Goal: Task Accomplishment & Management: Use online tool/utility

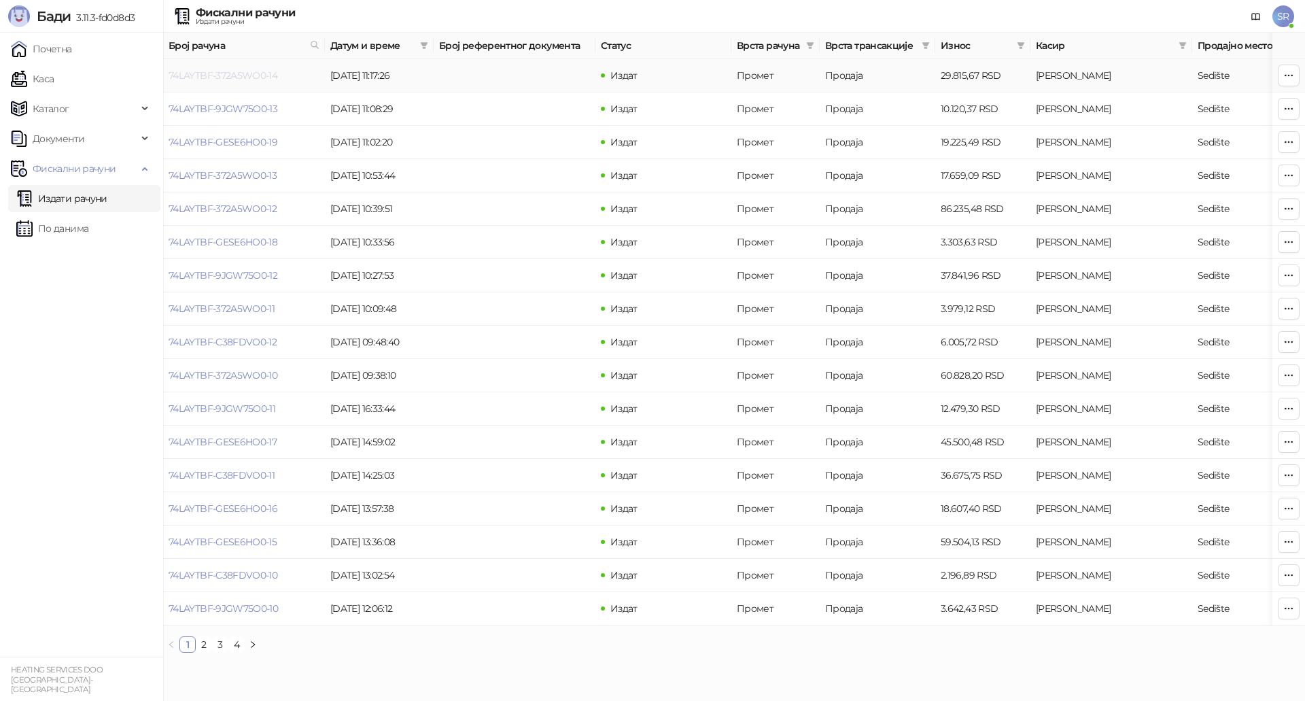
click at [268, 78] on link "74LAYTBF-372A5WO0-14" at bounding box center [223, 75] width 109 height 12
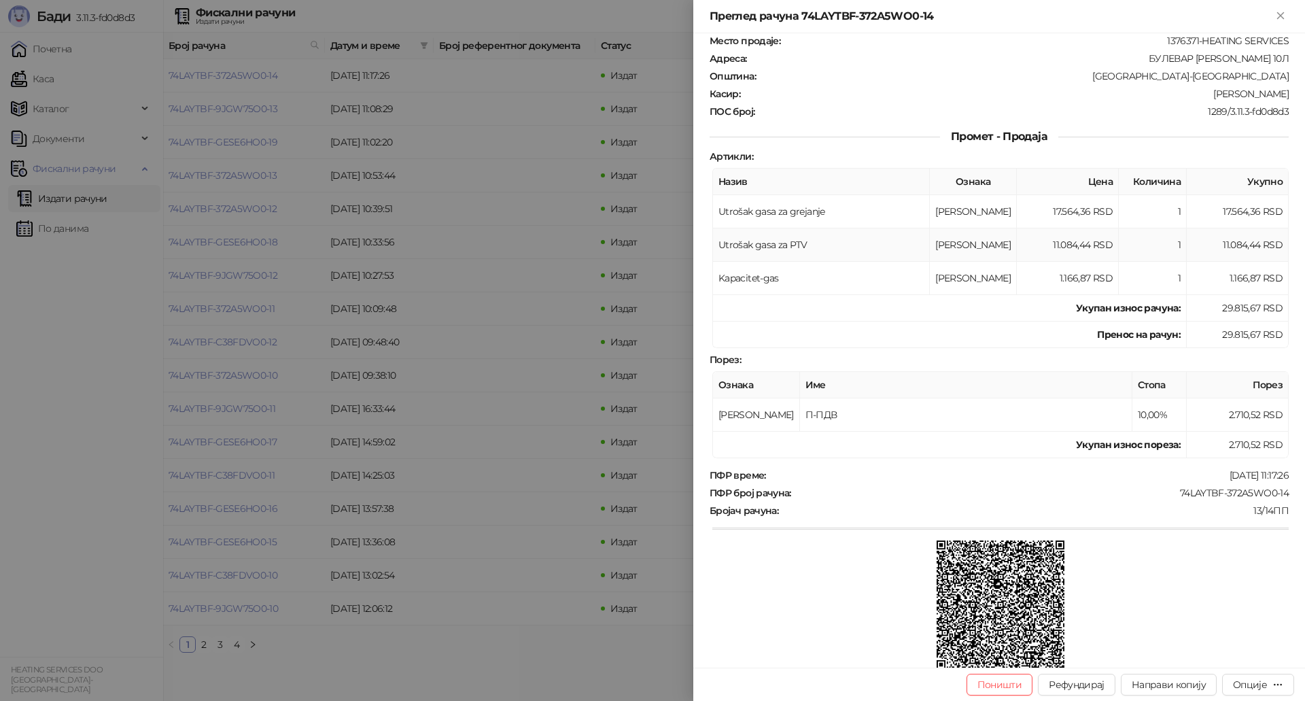
scroll to position [198, 0]
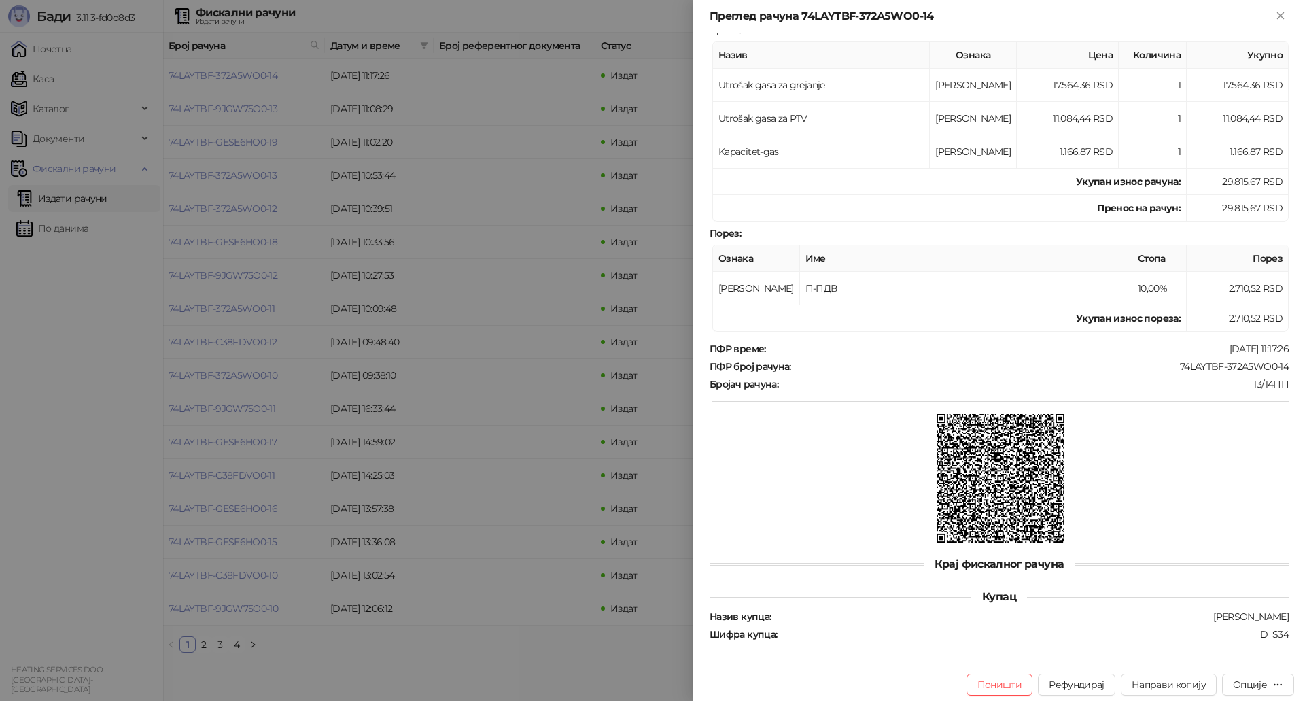
click at [533, 256] on div at bounding box center [652, 350] width 1305 height 701
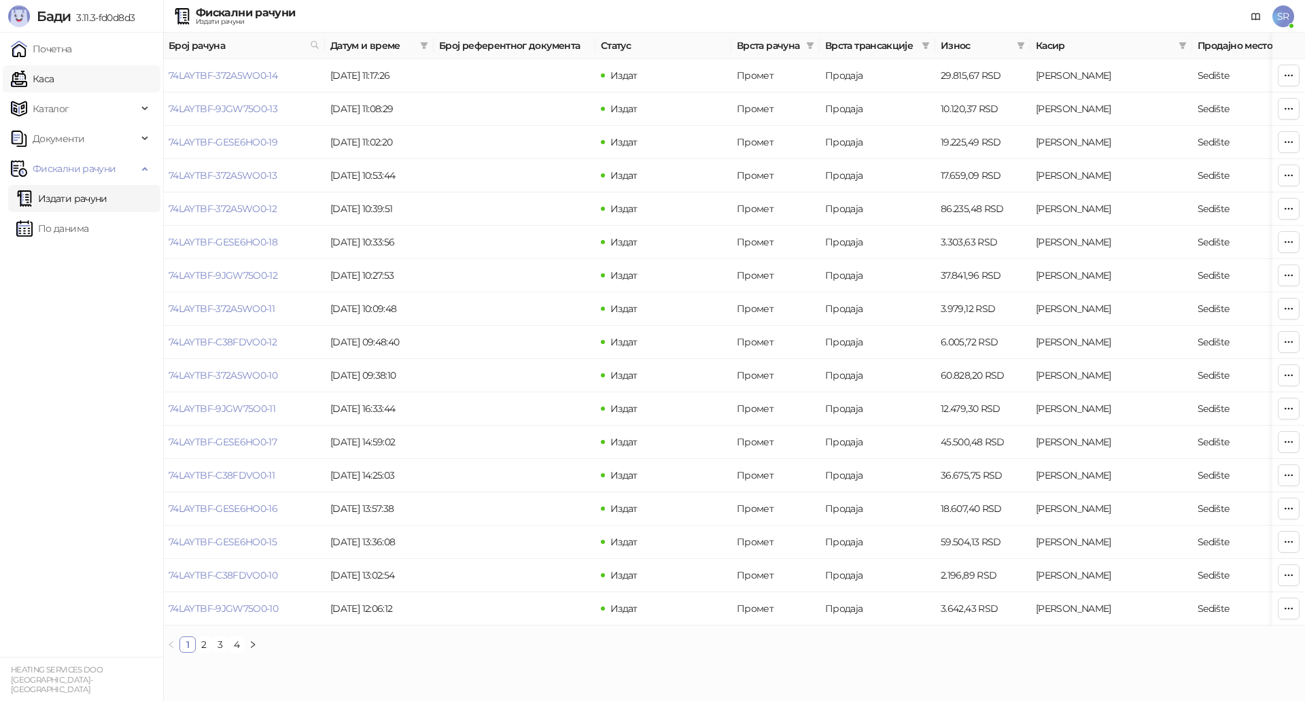
click at [54, 71] on link "Каса" at bounding box center [32, 78] width 43 height 27
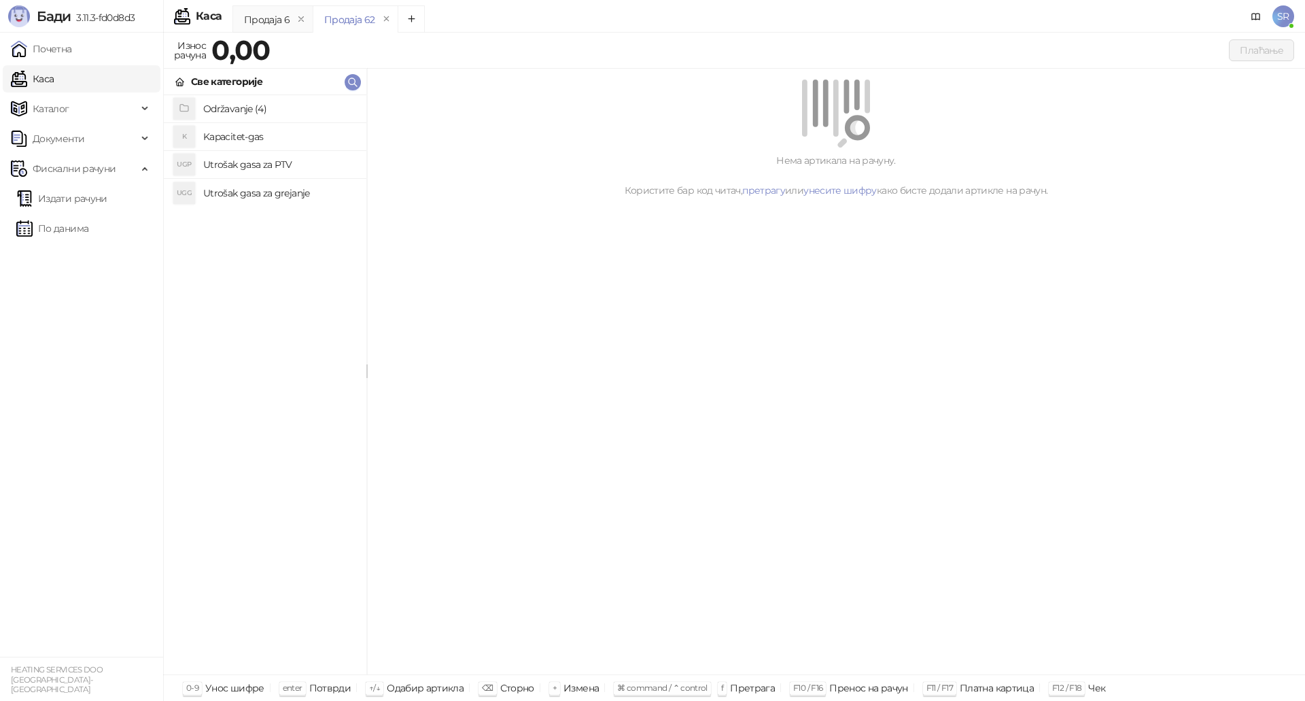
click at [283, 190] on h4 "Utrošak gasa za grejanje" at bounding box center [279, 193] width 152 height 22
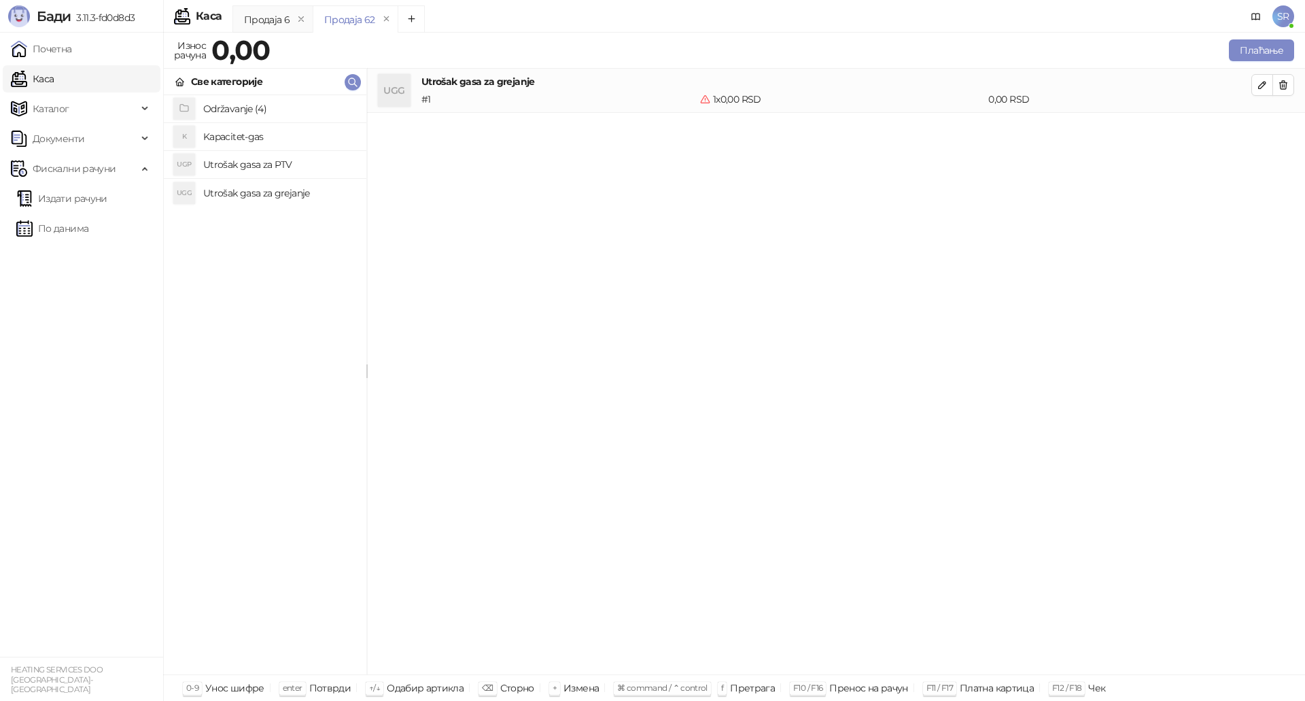
click at [267, 157] on h4 "Utrošak gasa za PTV" at bounding box center [279, 165] width 152 height 22
click at [264, 140] on h4 "Kapacitet-gas" at bounding box center [279, 137] width 152 height 22
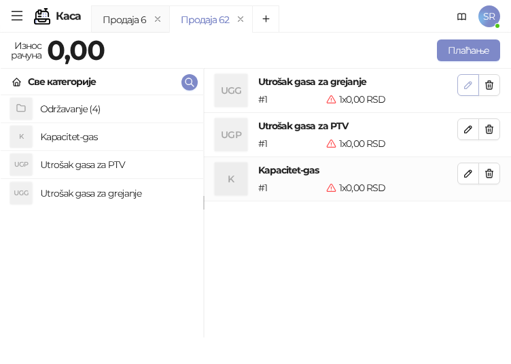
click at [470, 84] on icon "button" at bounding box center [468, 85] width 7 height 7
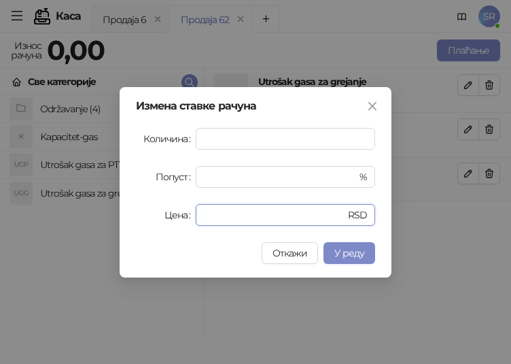
drag, startPoint x: 281, startPoint y: 220, endPoint x: 179, endPoint y: 222, distance: 101.3
click at [179, 222] on div "Цена * RSD" at bounding box center [255, 215] width 239 height 22
paste input "******"
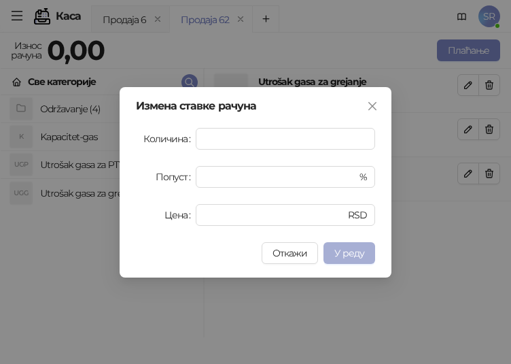
click at [366, 249] on button "У реду" at bounding box center [349, 253] width 52 height 22
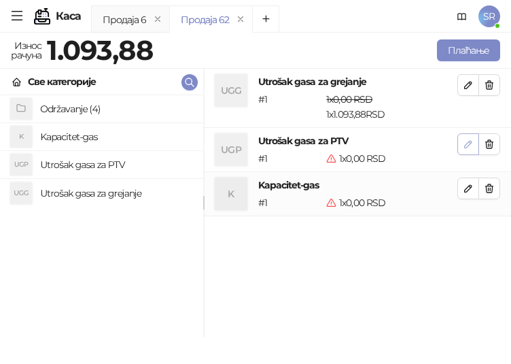
click at [470, 142] on icon "button" at bounding box center [468, 144] width 7 height 7
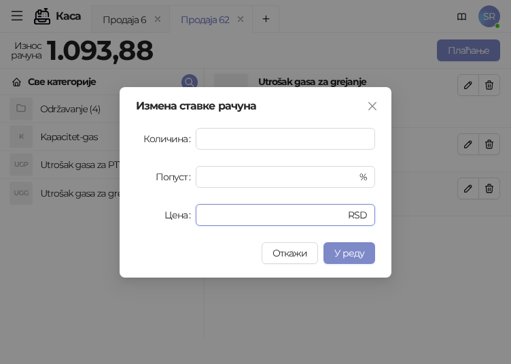
drag, startPoint x: 217, startPoint y: 221, endPoint x: 181, endPoint y: 214, distance: 37.3
click at [181, 214] on div "Цена * RSD" at bounding box center [255, 215] width 239 height 22
paste input "****"
click at [345, 245] on button "У реду" at bounding box center [349, 253] width 52 height 22
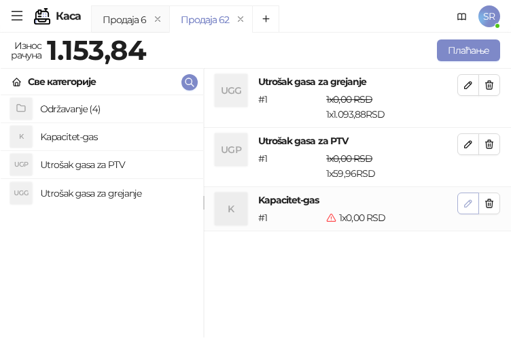
click at [466, 205] on icon "button" at bounding box center [468, 203] width 11 height 11
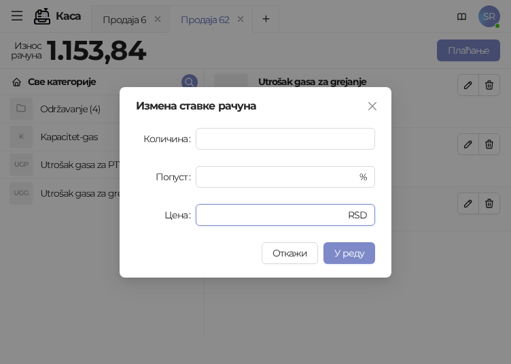
click at [173, 214] on div "Цена * RSD" at bounding box center [255, 215] width 239 height 22
paste input "*****"
type input "******"
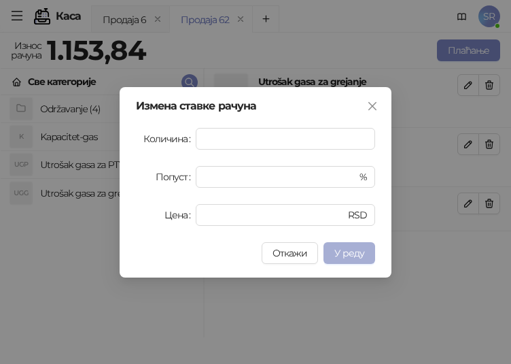
click at [355, 251] on span "У реду" at bounding box center [349, 253] width 30 height 12
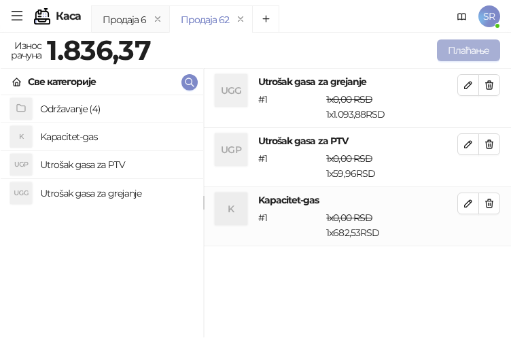
click at [449, 54] on button "Плаћање" at bounding box center [468, 50] width 63 height 22
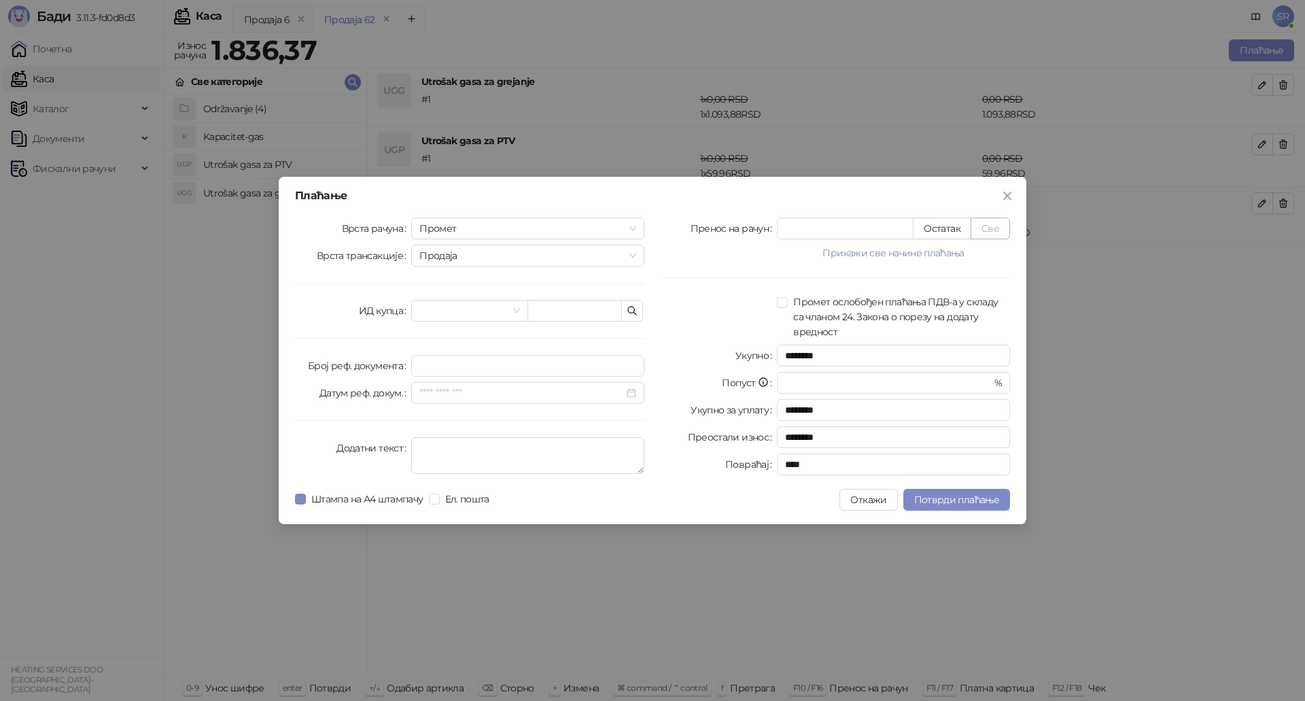
click at [986, 231] on button "Све" at bounding box center [989, 228] width 39 height 22
type input "*******"
type input "****"
click at [639, 311] on button "button" at bounding box center [632, 311] width 22 height 22
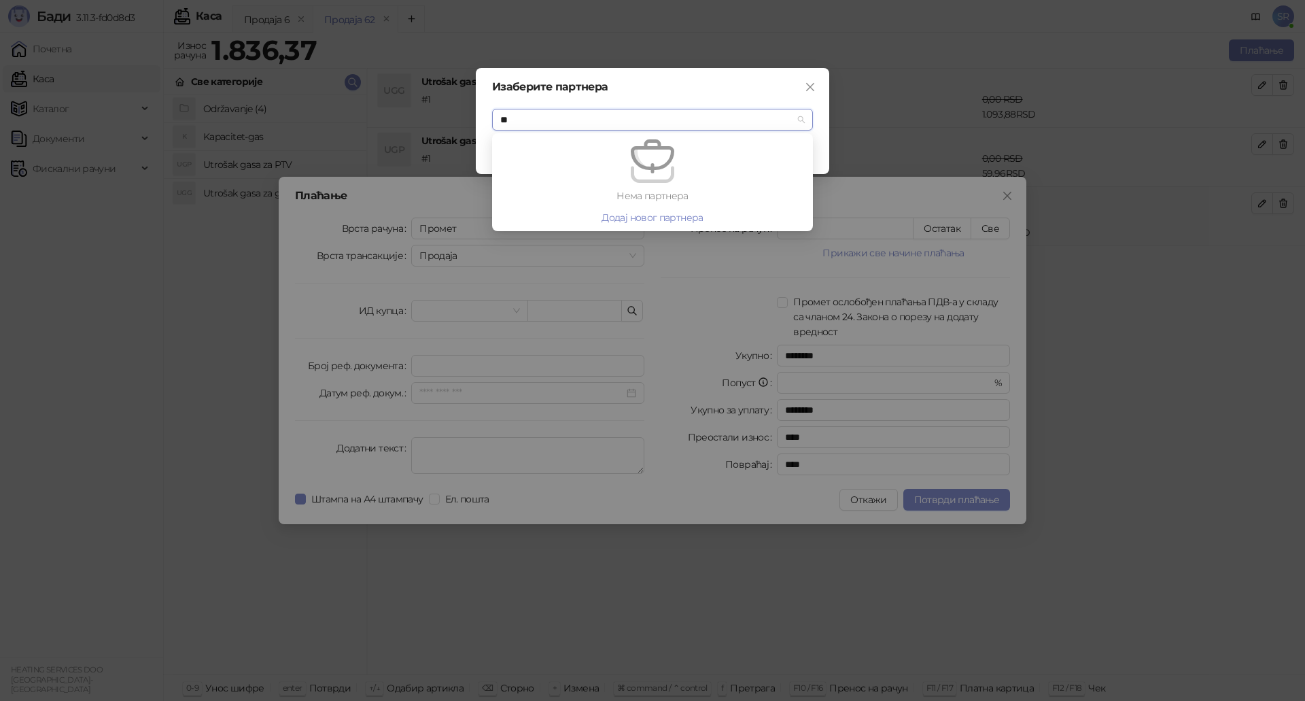
type input "*"
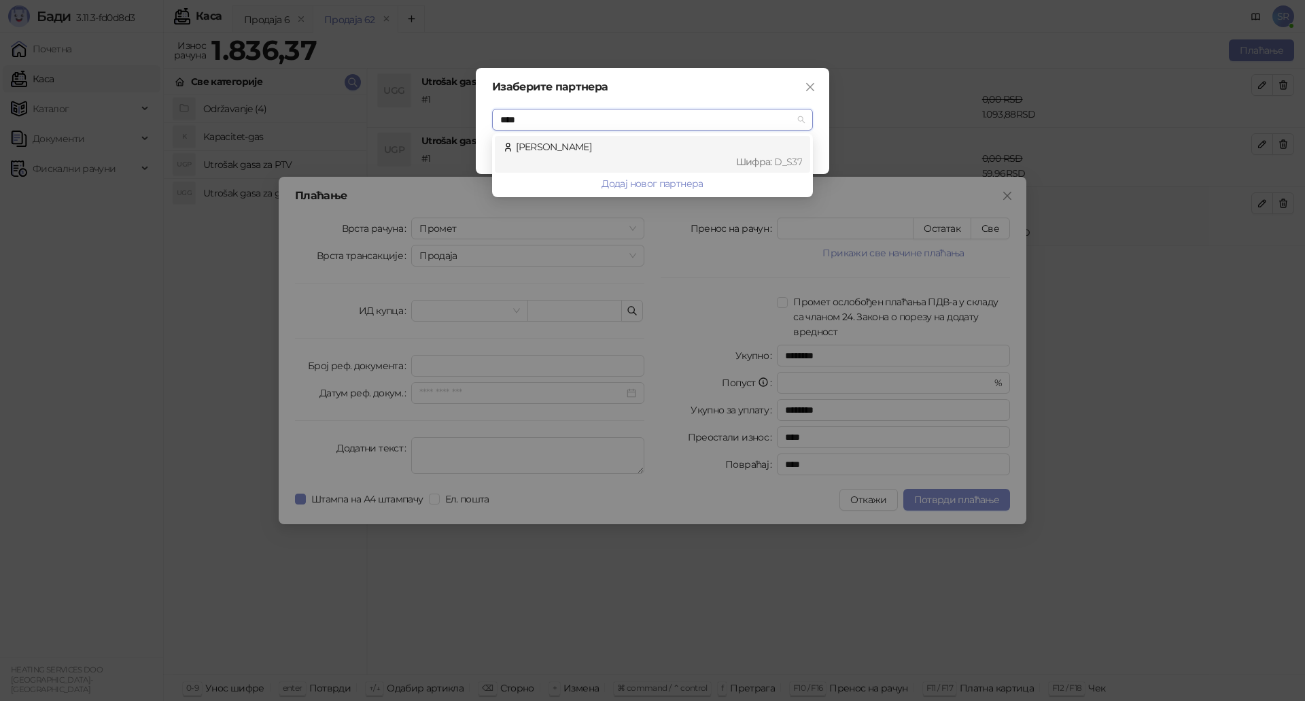
type input "*****"
click at [579, 152] on div "[PERSON_NAME] : D_S37" at bounding box center [652, 154] width 299 height 30
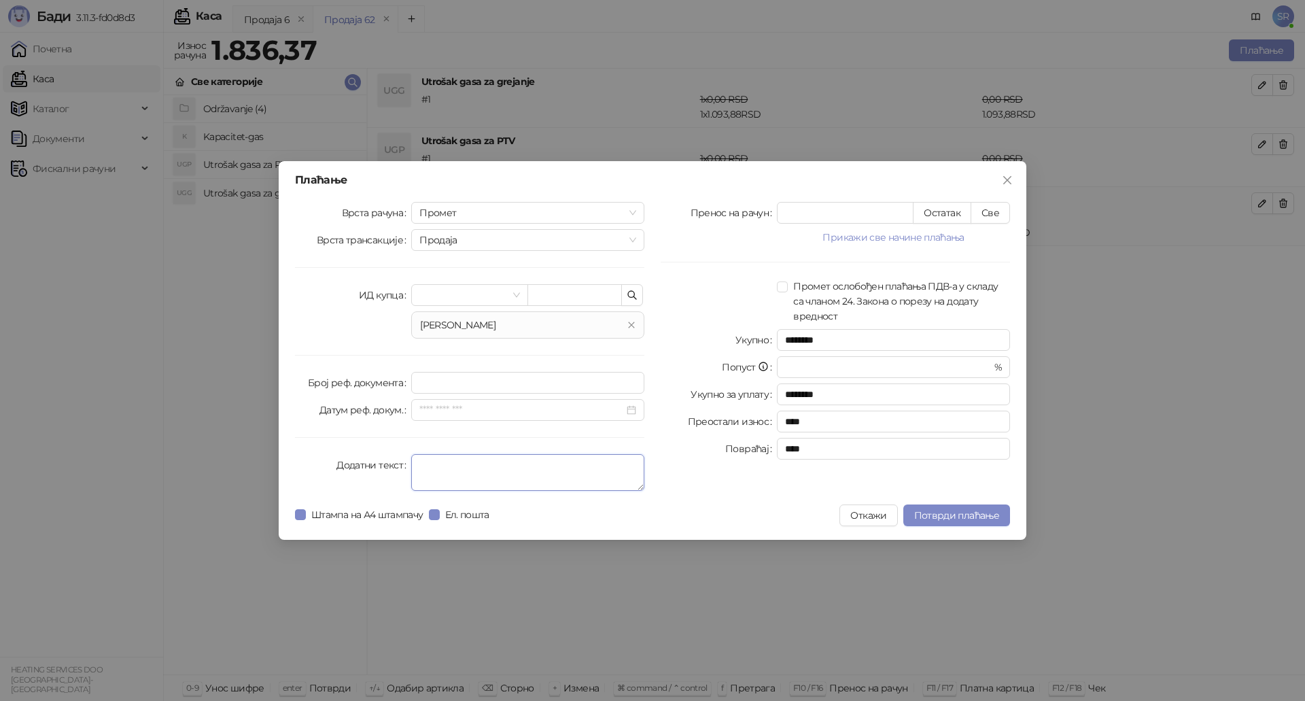
click at [468, 466] on textarea "Додатни текст" at bounding box center [527, 472] width 233 height 37
type textarea "**********"
click at [981, 519] on span "Потврди плаћање" at bounding box center [956, 515] width 85 height 12
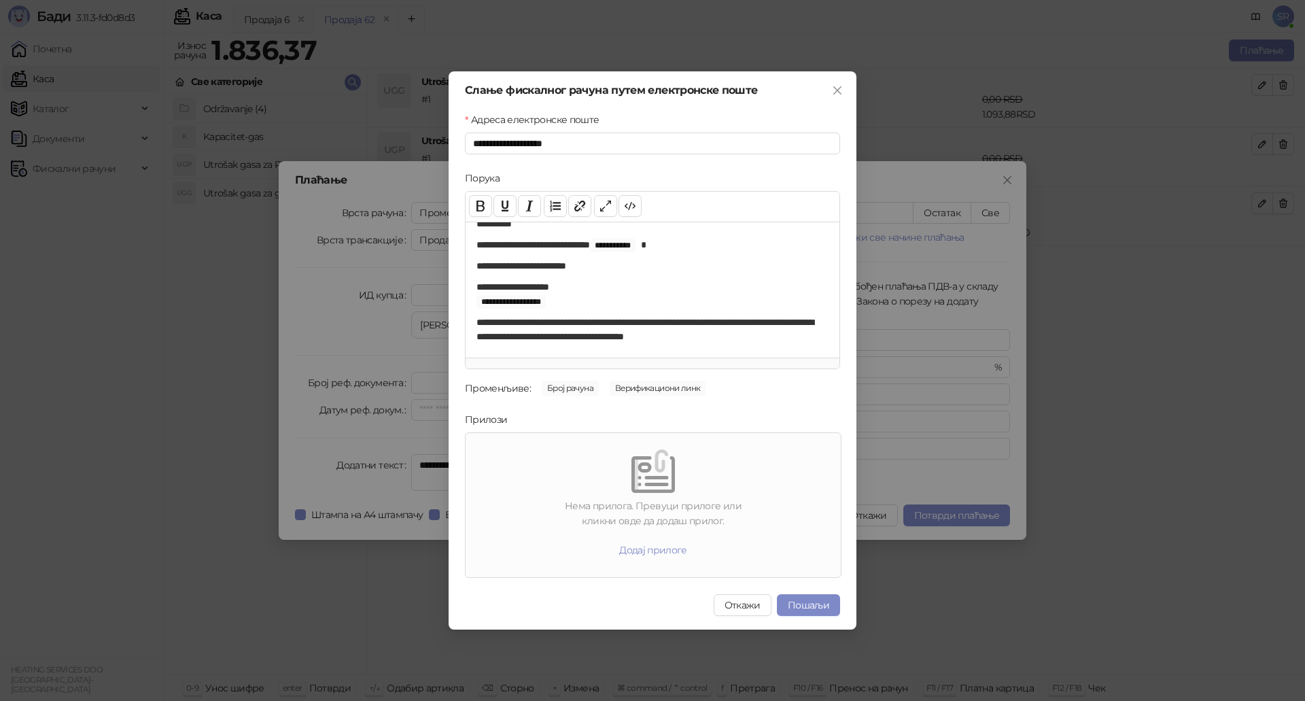
scroll to position [20, 0]
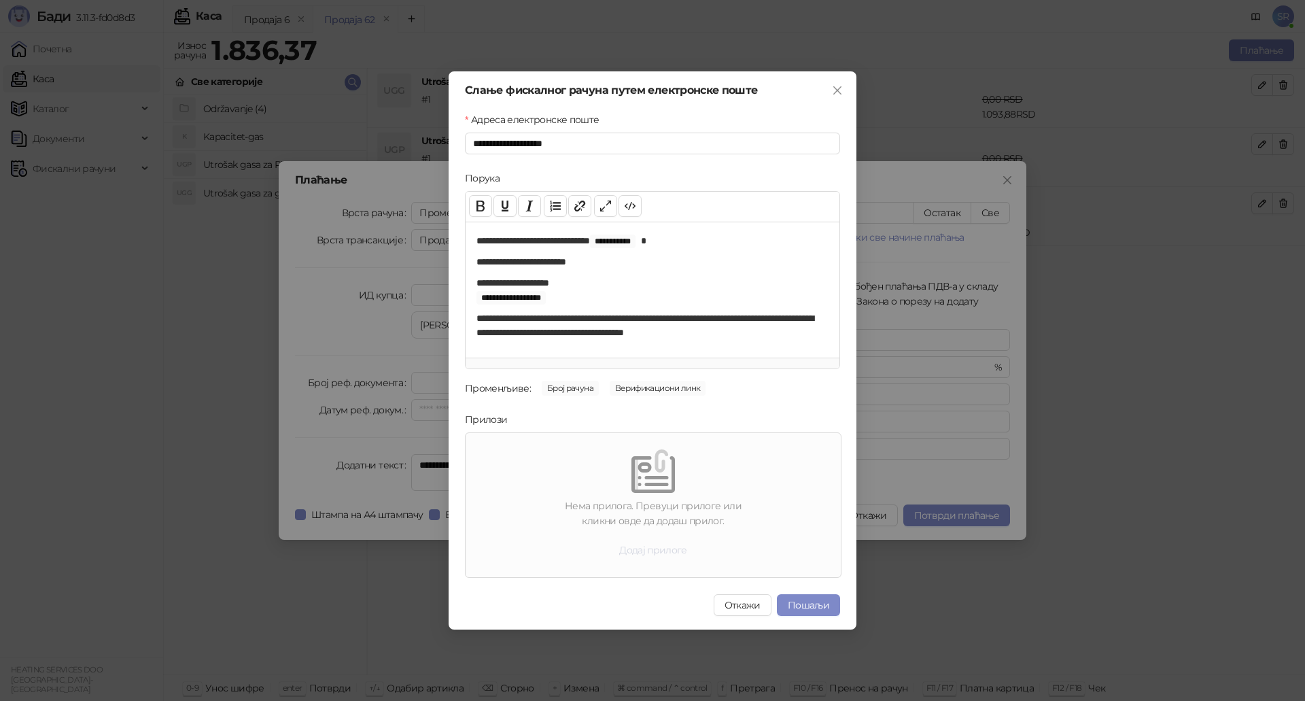
click at [653, 551] on button "Додај прилоге" at bounding box center [653, 550] width 90 height 22
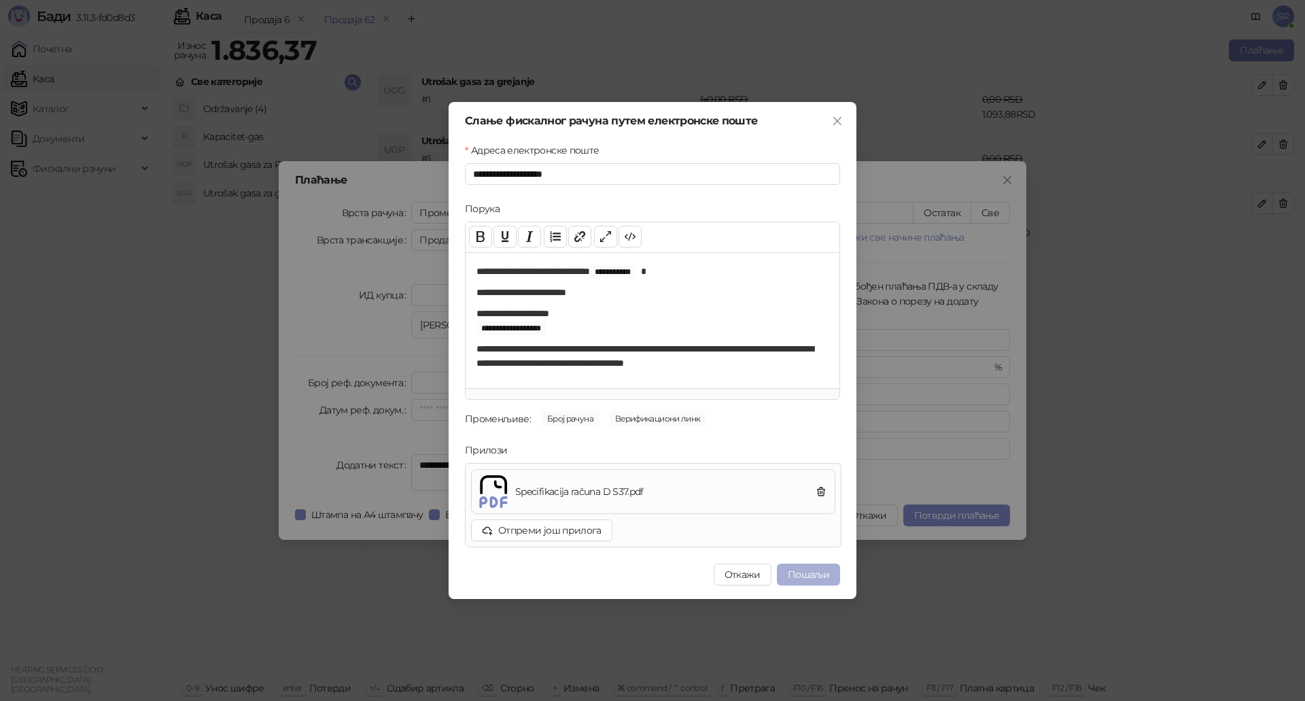
click at [824, 575] on button "Пошаљи" at bounding box center [808, 574] width 63 height 22
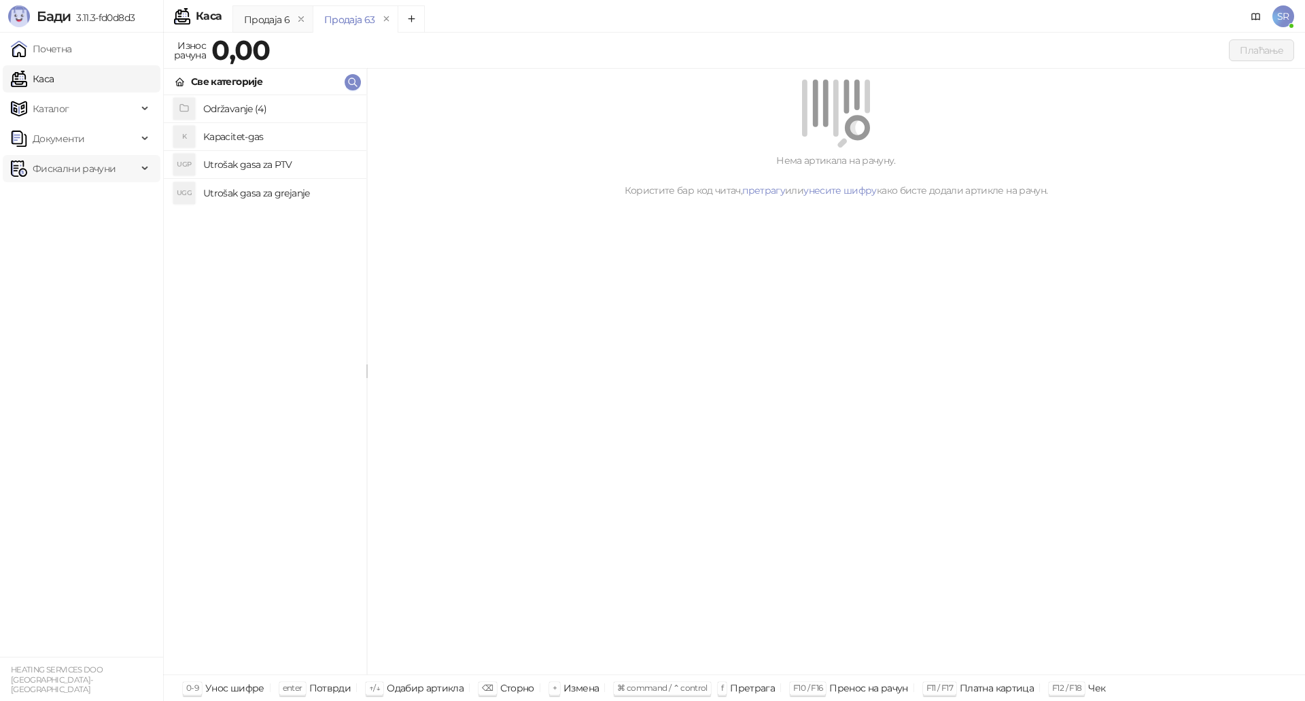
click at [67, 167] on span "Фискални рачуни" at bounding box center [74, 168] width 83 height 27
click at [101, 203] on link "Издати рачуни" at bounding box center [61, 198] width 91 height 27
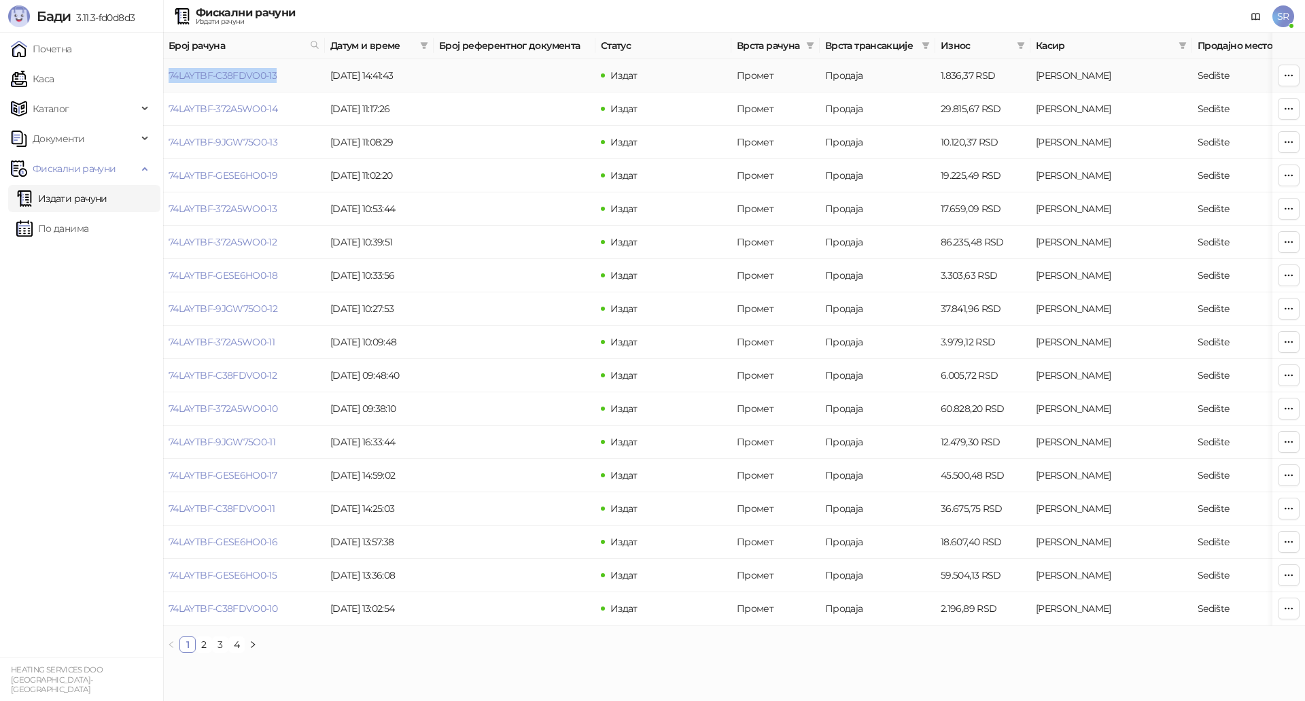
drag, startPoint x: 284, startPoint y: 81, endPoint x: 168, endPoint y: 89, distance: 116.5
click at [168, 89] on td "74LAYTBF-C38FDVO0-13" at bounding box center [244, 75] width 162 height 33
copy link "74LAYTBF-C38FDVO0-13"
click at [54, 81] on link "Каса" at bounding box center [32, 78] width 43 height 27
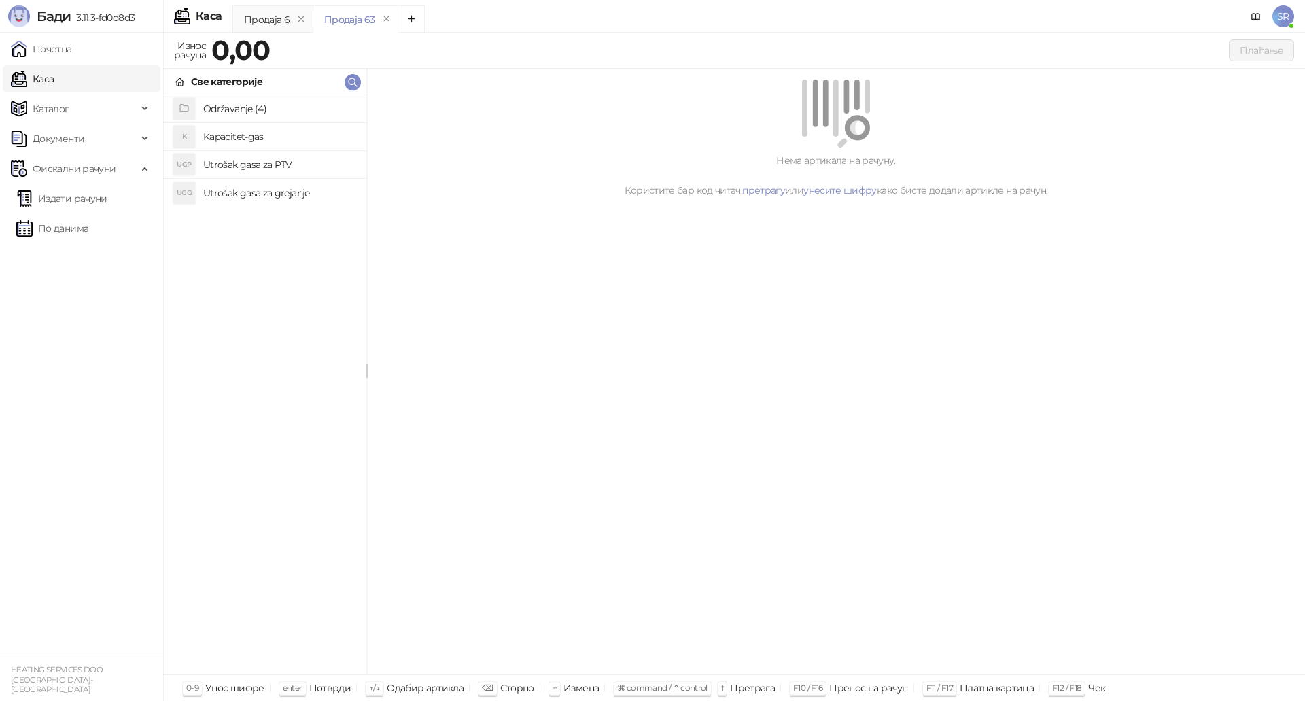
click at [273, 191] on h4 "Utrošak gasa za grejanje" at bounding box center [279, 193] width 152 height 22
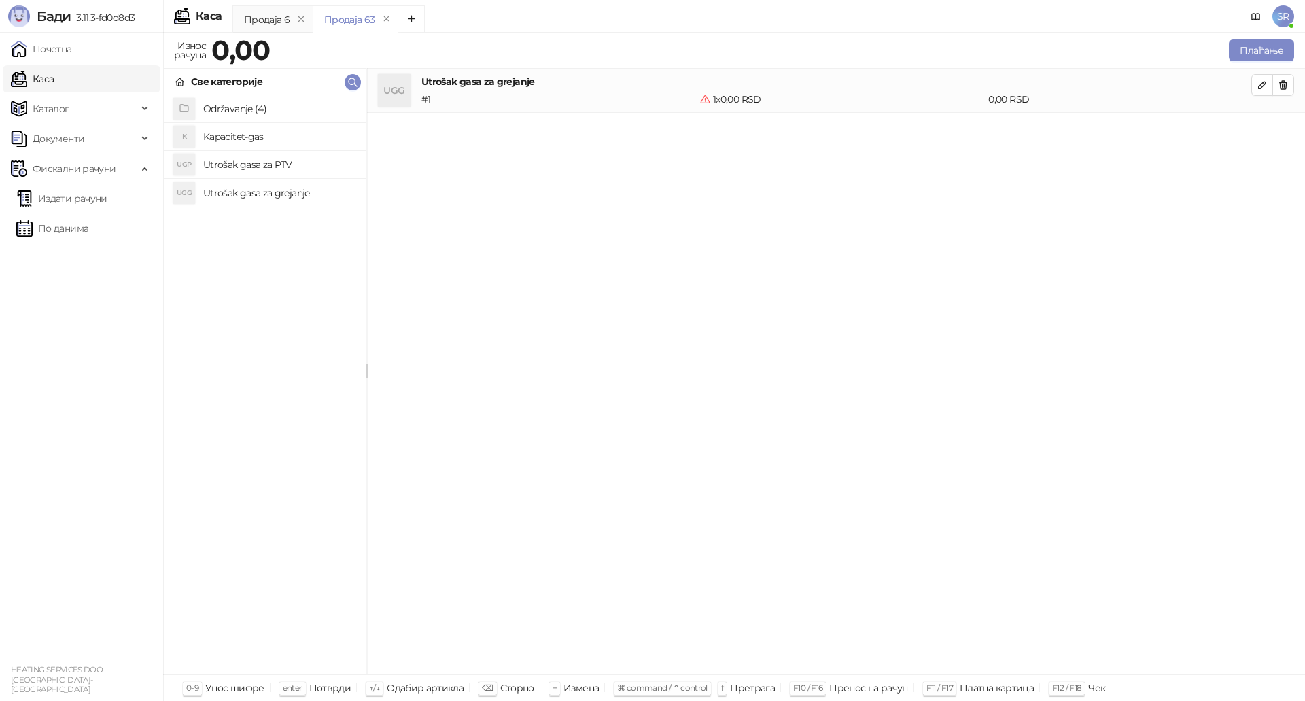
click at [266, 165] on h4 "Utrošak gasa za PTV" at bounding box center [279, 165] width 152 height 22
click at [256, 136] on h4 "Kapacitet-gas" at bounding box center [279, 137] width 152 height 22
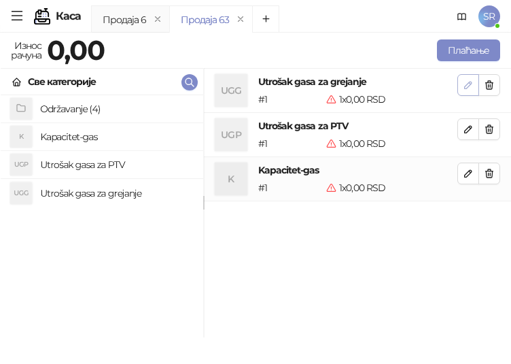
click at [466, 82] on icon "button" at bounding box center [468, 85] width 11 height 11
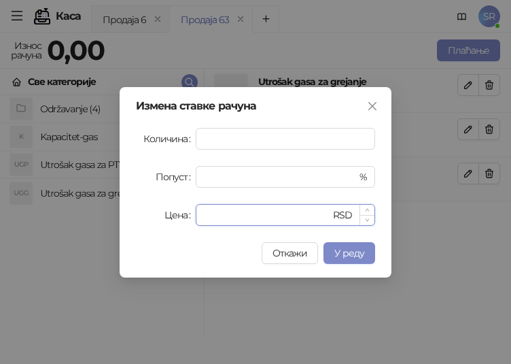
drag, startPoint x: 230, startPoint y: 208, endPoint x: 196, endPoint y: 214, distance: 35.2
click at [196, 214] on div "* RSD" at bounding box center [285, 215] width 179 height 22
paste input "******"
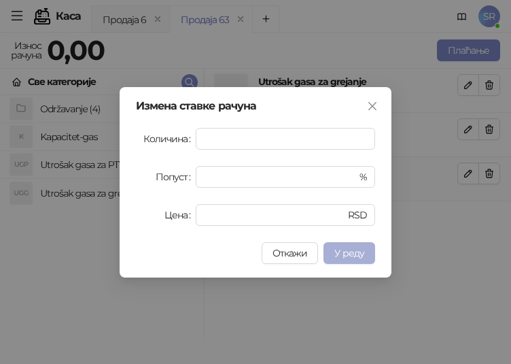
click at [360, 251] on span "У реду" at bounding box center [349, 253] width 30 height 12
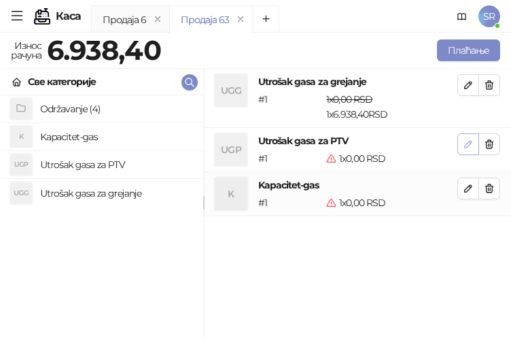
click at [474, 148] on button "button" at bounding box center [468, 144] width 22 height 22
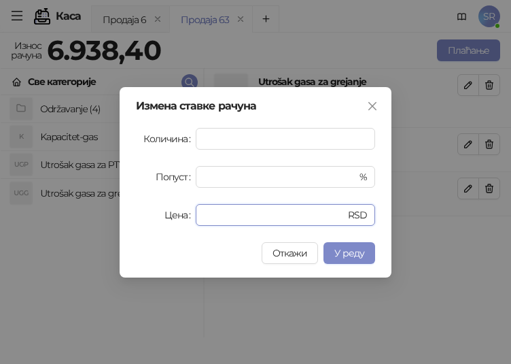
drag, startPoint x: 277, startPoint y: 210, endPoint x: 156, endPoint y: 213, distance: 121.0
click at [156, 213] on div "Цена * RSD" at bounding box center [255, 215] width 239 height 22
paste input "******"
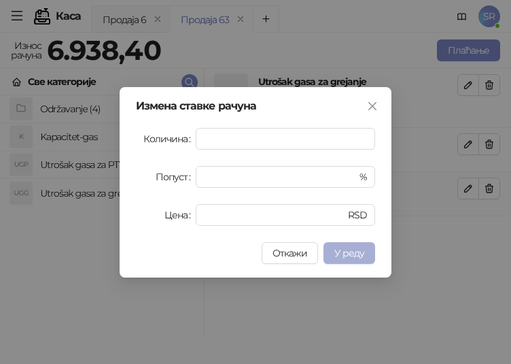
click at [353, 251] on span "У реду" at bounding box center [349, 253] width 30 height 12
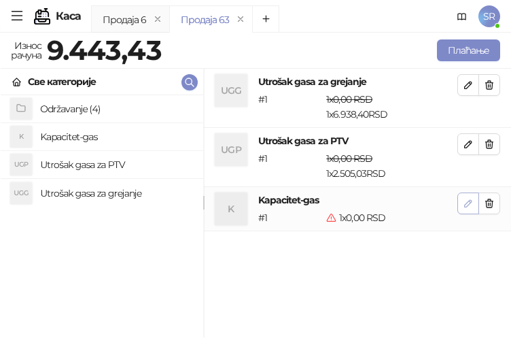
click at [466, 203] on icon "button" at bounding box center [468, 203] width 11 height 11
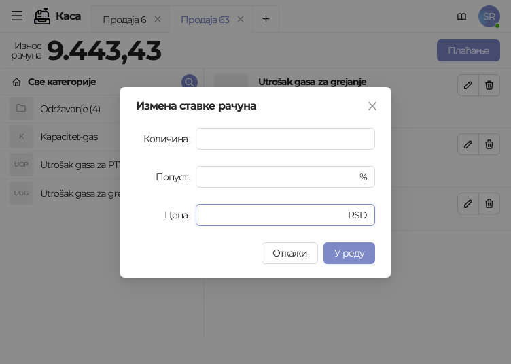
drag, startPoint x: 242, startPoint y: 216, endPoint x: 187, endPoint y: 222, distance: 55.3
click at [188, 222] on div "Цена * RSD" at bounding box center [255, 215] width 239 height 22
paste input "*****"
type input "******"
click at [345, 257] on span "У реду" at bounding box center [349, 253] width 30 height 12
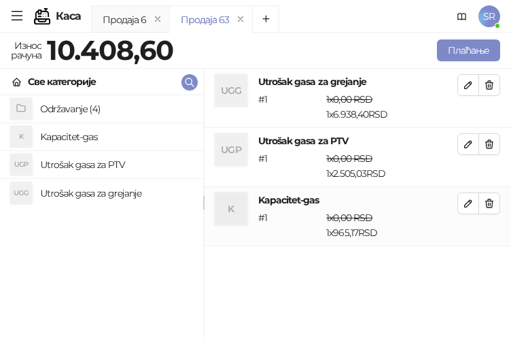
click at [179, 48] on div "Плаћање" at bounding box center [339, 50] width 327 height 27
click at [463, 48] on button "Плаћање" at bounding box center [468, 50] width 63 height 22
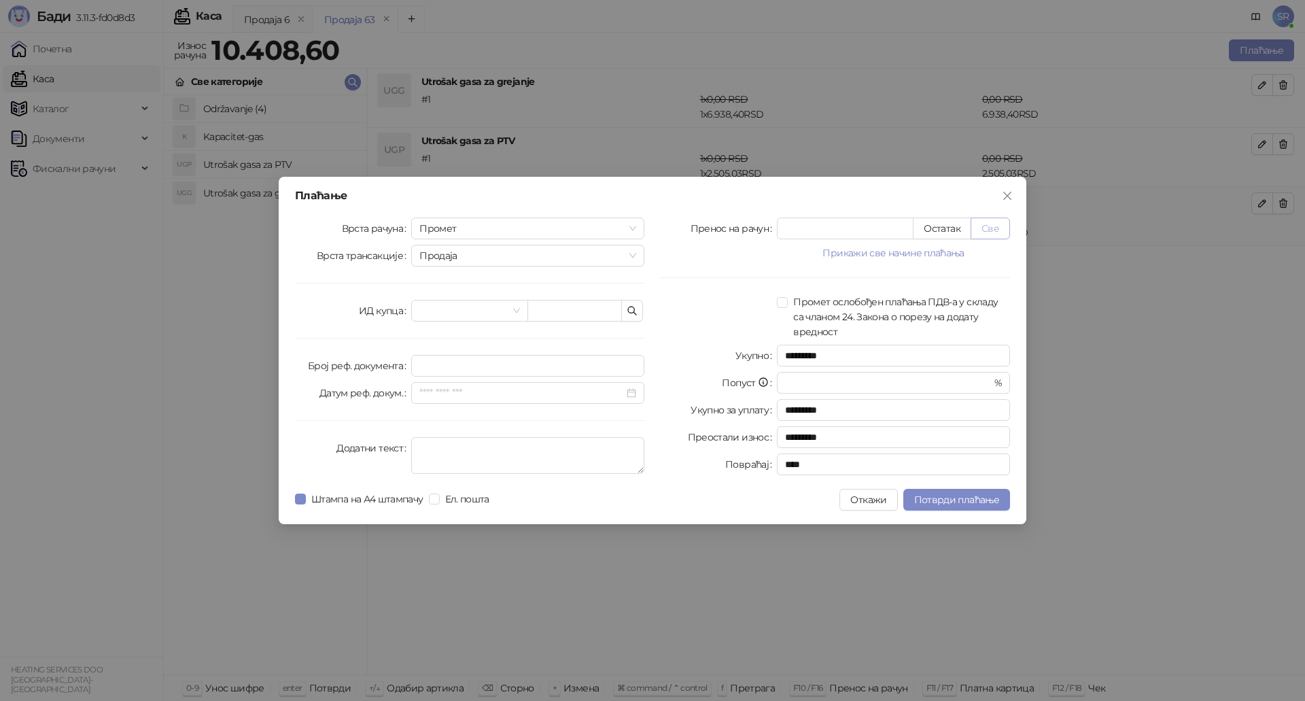
click at [1001, 228] on button "Све" at bounding box center [989, 228] width 39 height 22
type input "*******"
type input "****"
click at [629, 315] on icon "button" at bounding box center [632, 310] width 11 height 11
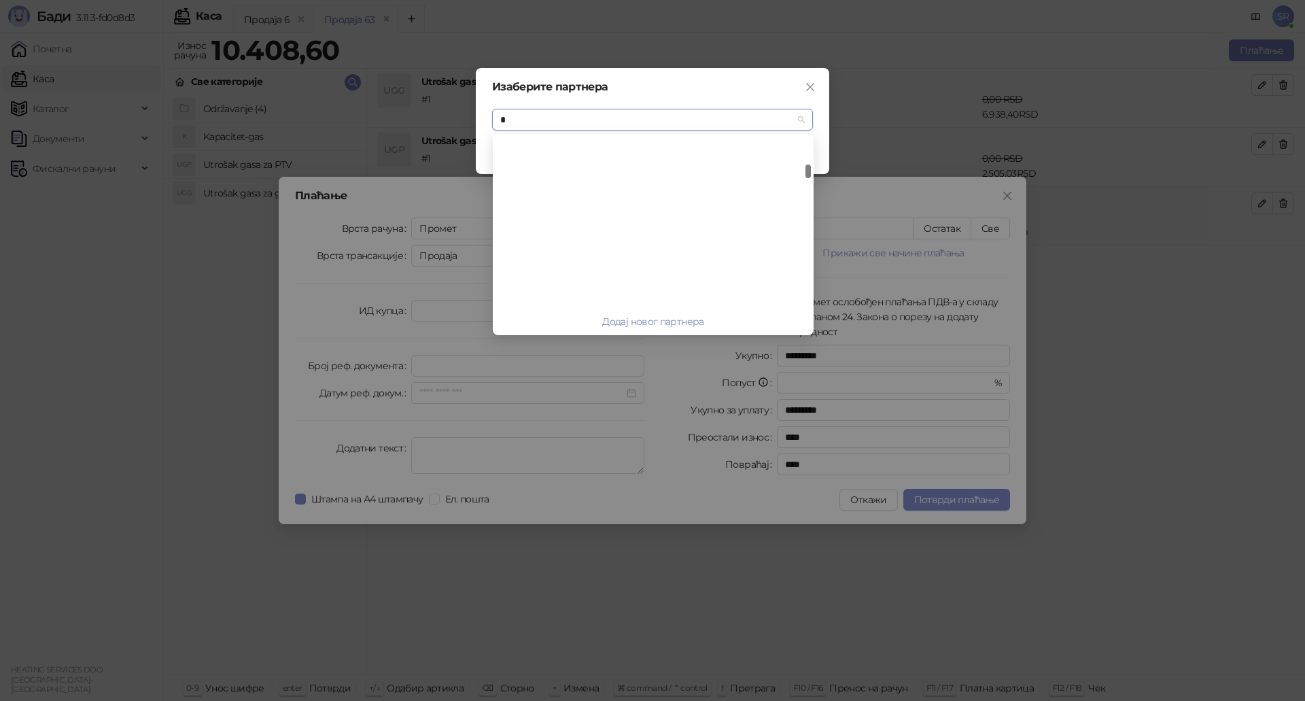
scroll to position [530, 0]
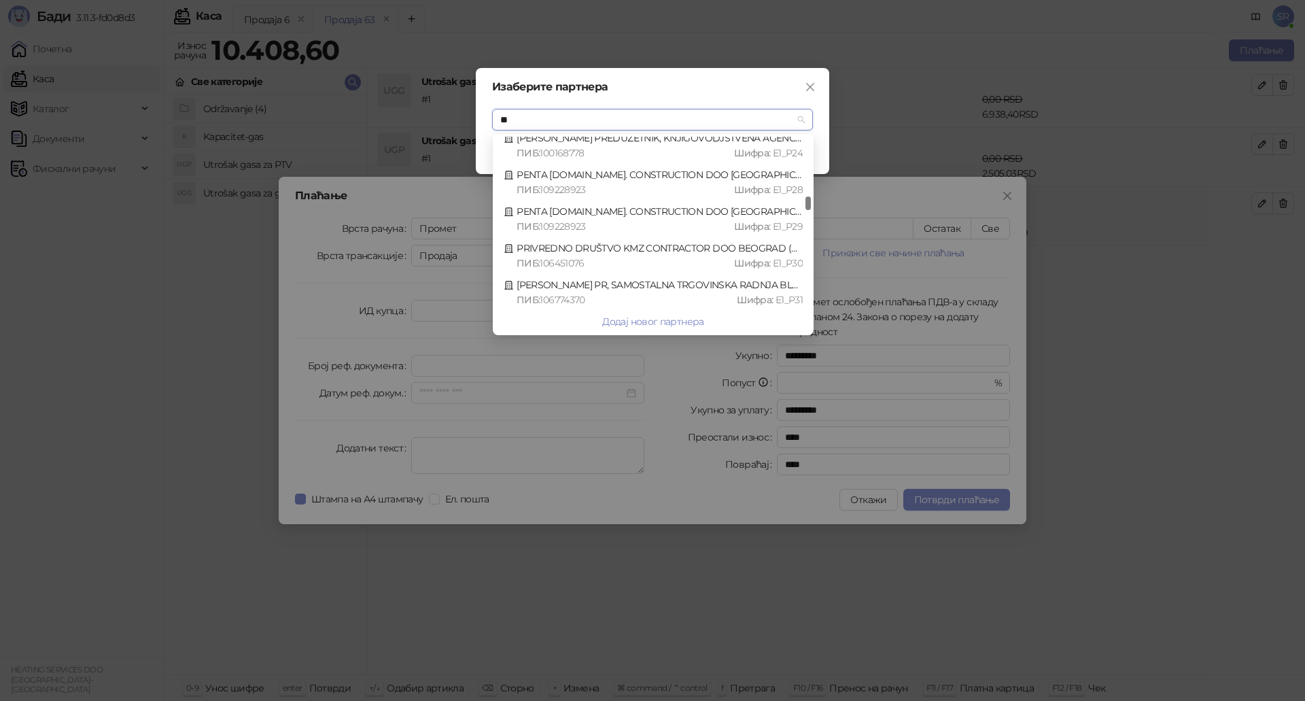
type input "***"
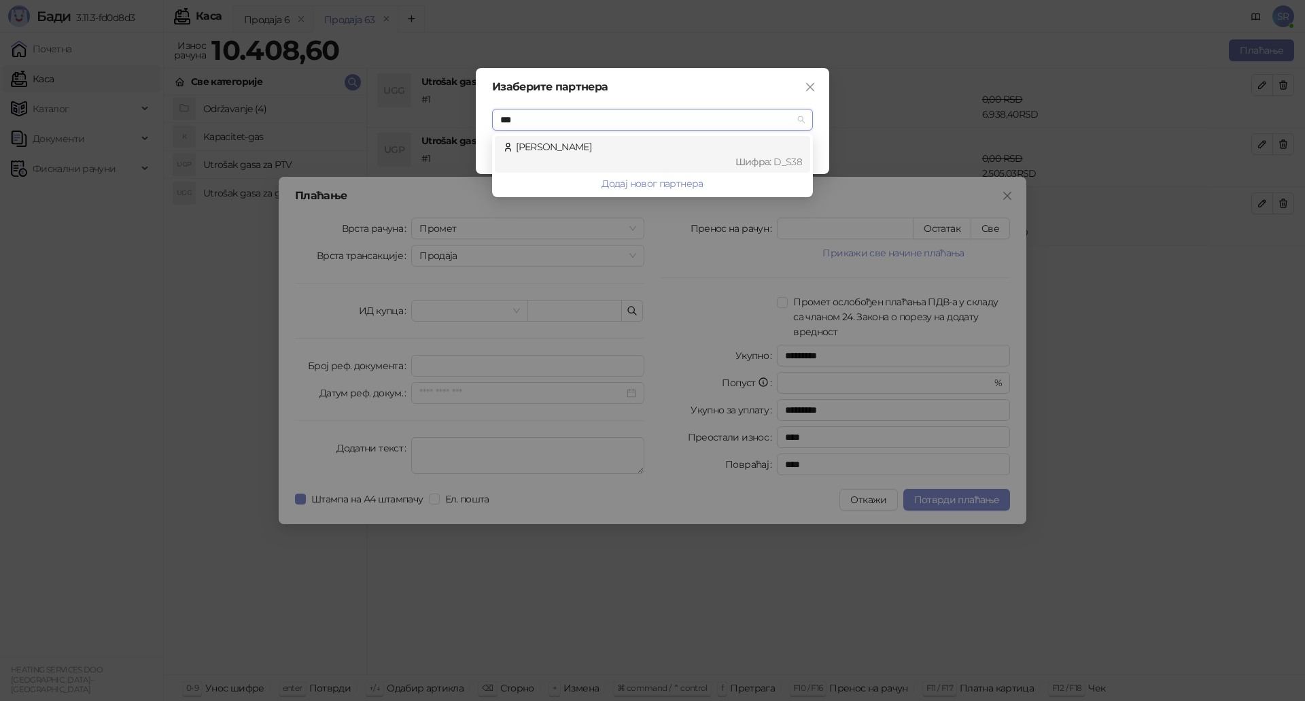
click at [549, 142] on div "[PERSON_NAME] : D_S38" at bounding box center [652, 154] width 299 height 30
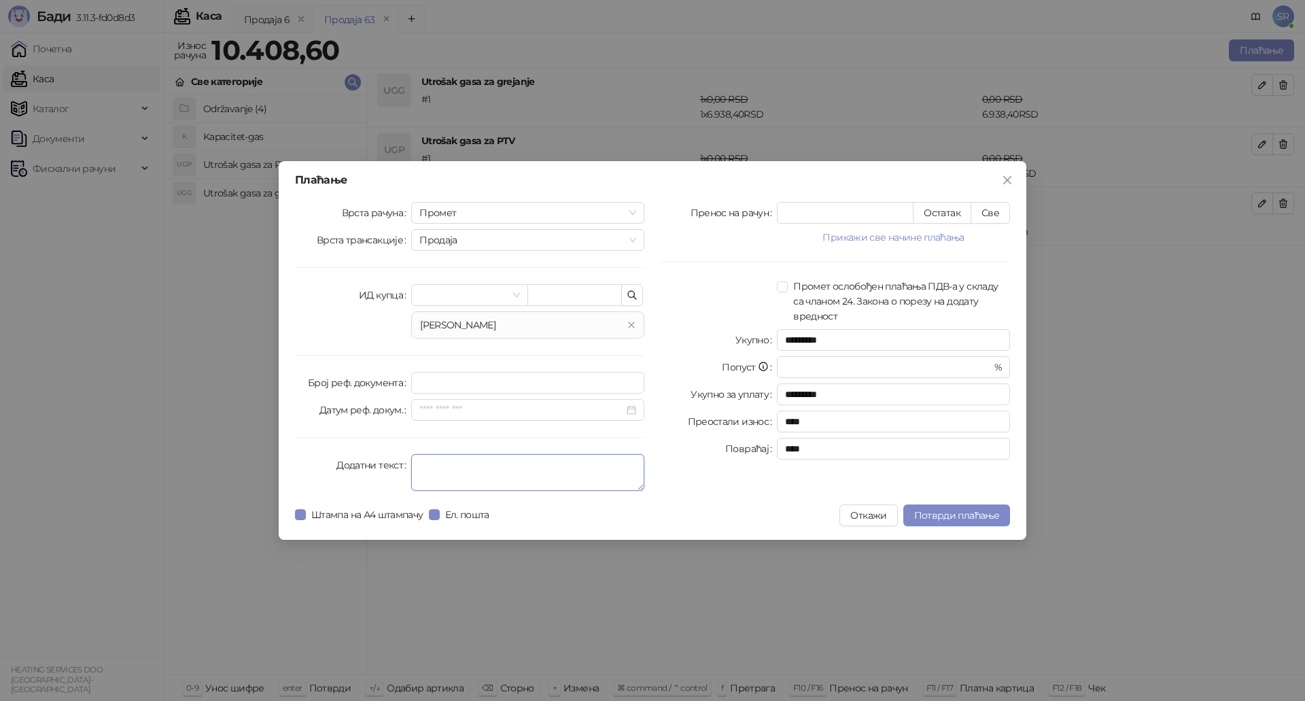
click at [477, 463] on textarea "Додатни текст" at bounding box center [527, 472] width 233 height 37
type textarea "*"
type textarea "**********"
click at [958, 516] on span "Потврди плаћање" at bounding box center [956, 515] width 85 height 12
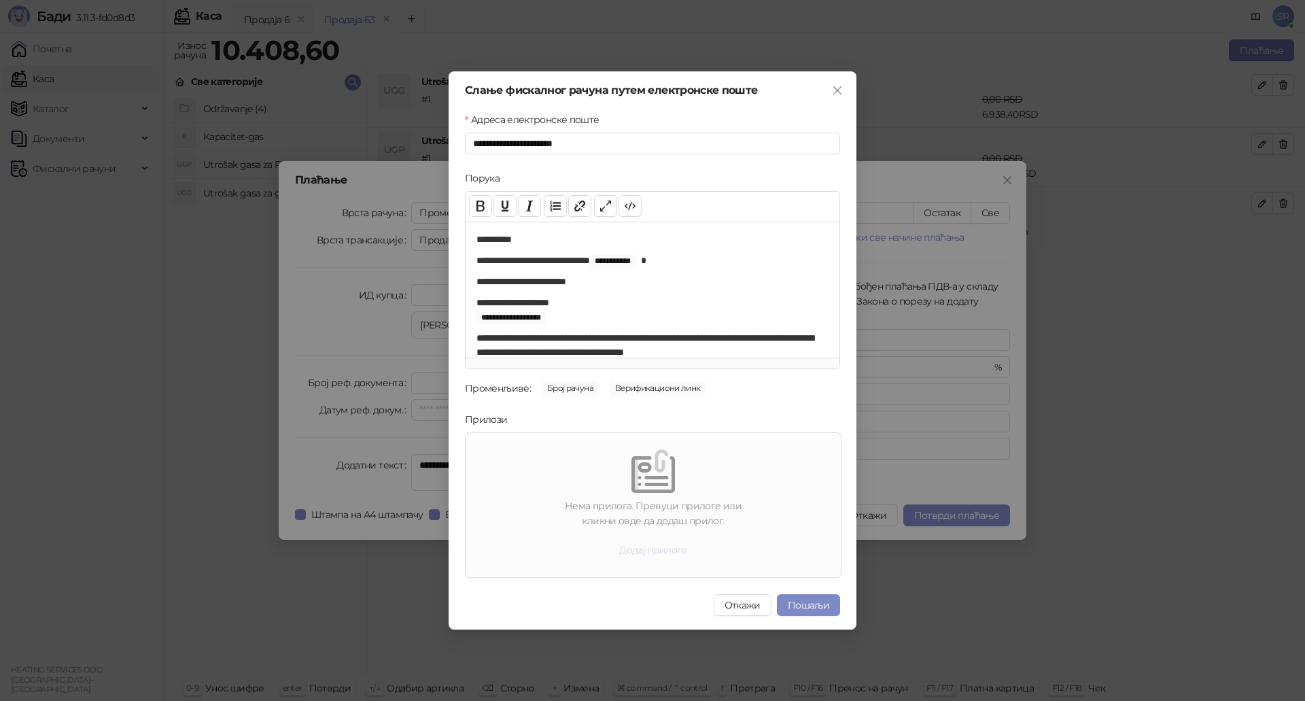
click at [659, 549] on button "Додај прилоге" at bounding box center [653, 550] width 90 height 22
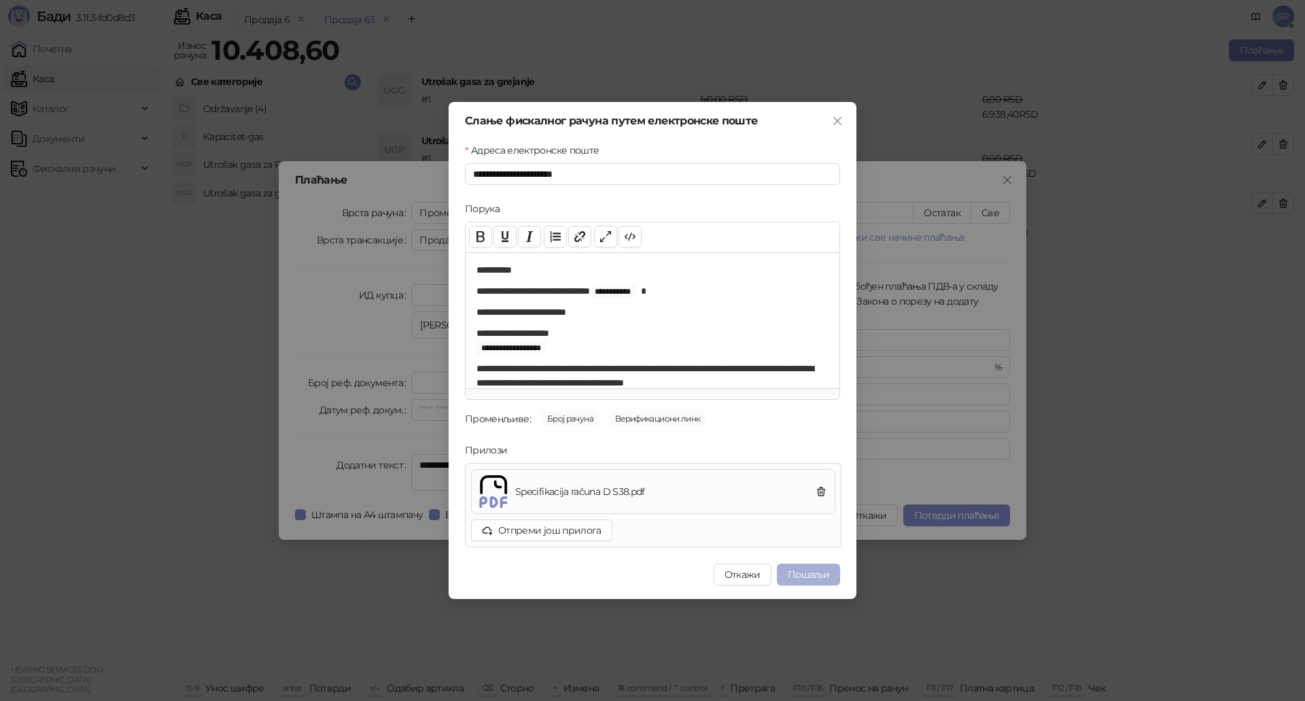
click at [823, 572] on button "Пошаљи" at bounding box center [808, 574] width 63 height 22
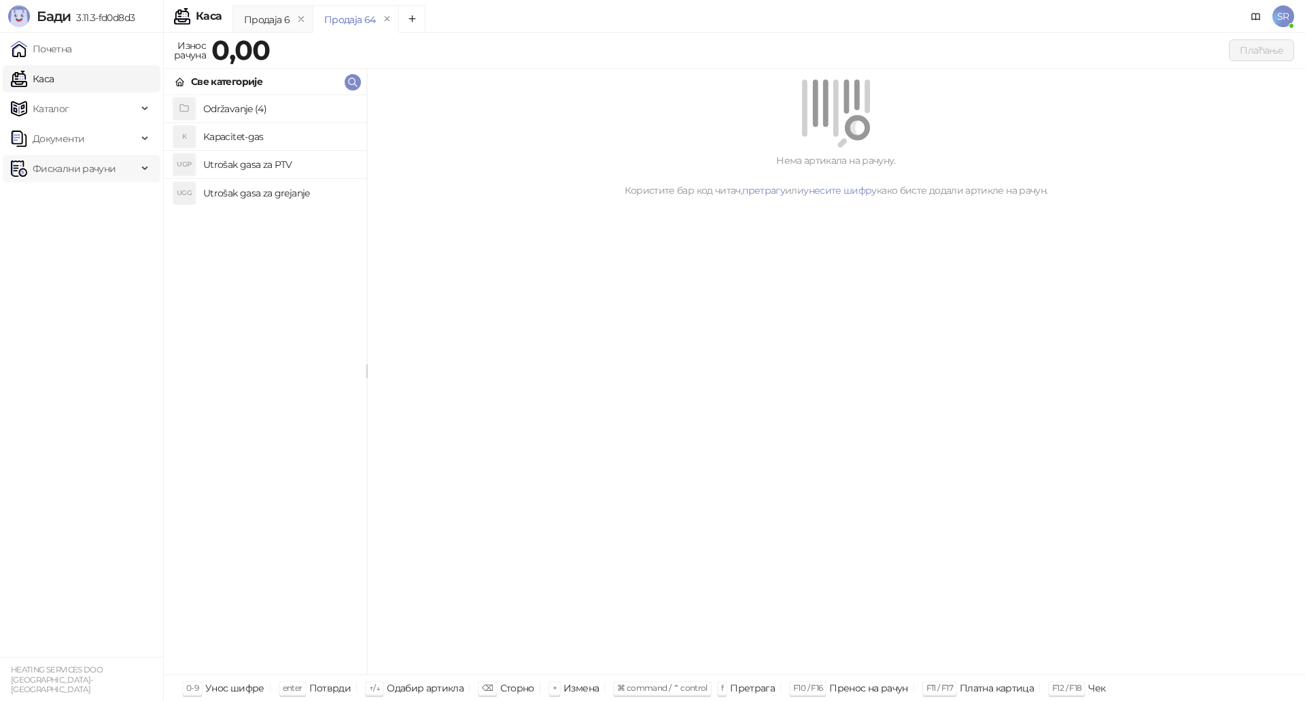
click at [75, 173] on span "Фискални рачуни" at bounding box center [74, 168] width 83 height 27
click at [84, 198] on link "Издати рачуни" at bounding box center [61, 198] width 91 height 27
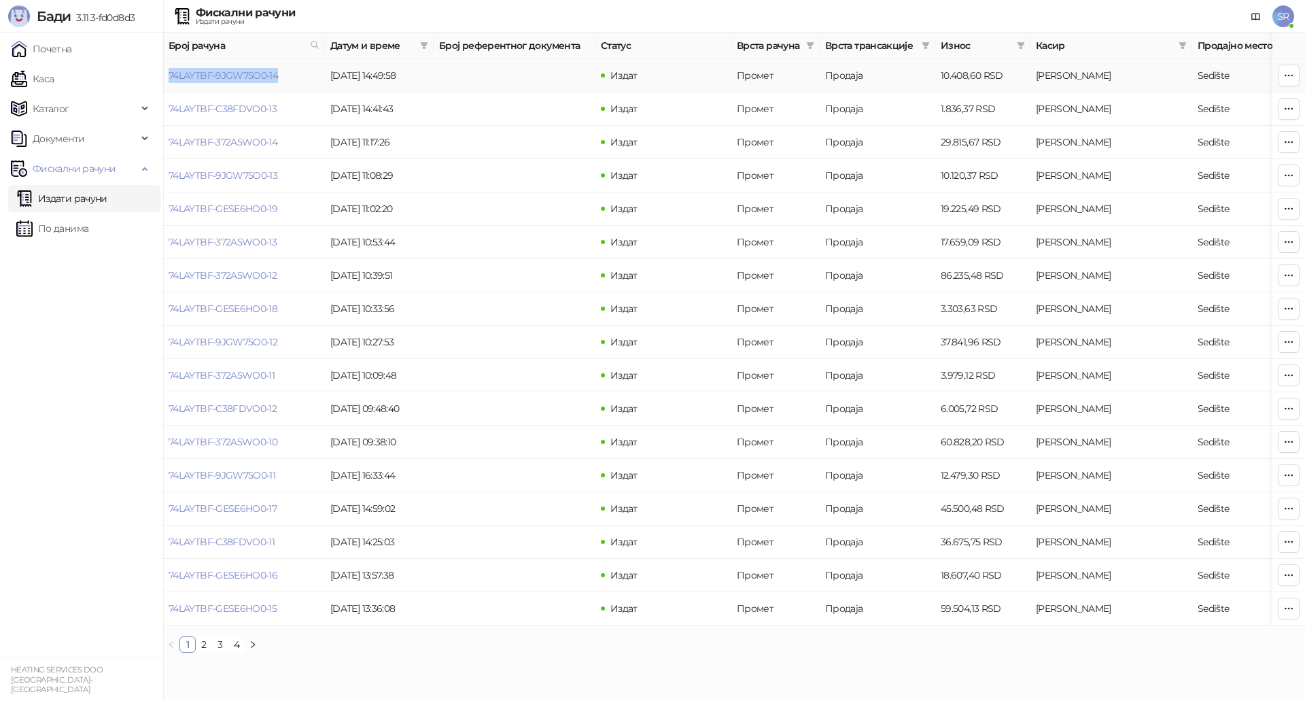
drag, startPoint x: 297, startPoint y: 82, endPoint x: 170, endPoint y: 82, distance: 127.1
click at [170, 82] on td "74LAYTBF-9JGW75O0-14" at bounding box center [244, 75] width 162 height 33
copy link "74LAYTBF-9JGW75O0-14"
click at [252, 74] on link "74LAYTBF-9JGW75O0-14" at bounding box center [223, 75] width 109 height 12
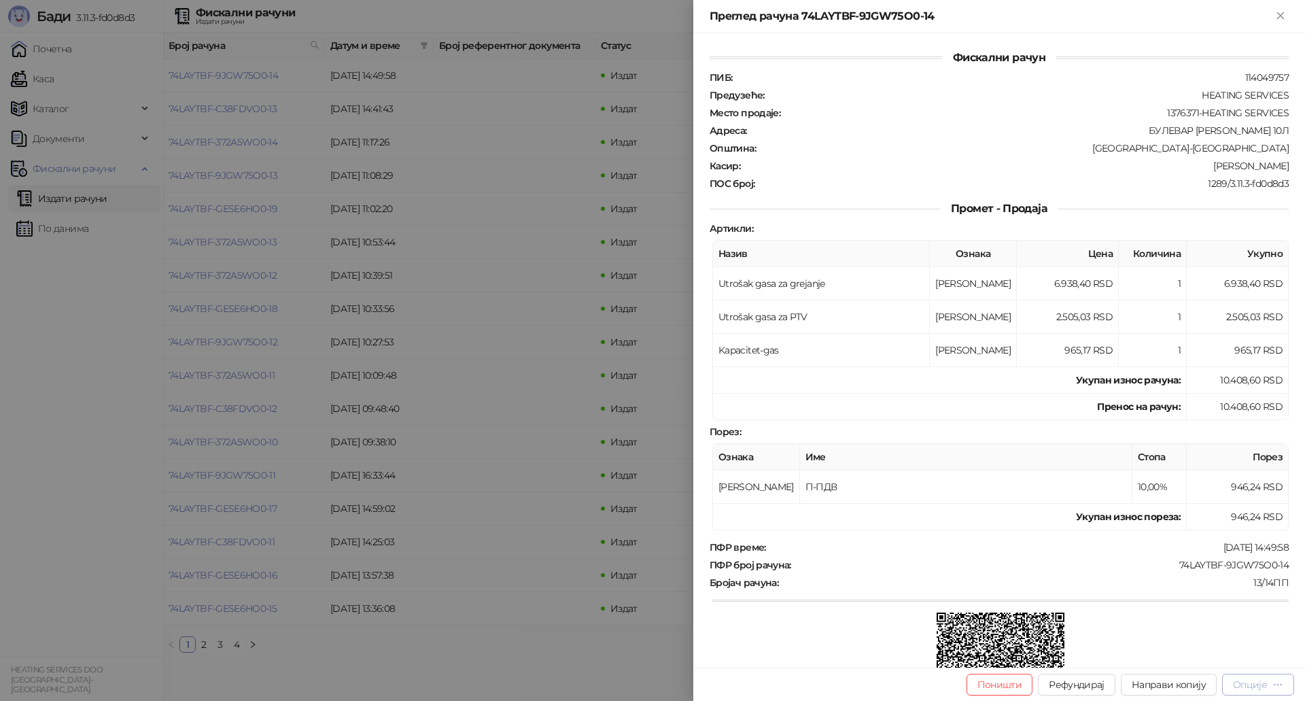
click at [1280, 681] on icon "button" at bounding box center [1277, 684] width 11 height 11
click at [904, 121] on div "ПИБ : 114049757 Предузеће : HEATING SERVICES Место продаје : 1376371-HEATING SE…" at bounding box center [999, 130] width 584 height 118
click at [1280, 18] on icon "Close" at bounding box center [1280, 16] width 12 height 12
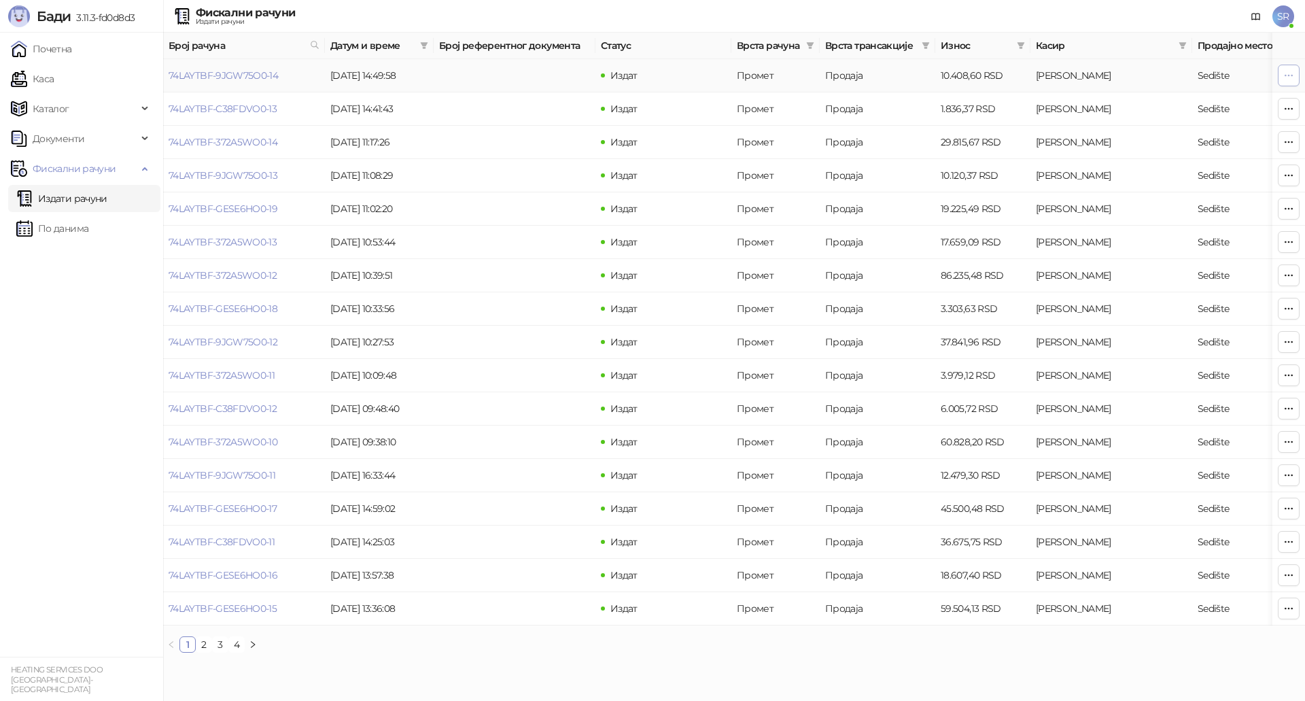
click at [1291, 78] on icon "button" at bounding box center [1288, 75] width 11 height 11
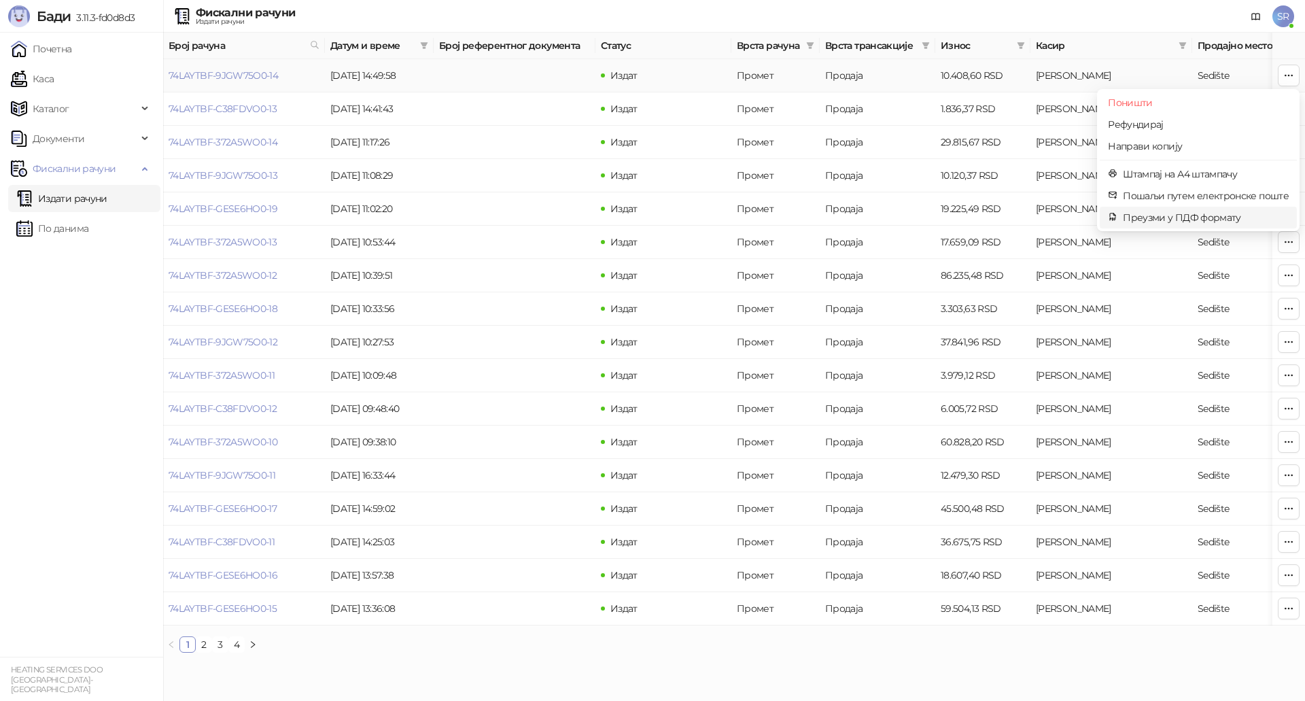
click at [1207, 218] on span "Преузми у ПДФ формату" at bounding box center [1206, 217] width 166 height 15
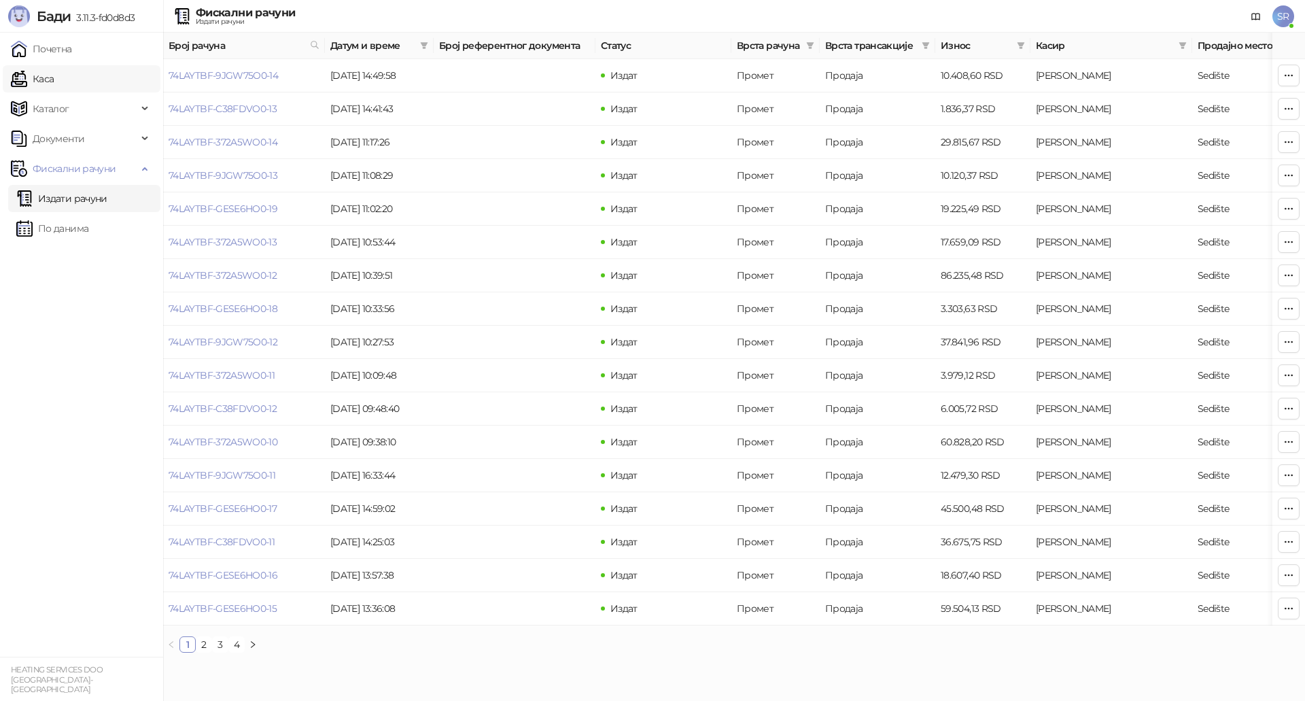
click at [54, 75] on link "Каса" at bounding box center [32, 78] width 43 height 27
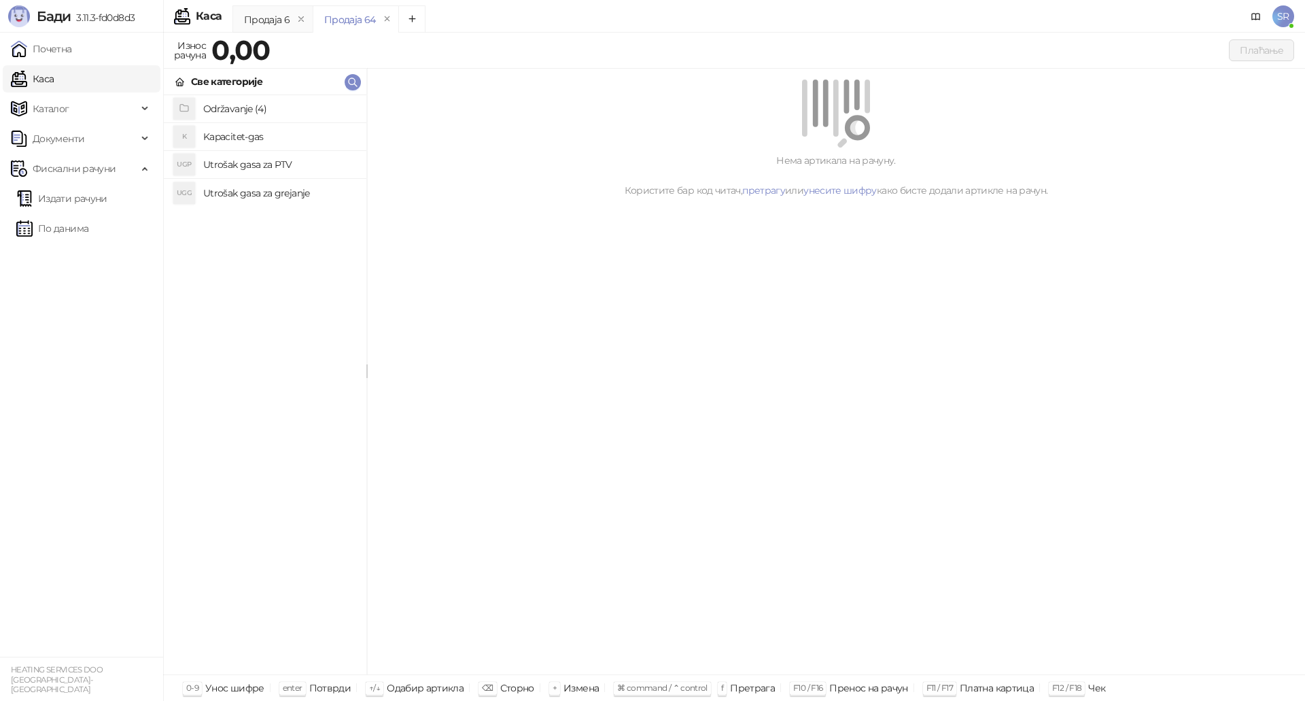
click at [243, 192] on h4 "Utrošak gasa za grejanje" at bounding box center [279, 193] width 152 height 22
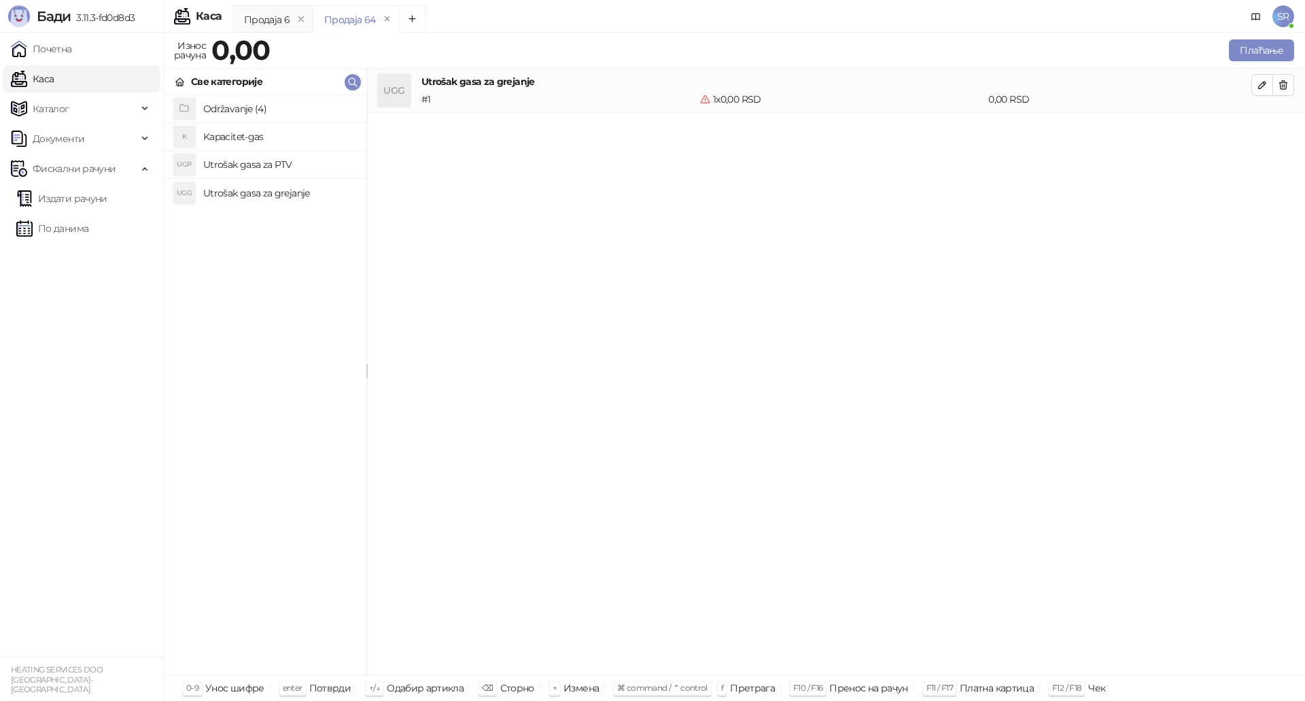
click at [242, 164] on h4 "Utrošak gasa za PTV" at bounding box center [279, 165] width 152 height 22
click at [243, 133] on h4 "Kapacitet-gas" at bounding box center [279, 137] width 152 height 22
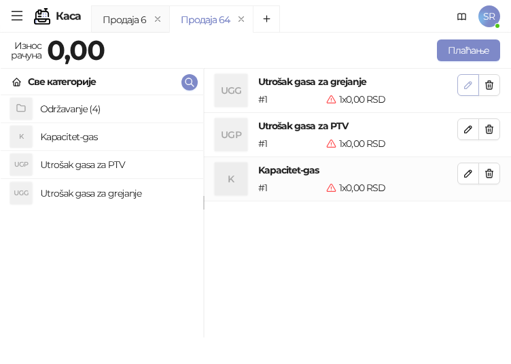
click at [465, 89] on icon "button" at bounding box center [468, 85] width 11 height 11
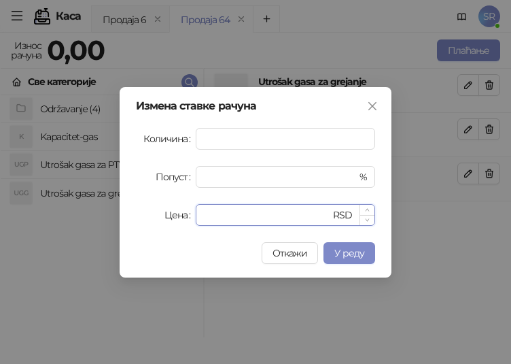
drag, startPoint x: 239, startPoint y: 217, endPoint x: 197, endPoint y: 218, distance: 42.2
click at [197, 218] on div "* RSD" at bounding box center [285, 215] width 179 height 22
paste input "******"
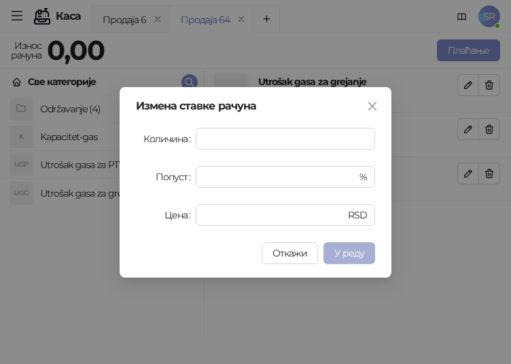
click at [344, 249] on span "У реду" at bounding box center [349, 253] width 30 height 12
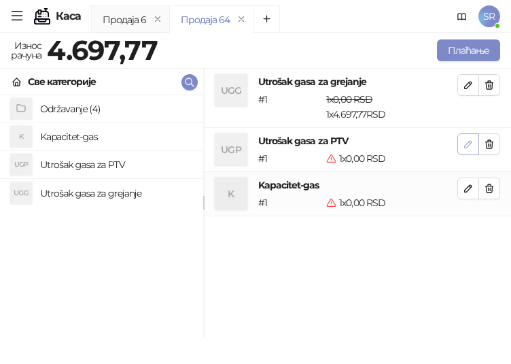
click at [466, 146] on icon "button" at bounding box center [468, 144] width 11 height 11
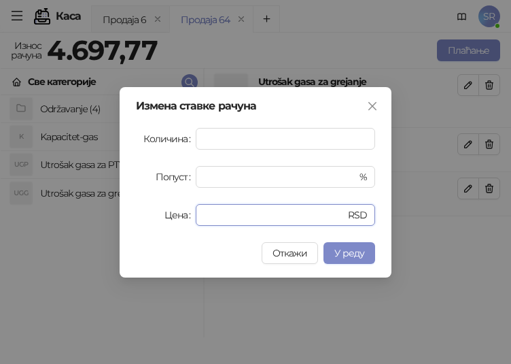
drag, startPoint x: 238, startPoint y: 217, endPoint x: 164, endPoint y: 222, distance: 73.6
click at [164, 222] on div "Цена * RSD" at bounding box center [255, 215] width 239 height 22
paste input "*****"
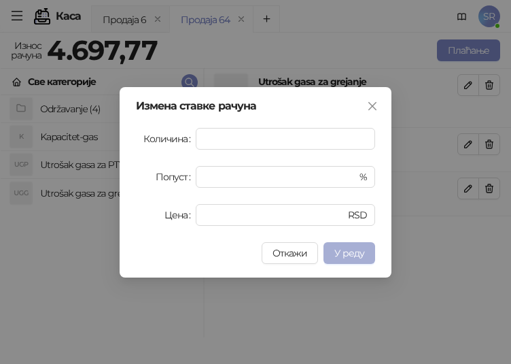
click at [366, 253] on button "У реду" at bounding box center [349, 253] width 52 height 22
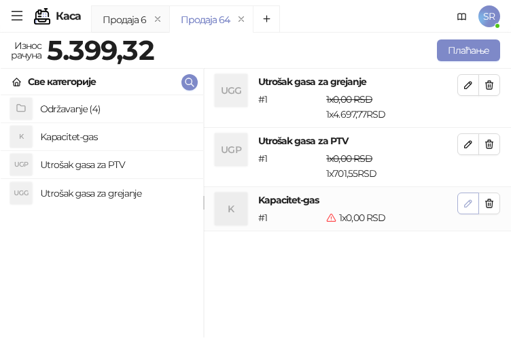
click at [465, 202] on icon "button" at bounding box center [468, 203] width 11 height 11
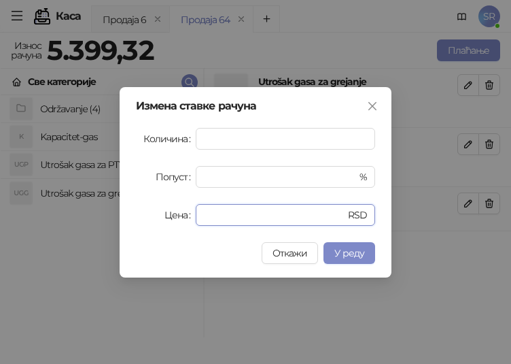
drag, startPoint x: 230, startPoint y: 217, endPoint x: 183, endPoint y: 223, distance: 46.5
click at [183, 223] on div "Цена * RSD" at bounding box center [255, 215] width 239 height 22
paste input "******"
type input "*******"
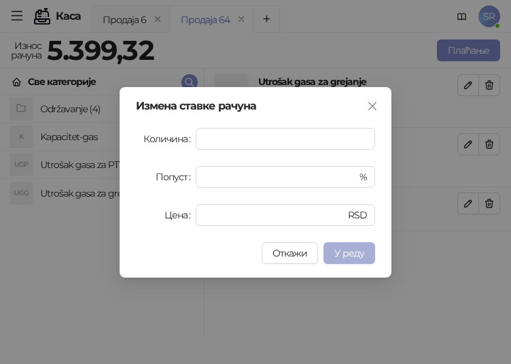
click at [358, 251] on span "У реду" at bounding box center [349, 253] width 30 height 12
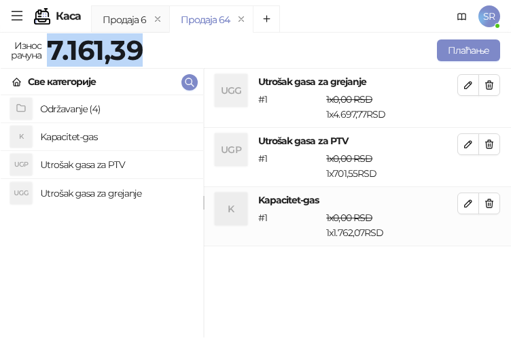
drag, startPoint x: 142, startPoint y: 50, endPoint x: 49, endPoint y: 46, distance: 93.2
click at [49, 46] on strong "7.161,39" at bounding box center [94, 49] width 95 height 33
copy strong "7.161,39"
click at [477, 49] on button "Плаћање" at bounding box center [468, 50] width 63 height 22
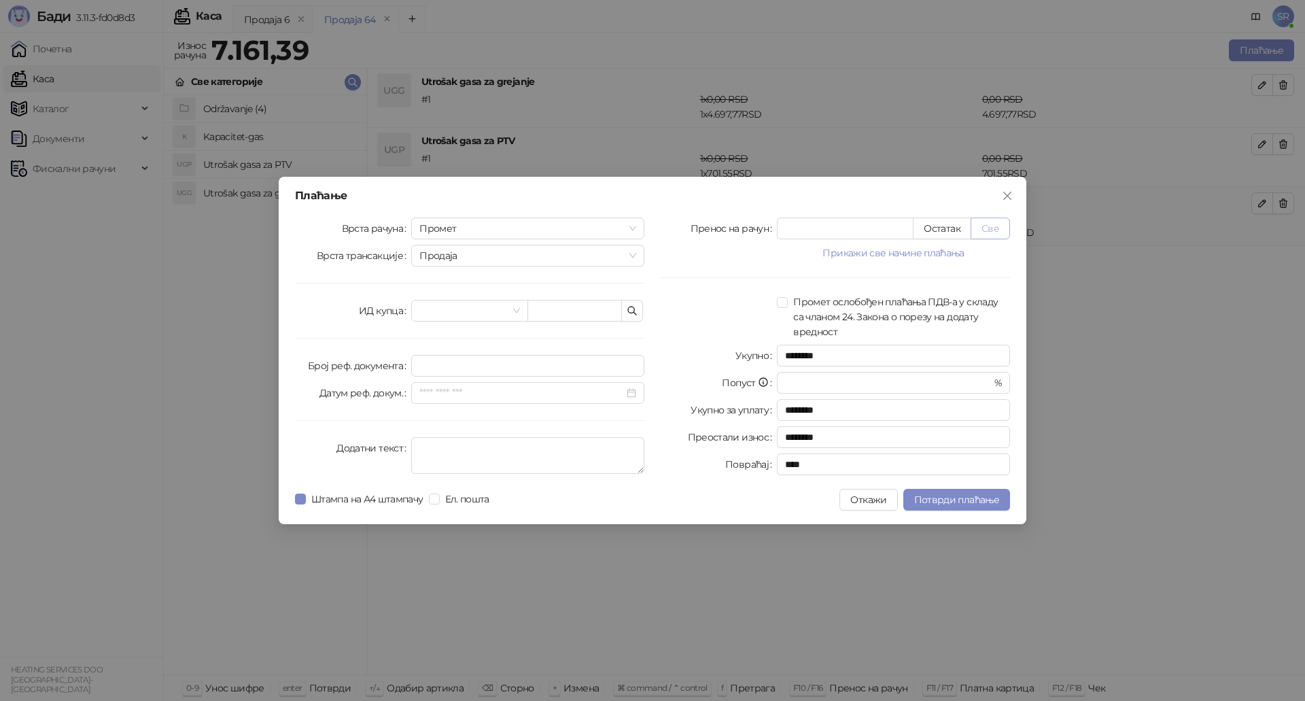
click at [1004, 228] on button "Све" at bounding box center [989, 228] width 39 height 22
type input "*******"
type input "****"
click at [596, 309] on input "text" at bounding box center [574, 311] width 94 height 22
click at [629, 317] on button "button" at bounding box center [632, 311] width 22 height 22
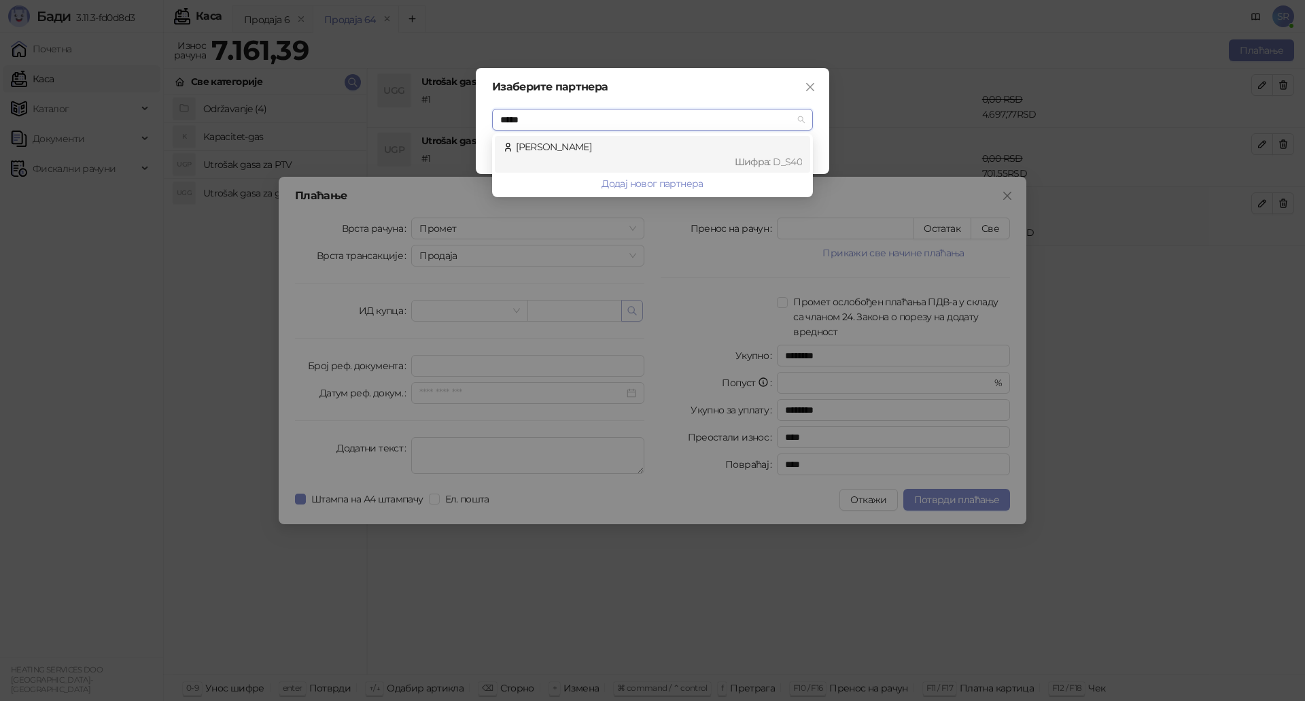
type input "******"
click at [612, 147] on div "[PERSON_NAME] : D_S40" at bounding box center [652, 154] width 299 height 30
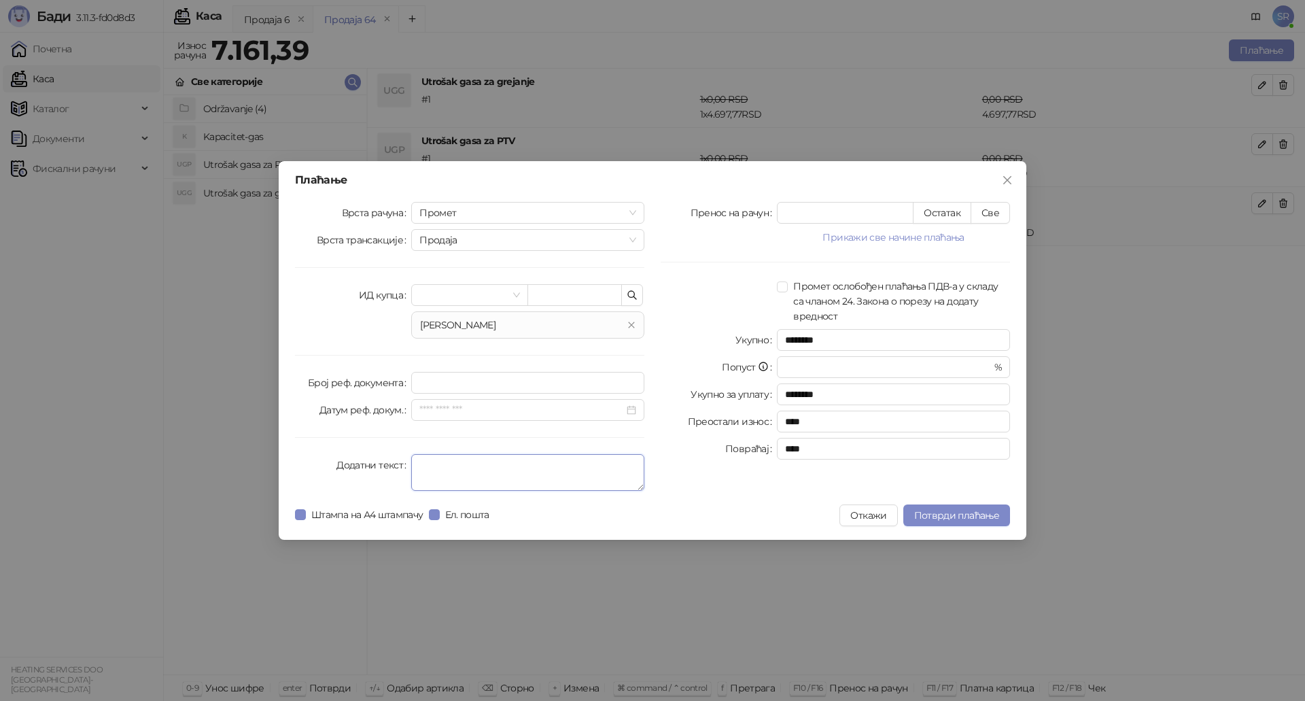
click at [442, 464] on textarea "Додатни текст" at bounding box center [527, 472] width 233 height 37
type textarea "**********"
click at [970, 519] on span "Потврди плаћање" at bounding box center [956, 515] width 85 height 12
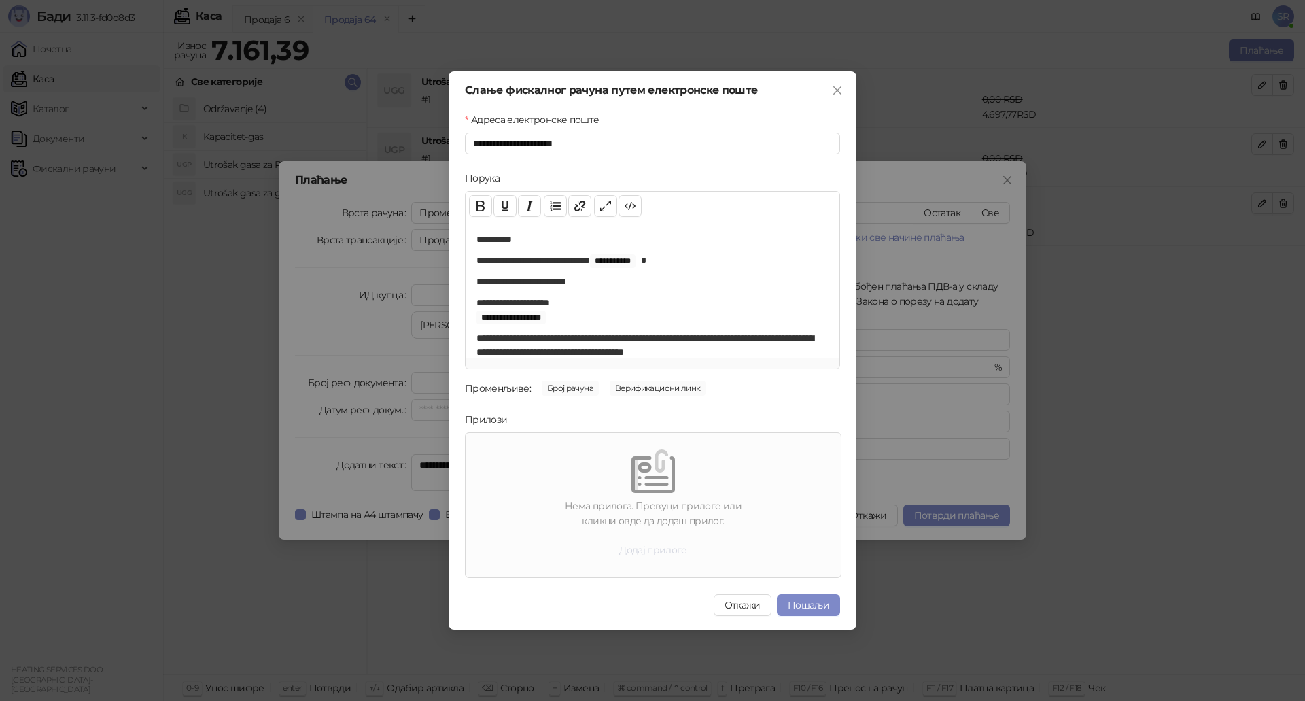
click at [662, 550] on button "Додај прилоге" at bounding box center [653, 550] width 90 height 22
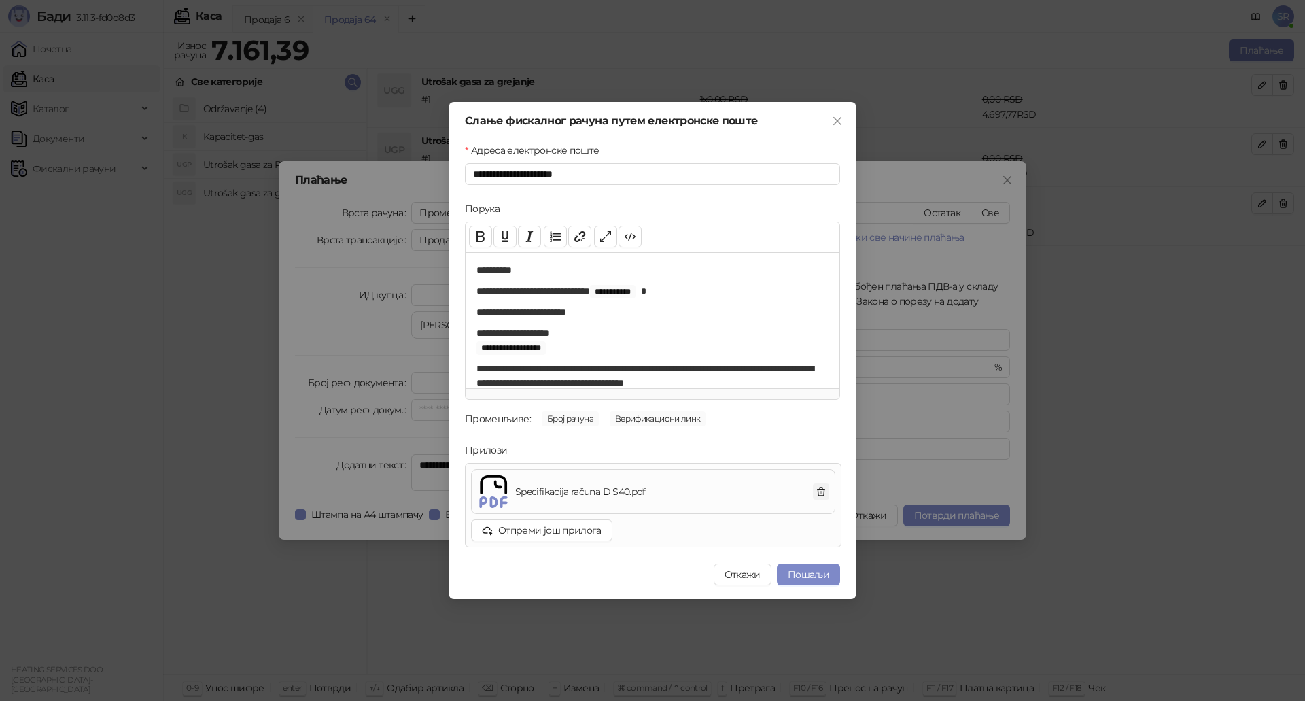
click at [823, 491] on icon "button" at bounding box center [821, 491] width 11 height 11
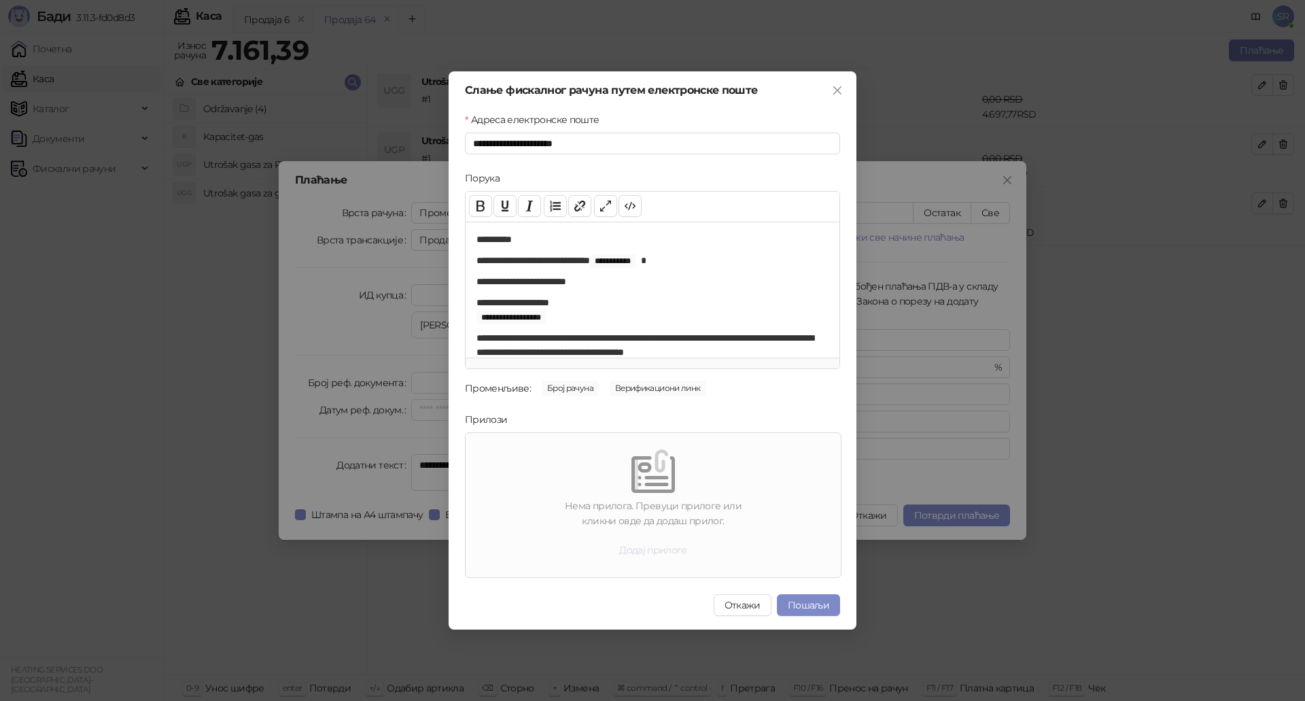
click at [648, 550] on button "Додај прилоге" at bounding box center [653, 550] width 90 height 22
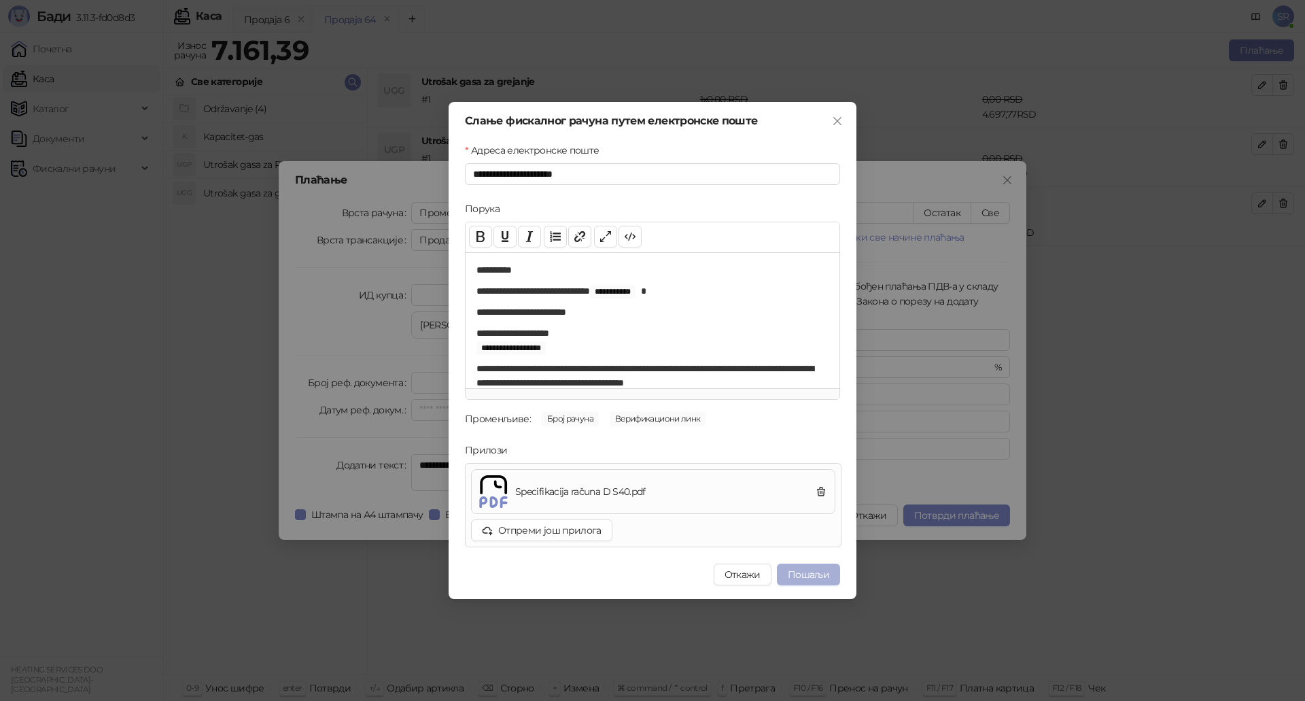
click at [801, 573] on button "Пошаљи" at bounding box center [808, 574] width 63 height 22
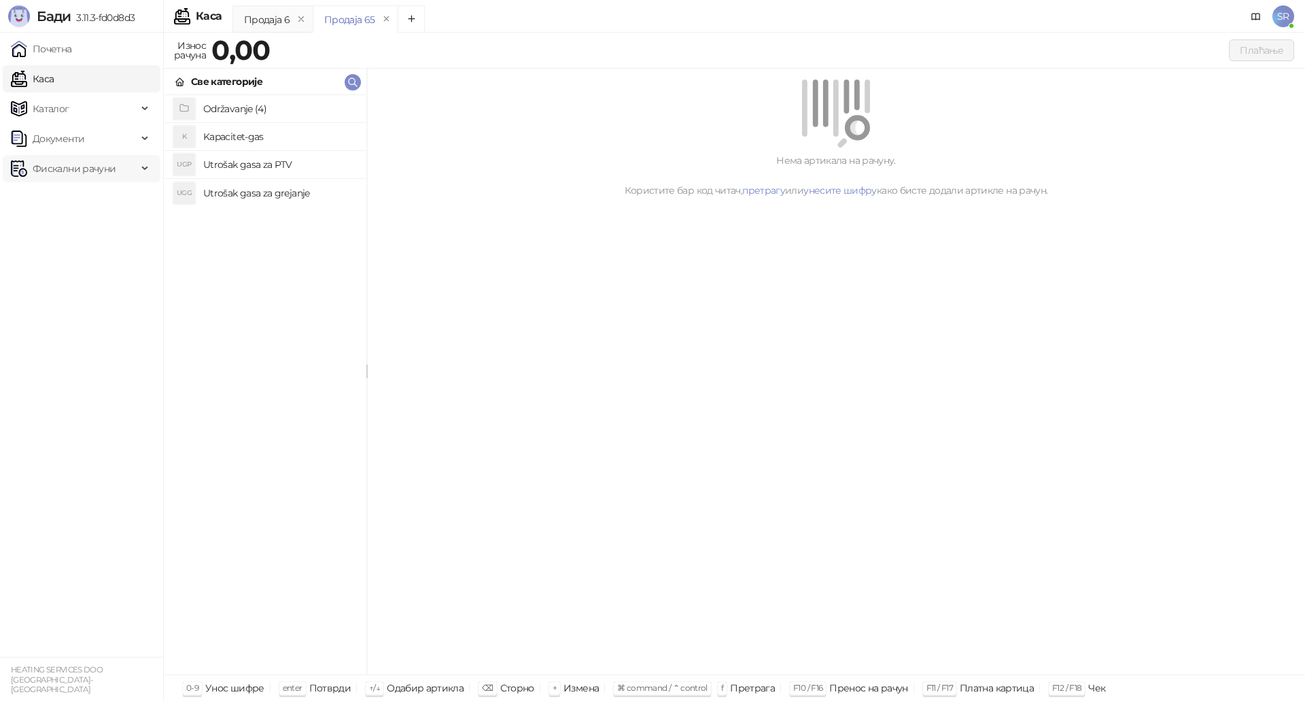
click at [68, 166] on span "Фискални рачуни" at bounding box center [74, 168] width 83 height 27
click at [94, 205] on link "Издати рачуни" at bounding box center [61, 198] width 91 height 27
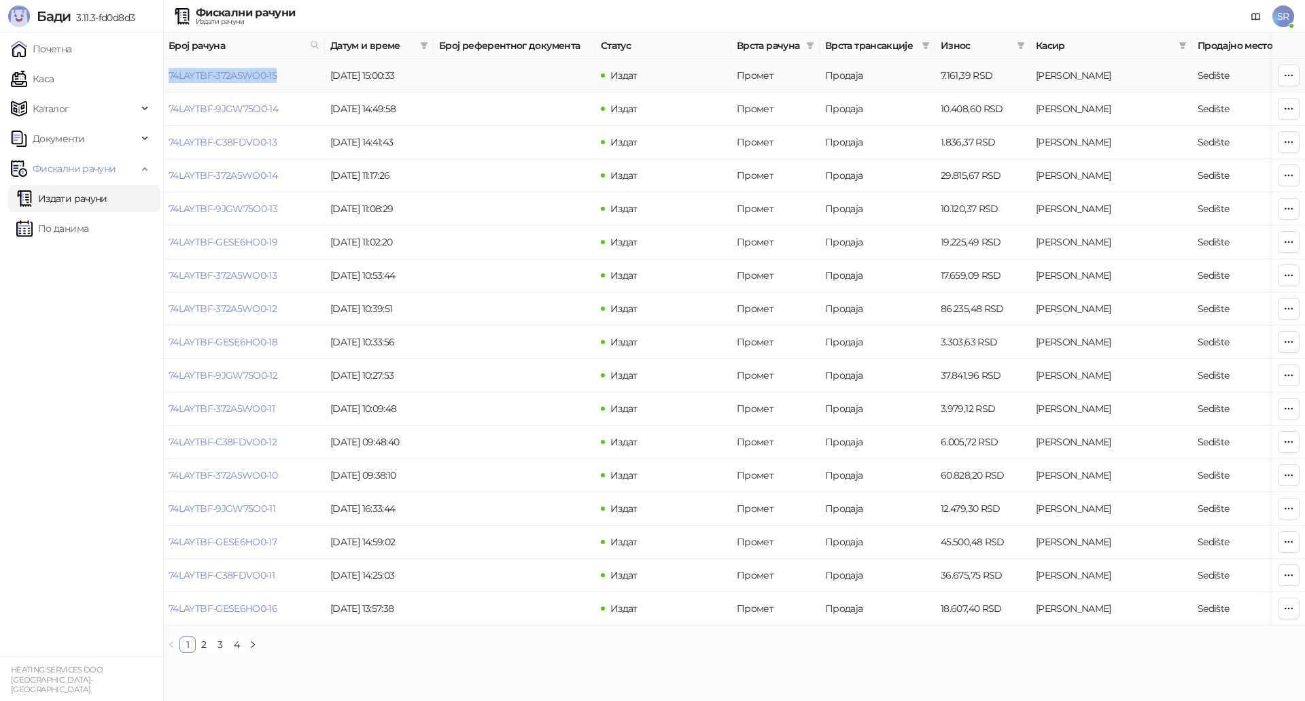
drag, startPoint x: 287, startPoint y: 80, endPoint x: 169, endPoint y: 84, distance: 118.3
click at [169, 84] on td "74LAYTBF-372A5WO0-15" at bounding box center [244, 75] width 162 height 33
copy link "74LAYTBF-372A5WO0-15"
click at [72, 50] on link "Почетна" at bounding box center [41, 48] width 61 height 27
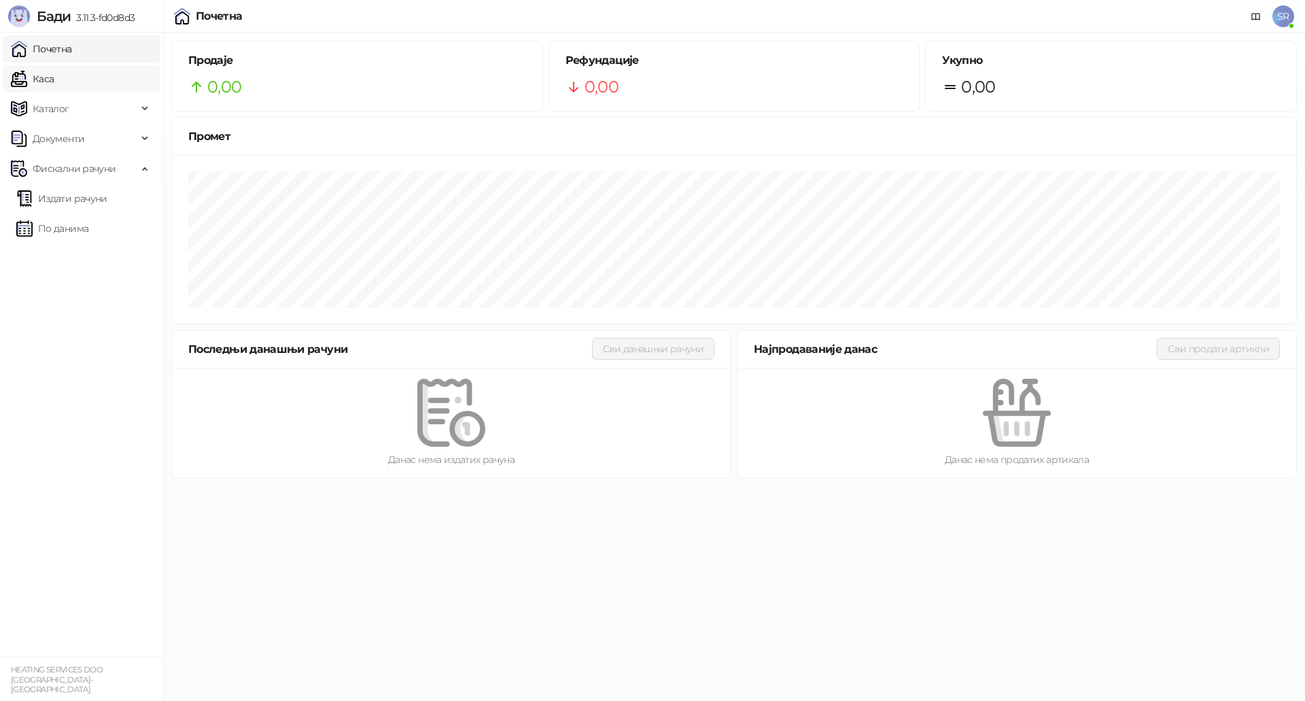
click at [54, 81] on link "Каса" at bounding box center [32, 78] width 43 height 27
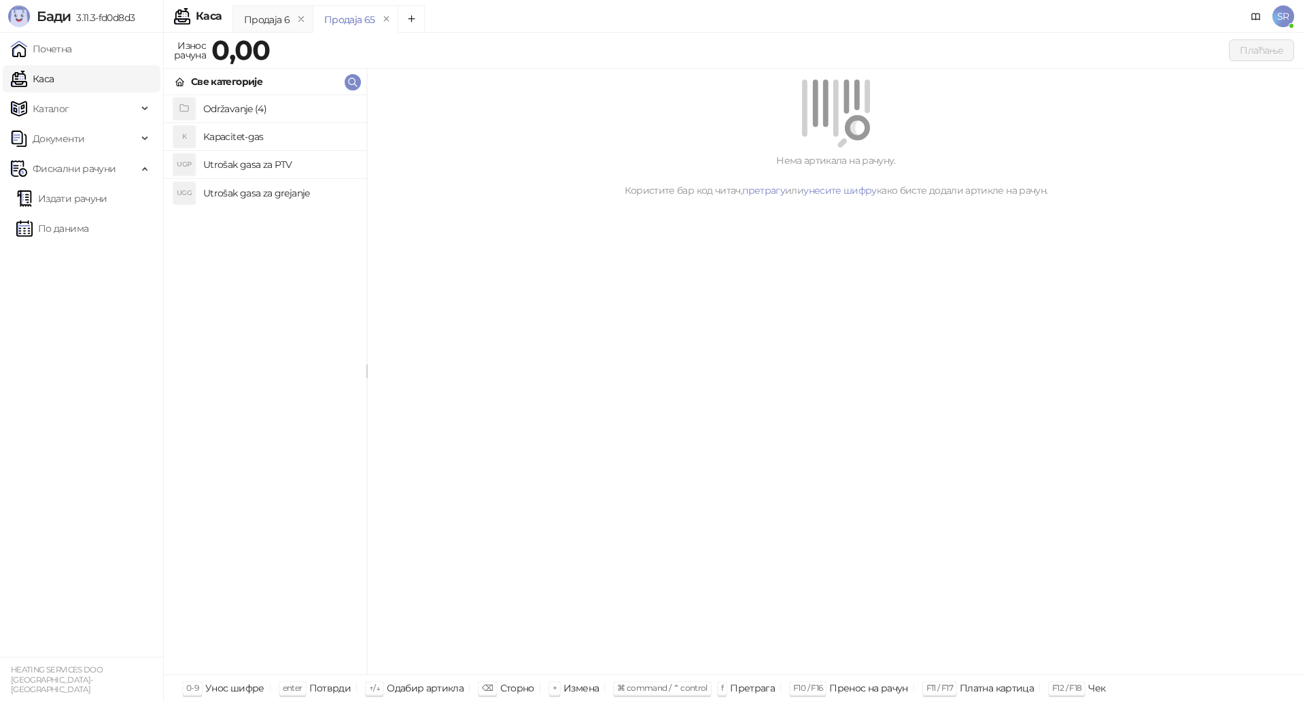
click at [280, 196] on h4 "Utrošak gasa za grejanje" at bounding box center [279, 193] width 152 height 22
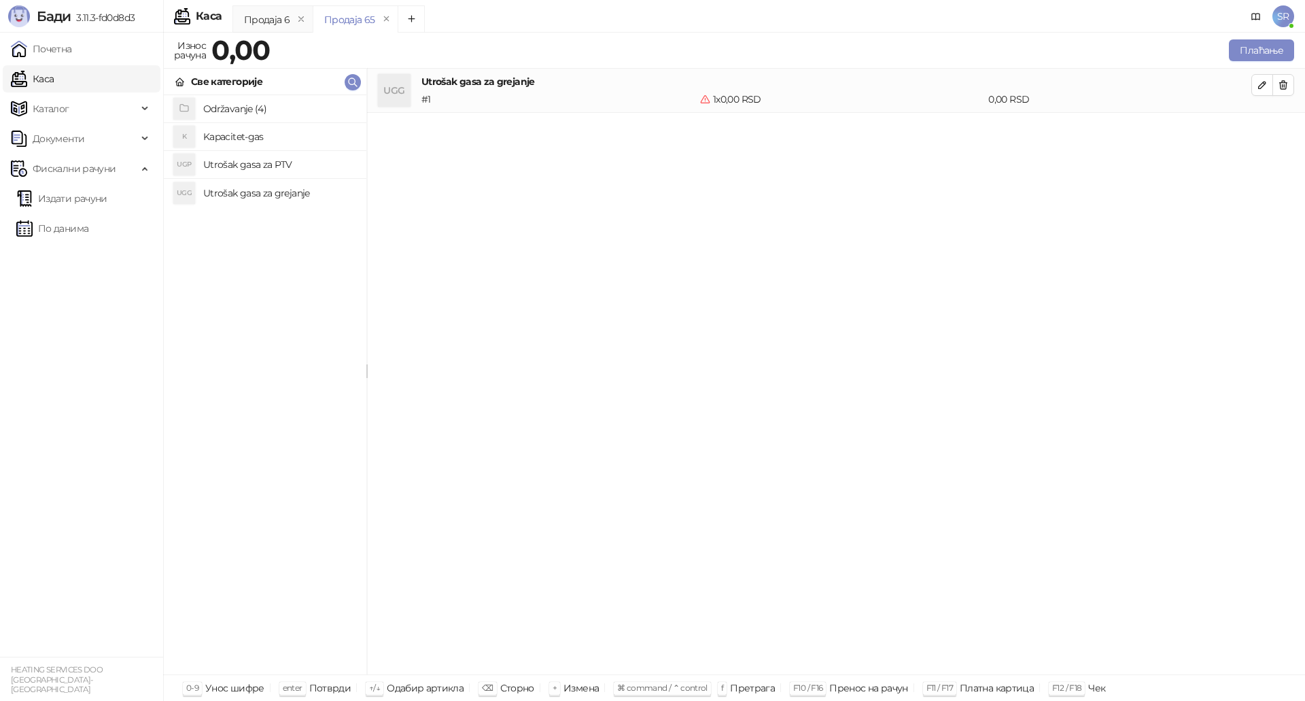
click at [273, 160] on h4 "Utrošak gasa za PTV" at bounding box center [279, 165] width 152 height 22
click at [251, 132] on h4 "Kapacitet-gas" at bounding box center [279, 137] width 152 height 22
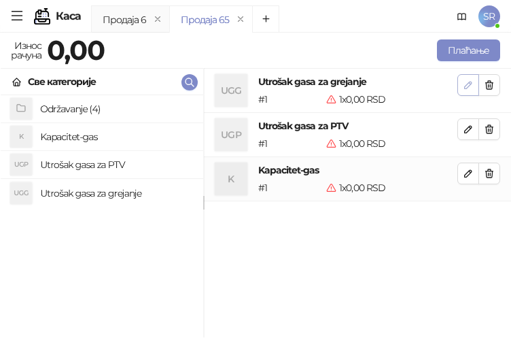
click at [474, 82] on button "button" at bounding box center [468, 85] width 22 height 22
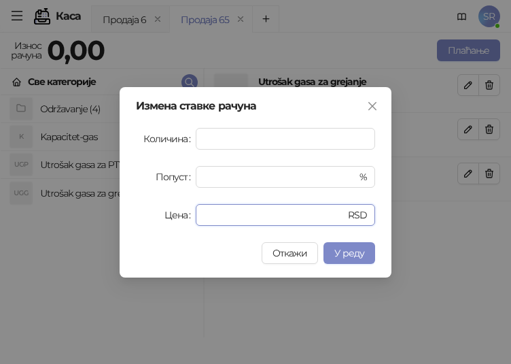
drag, startPoint x: 245, startPoint y: 212, endPoint x: 194, endPoint y: 215, distance: 50.4
click at [194, 215] on div "Цена * RSD" at bounding box center [255, 215] width 239 height 22
paste input "*******"
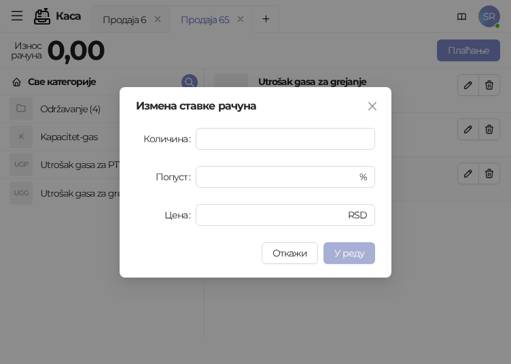
click at [353, 258] on span "У реду" at bounding box center [349, 253] width 30 height 12
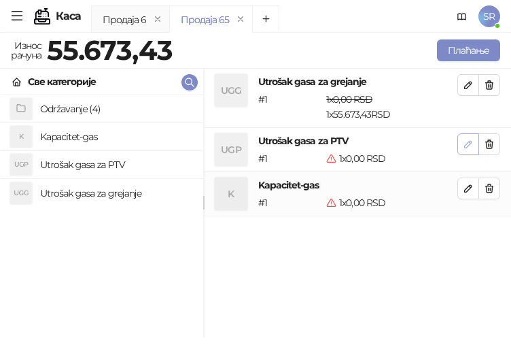
click at [462, 143] on button "button" at bounding box center [468, 144] width 22 height 22
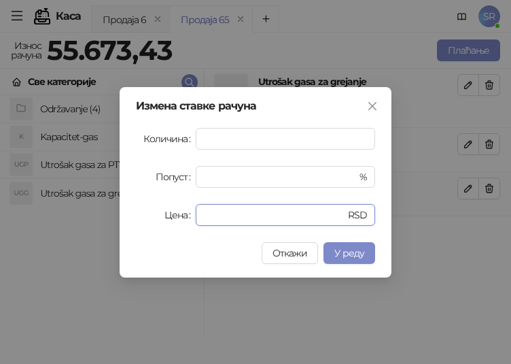
drag, startPoint x: 239, startPoint y: 207, endPoint x: 194, endPoint y: 221, distance: 46.9
click at [196, 221] on div "* RSD" at bounding box center [285, 215] width 179 height 22
paste input "*******"
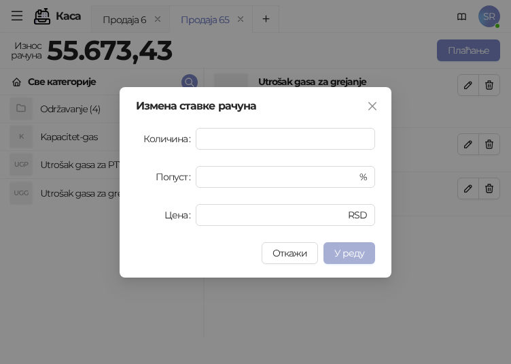
click at [345, 253] on span "У реду" at bounding box center [349, 253] width 30 height 12
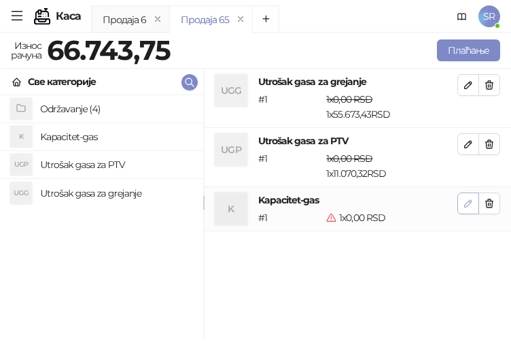
click at [466, 205] on icon "button" at bounding box center [468, 203] width 11 height 11
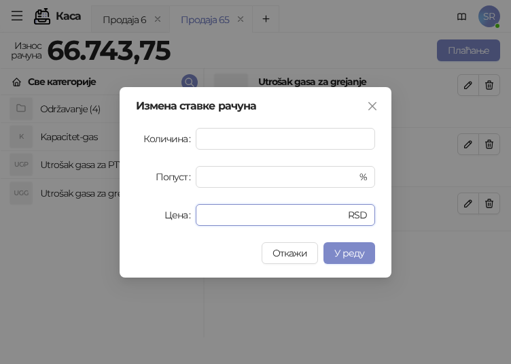
drag, startPoint x: 263, startPoint y: 218, endPoint x: 166, endPoint y: 221, distance: 97.2
click at [166, 221] on div "Цена * RSD" at bounding box center [255, 215] width 239 height 22
paste input "******"
type input "*******"
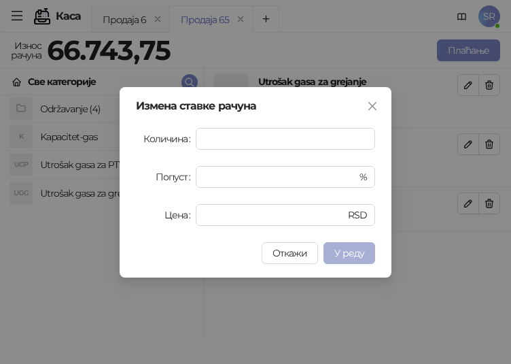
click at [355, 255] on span "У реду" at bounding box center [349, 253] width 30 height 12
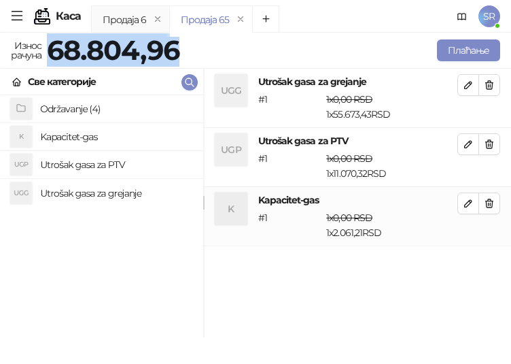
drag, startPoint x: 179, startPoint y: 52, endPoint x: 54, endPoint y: 52, distance: 125.0
click at [54, 52] on strong "68.804,96" at bounding box center [113, 49] width 132 height 33
click at [455, 47] on button "Плаћање" at bounding box center [468, 50] width 63 height 22
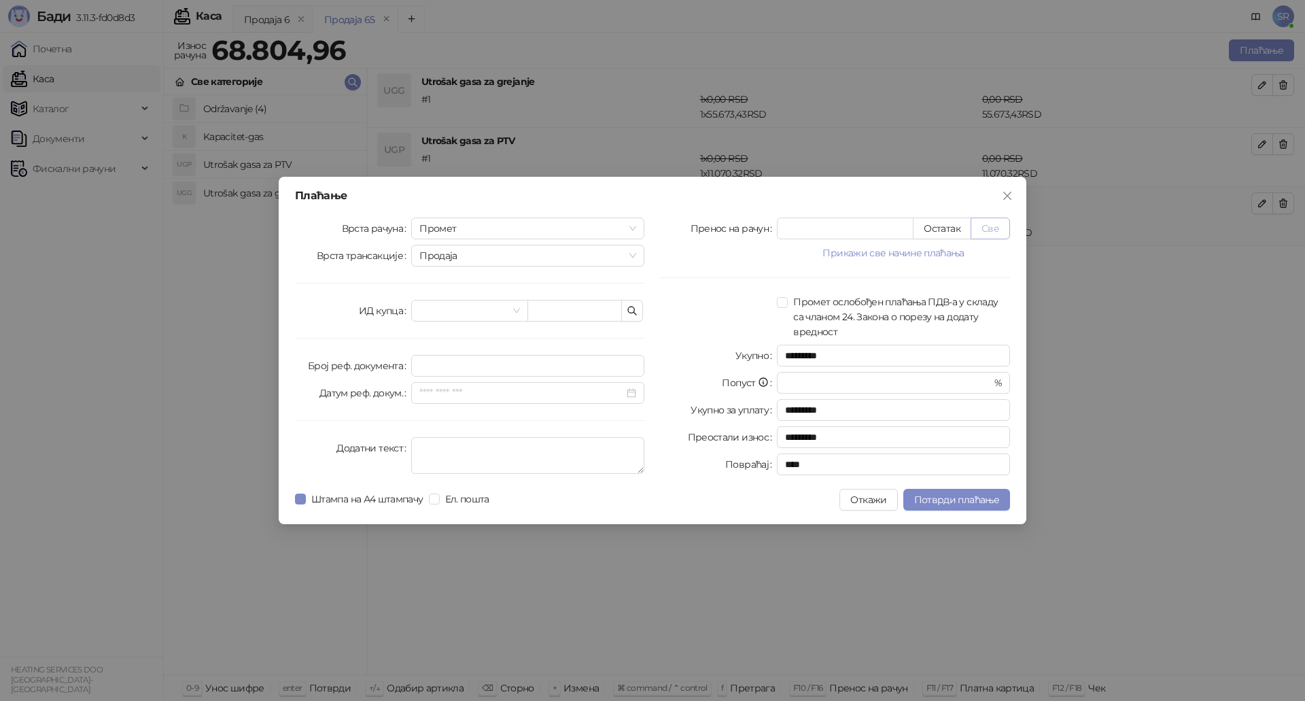
click at [990, 228] on button "Све" at bounding box center [989, 228] width 39 height 22
type input "********"
type input "****"
click at [636, 308] on icon "button" at bounding box center [632, 310] width 11 height 11
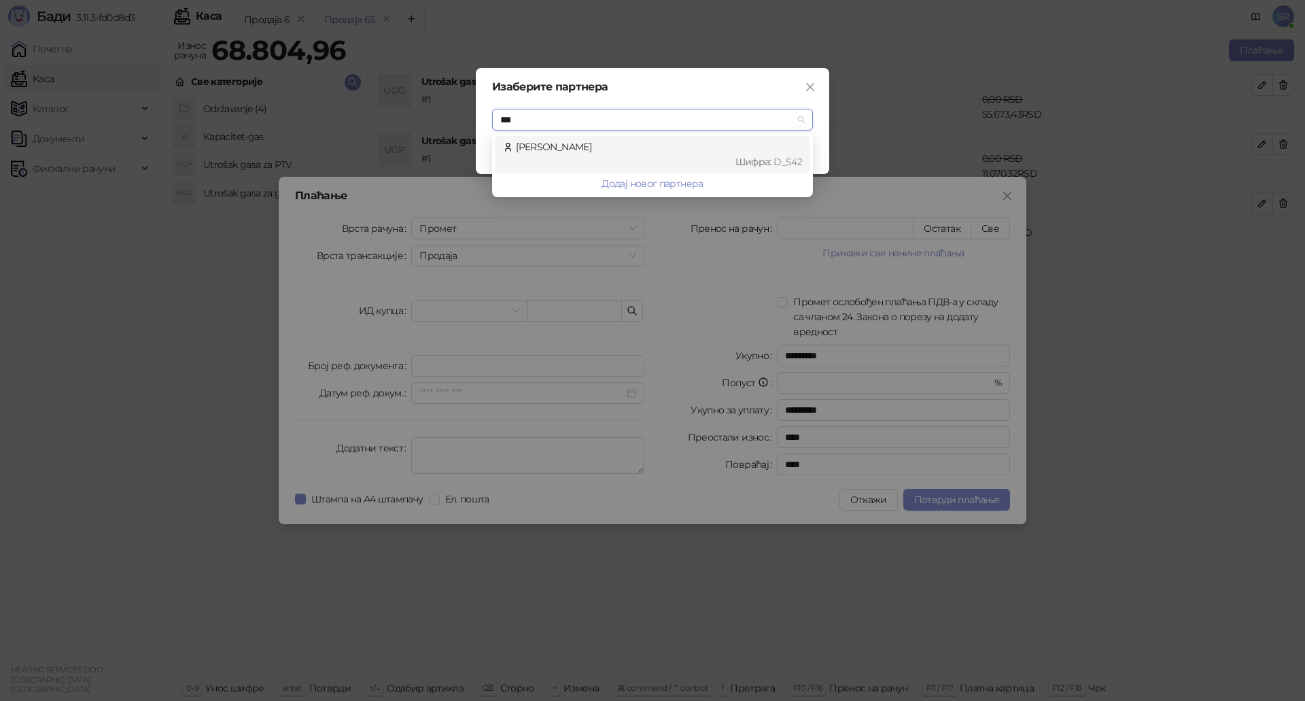
type input "****"
click at [553, 149] on div "[PERSON_NAME] : D_S42" at bounding box center [652, 154] width 299 height 30
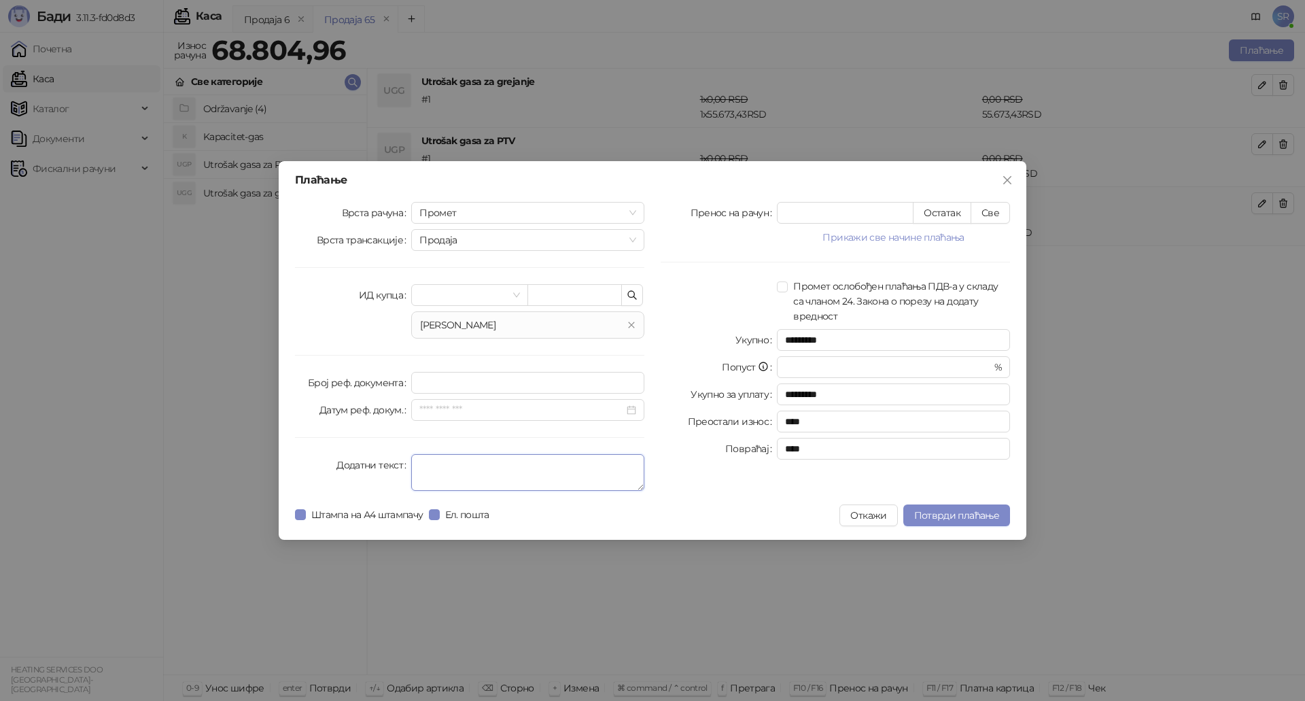
click at [444, 467] on textarea "Додатни текст" at bounding box center [527, 472] width 233 height 37
type textarea "**********"
click at [941, 518] on span "Потврди плаћање" at bounding box center [956, 515] width 85 height 12
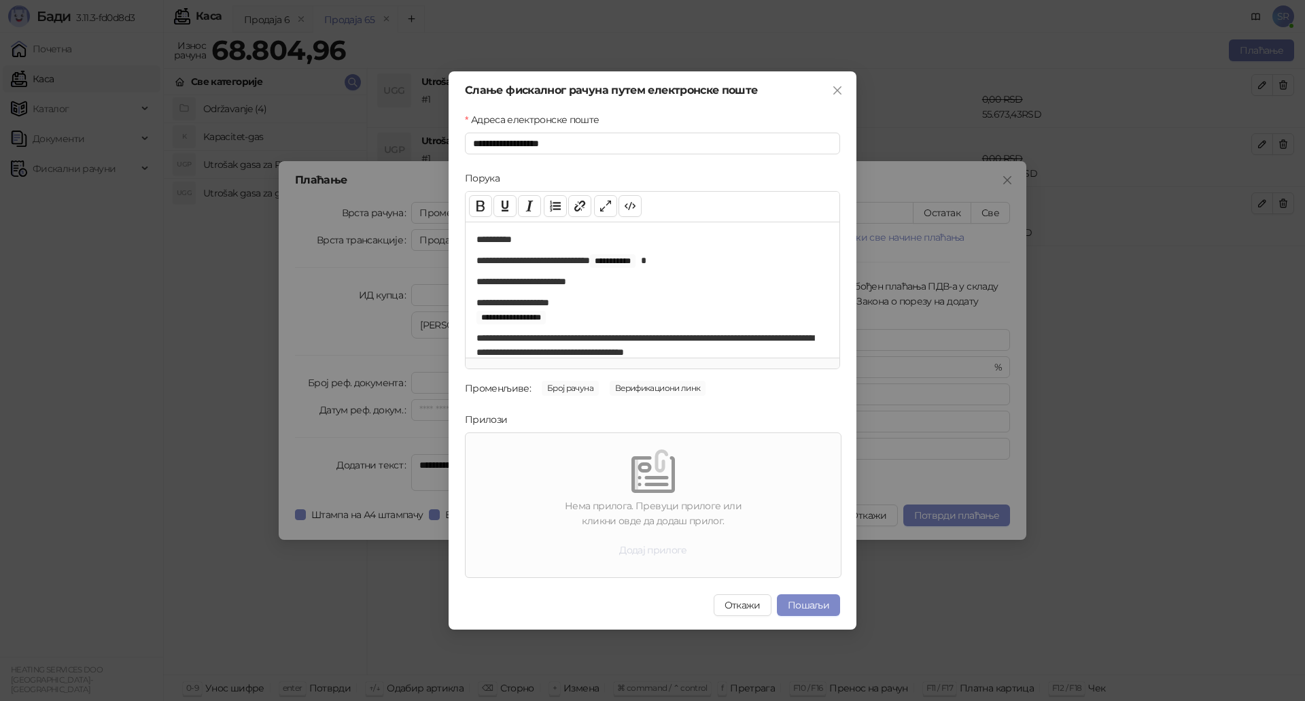
click at [623, 550] on button "Додај прилоге" at bounding box center [653, 550] width 90 height 22
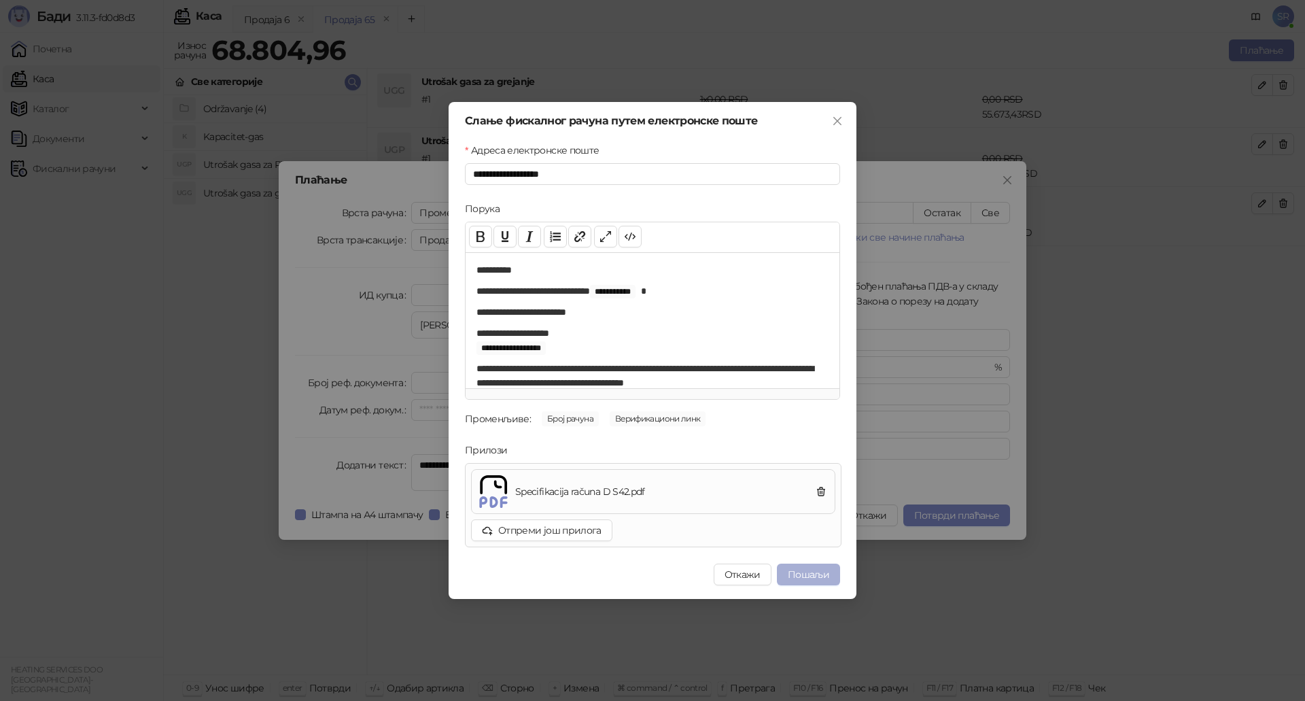
click at [824, 574] on button "Пошаљи" at bounding box center [808, 574] width 63 height 22
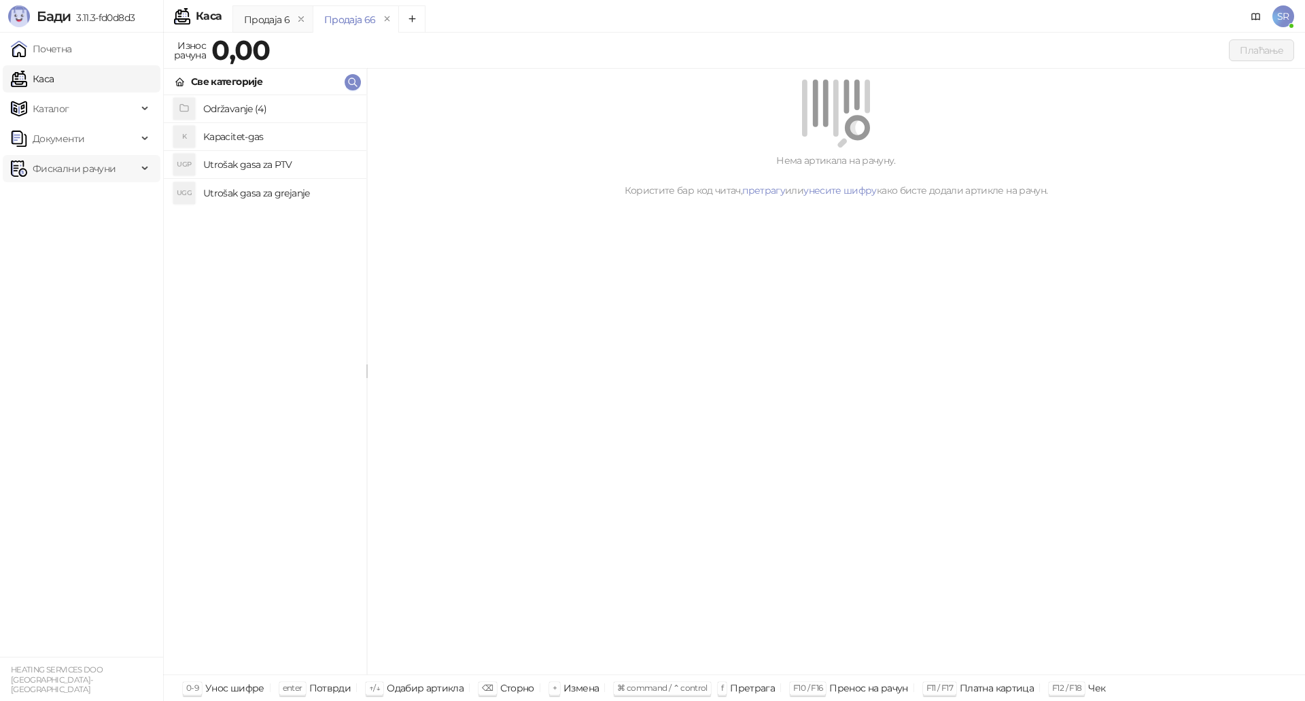
click at [87, 170] on span "Фискални рачуни" at bounding box center [74, 168] width 83 height 27
click at [102, 203] on link "Издати рачуни" at bounding box center [61, 198] width 91 height 27
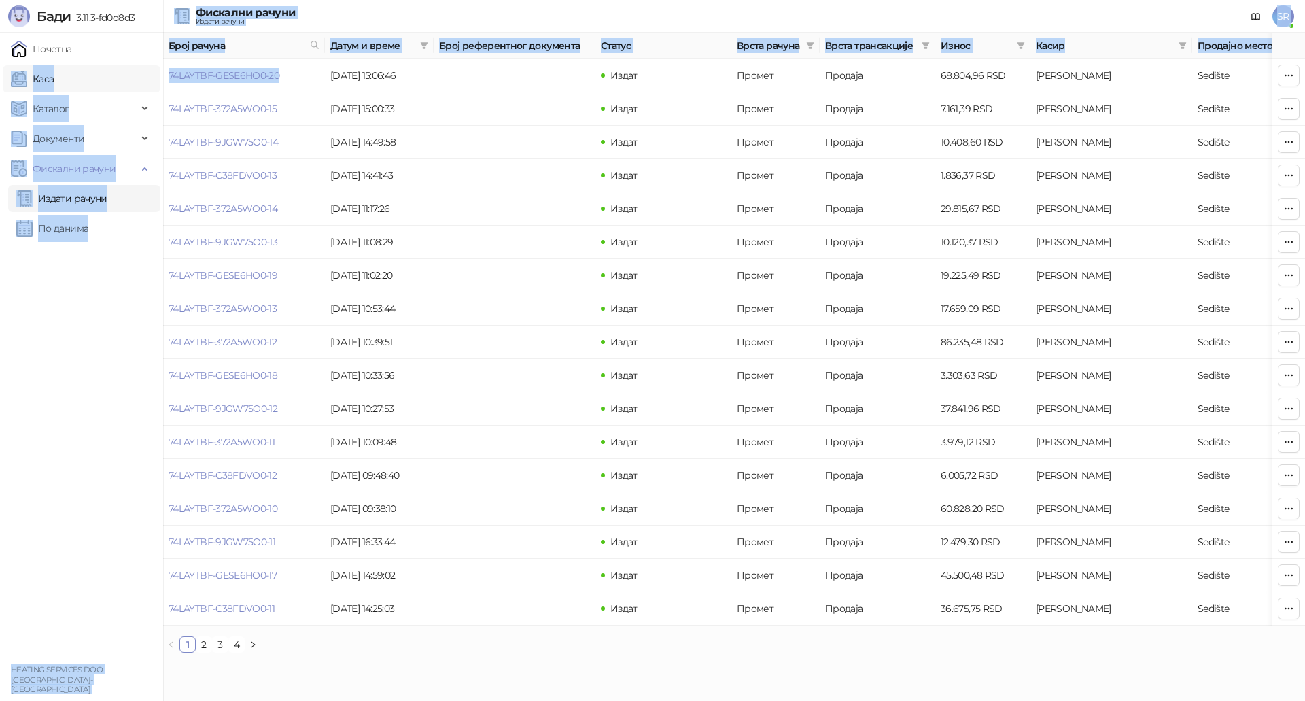
drag, startPoint x: 290, startPoint y: 73, endPoint x: 139, endPoint y: 75, distance: 150.2
click at [139, 75] on div "[PERSON_NAME] 3.11.3-fd0d8d3 Почетна Каса Каталог Документи Фискални рачуни Изд…" at bounding box center [652, 331] width 1305 height 663
click at [277, 76] on link "74LAYTBF-GESE6HO0-20" at bounding box center [224, 75] width 111 height 12
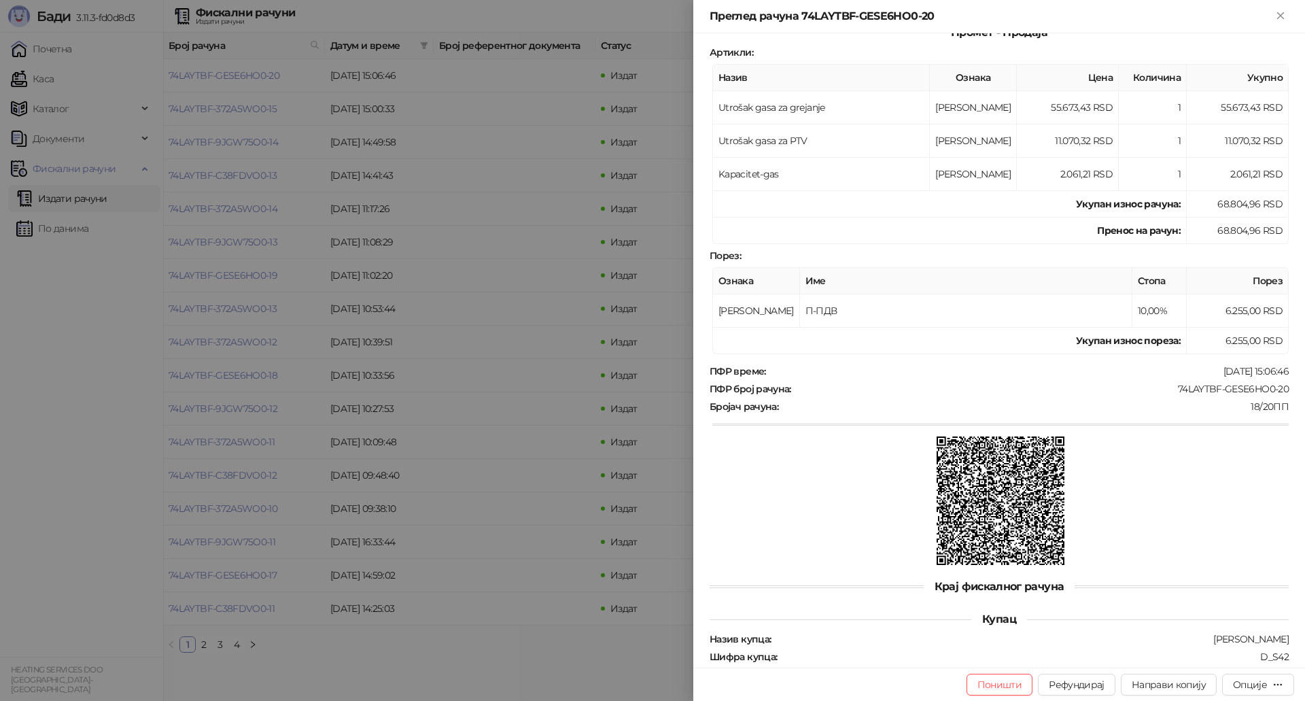
scroll to position [198, 0]
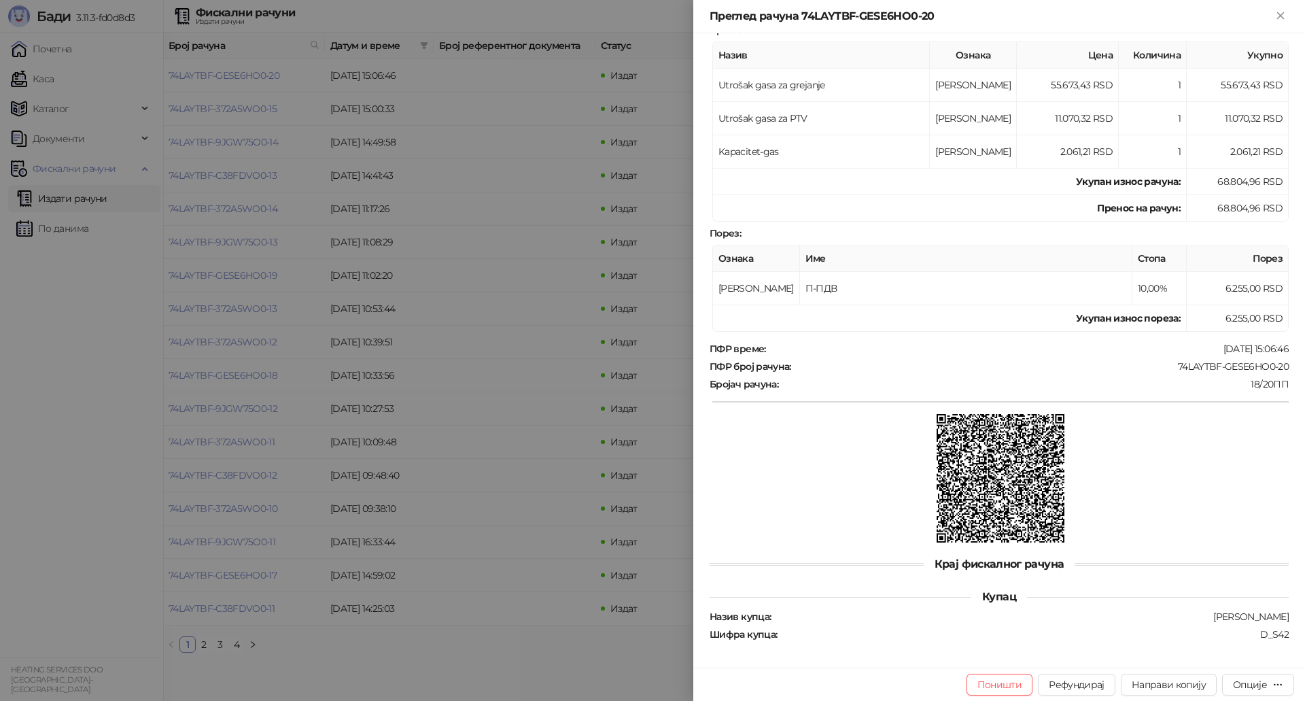
click at [360, 145] on div at bounding box center [652, 350] width 1305 height 701
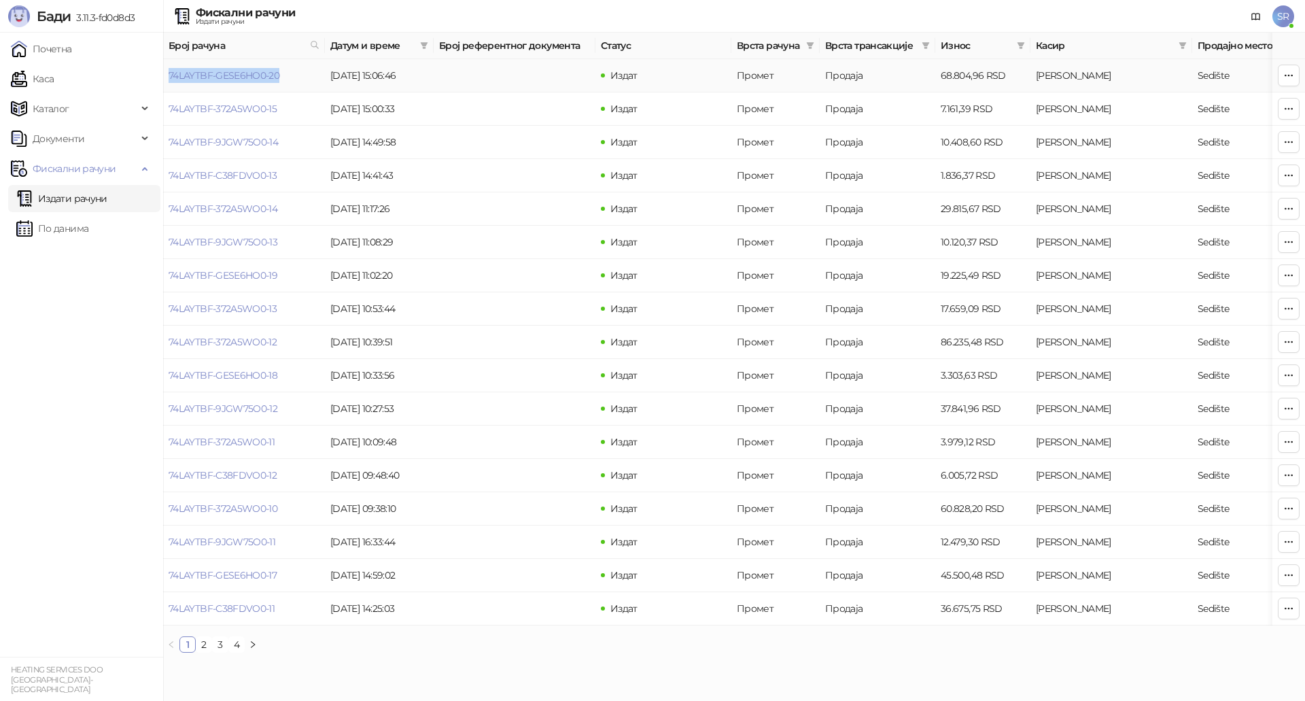
drag, startPoint x: 290, startPoint y: 71, endPoint x: 166, endPoint y: 75, distance: 124.5
click at [166, 75] on td "74LAYTBF-GESE6HO0-20" at bounding box center [244, 75] width 162 height 33
copy link "74LAYTBF-GESE6HO0-20"
click at [54, 88] on link "Каса" at bounding box center [32, 78] width 43 height 27
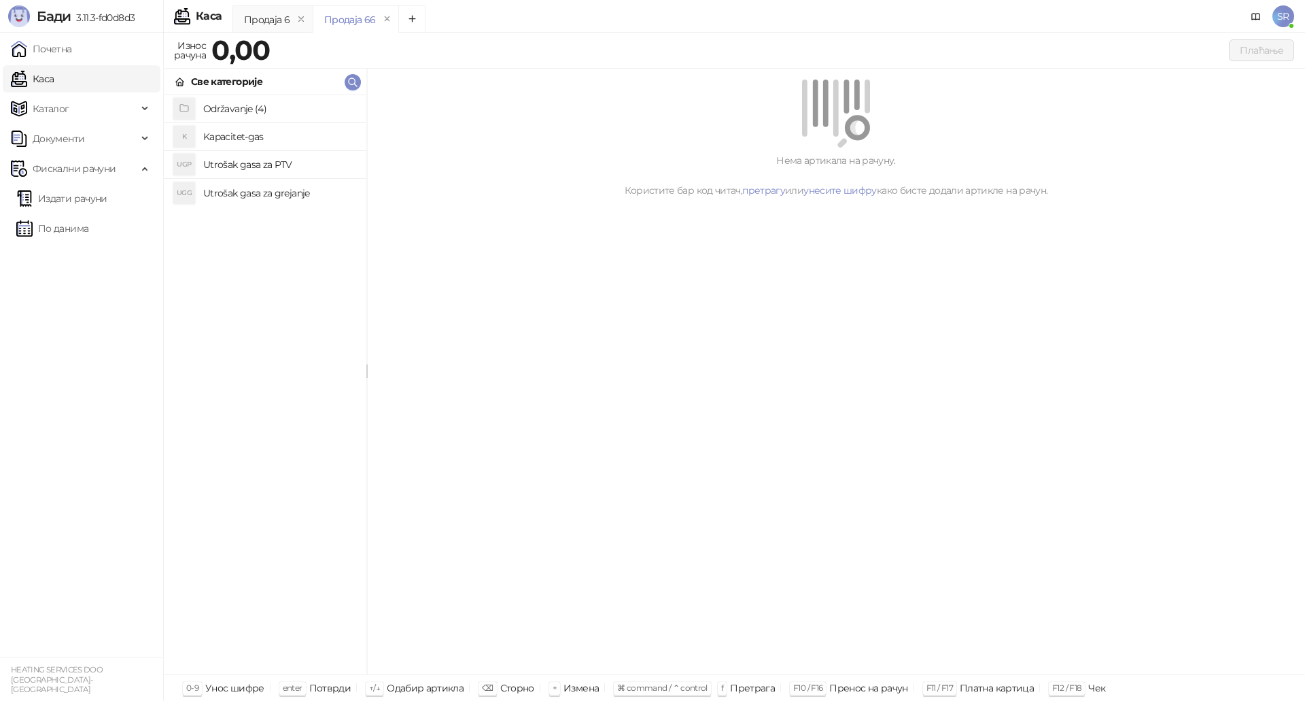
click at [252, 199] on h4 "Utrošak gasa za grejanje" at bounding box center [279, 193] width 152 height 22
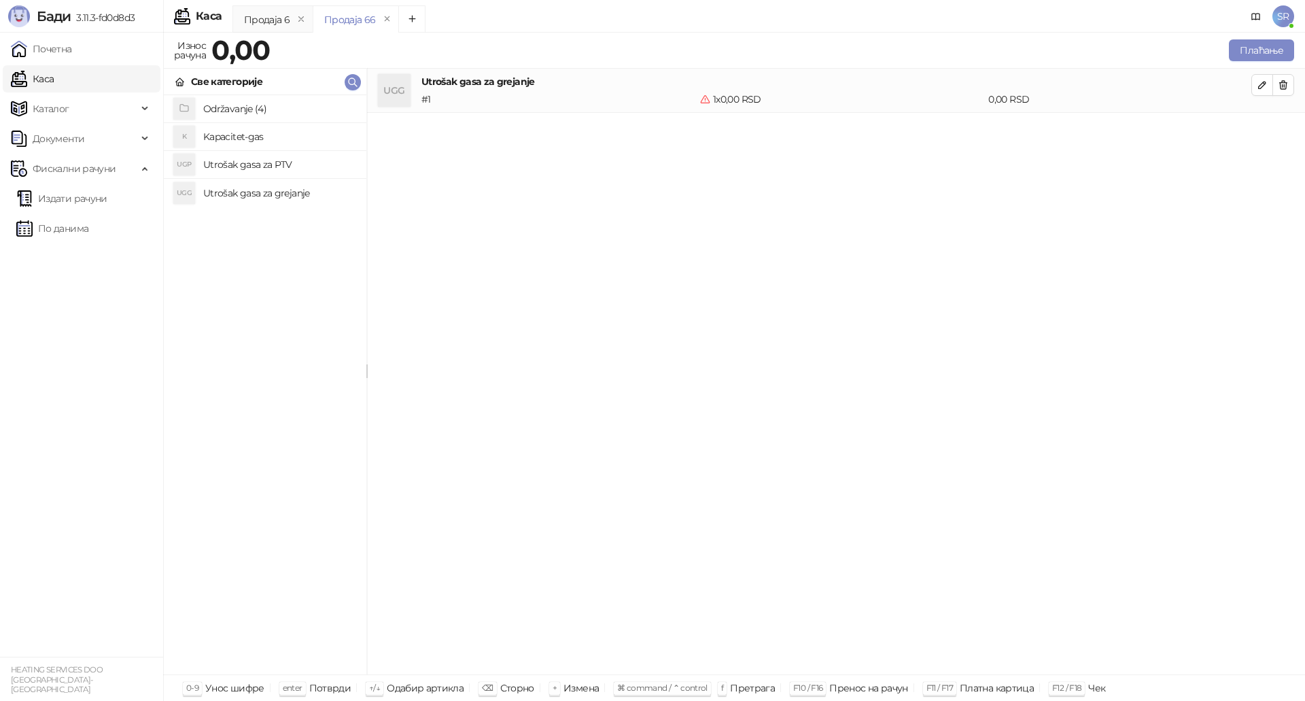
click at [249, 166] on h4 "Utrošak gasa za PTV" at bounding box center [279, 165] width 152 height 22
click at [249, 140] on h4 "Kapacitet-gas" at bounding box center [279, 137] width 152 height 22
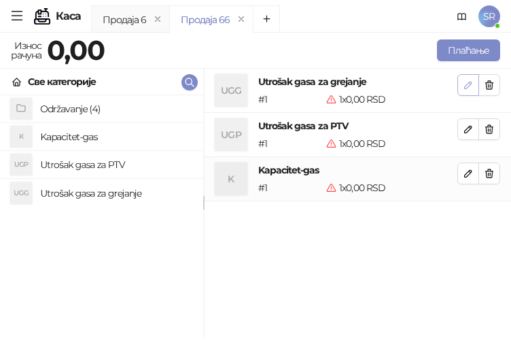
click at [470, 80] on icon "button" at bounding box center [468, 85] width 11 height 11
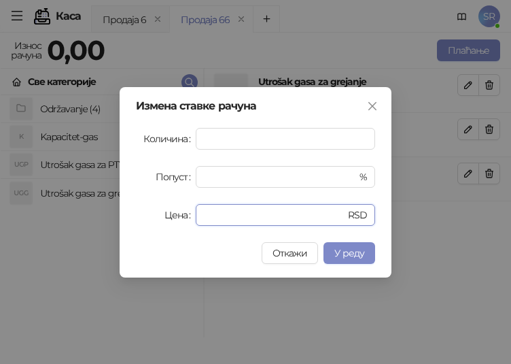
drag, startPoint x: 266, startPoint y: 211, endPoint x: 182, endPoint y: 218, distance: 84.6
click at [182, 218] on div "Цена * RSD" at bounding box center [255, 215] width 239 height 22
paste input "******"
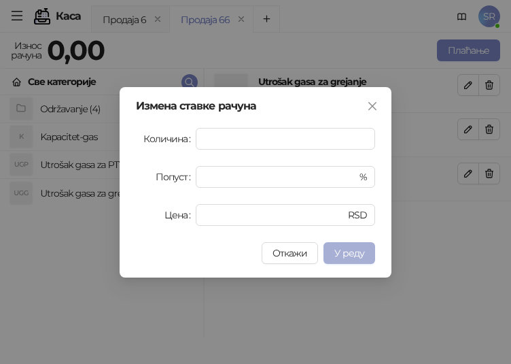
click at [344, 253] on span "У реду" at bounding box center [349, 253] width 30 height 12
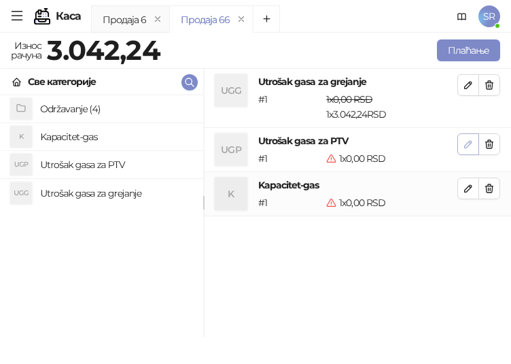
click at [471, 145] on icon "button" at bounding box center [468, 144] width 11 height 11
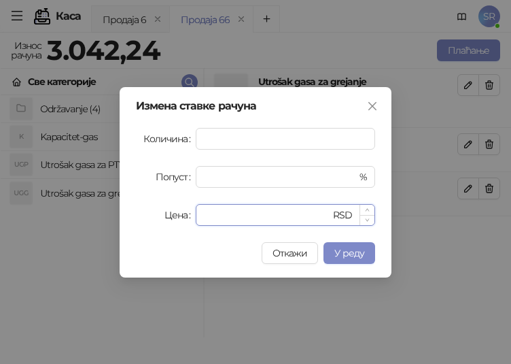
drag, startPoint x: 270, startPoint y: 215, endPoint x: 203, endPoint y: 223, distance: 67.8
click at [203, 223] on div "* RSD" at bounding box center [285, 215] width 179 height 22
paste input "*****"
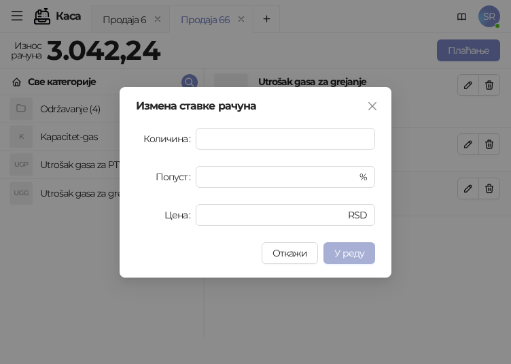
click at [349, 251] on span "У реду" at bounding box center [349, 253] width 30 height 12
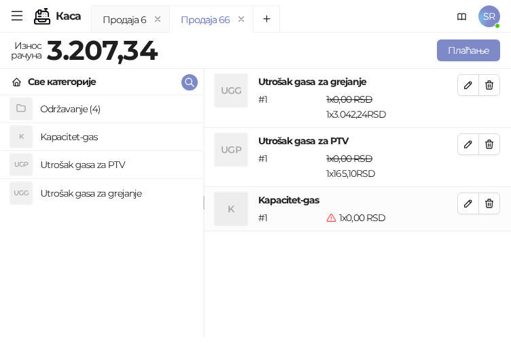
click at [461, 211] on button "button" at bounding box center [468, 203] width 22 height 22
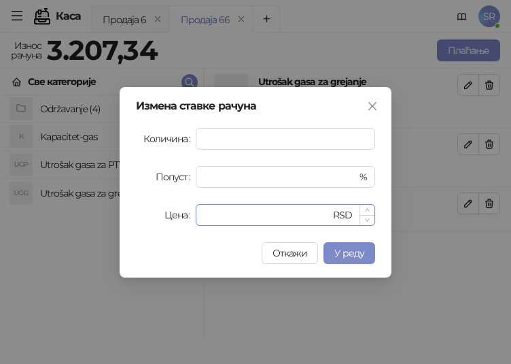
drag, startPoint x: 215, startPoint y: 217, endPoint x: 208, endPoint y: 220, distance: 7.6
click at [208, 220] on input "*" at bounding box center [267, 215] width 126 height 20
drag, startPoint x: 214, startPoint y: 217, endPoint x: 200, endPoint y: 218, distance: 13.6
click at [201, 218] on div "* RSD" at bounding box center [285, 215] width 179 height 22
paste input "*****"
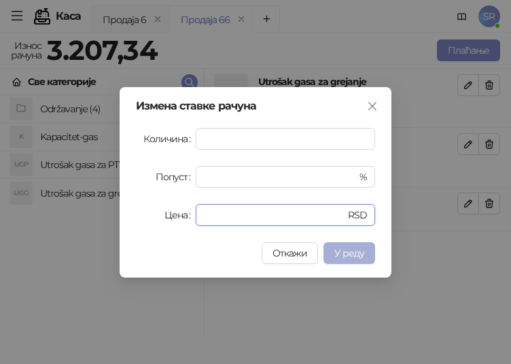
type input "******"
click at [346, 254] on span "У реду" at bounding box center [349, 253] width 30 height 12
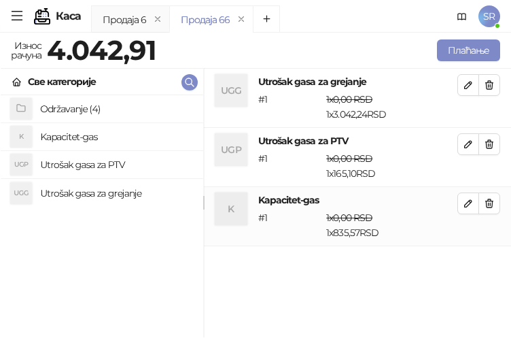
click at [157, 54] on div "4.042,91" at bounding box center [101, 50] width 114 height 27
click at [455, 52] on button "Плаћање" at bounding box center [468, 50] width 63 height 22
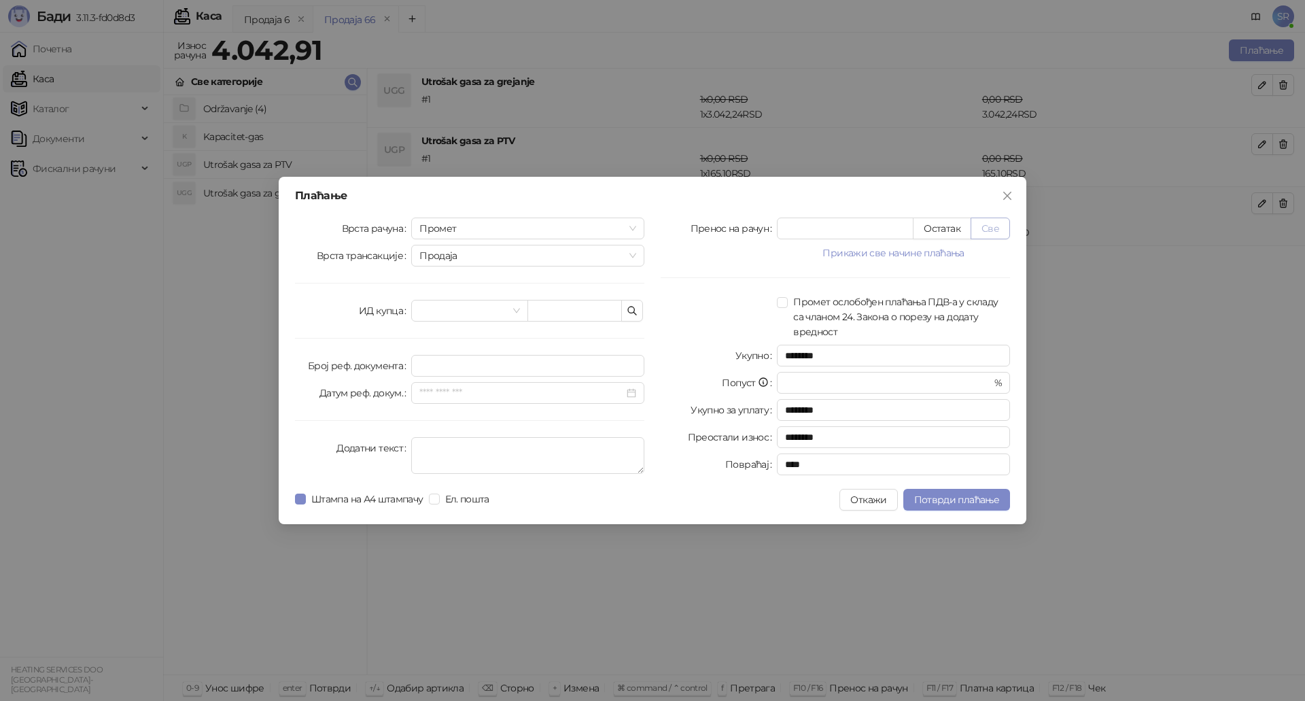
click at [1002, 228] on button "Све" at bounding box center [989, 228] width 39 height 22
type input "*******"
type input "****"
click at [639, 313] on button "button" at bounding box center [632, 311] width 22 height 22
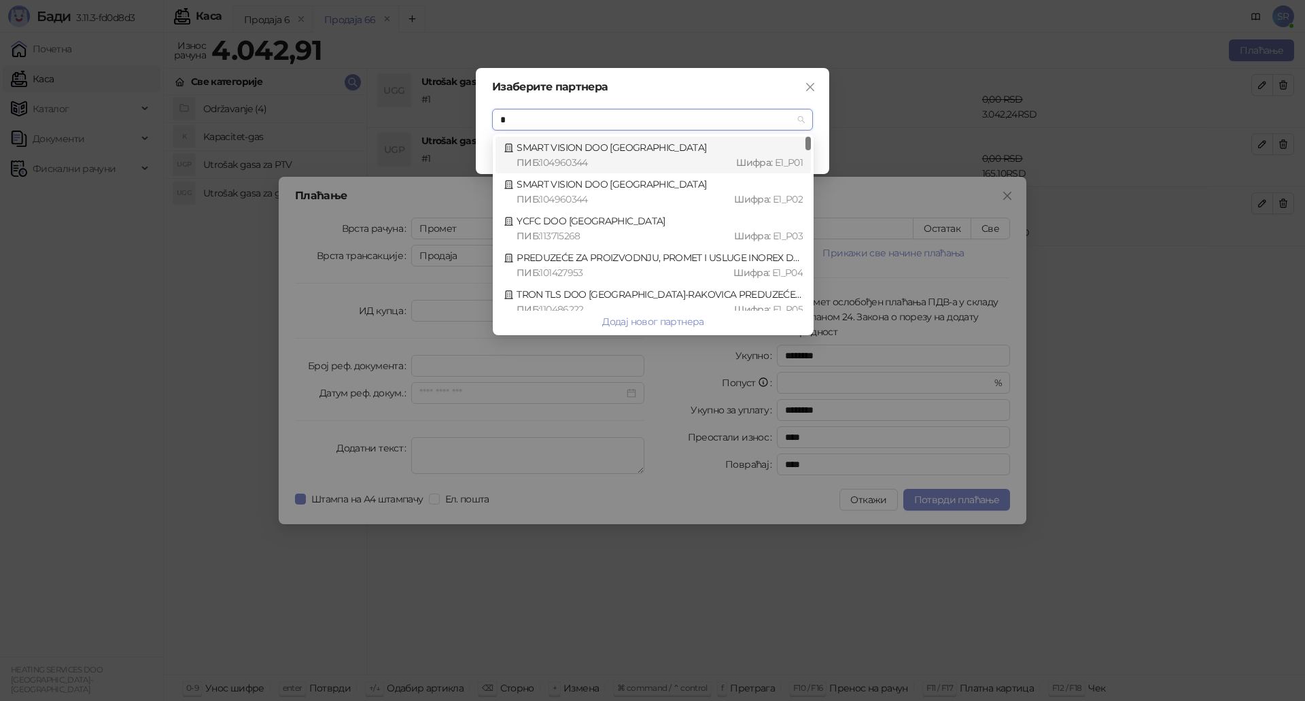
scroll to position [156, 0]
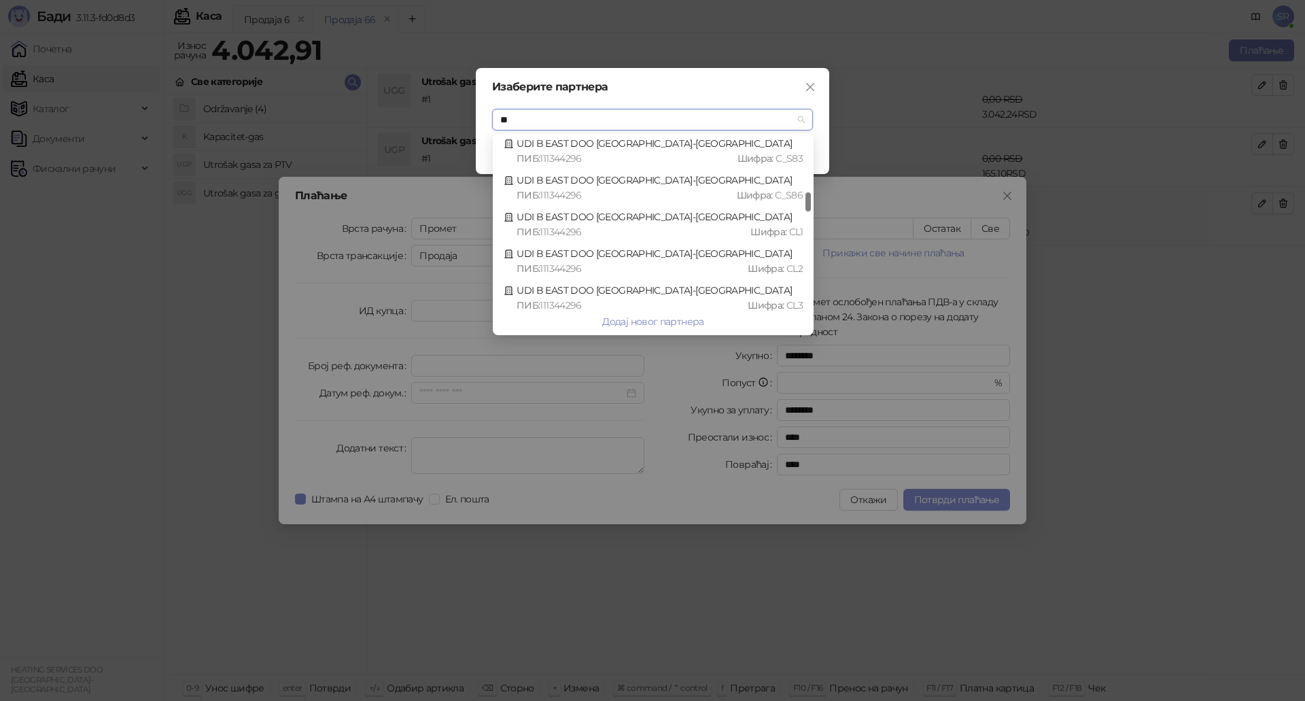
type input "*"
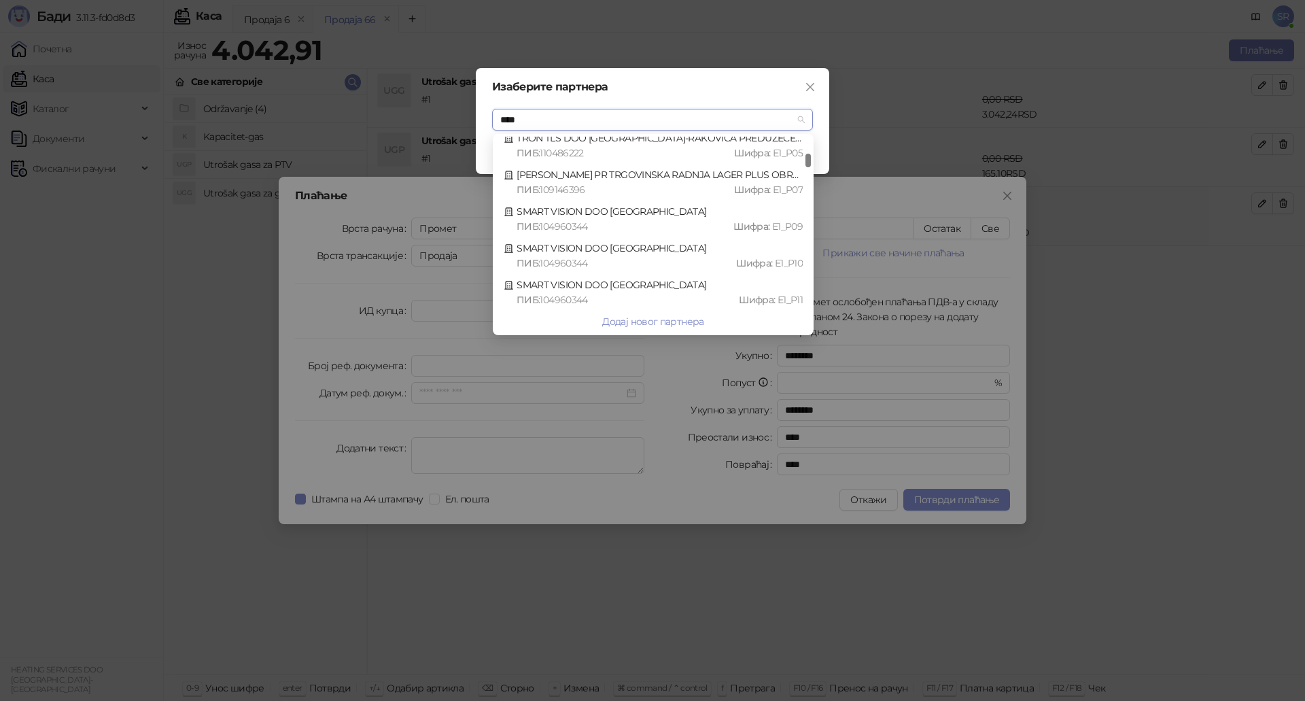
scroll to position [0, 0]
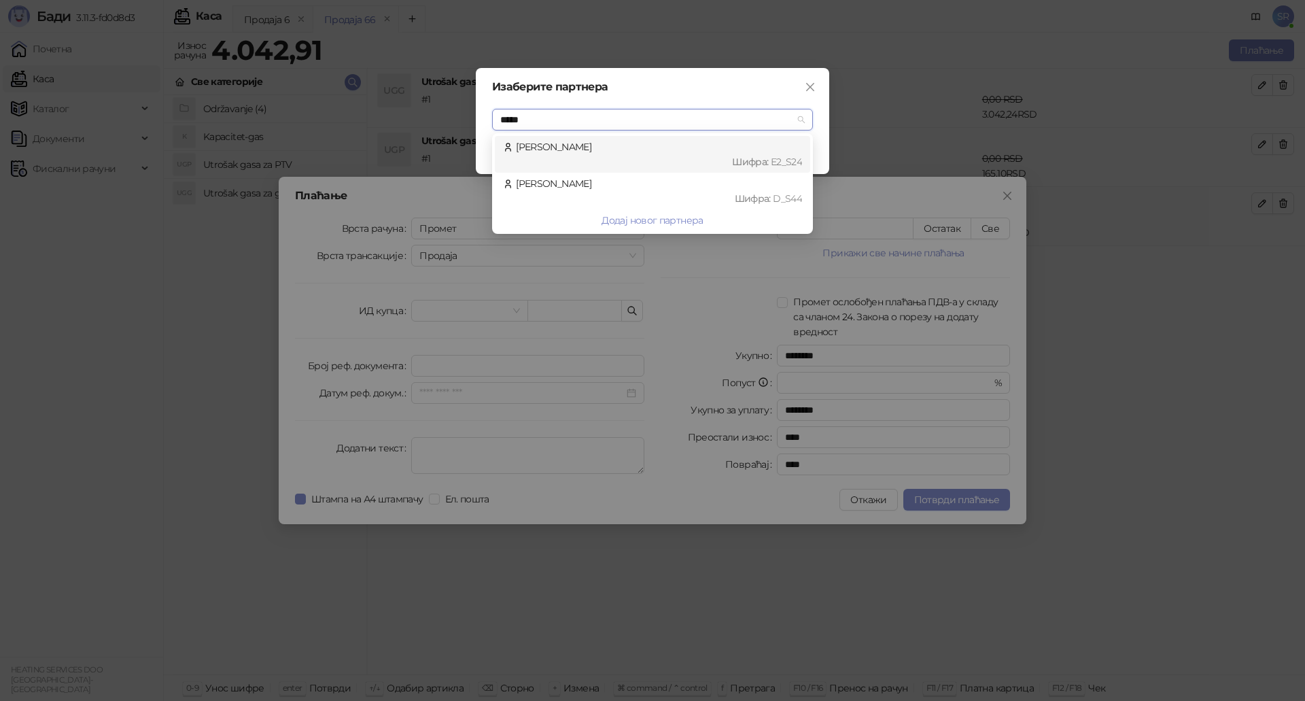
type input "******"
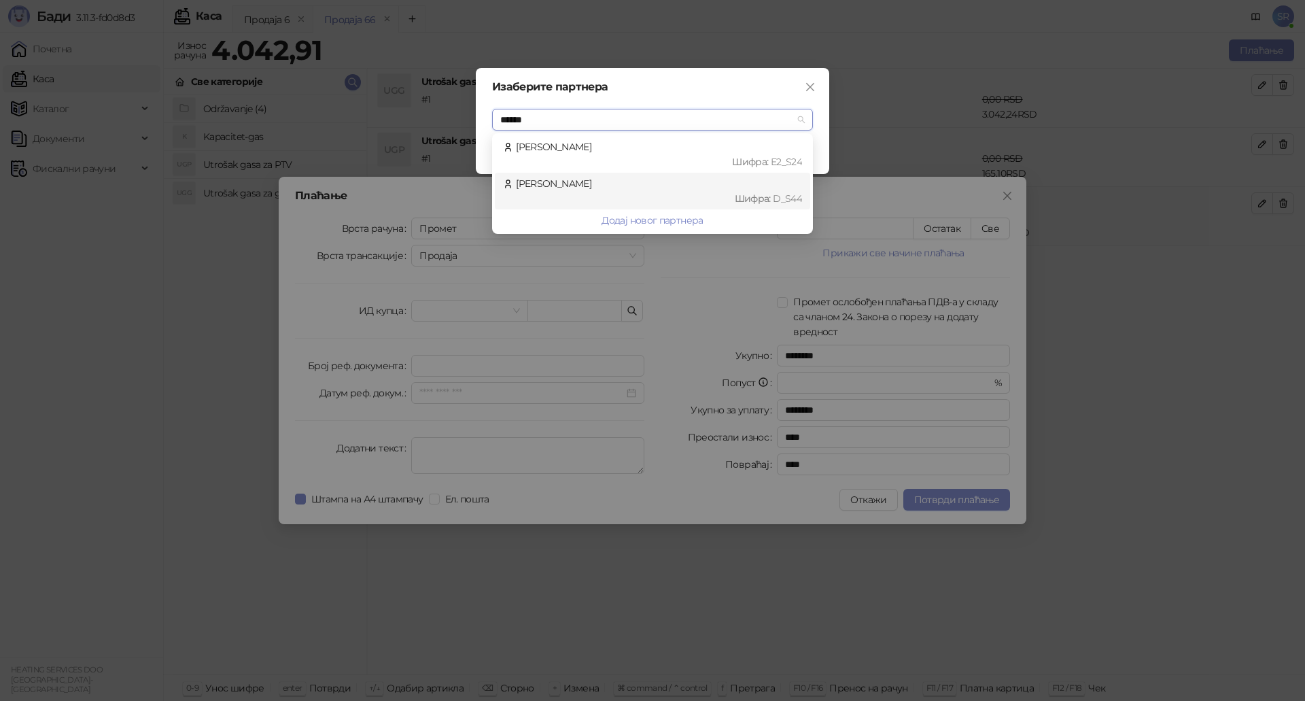
click at [782, 195] on span "D_S44" at bounding box center [787, 198] width 29 height 12
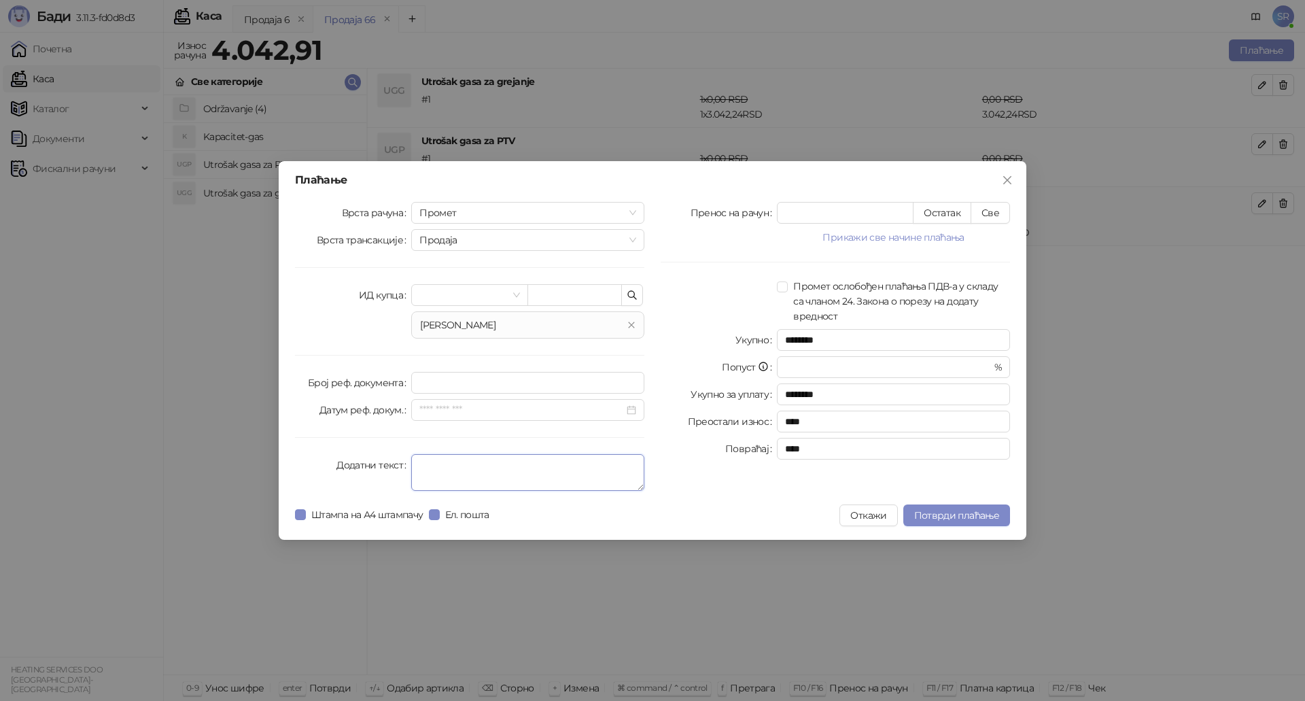
click at [444, 461] on textarea "Додатни текст" at bounding box center [527, 472] width 233 height 37
type textarea "**********"
click at [943, 513] on span "Потврди плаћање" at bounding box center [956, 515] width 85 height 12
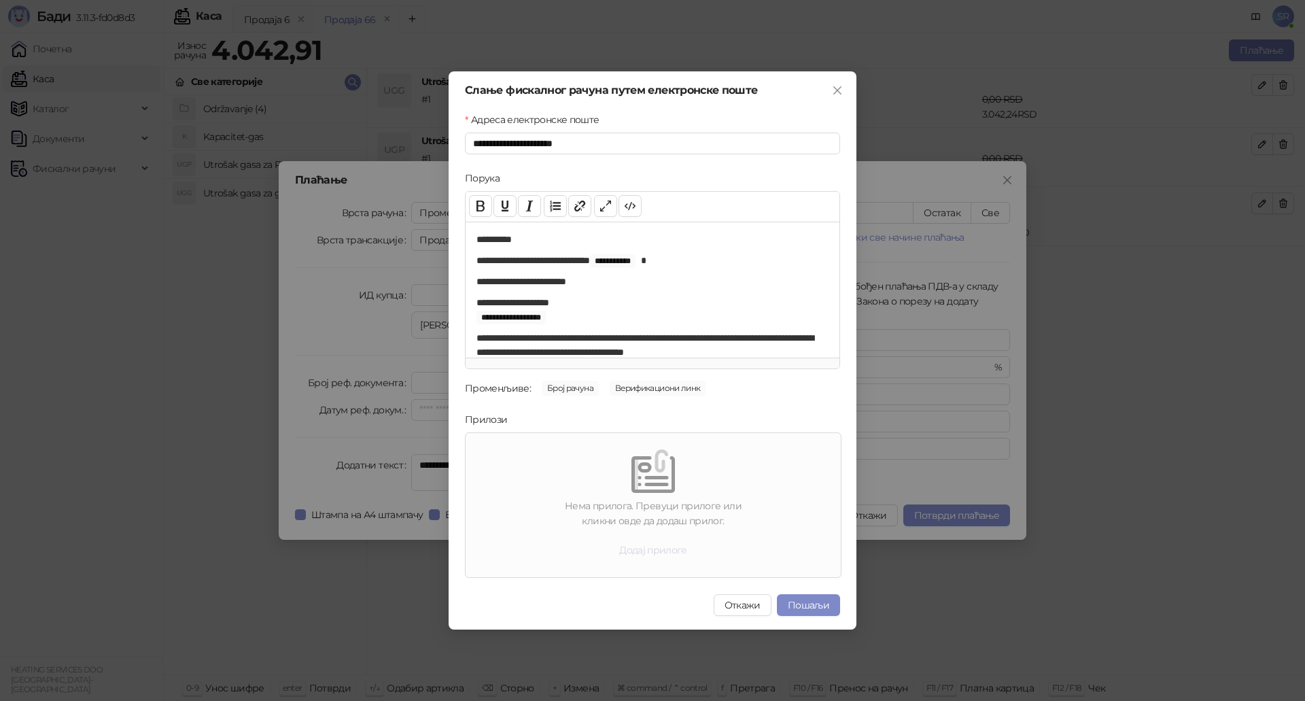
click at [668, 553] on button "Додај прилоге" at bounding box center [653, 550] width 90 height 22
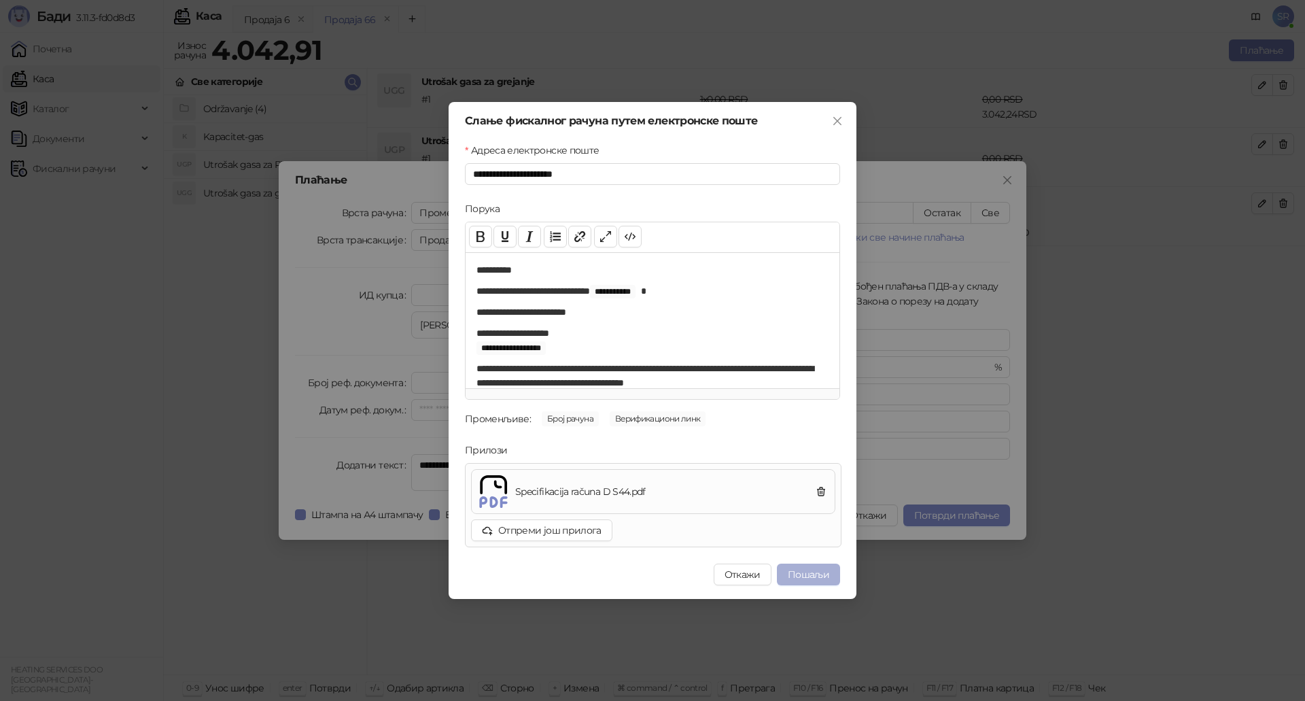
click at [808, 576] on button "Пошаљи" at bounding box center [808, 574] width 63 height 22
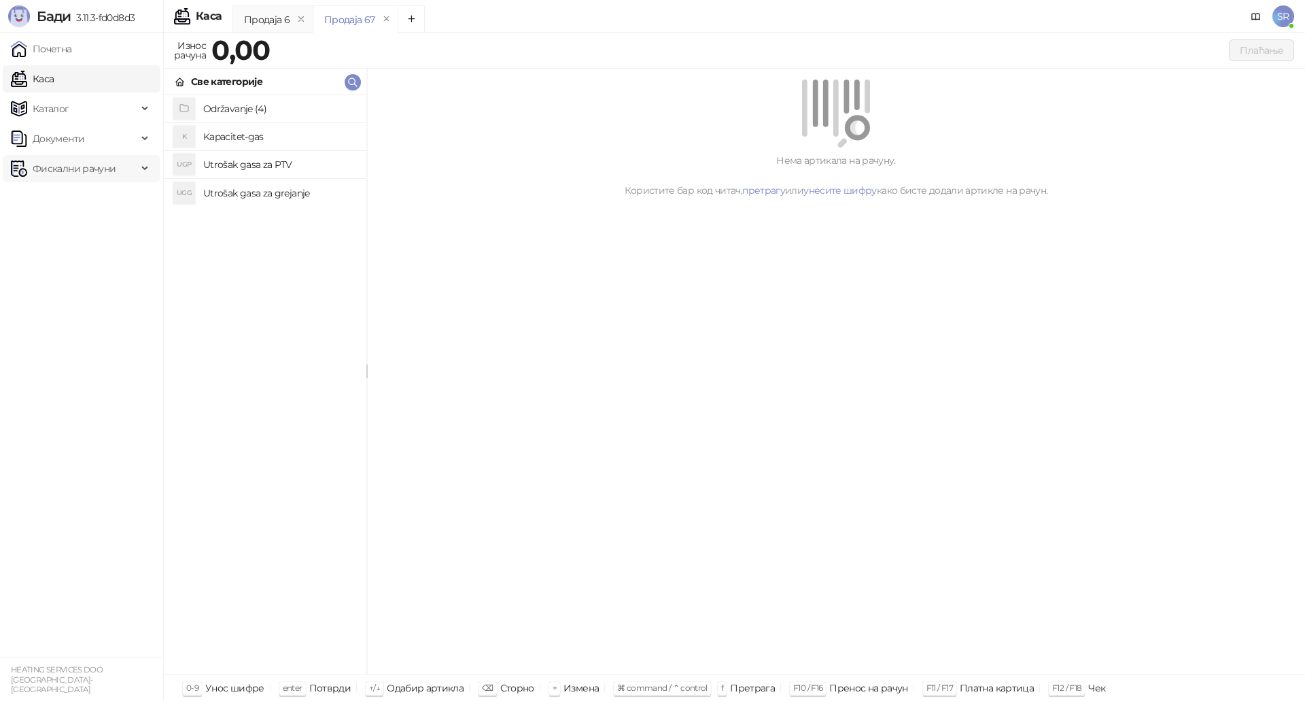
click at [88, 170] on span "Фискални рачуни" at bounding box center [74, 168] width 83 height 27
click at [106, 197] on link "Издати рачуни" at bounding box center [61, 198] width 91 height 27
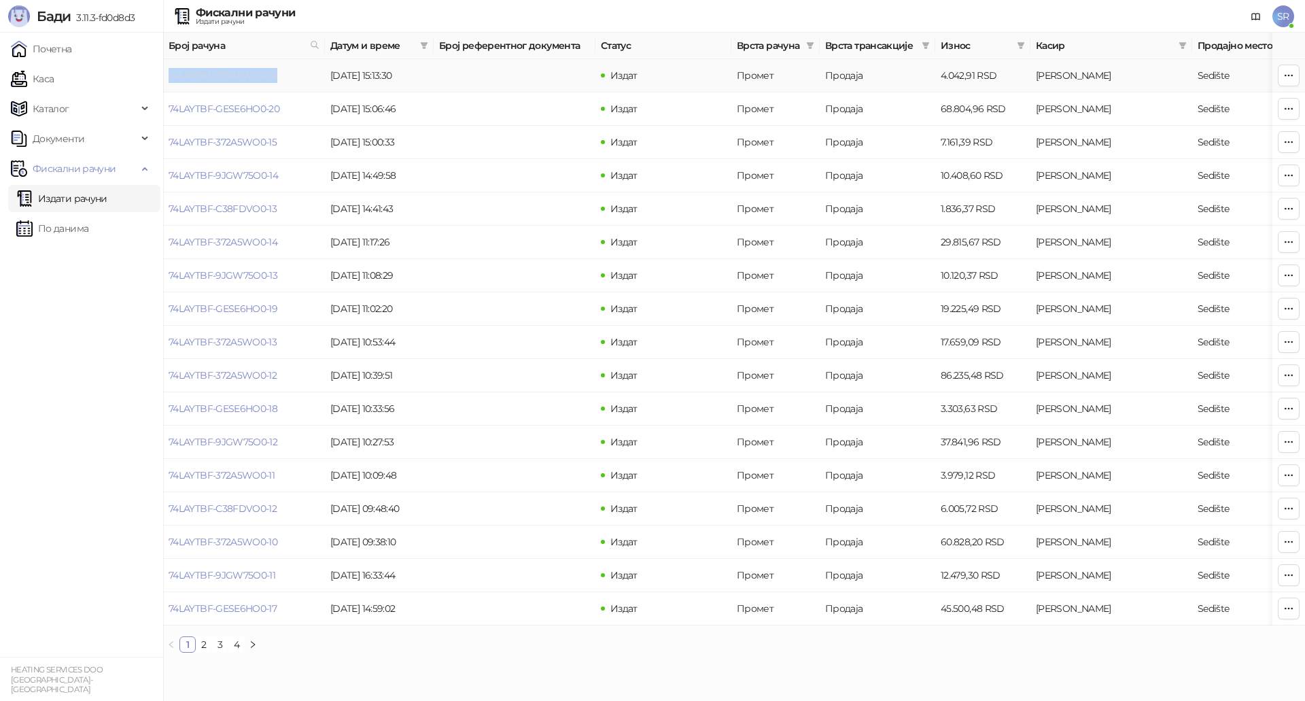
drag, startPoint x: 300, startPoint y: 77, endPoint x: 169, endPoint y: 76, distance: 130.5
click at [169, 76] on td "74LAYTBF-372A5WO0-16" at bounding box center [244, 75] width 162 height 33
copy link "74LAYTBF-372A5WO0-16"
click at [54, 84] on link "Каса" at bounding box center [32, 78] width 43 height 27
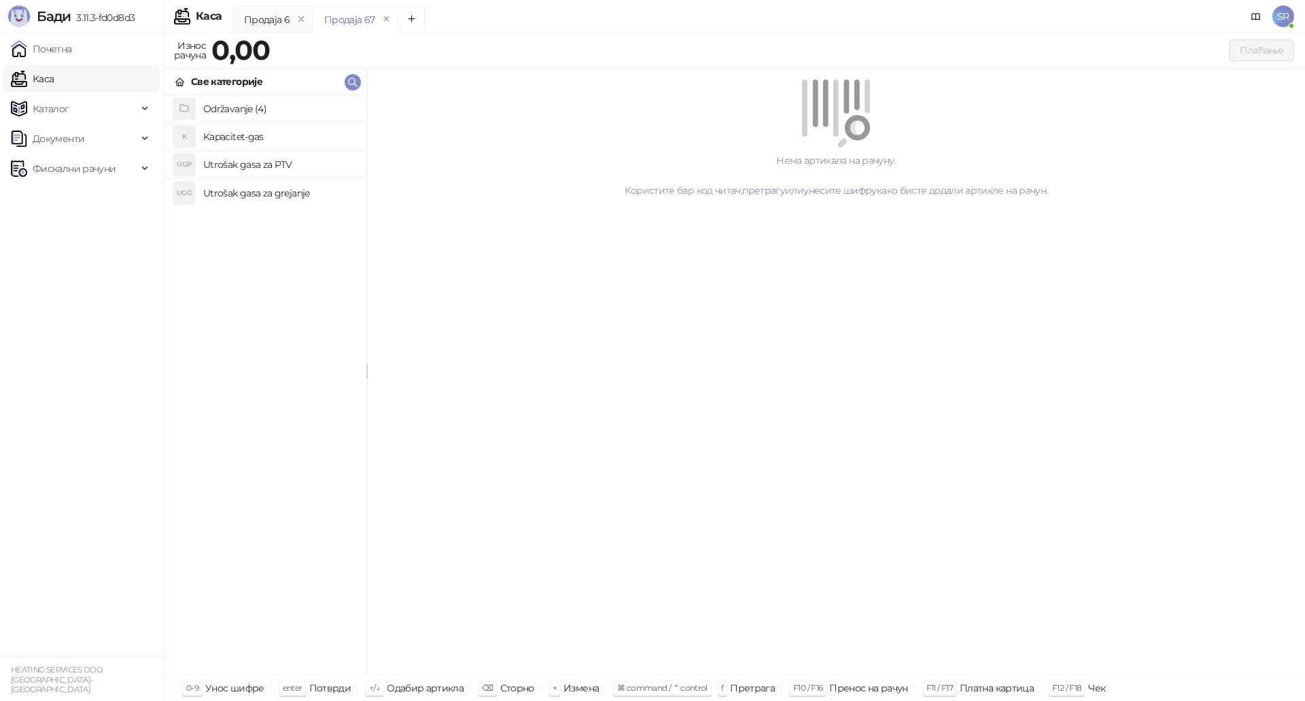
click at [258, 191] on h4 "Utrošak gasa za grejanje" at bounding box center [279, 193] width 152 height 22
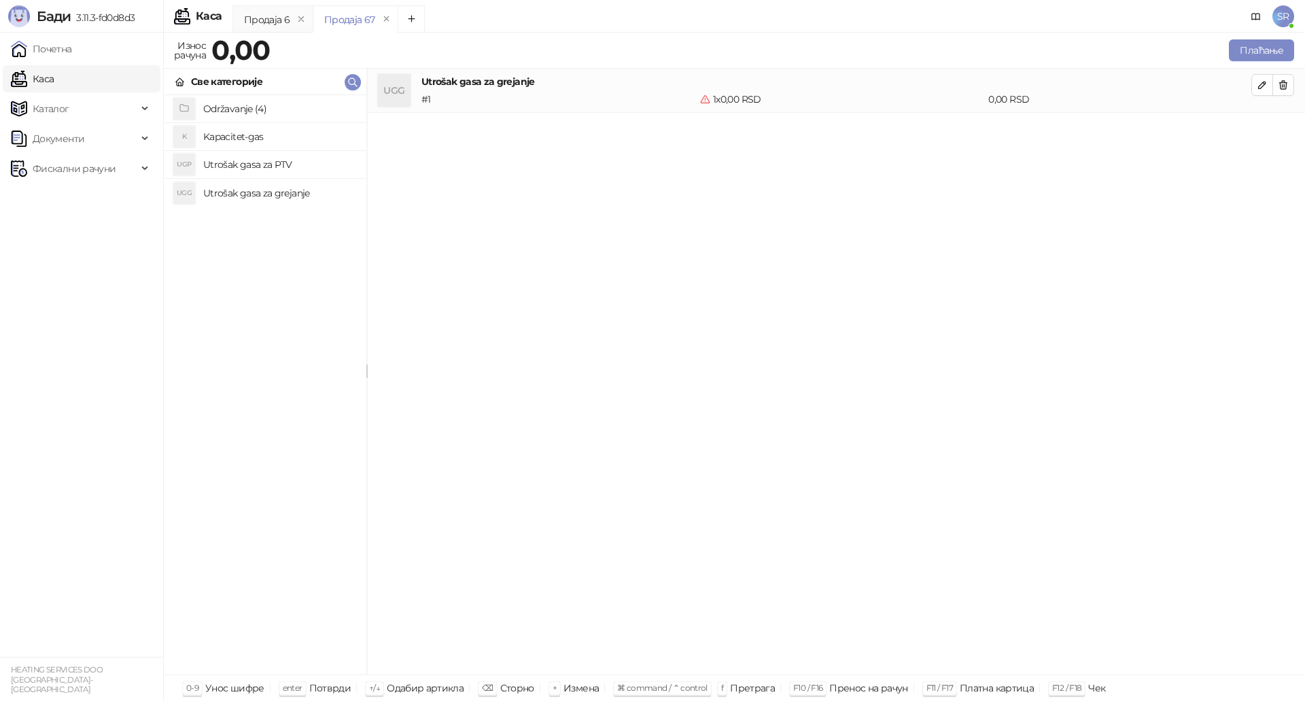
click at [261, 162] on h4 "Utrošak gasa za PTV" at bounding box center [279, 165] width 152 height 22
click at [262, 137] on h4 "Kapacitet-gas" at bounding box center [279, 137] width 152 height 22
click at [1267, 86] on icon "button" at bounding box center [1262, 85] width 11 height 11
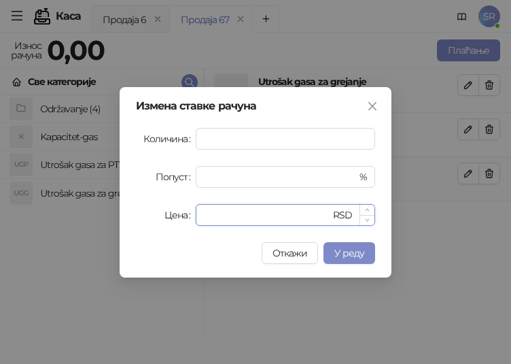
drag, startPoint x: 220, startPoint y: 222, endPoint x: 203, endPoint y: 222, distance: 17.7
click at [203, 222] on div "* RSD" at bounding box center [285, 215] width 179 height 22
paste input "*******"
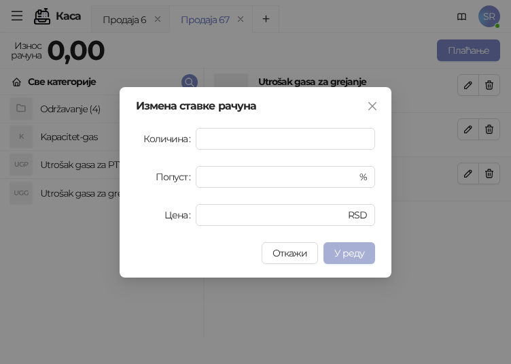
click at [351, 251] on span "У реду" at bounding box center [349, 253] width 30 height 12
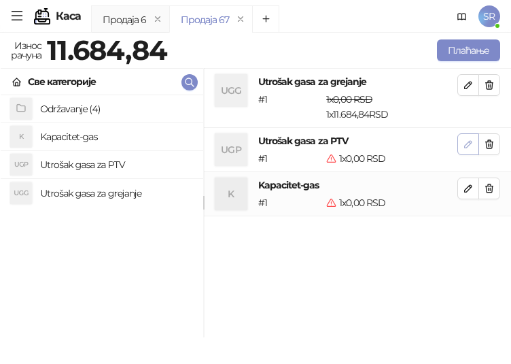
click at [467, 143] on icon "button" at bounding box center [468, 144] width 7 height 7
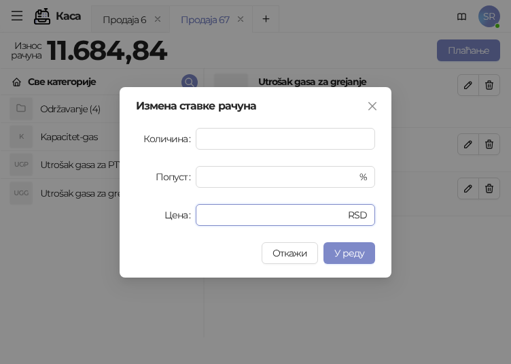
drag, startPoint x: 231, startPoint y: 217, endPoint x: 195, endPoint y: 217, distance: 36.0
click at [195, 217] on div "Цена * RSD" at bounding box center [255, 215] width 239 height 22
paste input "******"
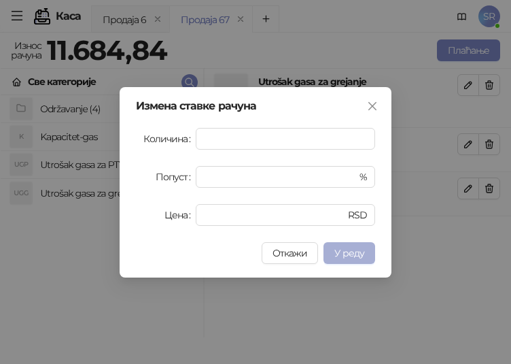
click at [352, 255] on span "У реду" at bounding box center [349, 253] width 30 height 12
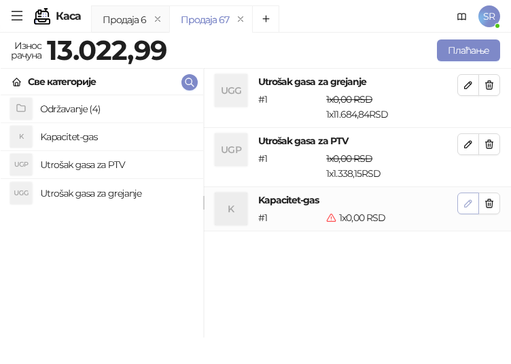
click at [465, 205] on icon "button" at bounding box center [468, 203] width 7 height 7
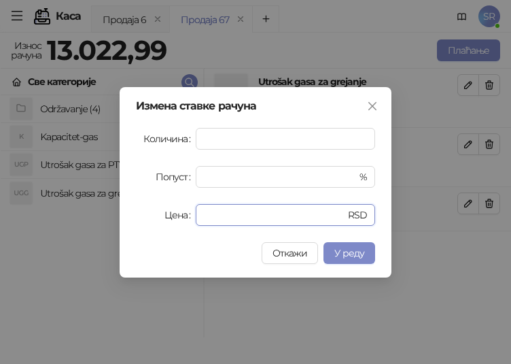
drag, startPoint x: 279, startPoint y: 211, endPoint x: 192, endPoint y: 218, distance: 86.6
click at [192, 218] on div "Цена * RSD" at bounding box center [255, 215] width 239 height 22
paste input "******"
type input "*******"
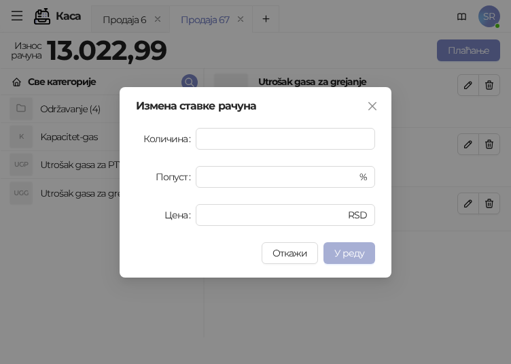
click at [369, 256] on button "У реду" at bounding box center [349, 253] width 52 height 22
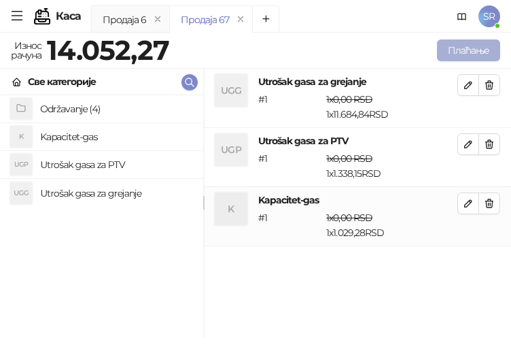
click at [472, 44] on button "Плаћање" at bounding box center [468, 50] width 63 height 22
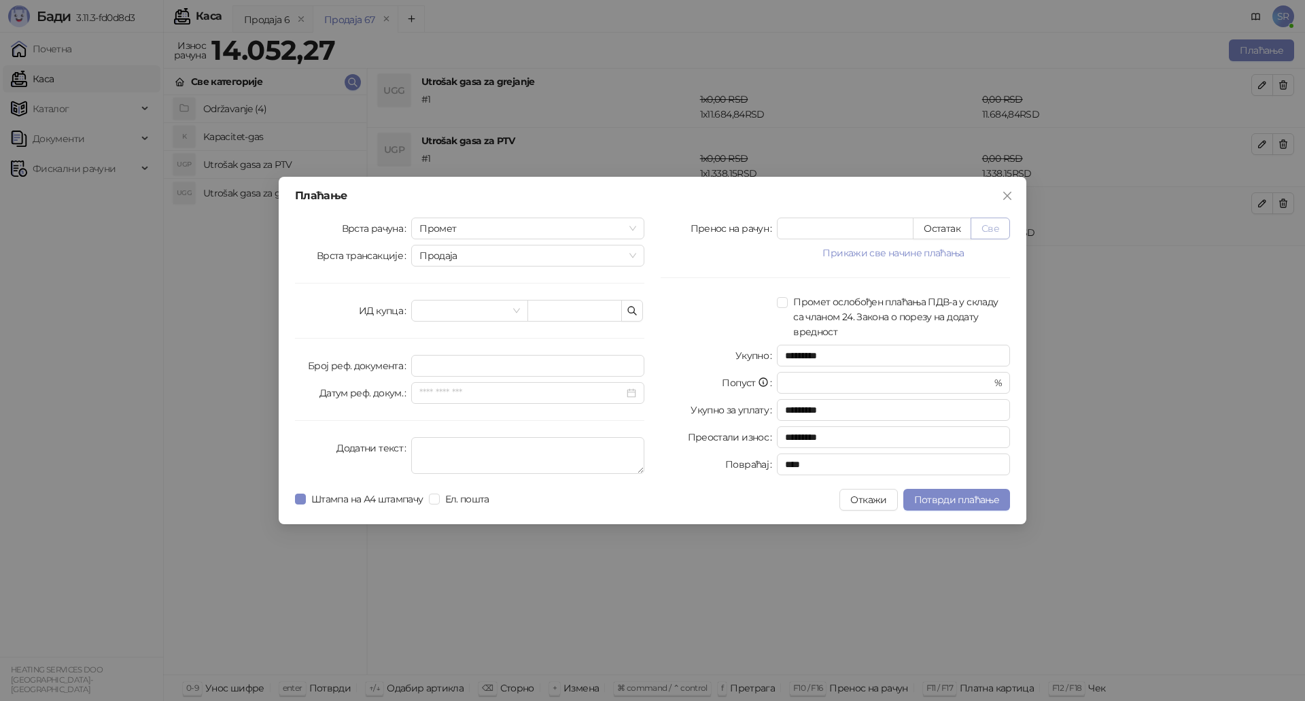
click at [993, 225] on button "Све" at bounding box center [989, 228] width 39 height 22
type input "********"
type input "****"
click at [633, 309] on icon "button" at bounding box center [632, 310] width 11 height 11
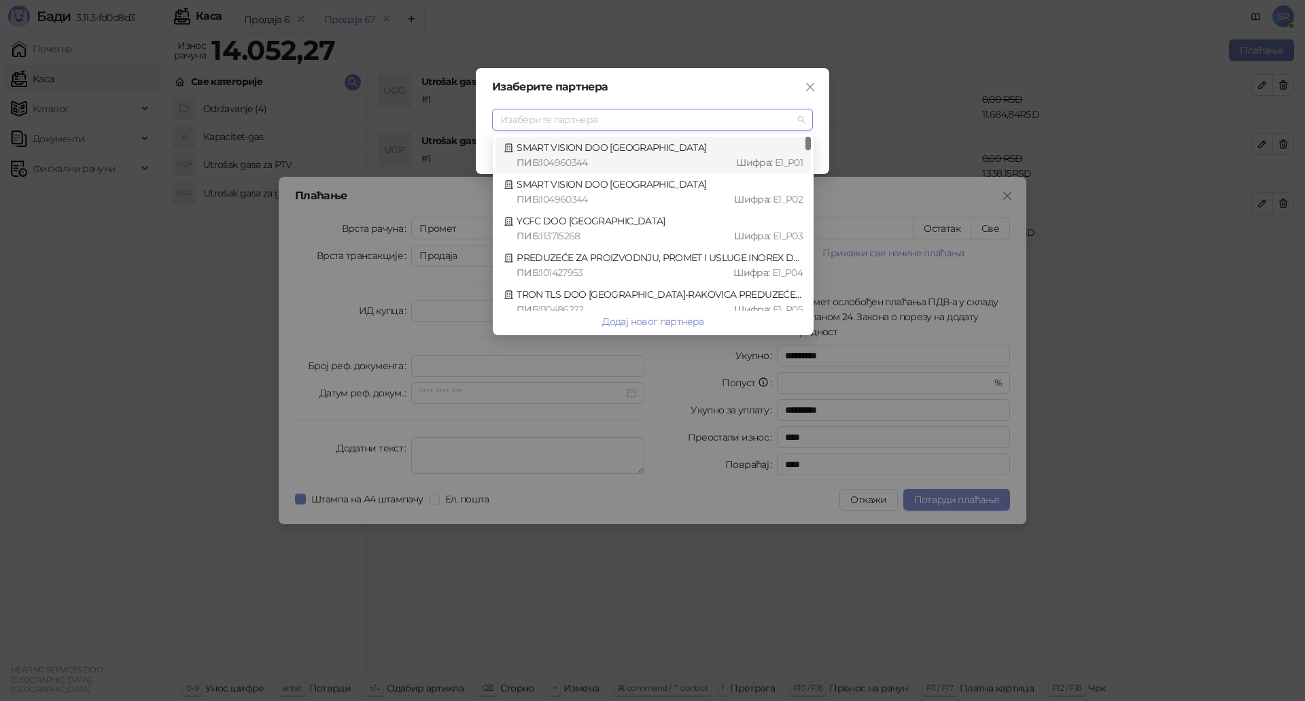
type input "*"
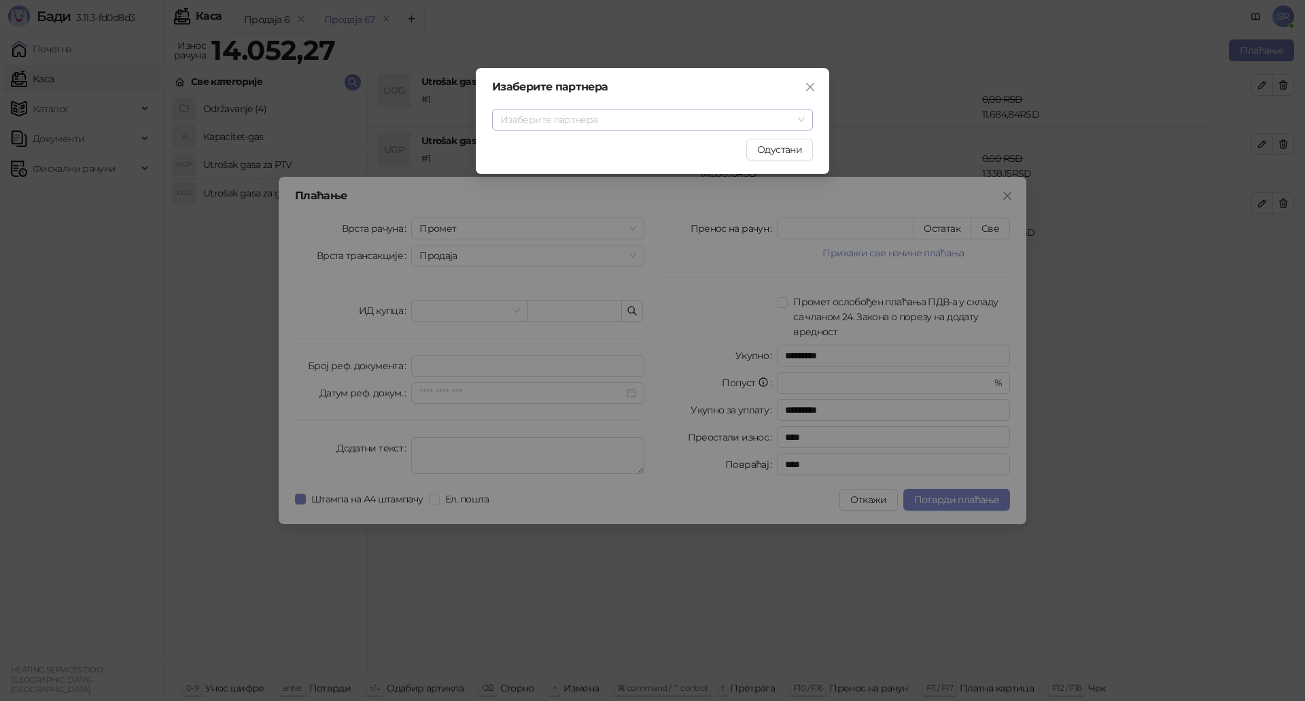
click at [558, 119] on input "search" at bounding box center [646, 119] width 292 height 20
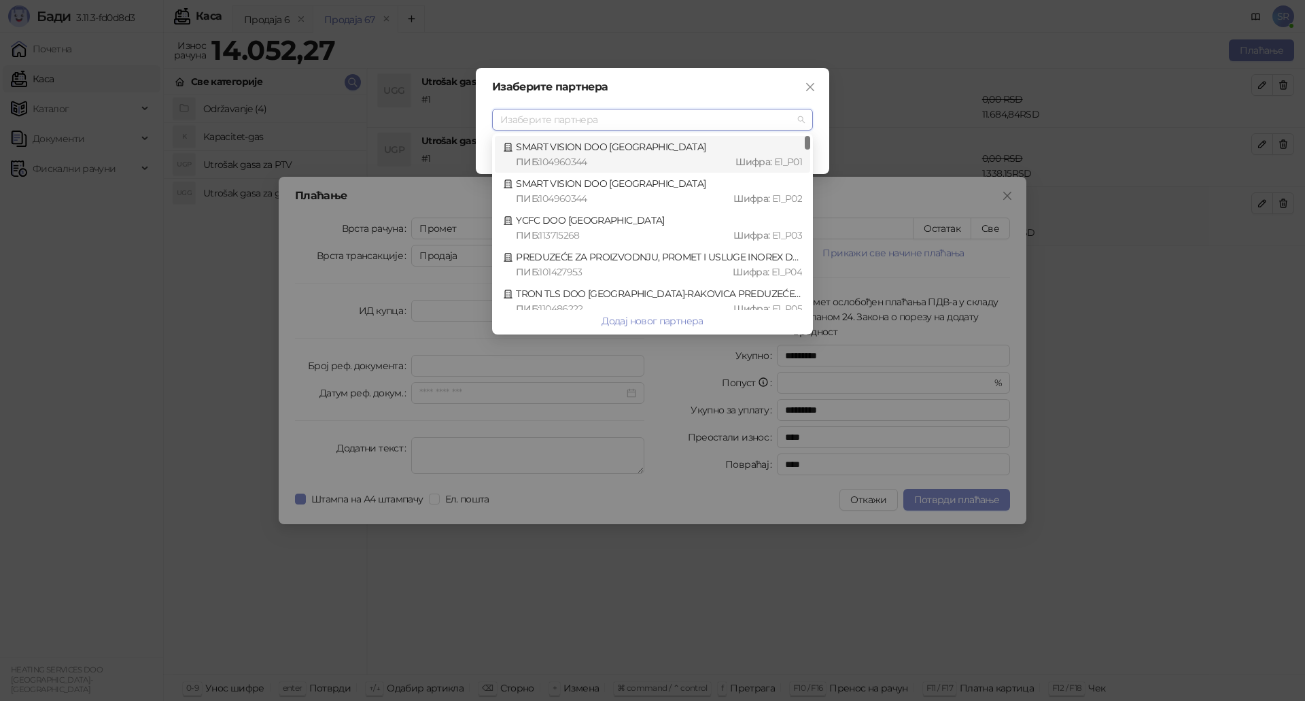
type input "*"
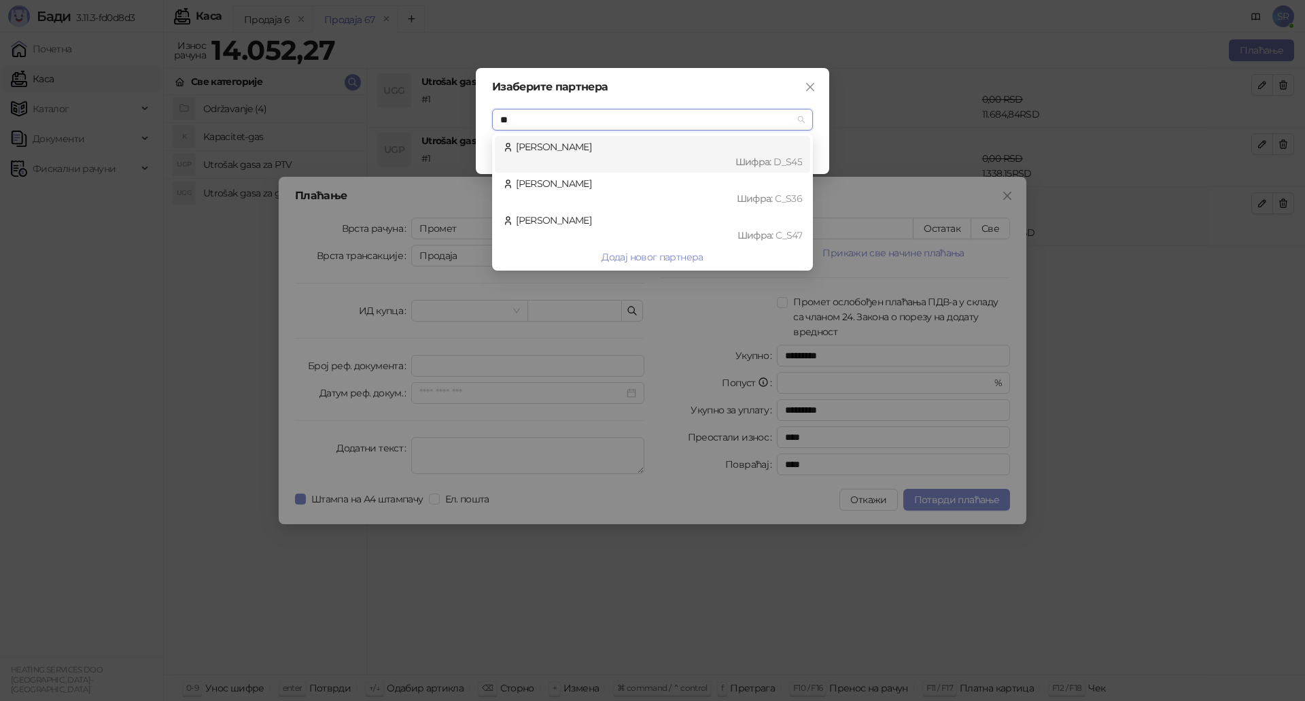
type input "***"
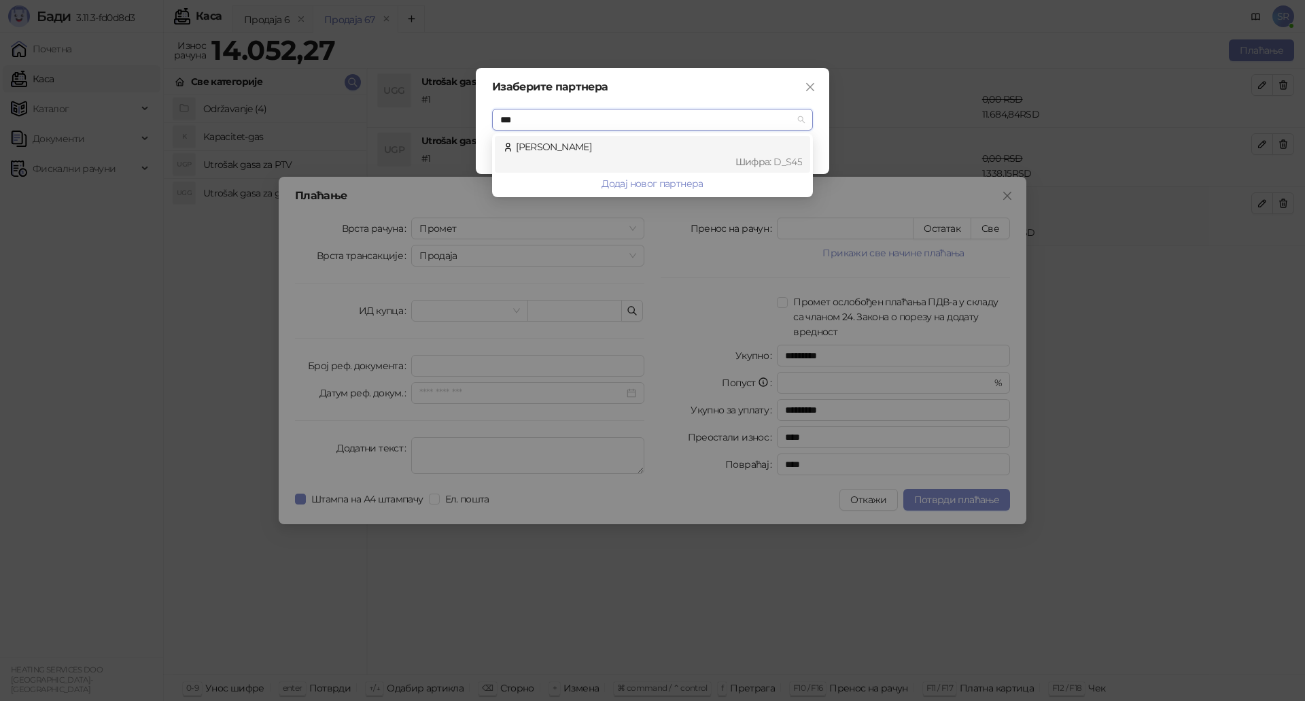
click at [554, 154] on div "[PERSON_NAME] : D_S45" at bounding box center [652, 154] width 299 height 30
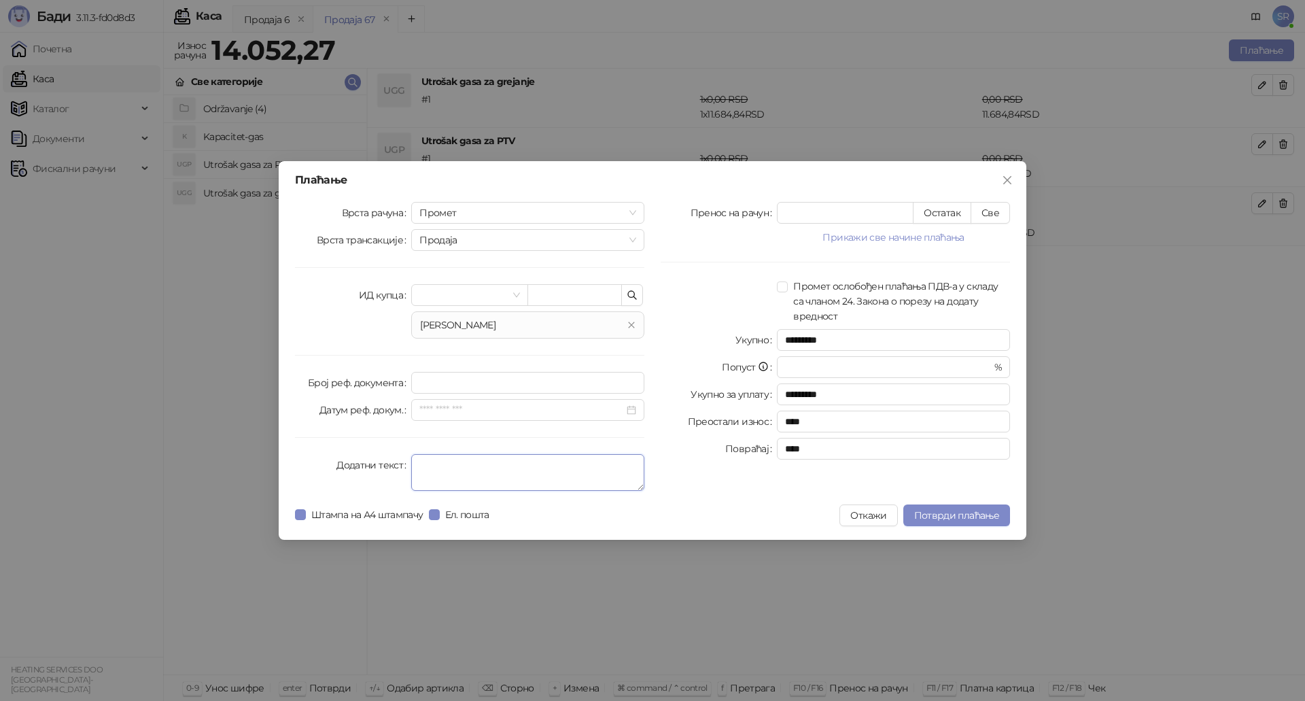
click at [449, 466] on textarea "Додатни текст" at bounding box center [527, 472] width 233 height 37
type textarea "**********"
click at [949, 510] on span "Потврди плаћање" at bounding box center [956, 515] width 85 height 12
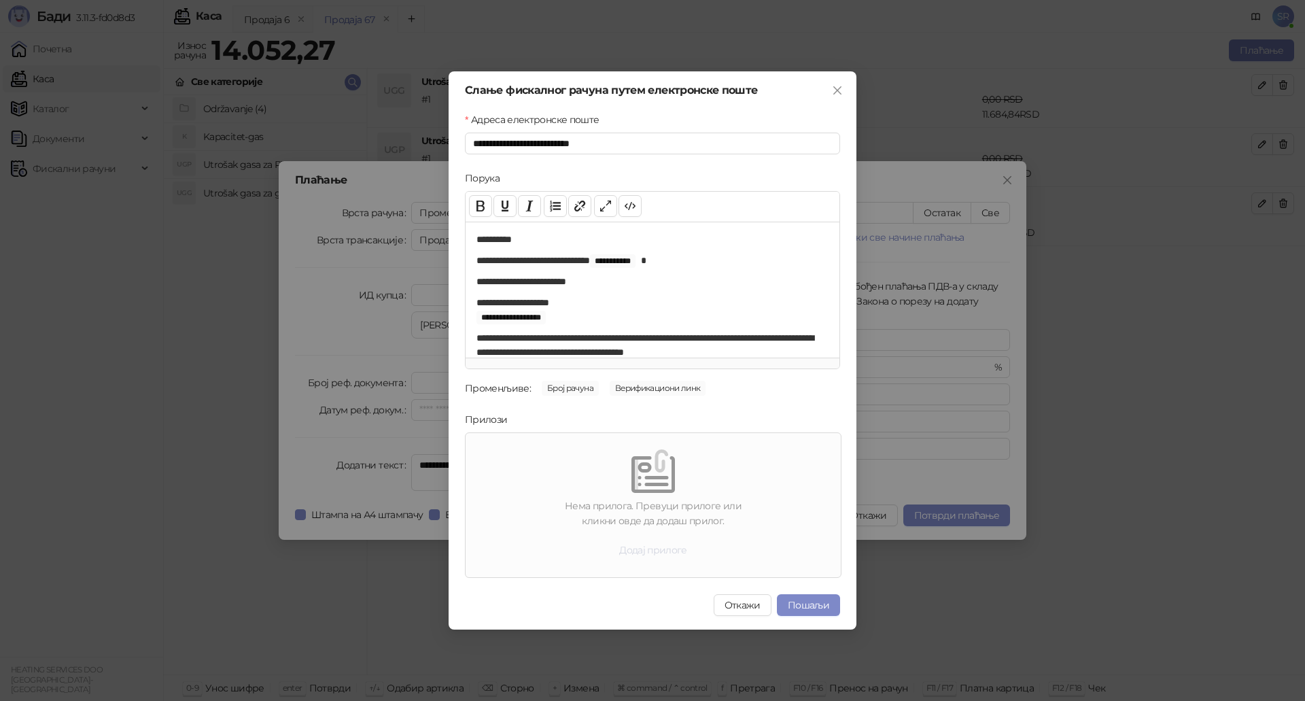
click at [639, 554] on button "Додај прилоге" at bounding box center [653, 550] width 90 height 22
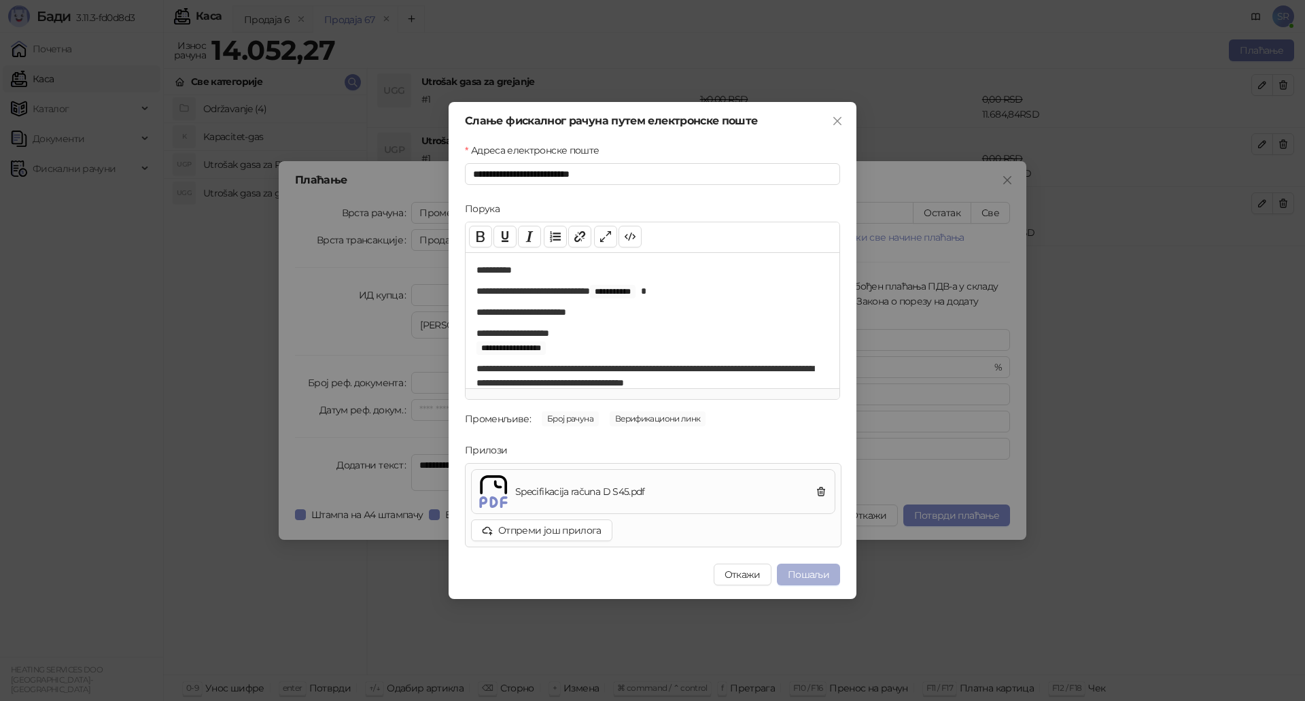
click at [816, 572] on button "Пошаљи" at bounding box center [808, 574] width 63 height 22
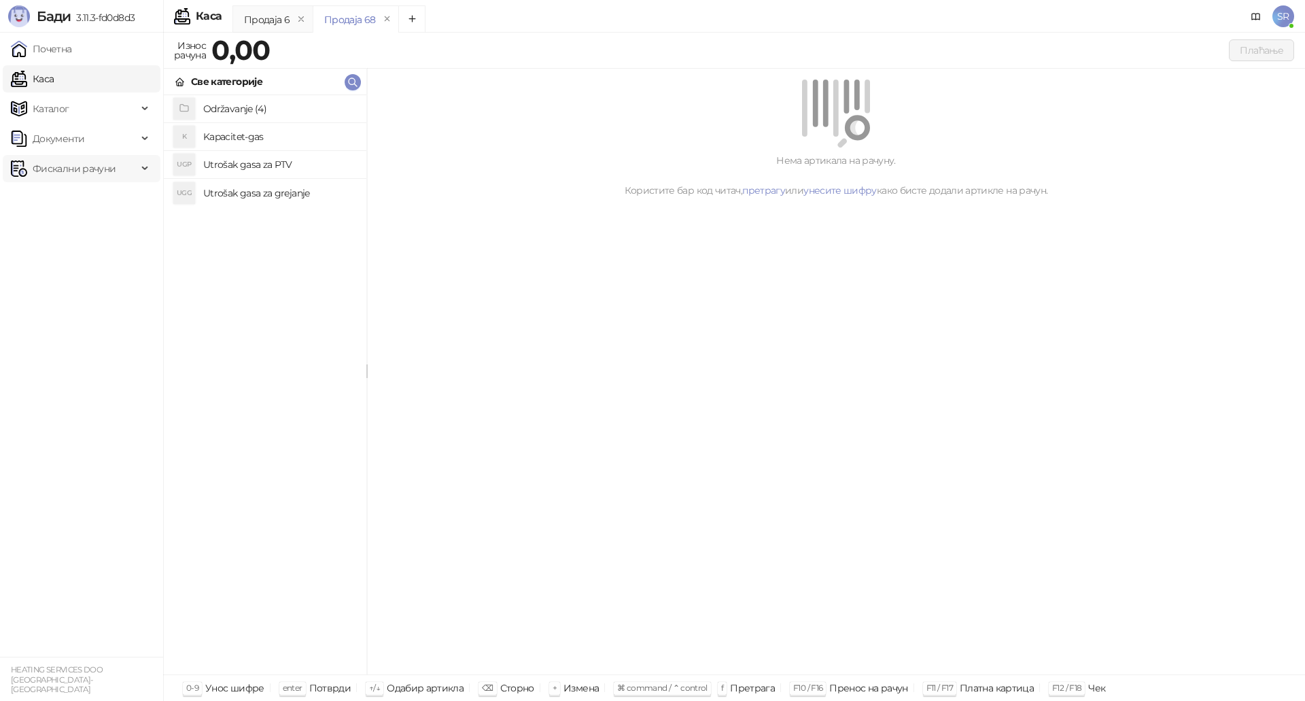
click at [43, 169] on span "Фискални рачуни" at bounding box center [74, 168] width 83 height 27
click at [21, 205] on link "Издати рачуни" at bounding box center [61, 198] width 91 height 27
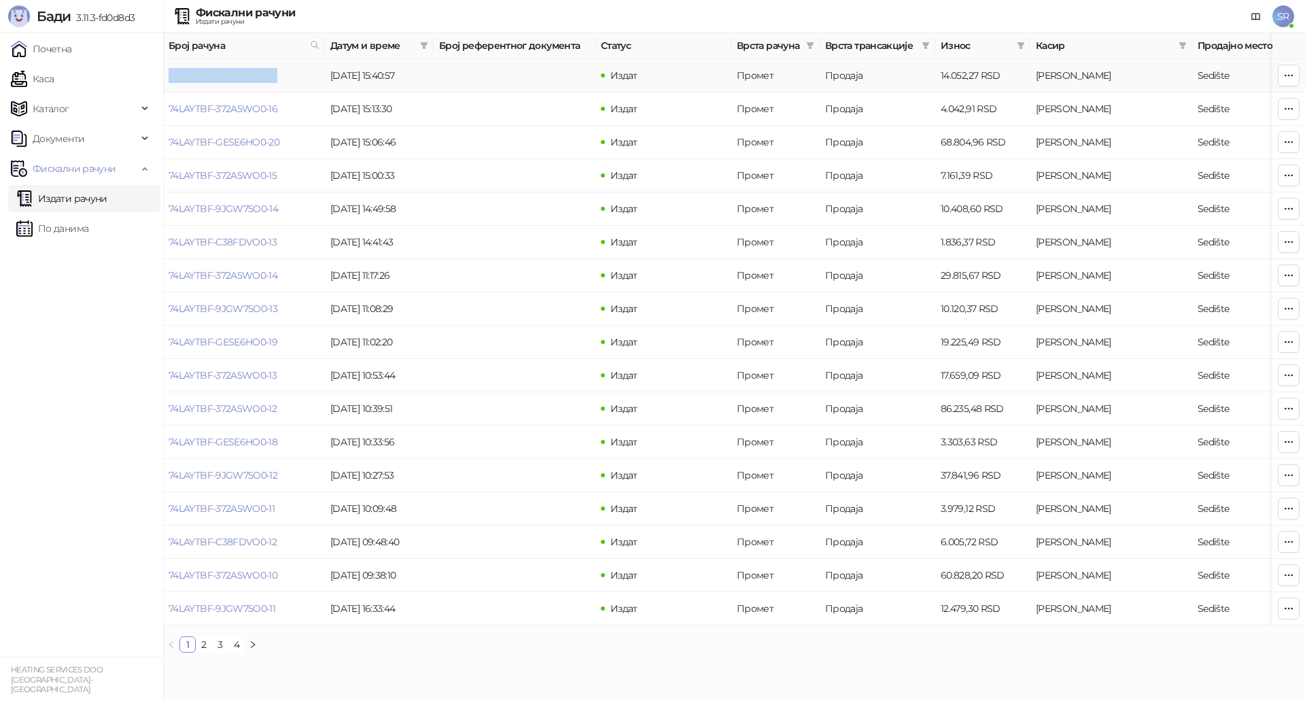
drag, startPoint x: 283, startPoint y: 77, endPoint x: 169, endPoint y: 81, distance: 114.2
click at [169, 81] on td "74LAYTBF-9JGW75O0-15" at bounding box center [244, 75] width 162 height 33
copy link "74LAYTBF-9JGW75O0-15"
click at [54, 73] on link "Каса" at bounding box center [32, 78] width 43 height 27
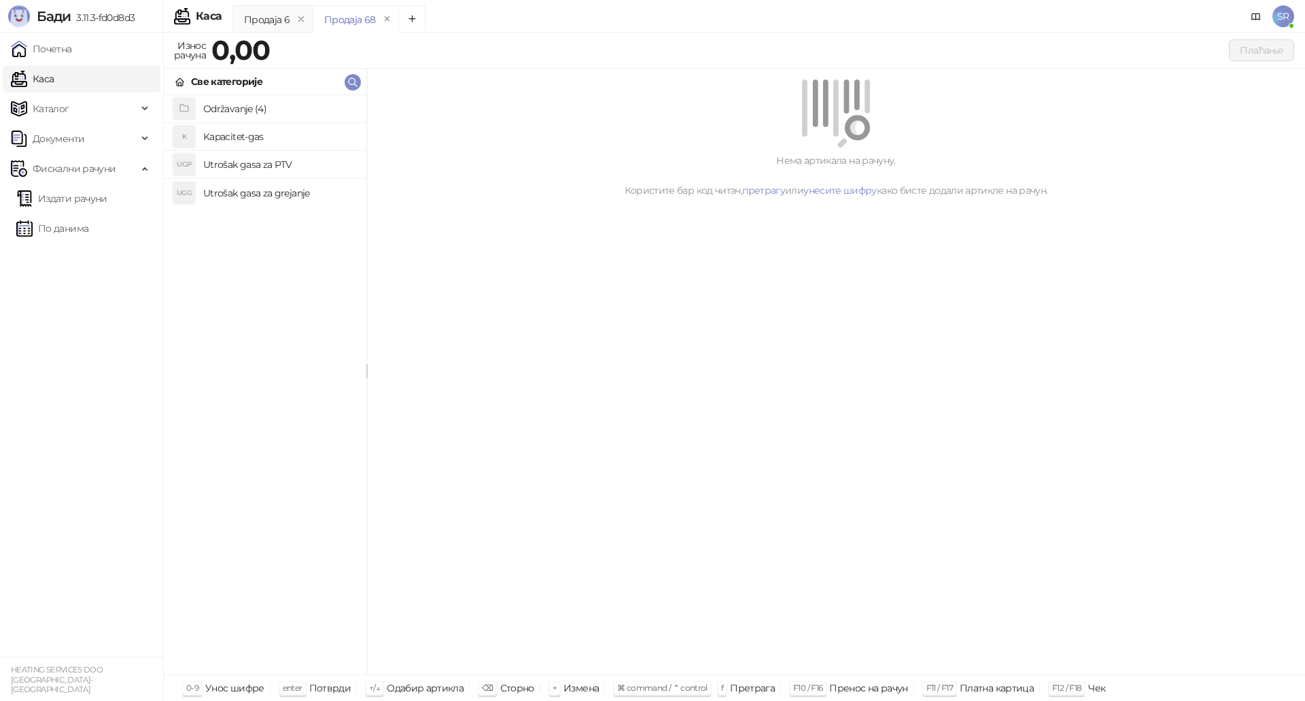
click at [270, 190] on h4 "Utrošak gasa za grejanje" at bounding box center [279, 193] width 152 height 22
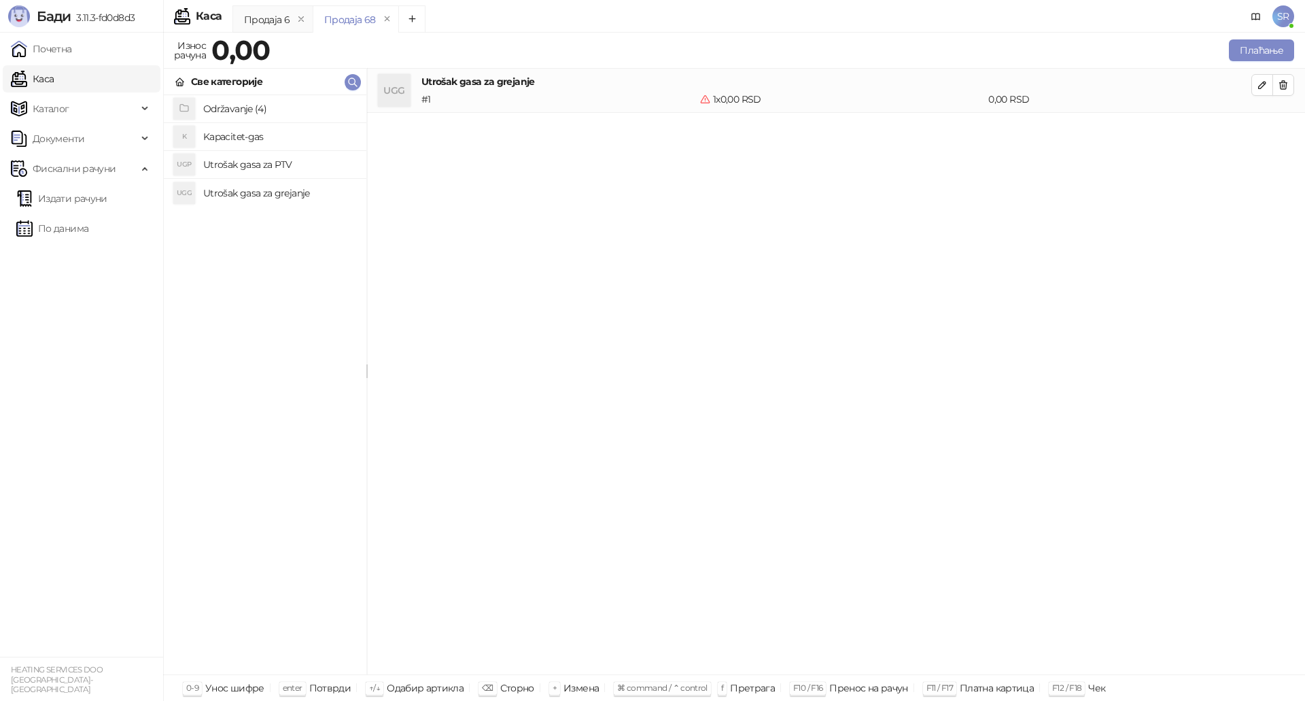
click at [260, 158] on h4 "Utrošak gasa za PTV" at bounding box center [279, 165] width 152 height 22
click at [253, 133] on h4 "Kapacitet-gas" at bounding box center [279, 137] width 152 height 22
click at [879, 335] on div "UGG Utrošak gasa za grejanje # 1 1 x 0,00 RSD 0,00 RSD UGP Utrošak gasa za PTV …" at bounding box center [836, 372] width 938 height 606
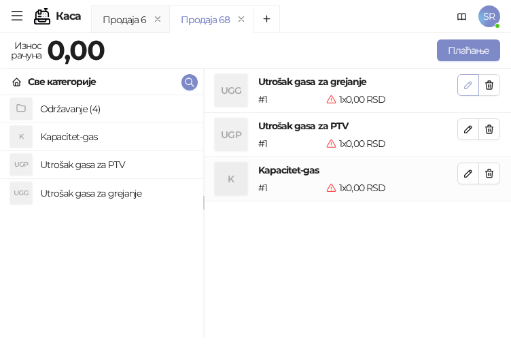
click at [463, 89] on icon "button" at bounding box center [468, 85] width 11 height 11
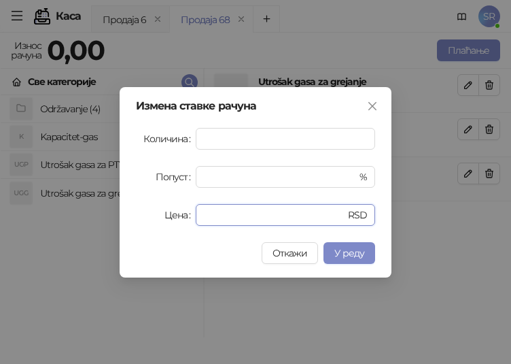
drag, startPoint x: 232, startPoint y: 217, endPoint x: 184, endPoint y: 221, distance: 48.4
click at [184, 221] on div "Цена * RSD" at bounding box center [255, 215] width 239 height 22
paste input "******"
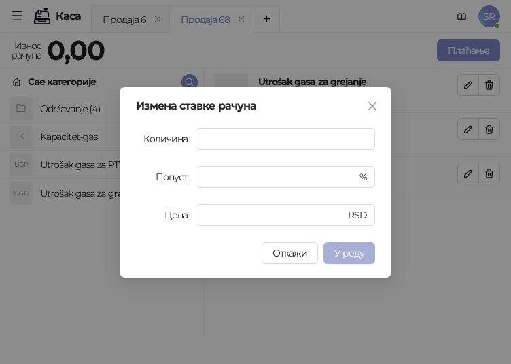
click at [363, 256] on span "У реду" at bounding box center [349, 253] width 30 height 12
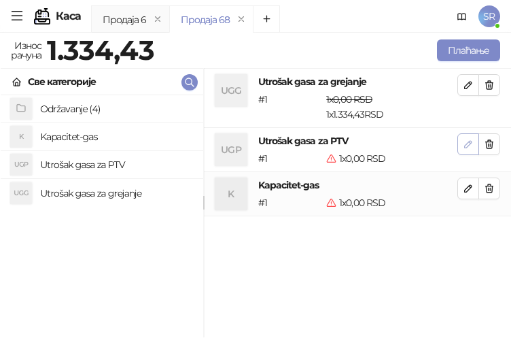
click at [466, 145] on icon "button" at bounding box center [468, 144] width 7 height 7
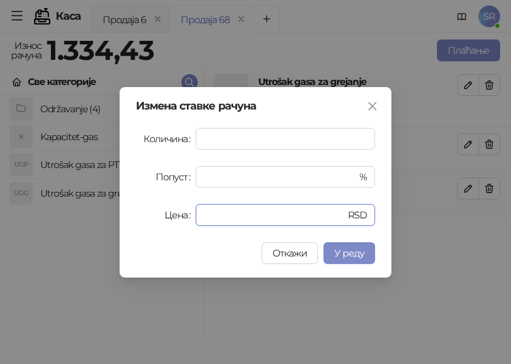
drag, startPoint x: 230, startPoint y: 210, endPoint x: 189, endPoint y: 220, distance: 42.0
click at [189, 220] on div "Цена * RSD" at bounding box center [255, 215] width 239 height 22
paste input "******"
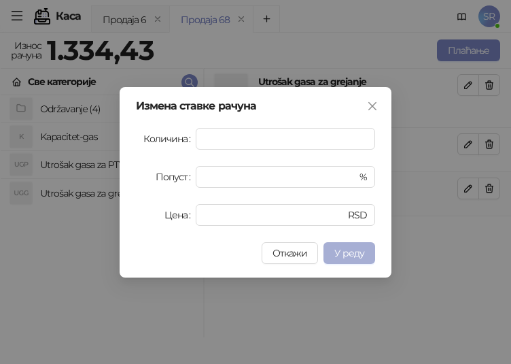
click at [348, 251] on span "У реду" at bounding box center [349, 253] width 30 height 12
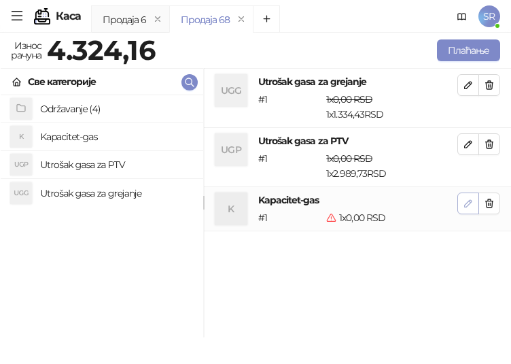
click at [470, 203] on icon "button" at bounding box center [468, 203] width 7 height 7
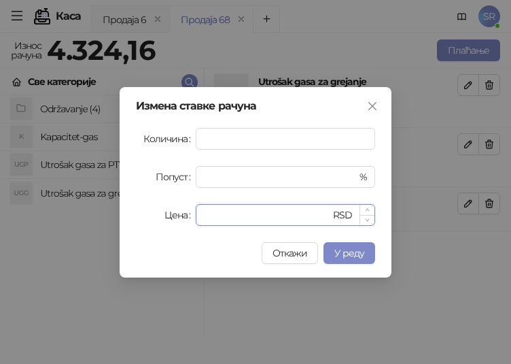
drag, startPoint x: 253, startPoint y: 215, endPoint x: 204, endPoint y: 215, distance: 49.6
click at [204, 215] on input "*" at bounding box center [267, 215] width 126 height 20
paste input "******"
type input "*******"
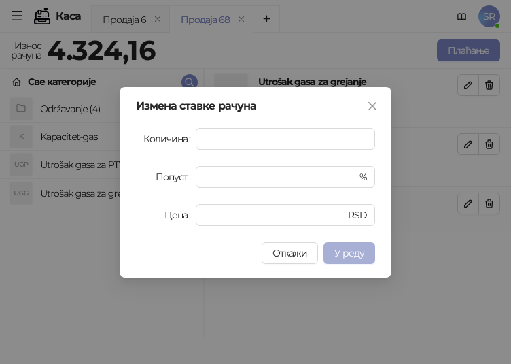
click at [355, 258] on span "У реду" at bounding box center [349, 253] width 30 height 12
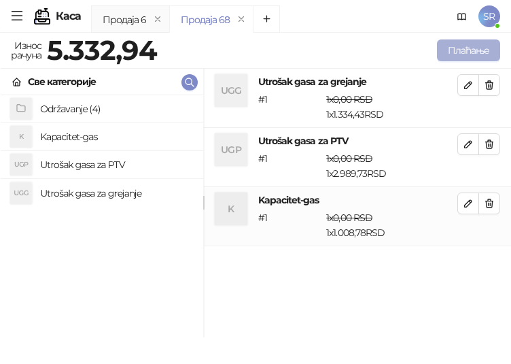
click at [478, 50] on button "Плаћање" at bounding box center [468, 50] width 63 height 22
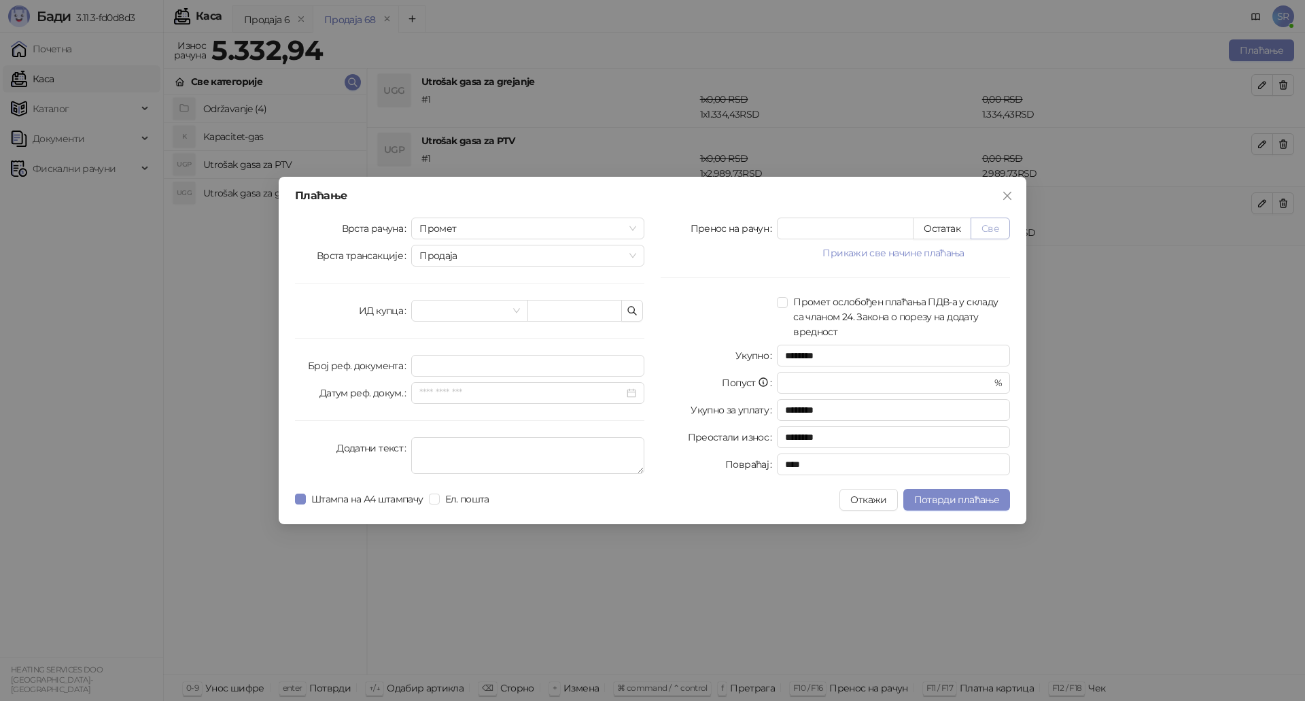
click at [994, 228] on button "Све" at bounding box center [989, 228] width 39 height 22
type input "*******"
type input "****"
click at [637, 313] on icon "button" at bounding box center [632, 310] width 11 height 11
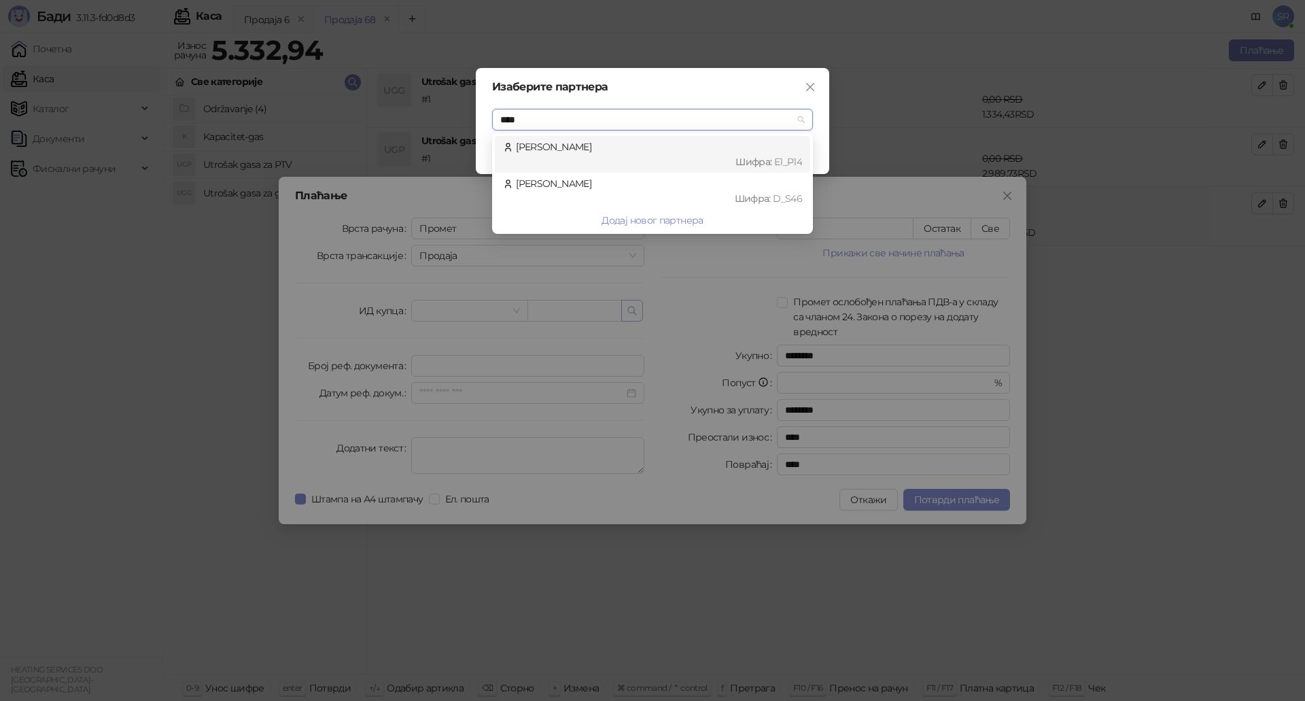
type input "*****"
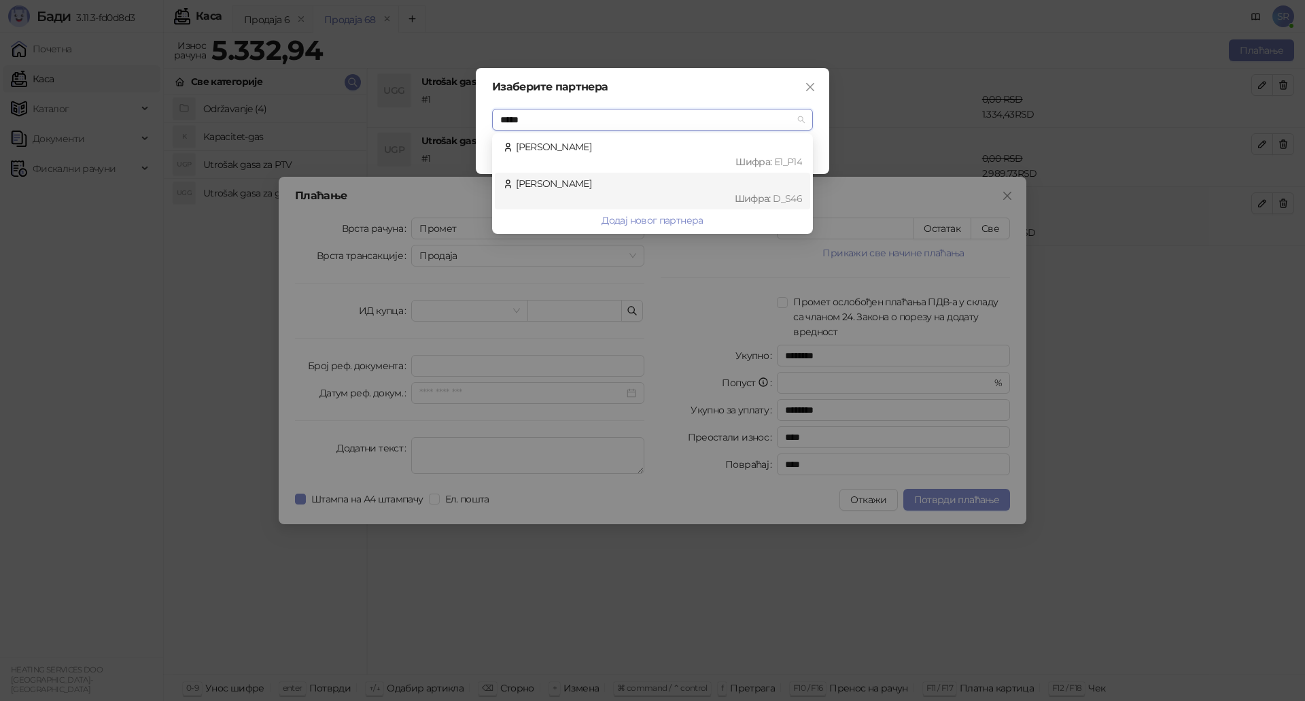
click at [569, 181] on div "[PERSON_NAME] : D_S46" at bounding box center [652, 191] width 299 height 30
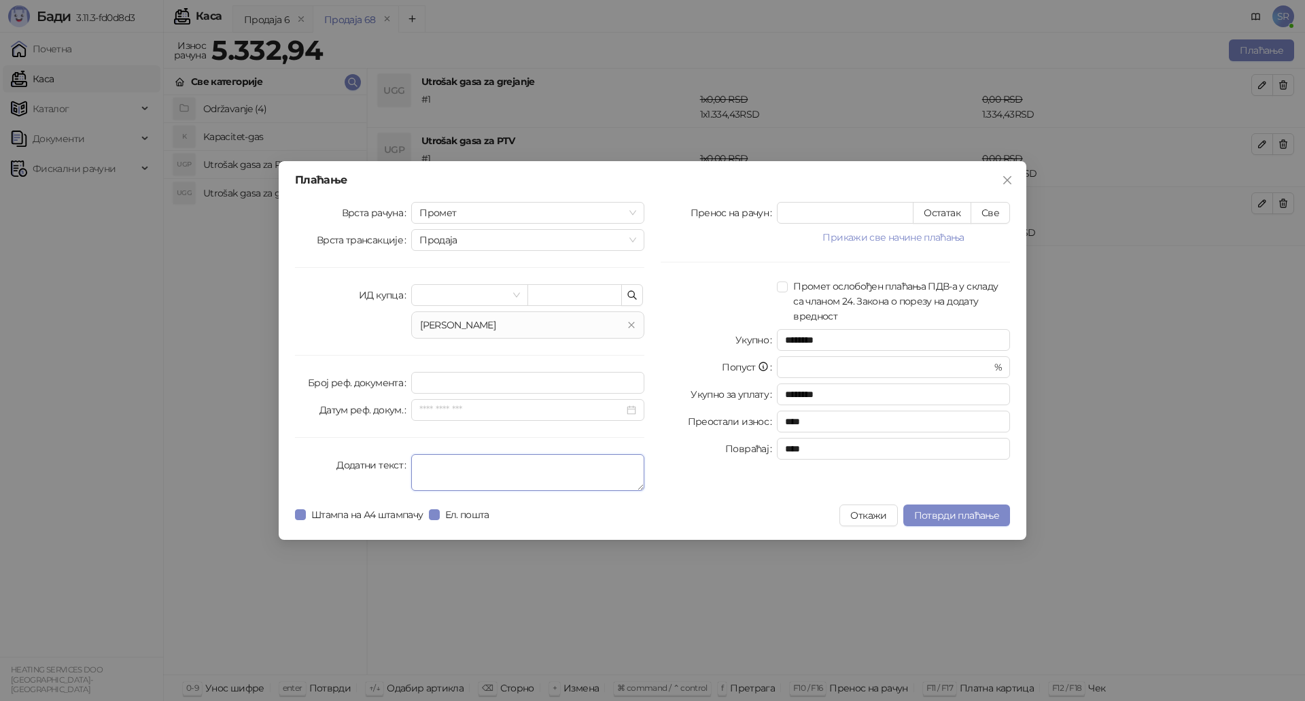
click at [455, 462] on textarea "Додатни текст" at bounding box center [527, 472] width 233 height 37
type textarea "**********"
click at [980, 517] on span "Потврди плаћање" at bounding box center [956, 515] width 85 height 12
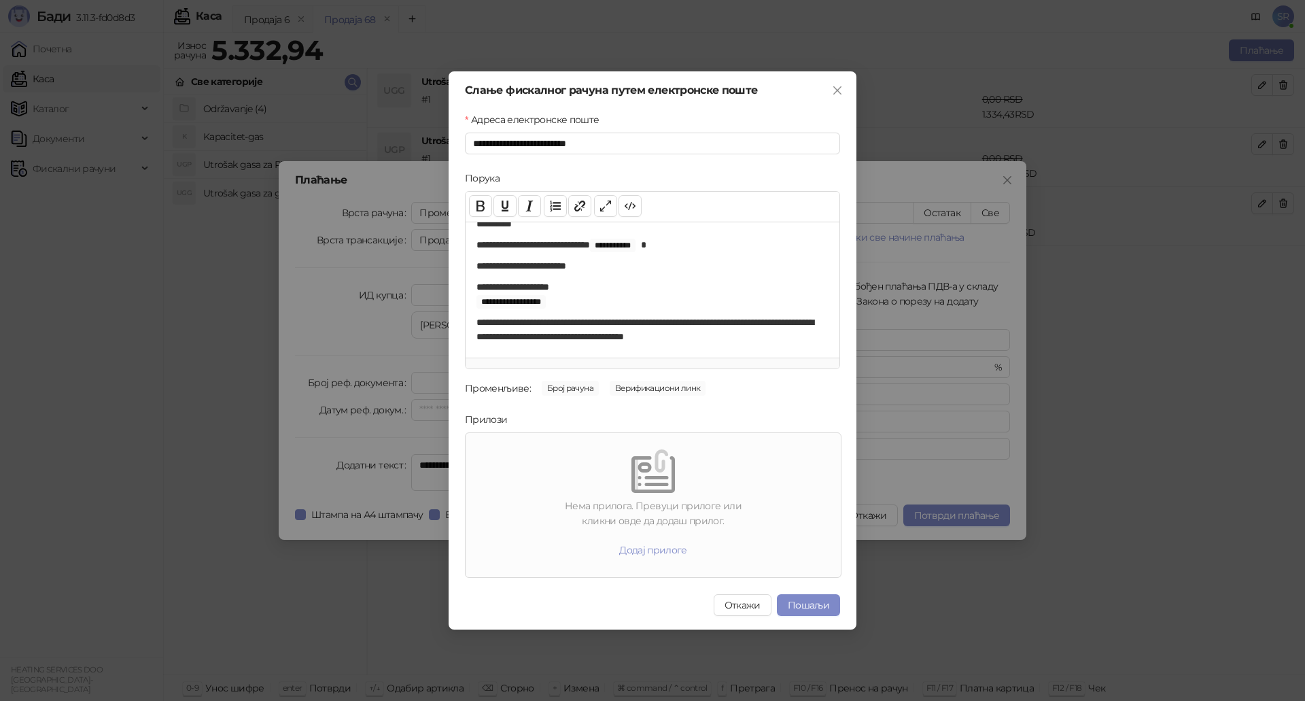
scroll to position [20, 0]
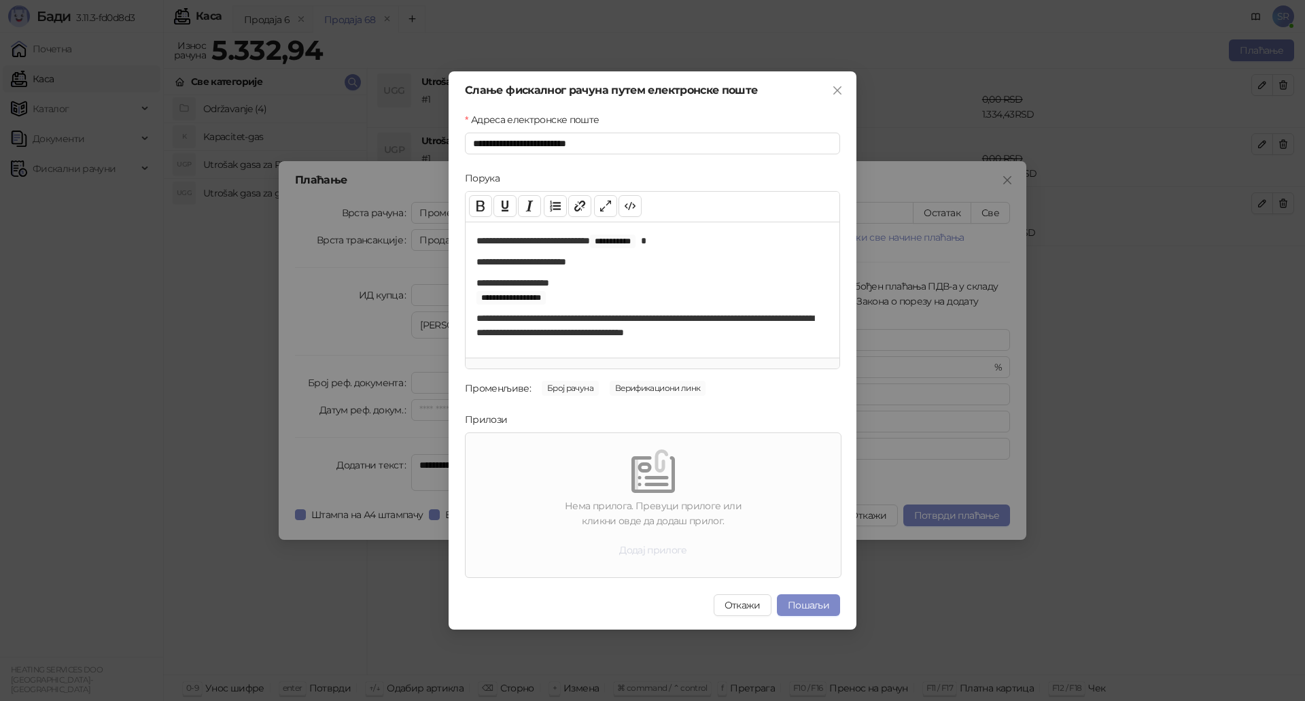
click at [675, 548] on button "Додај прилоге" at bounding box center [653, 550] width 90 height 22
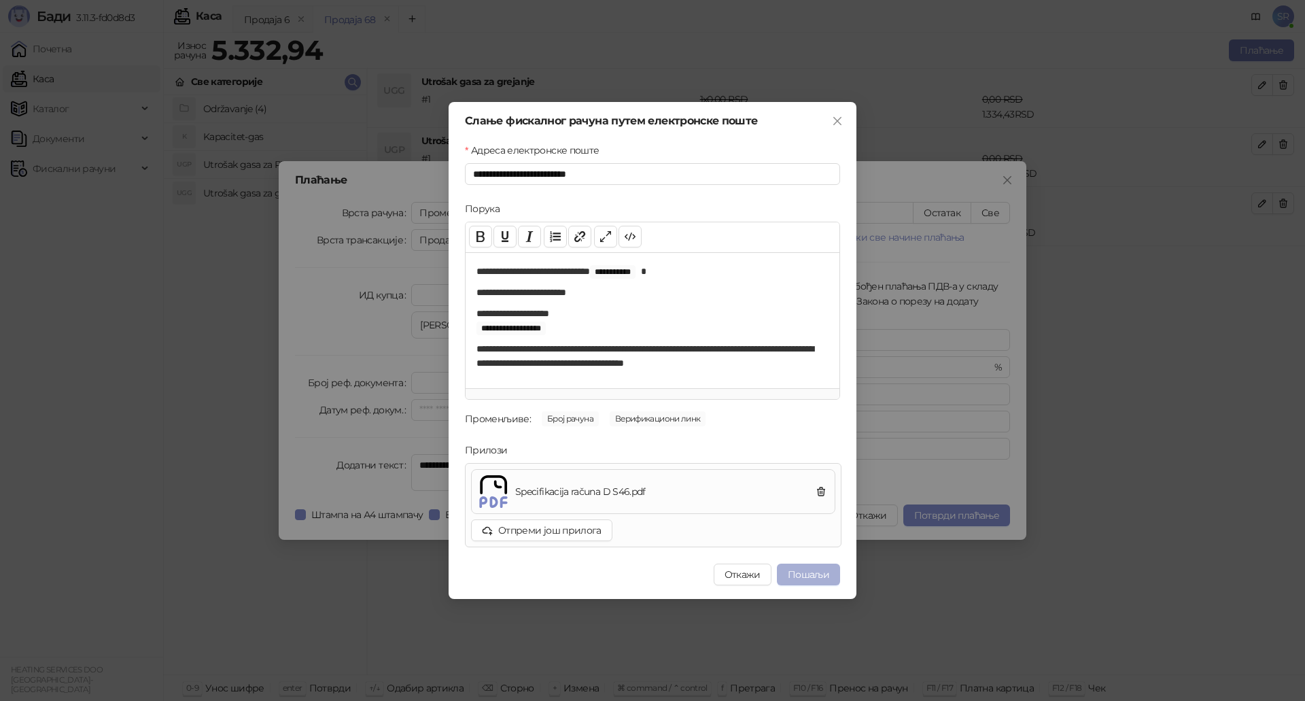
click at [819, 575] on button "Пошаљи" at bounding box center [808, 574] width 63 height 22
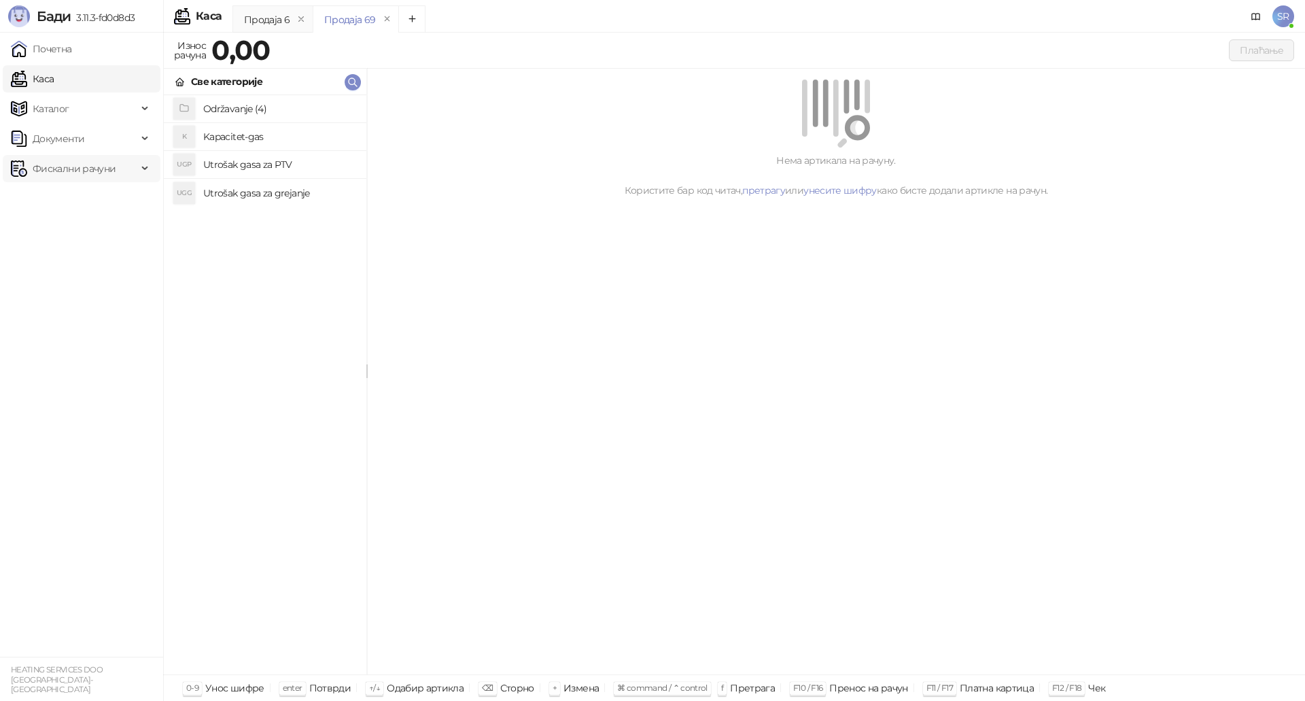
click at [64, 165] on span "Фискални рачуни" at bounding box center [74, 168] width 83 height 27
click at [83, 206] on link "Издати рачуни" at bounding box center [61, 198] width 91 height 27
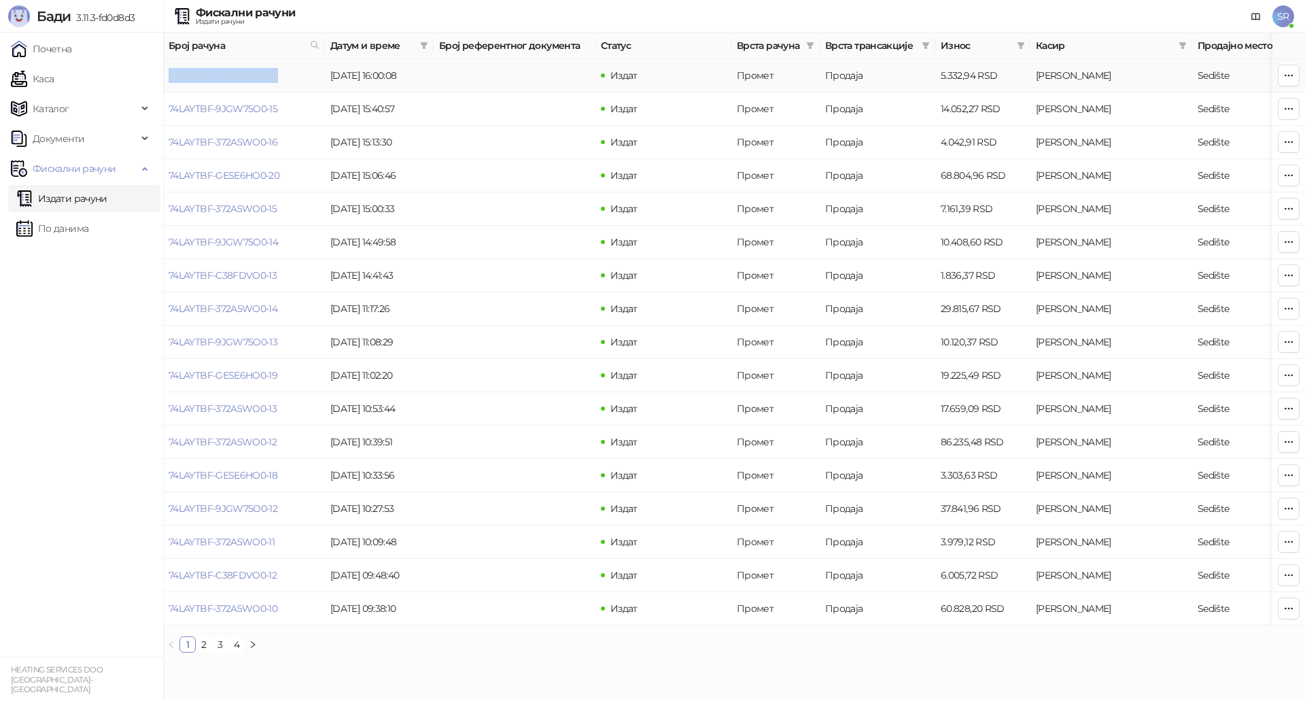
drag, startPoint x: 287, startPoint y: 76, endPoint x: 169, endPoint y: 80, distance: 118.3
click at [169, 80] on td "74LAYTBF-9JGW75O0-16" at bounding box center [244, 75] width 162 height 33
copy link "74LAYTBF-9JGW75O0-16"
click at [54, 86] on link "Каса" at bounding box center [32, 78] width 43 height 27
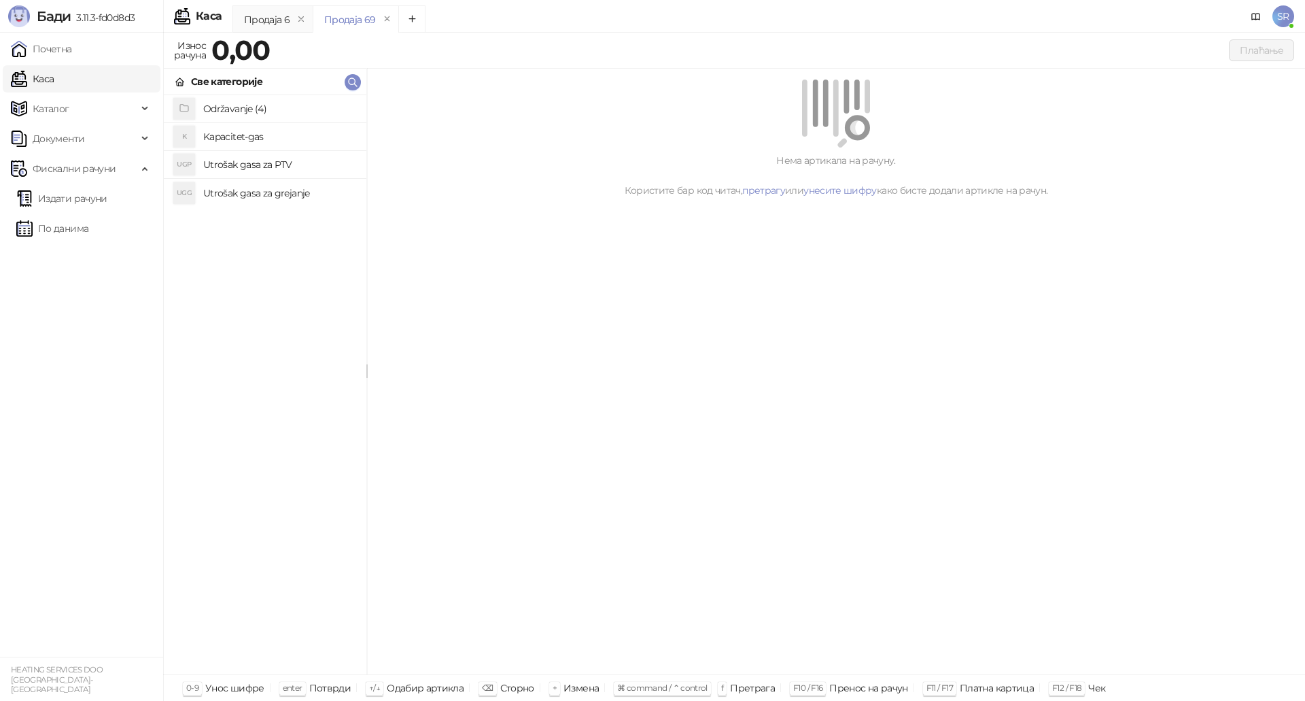
click at [241, 196] on h4 "Utrošak gasa za grejanje" at bounding box center [279, 193] width 152 height 22
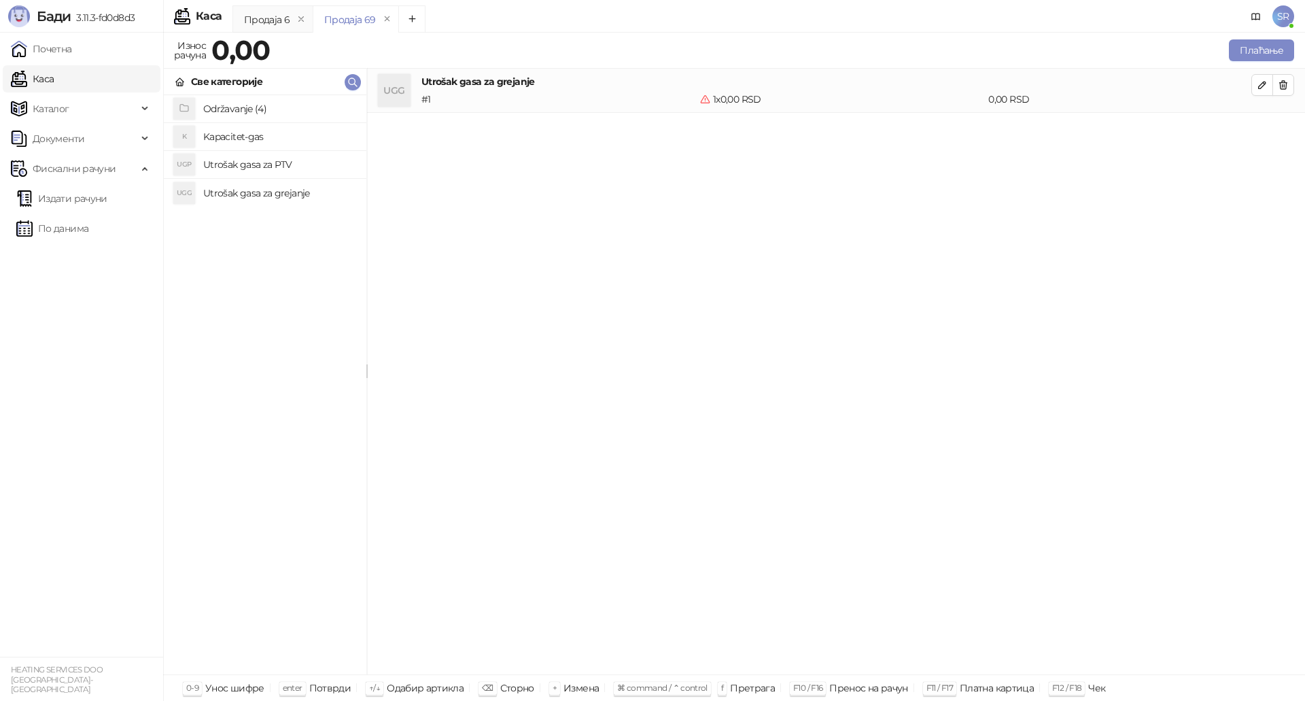
click at [241, 170] on h4 "Utrošak gasa za PTV" at bounding box center [279, 165] width 152 height 22
click at [237, 141] on h4 "Kapacitet-gas" at bounding box center [279, 137] width 152 height 22
click at [1263, 81] on icon "button" at bounding box center [1262, 85] width 11 height 11
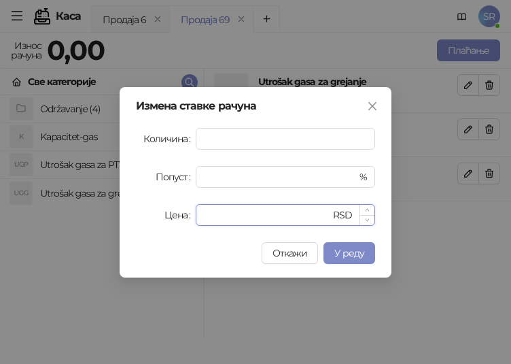
drag, startPoint x: 232, startPoint y: 219, endPoint x: 198, endPoint y: 219, distance: 33.3
click at [198, 219] on div "* RSD" at bounding box center [285, 215] width 179 height 22
paste input "*******"
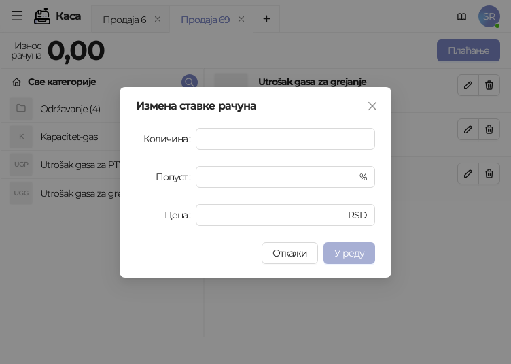
click at [358, 255] on span "У реду" at bounding box center [349, 253] width 30 height 12
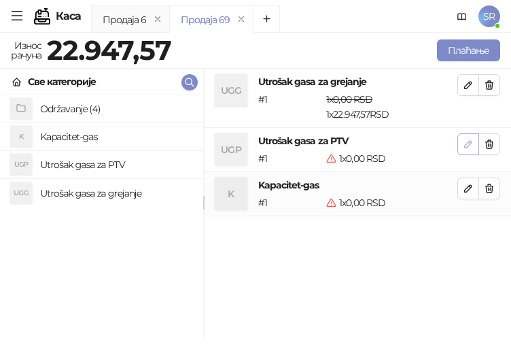
click at [467, 142] on icon "button" at bounding box center [468, 144] width 11 height 11
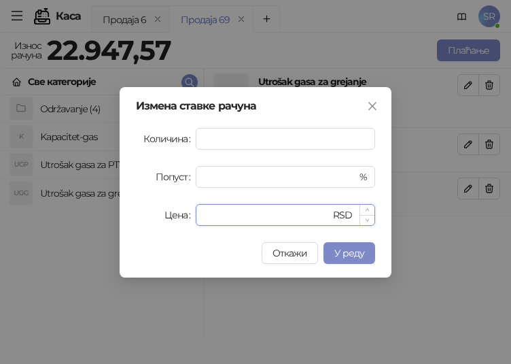
drag, startPoint x: 251, startPoint y: 217, endPoint x: 205, endPoint y: 214, distance: 47.0
click at [205, 214] on input "*" at bounding box center [267, 215] width 126 height 20
paste input "*******"
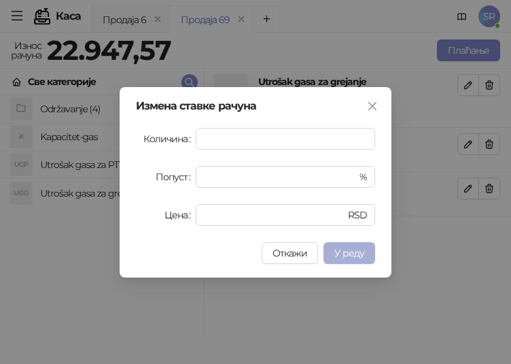
click at [364, 251] on span "У реду" at bounding box center [349, 253] width 30 height 12
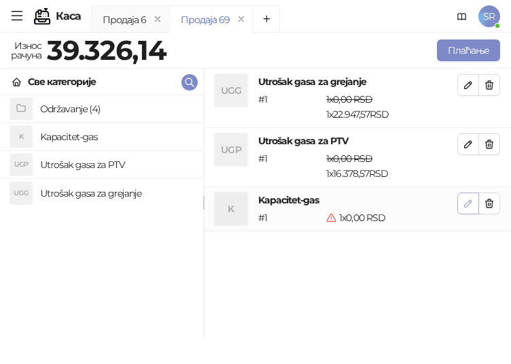
click at [470, 196] on span "button" at bounding box center [468, 202] width 11 height 13
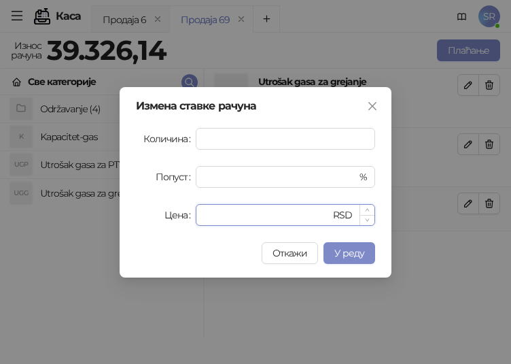
drag, startPoint x: 220, startPoint y: 209, endPoint x: 205, endPoint y: 213, distance: 15.3
click at [205, 213] on input "*" at bounding box center [267, 215] width 126 height 20
paste input "******"
type input "*******"
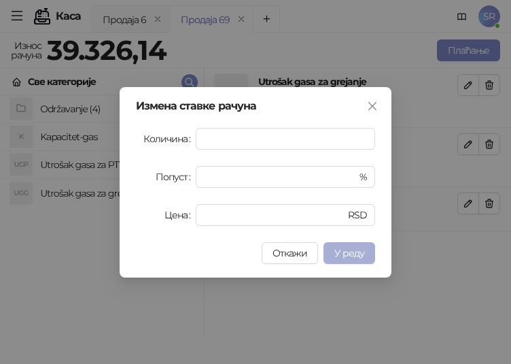
click at [351, 249] on span "У реду" at bounding box center [349, 253] width 30 height 12
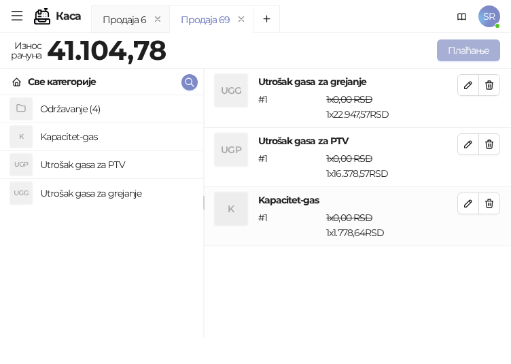
click at [466, 52] on button "Плаћање" at bounding box center [468, 50] width 63 height 22
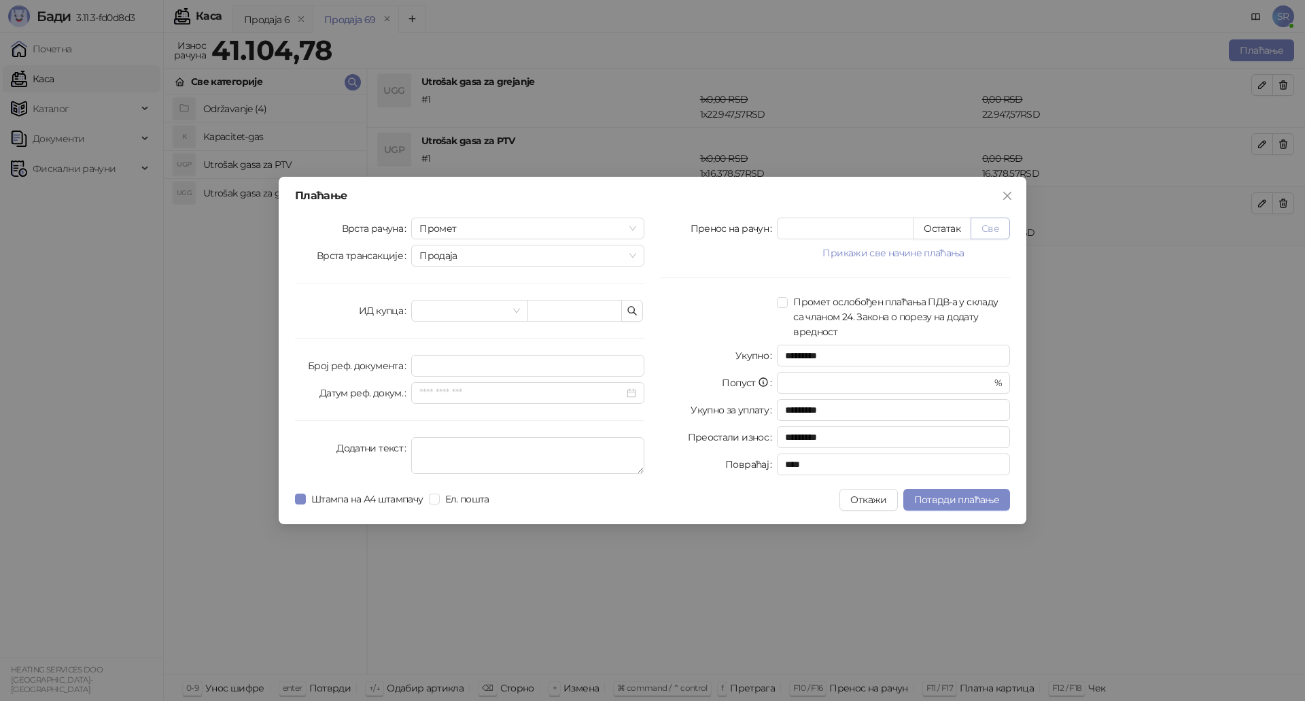
click at [998, 228] on button "Све" at bounding box center [989, 228] width 39 height 22
type input "********"
type input "****"
click at [637, 311] on button "button" at bounding box center [632, 311] width 22 height 22
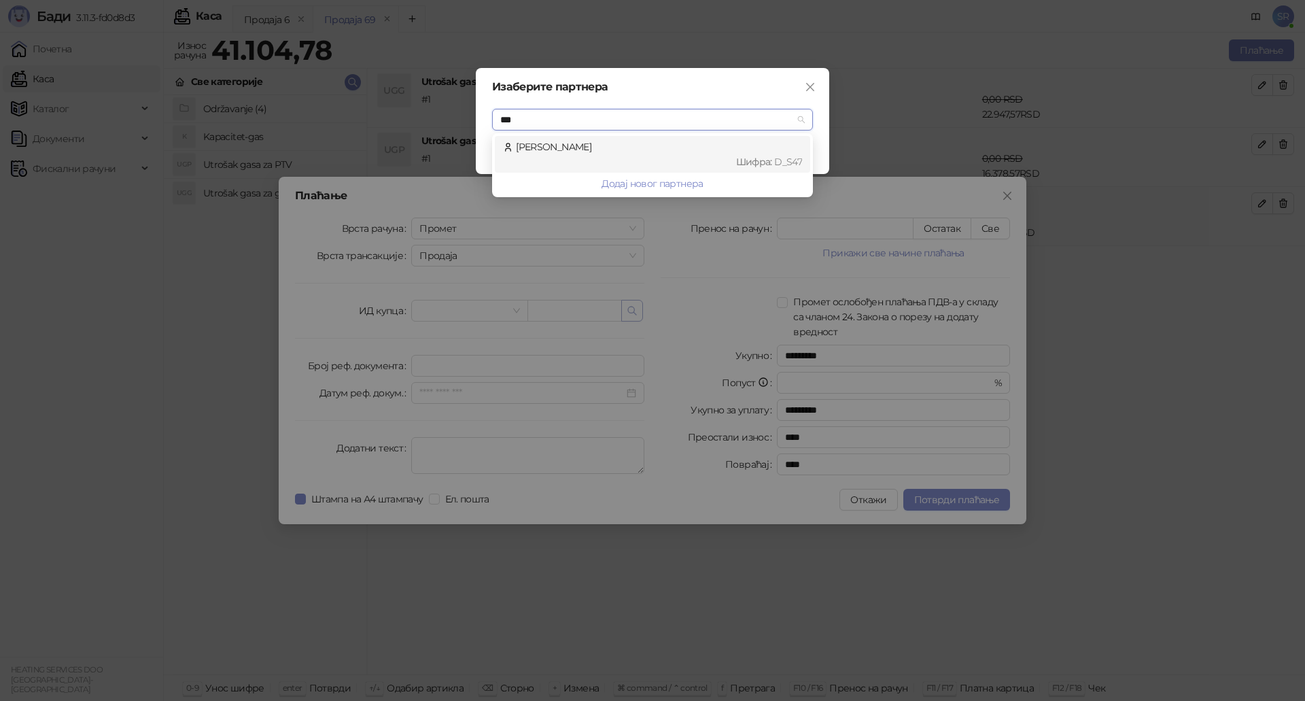
type input "****"
click at [625, 158] on div "Шифра : D_S47" at bounding box center [659, 161] width 286 height 15
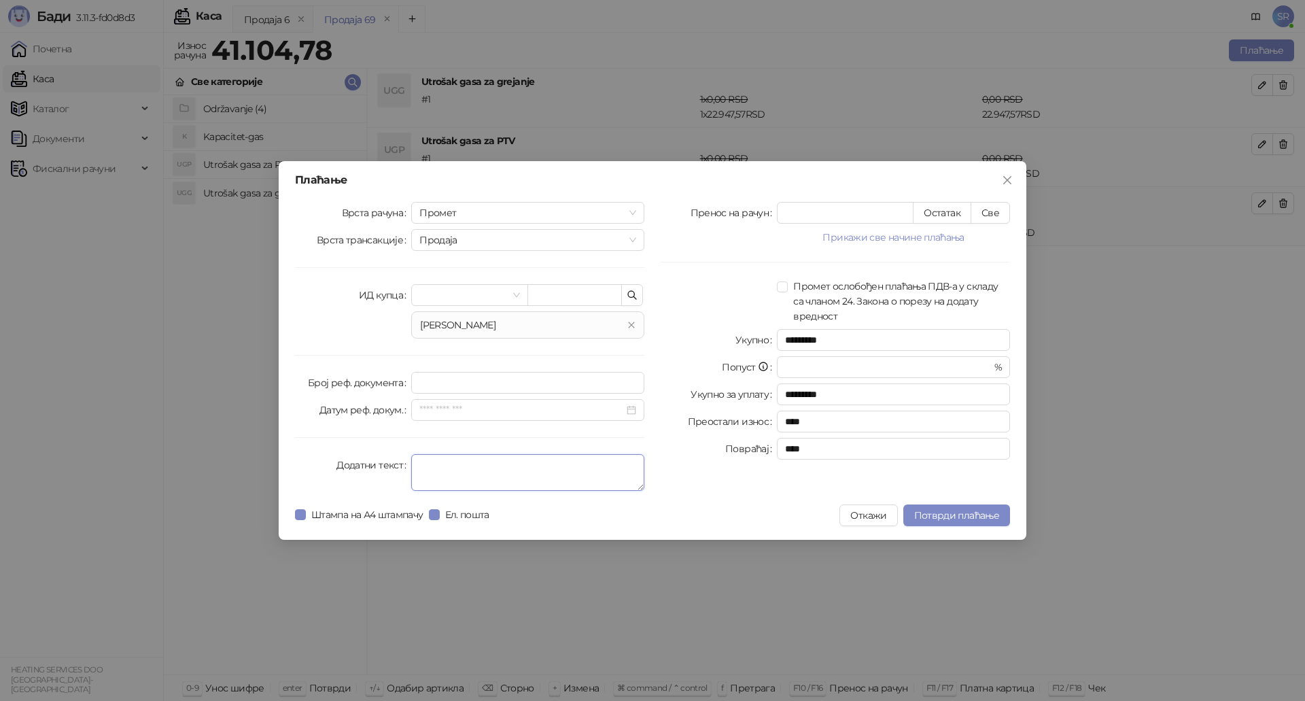
click at [478, 472] on textarea "Додатни текст" at bounding box center [527, 472] width 233 height 37
type textarea "*"
type textarea "**********"
click at [962, 517] on span "Потврди плаћање" at bounding box center [956, 515] width 85 height 12
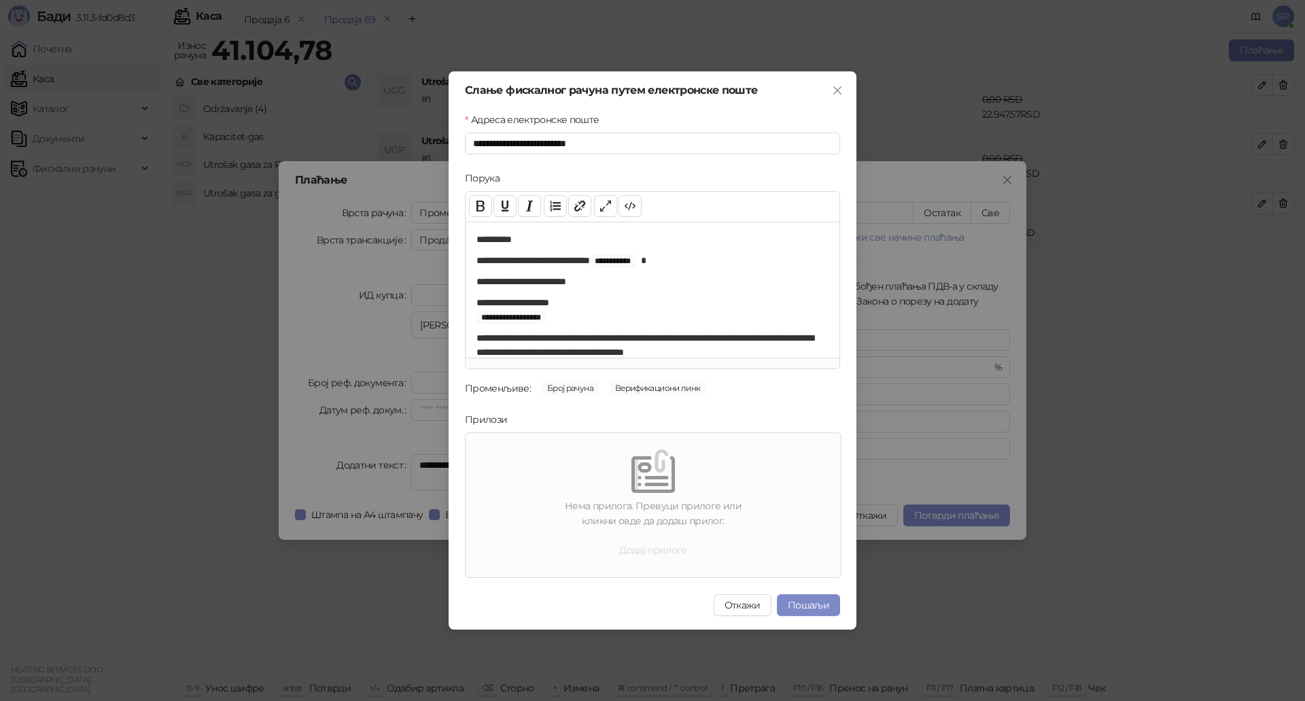
click at [651, 551] on button "Додај прилоге" at bounding box center [653, 550] width 90 height 22
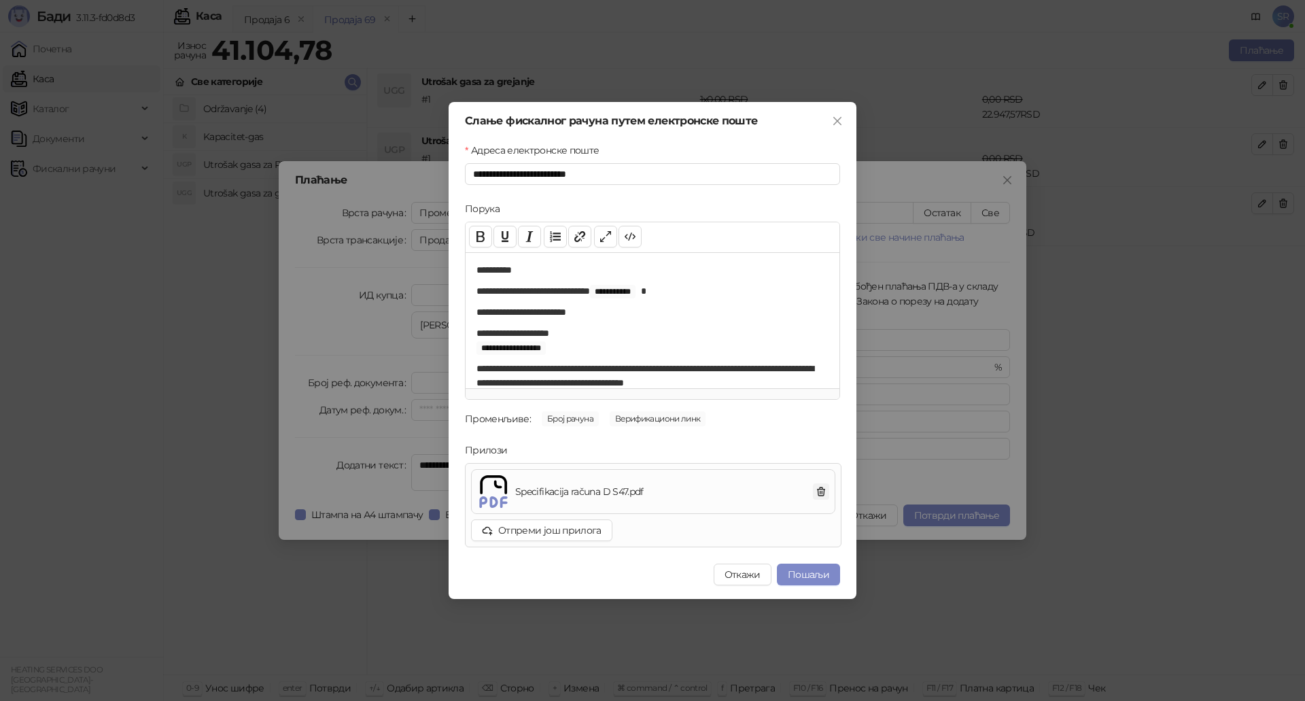
click at [822, 488] on icon "button" at bounding box center [821, 491] width 7 height 8
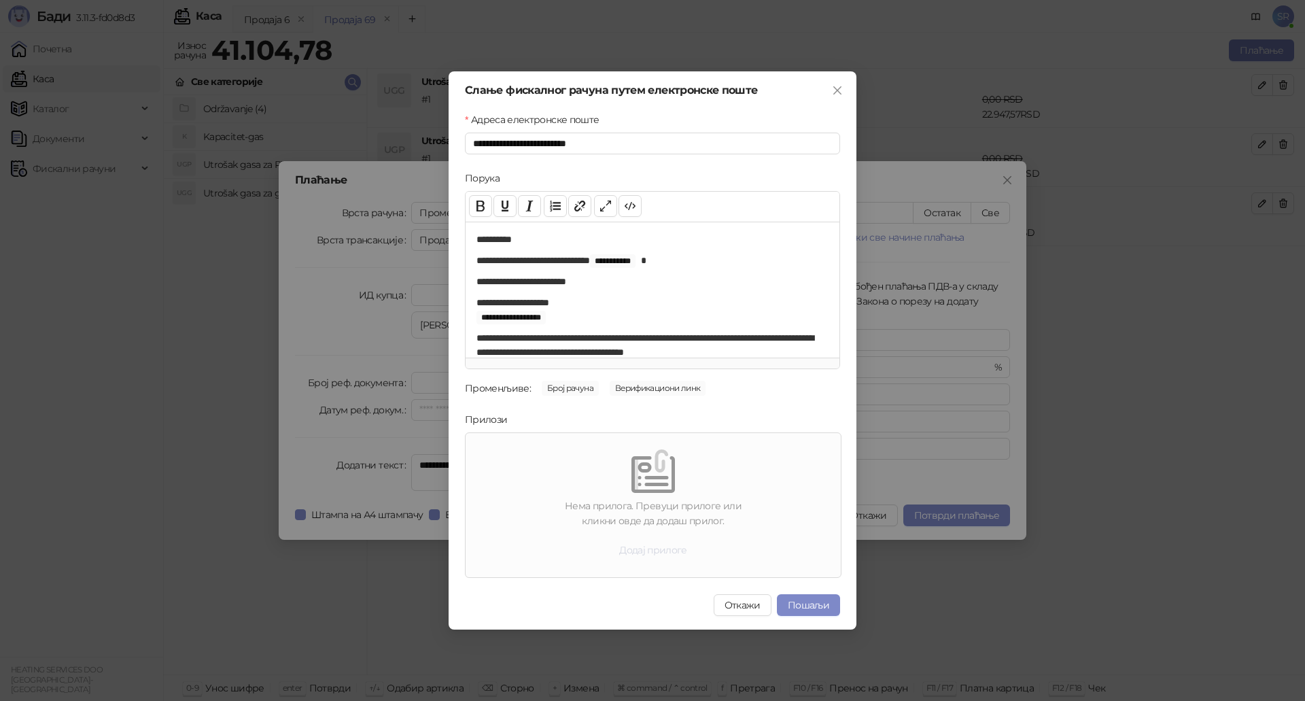
click at [675, 547] on button "Додај прилоге" at bounding box center [653, 550] width 90 height 22
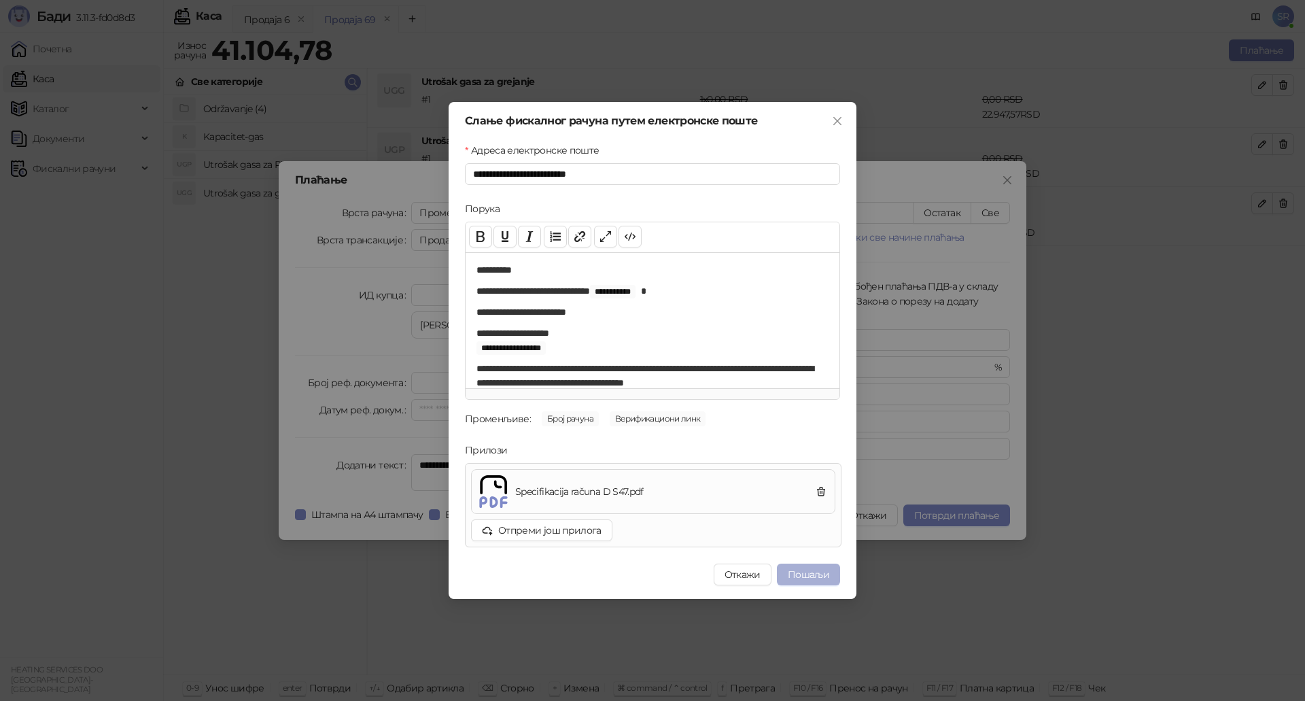
click at [822, 577] on button "Пошаљи" at bounding box center [808, 574] width 63 height 22
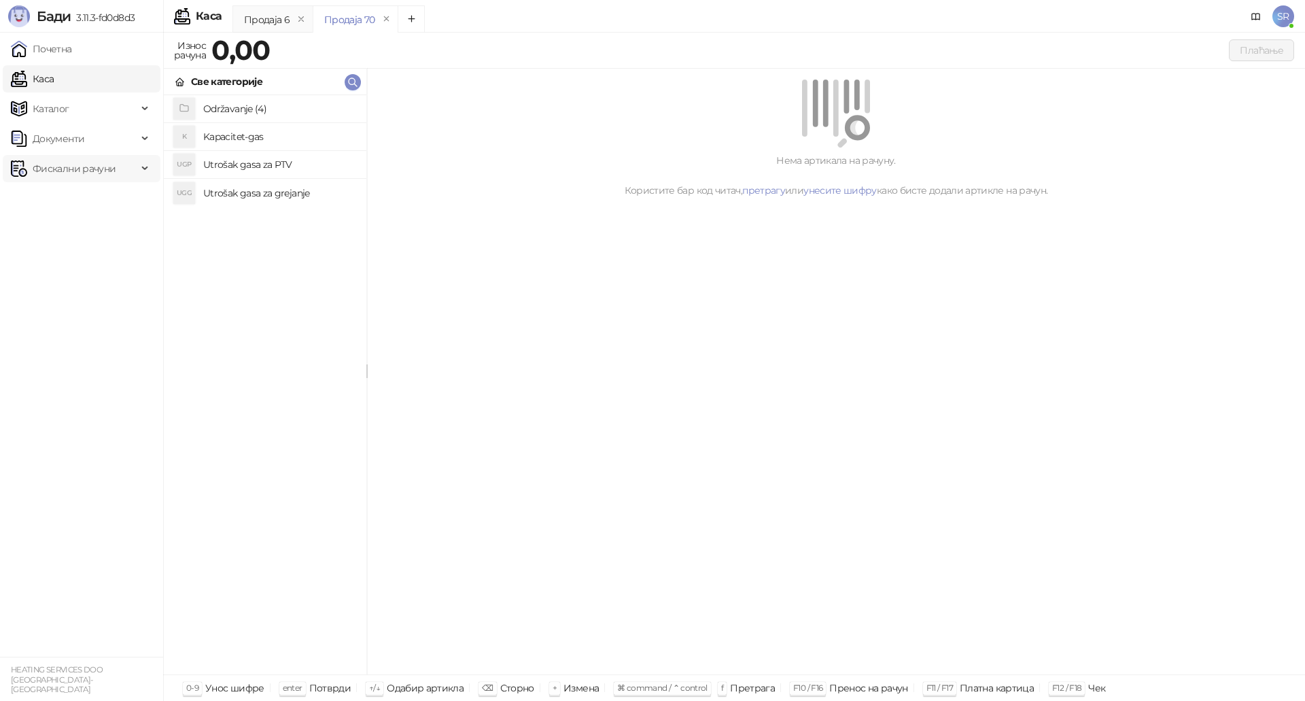
click at [78, 171] on span "Фискални рачуни" at bounding box center [74, 168] width 83 height 27
click at [89, 201] on link "Издати рачуни" at bounding box center [61, 198] width 91 height 27
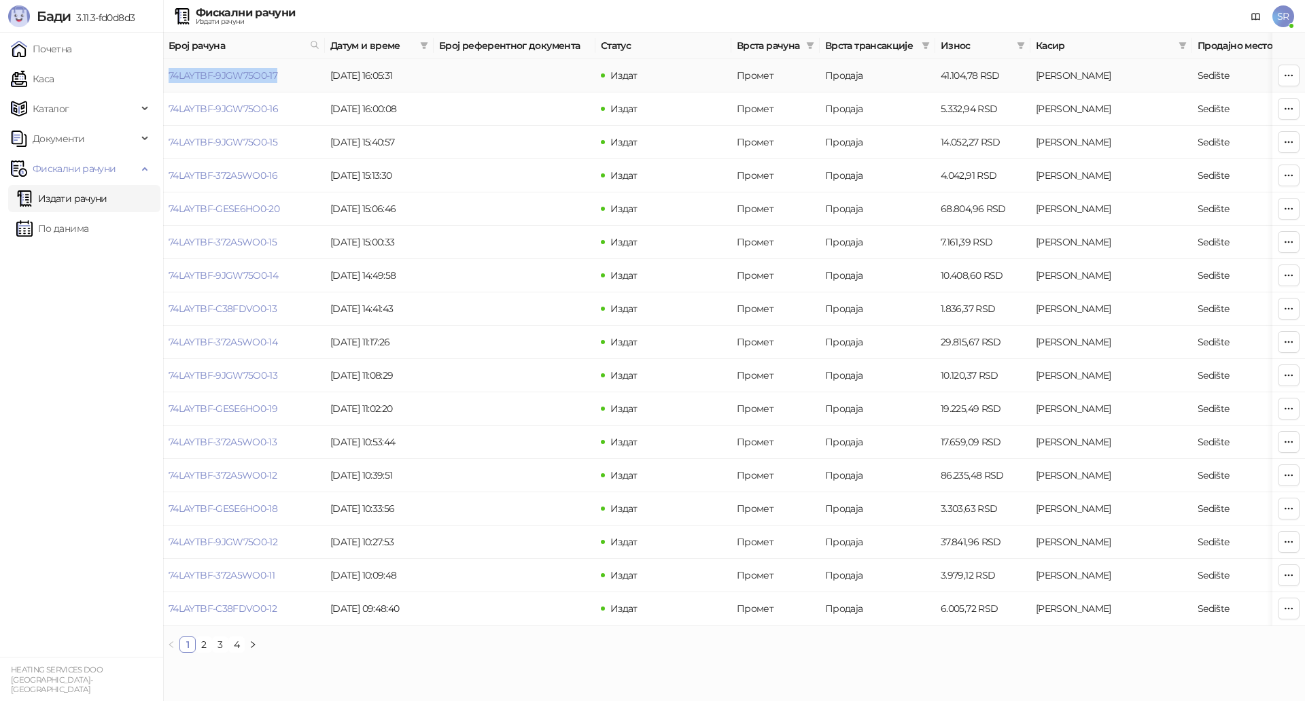
drag, startPoint x: 284, startPoint y: 77, endPoint x: 167, endPoint y: 82, distance: 117.0
click at [167, 82] on td "74LAYTBF-9JGW75O0-17" at bounding box center [244, 75] width 162 height 33
copy link "74LAYTBF-9JGW75O0-17"
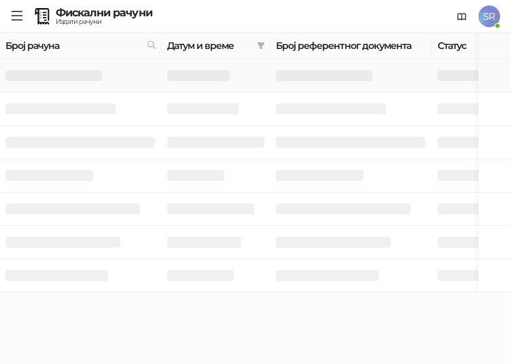
click at [76, 81] on div at bounding box center [80, 75] width 151 height 16
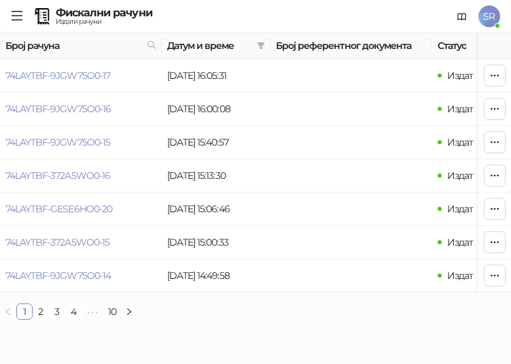
click at [16, 10] on icon "menu" at bounding box center [17, 16] width 12 height 12
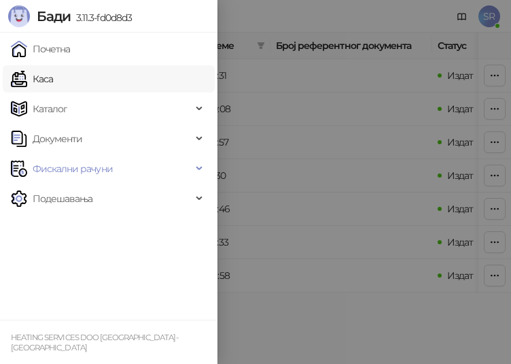
click at [53, 79] on link "Каса" at bounding box center [32, 78] width 42 height 27
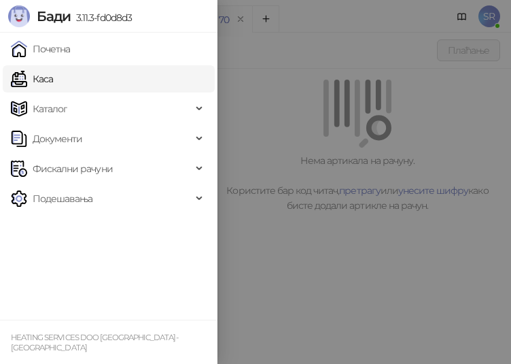
click at [368, 124] on div at bounding box center [255, 182] width 511 height 364
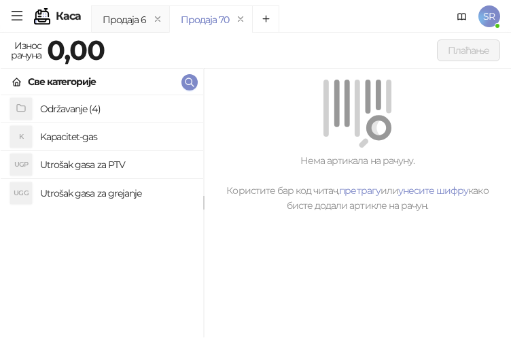
click at [97, 193] on h4 "Utrošak gasa za grejanje" at bounding box center [116, 193] width 152 height 22
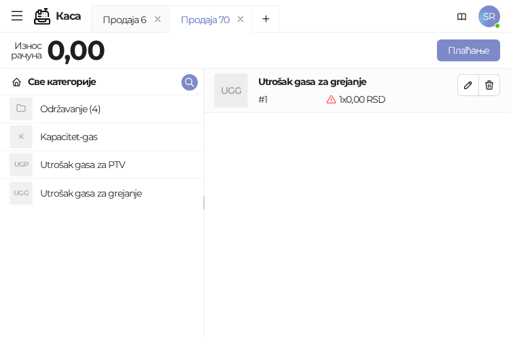
click at [95, 167] on h4 "Utrošak gasa za PTV" at bounding box center [116, 165] width 152 height 22
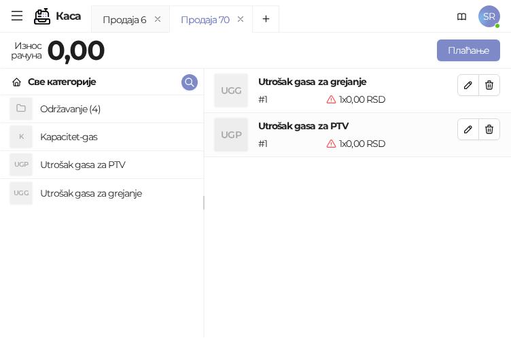
click at [91, 136] on h4 "Kapacitet-gas" at bounding box center [116, 137] width 152 height 22
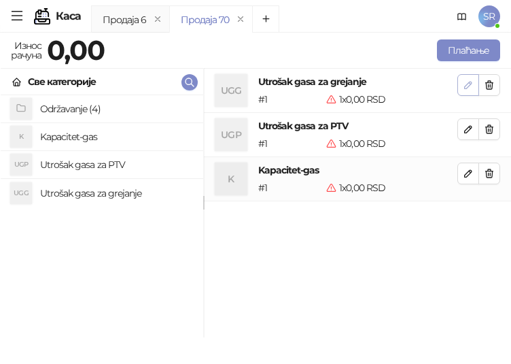
click at [468, 81] on icon "button" at bounding box center [468, 85] width 11 height 11
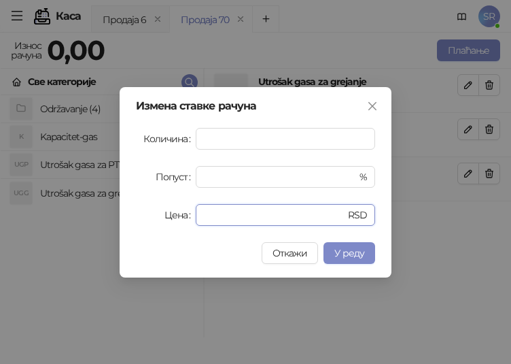
drag, startPoint x: 219, startPoint y: 216, endPoint x: 194, endPoint y: 216, distance: 25.1
click at [194, 216] on div "Цена * RSD" at bounding box center [255, 215] width 239 height 22
click at [213, 213] on input "*" at bounding box center [267, 215] width 126 height 20
drag, startPoint x: 216, startPoint y: 214, endPoint x: 196, endPoint y: 211, distance: 20.6
click at [198, 211] on div "* RSD" at bounding box center [285, 215] width 179 height 22
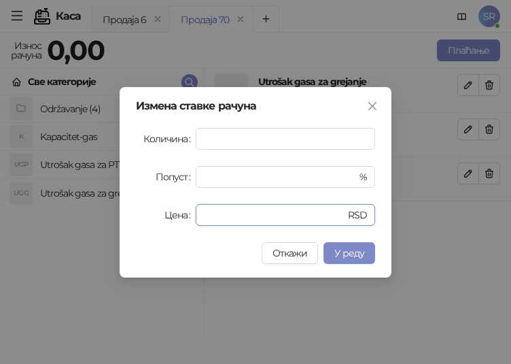
paste input "*******"
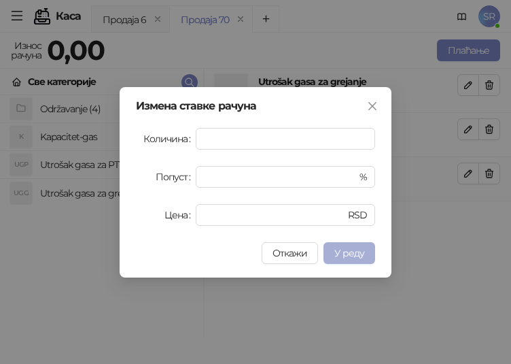
click at [340, 250] on span "У реду" at bounding box center [349, 253] width 30 height 12
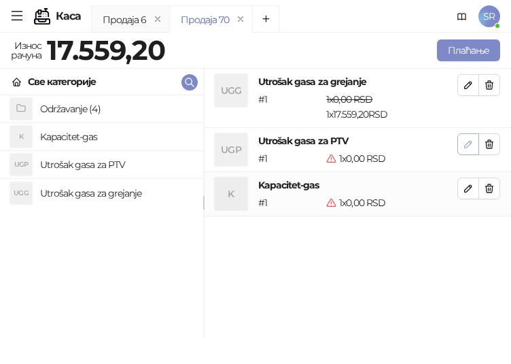
click at [470, 150] on span "button" at bounding box center [468, 143] width 11 height 13
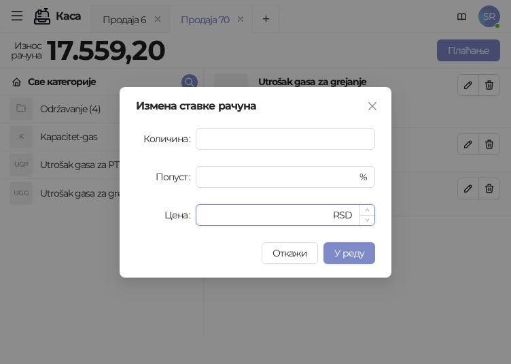
drag, startPoint x: 204, startPoint y: 216, endPoint x: 197, endPoint y: 217, distance: 6.8
click at [199, 216] on div "* RSD" at bounding box center [285, 215] width 179 height 22
paste input "******"
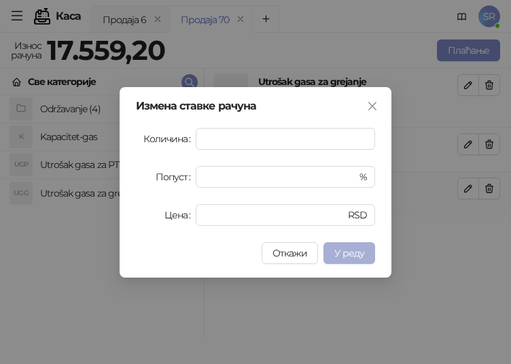
click at [356, 252] on span "У реду" at bounding box center [349, 253] width 30 height 12
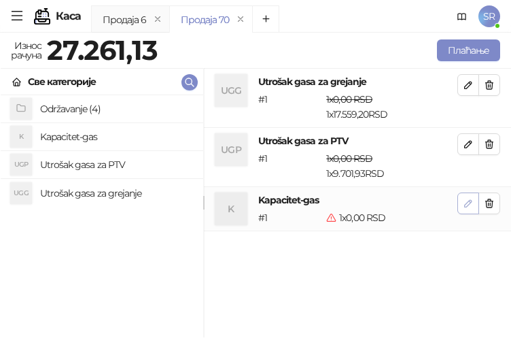
click at [470, 207] on icon "button" at bounding box center [468, 203] width 11 height 11
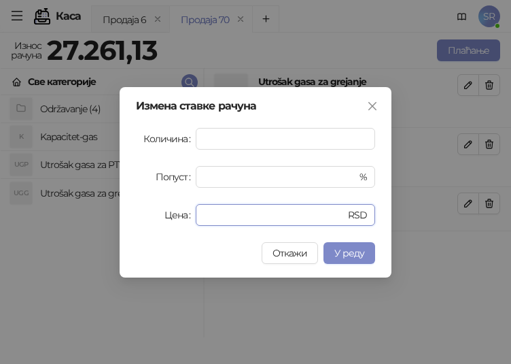
drag, startPoint x: 270, startPoint y: 219, endPoint x: 163, endPoint y: 207, distance: 108.0
click at [163, 207] on div "Цена * RSD" at bounding box center [255, 215] width 239 height 22
paste input "******"
type input "*******"
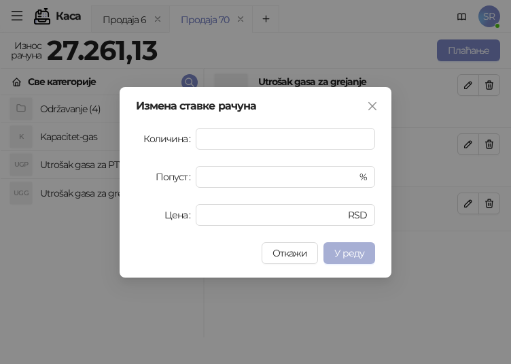
click at [351, 249] on span "У реду" at bounding box center [349, 253] width 30 height 12
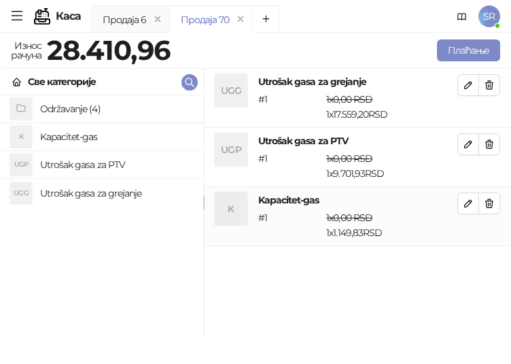
click at [272, 280] on div "UGG Utrošak gasa za grejanje # 1 1 x 0,00 RSD 1 x 17.559,20 RSD 0,00 RSD 17.559…" at bounding box center [357, 203] width 307 height 269
click at [452, 52] on button "Плаћање" at bounding box center [468, 50] width 63 height 22
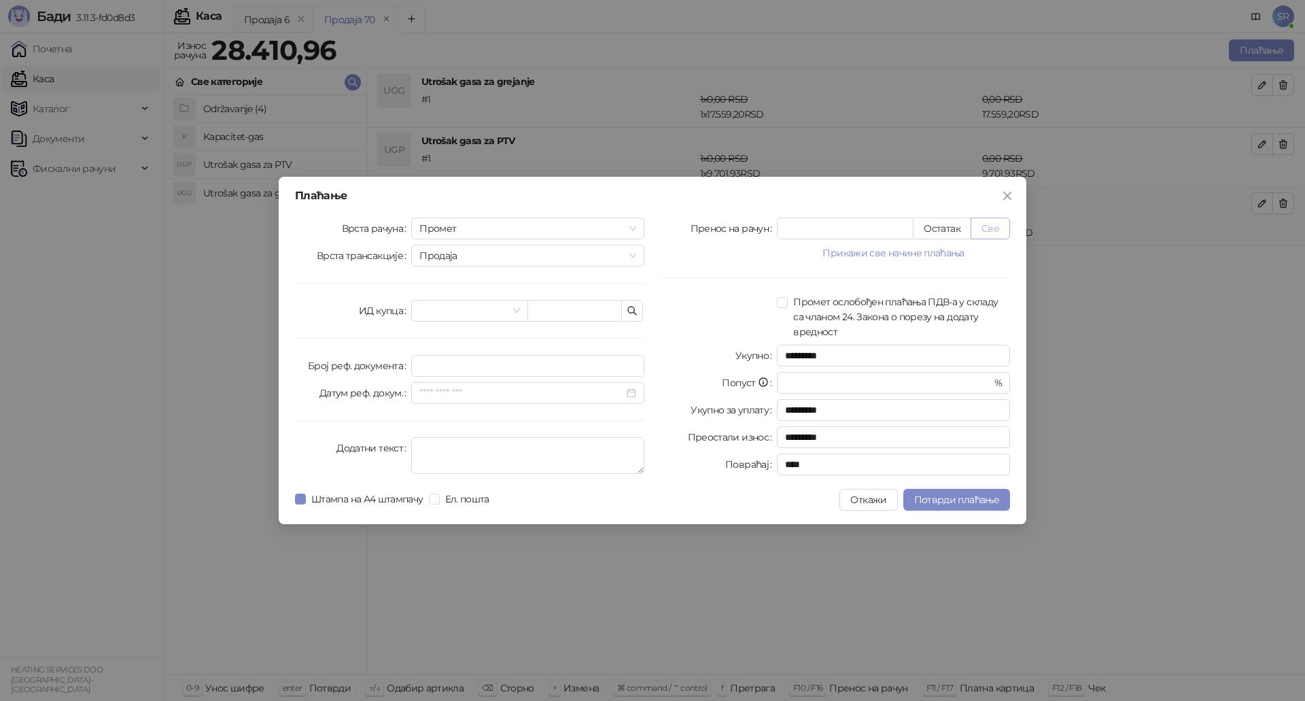
click at [988, 230] on button "Све" at bounding box center [989, 228] width 39 height 22
type input "********"
type input "****"
click at [636, 311] on icon "button" at bounding box center [632, 310] width 11 height 11
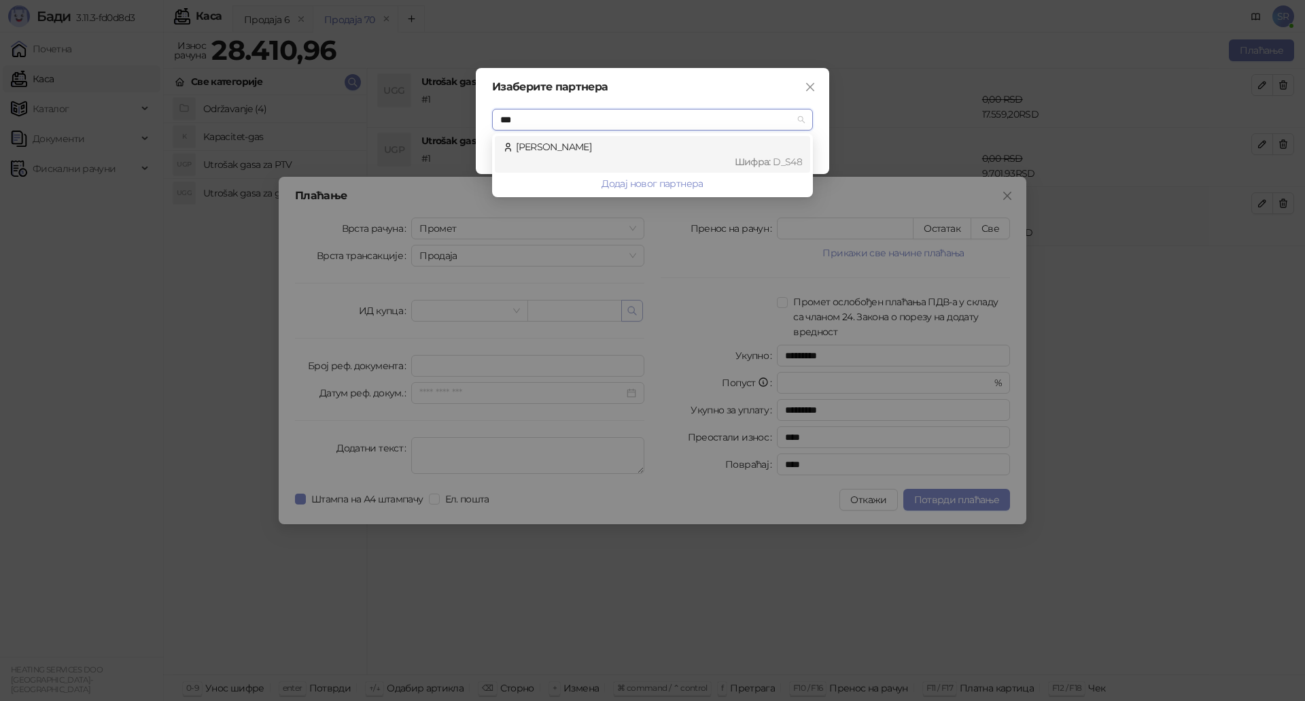
type input "****"
click at [580, 151] on div "[PERSON_NAME] Шифра : D_S48" at bounding box center [652, 154] width 299 height 30
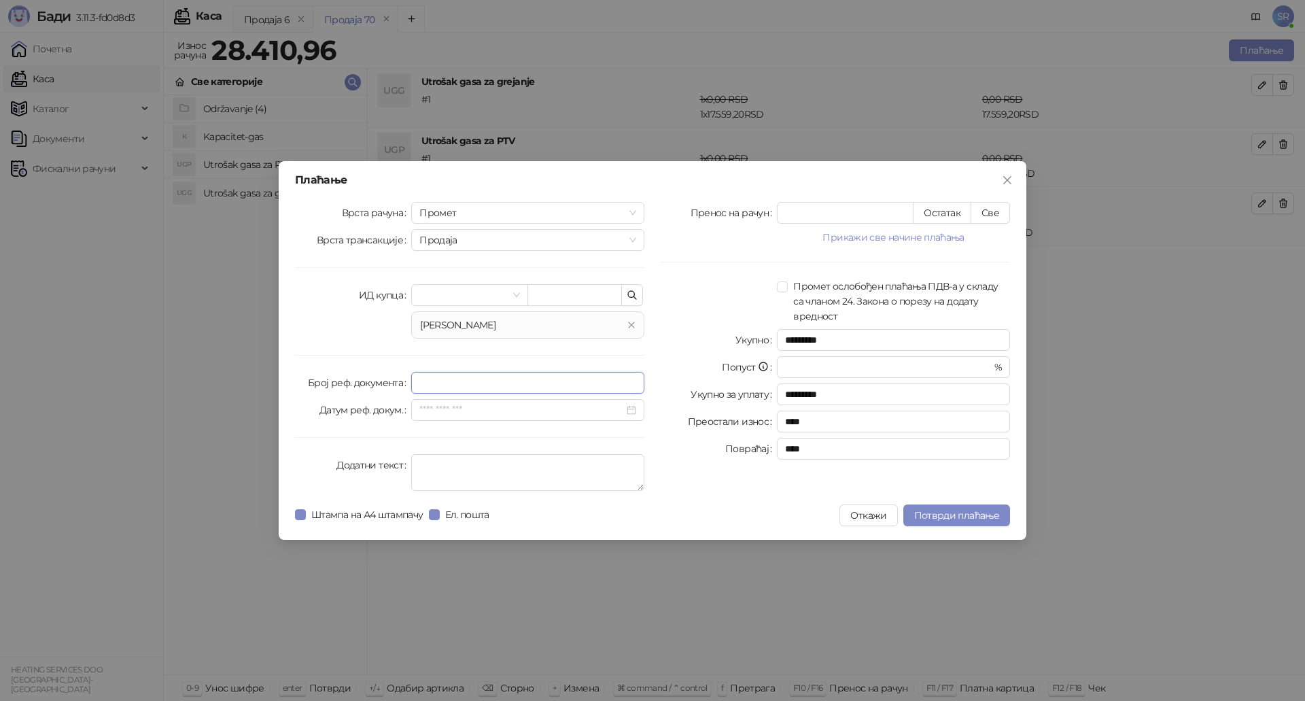
click at [466, 386] on input "Број реф. документа" at bounding box center [527, 383] width 233 height 22
click at [466, 466] on textarea "Додатни текст" at bounding box center [527, 472] width 233 height 37
type textarea "**********"
click at [965, 513] on span "Потврди плаћање" at bounding box center [956, 515] width 85 height 12
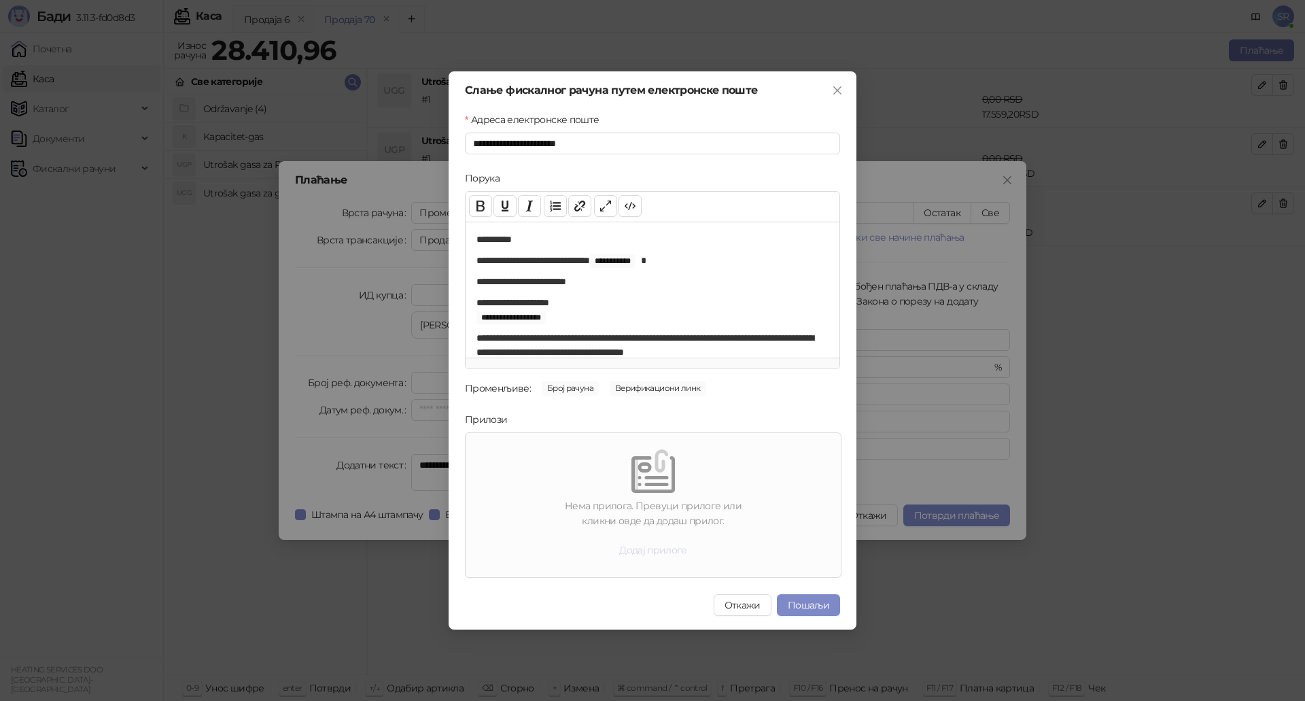
click at [650, 551] on button "Додај прилоге" at bounding box center [653, 550] width 90 height 22
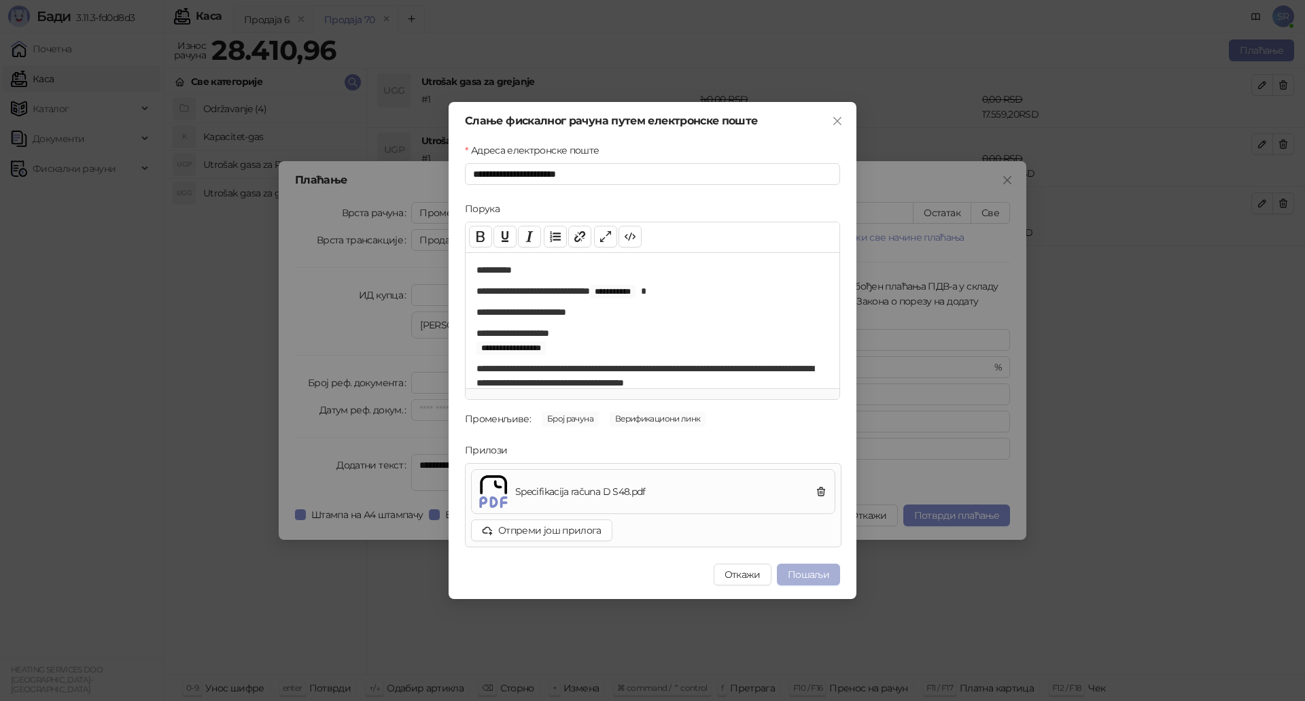
click at [813, 570] on button "Пошаљи" at bounding box center [808, 574] width 63 height 22
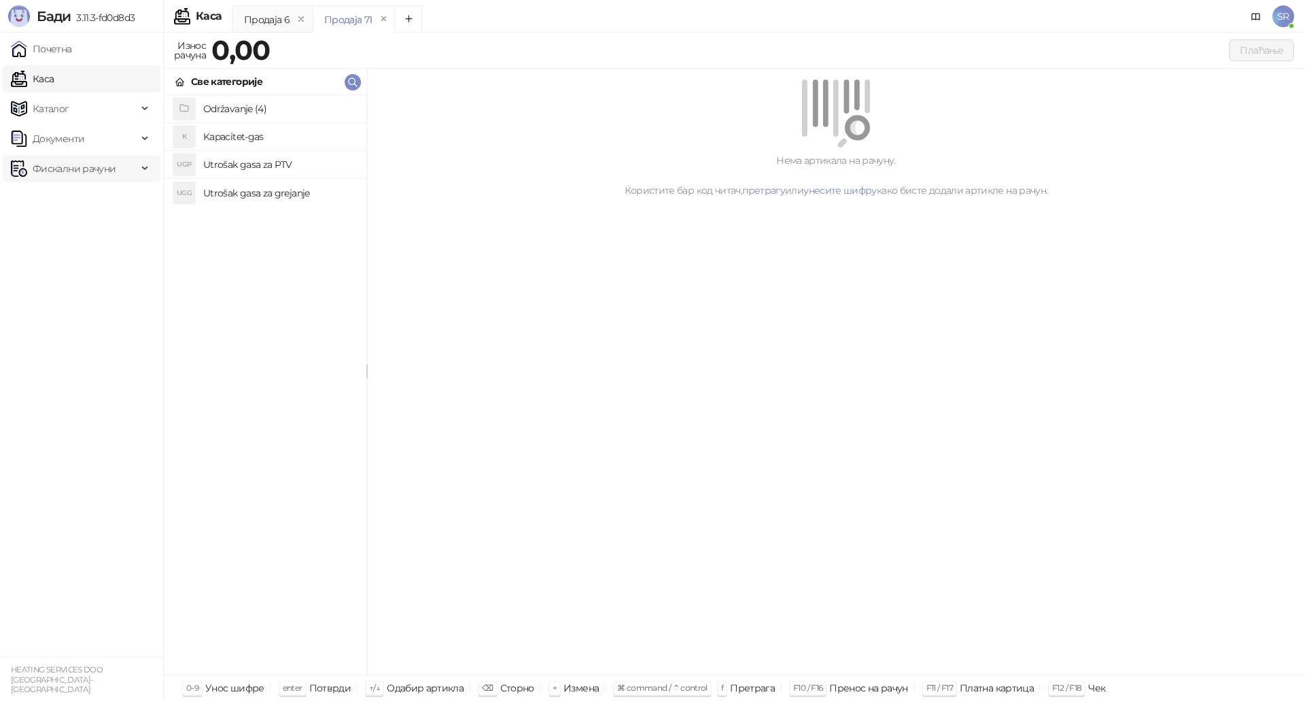
click at [147, 164] on div "Фискални рачуни" at bounding box center [82, 168] width 158 height 27
click at [89, 203] on link "Издати рачуни" at bounding box center [61, 198] width 91 height 27
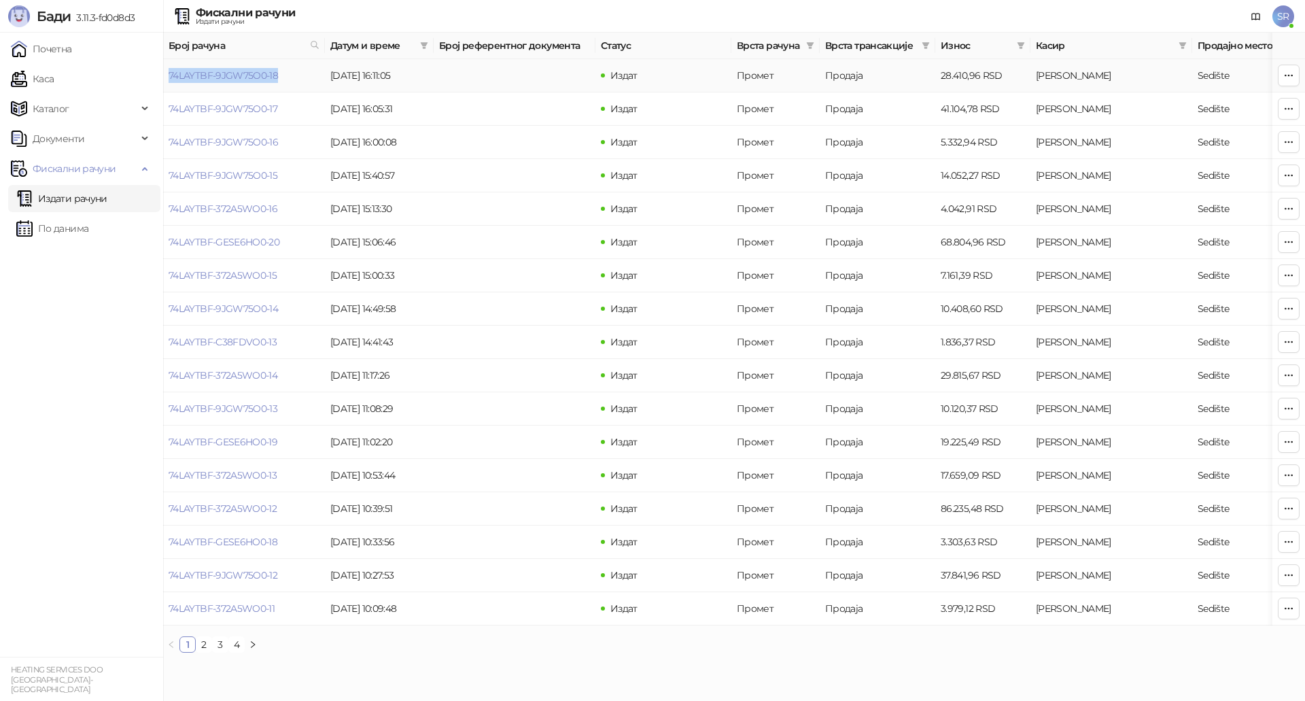
drag, startPoint x: 280, startPoint y: 75, endPoint x: 167, endPoint y: 78, distance: 113.5
click at [167, 78] on td "74LAYTBF-9JGW75O0-18" at bounding box center [244, 75] width 162 height 33
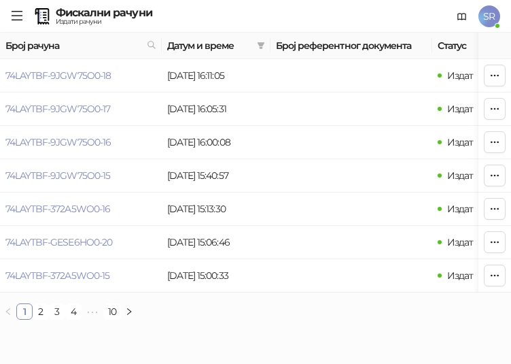
click at [18, 16] on icon "menu" at bounding box center [17, 16] width 11 height 10
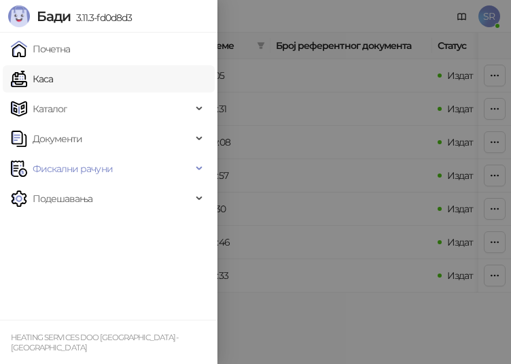
click at [47, 81] on link "Каса" at bounding box center [32, 78] width 42 height 27
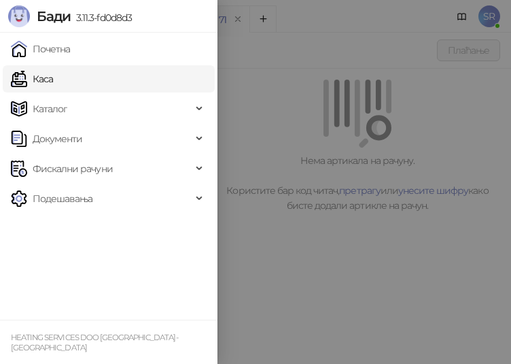
click at [309, 226] on div at bounding box center [255, 182] width 511 height 364
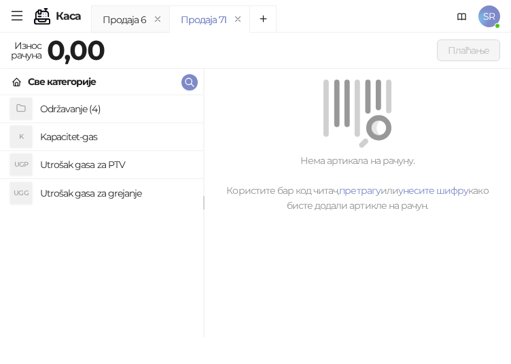
click at [113, 192] on h4 "Utrošak gasa za grejanje" at bounding box center [116, 193] width 152 height 22
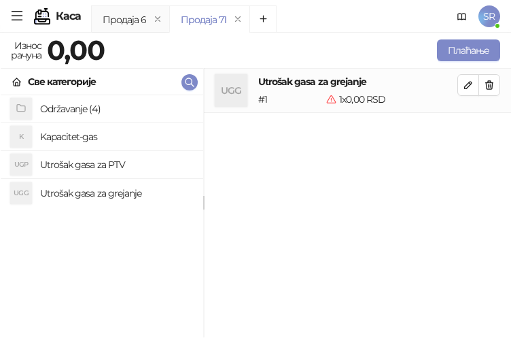
click at [104, 167] on h4 "Utrošak gasa za PTV" at bounding box center [116, 165] width 152 height 22
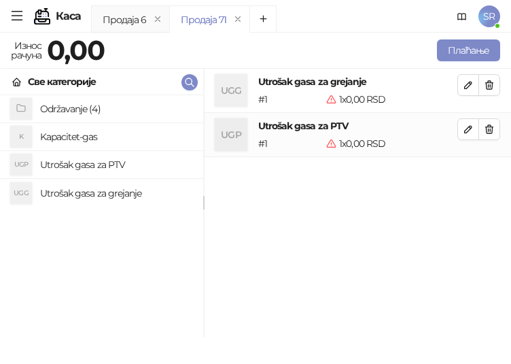
click at [86, 136] on h4 "Kapacitet-gas" at bounding box center [116, 137] width 152 height 22
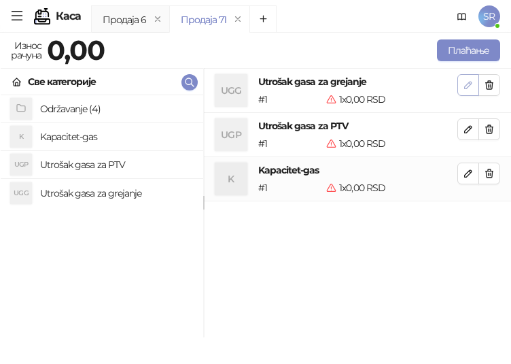
click at [463, 86] on icon "button" at bounding box center [468, 85] width 11 height 11
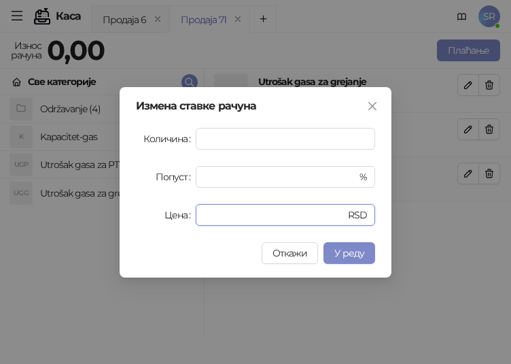
drag, startPoint x: 217, startPoint y: 218, endPoint x: 187, endPoint y: 220, distance: 30.0
click at [187, 220] on div "Цена * RSD" at bounding box center [255, 215] width 239 height 22
paste input "*******"
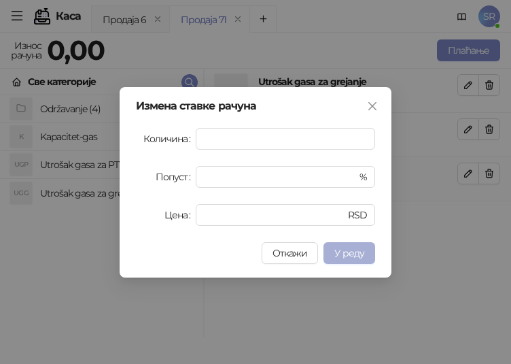
click at [350, 250] on span "У реду" at bounding box center [349, 253] width 30 height 12
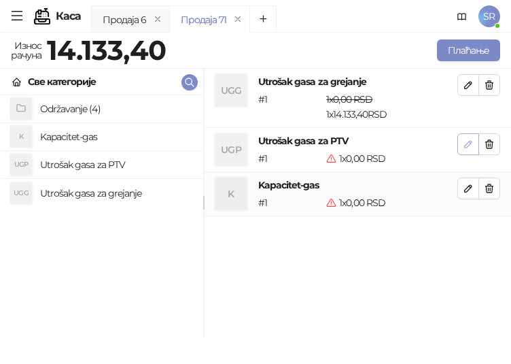
click at [460, 140] on button "button" at bounding box center [468, 144] width 22 height 22
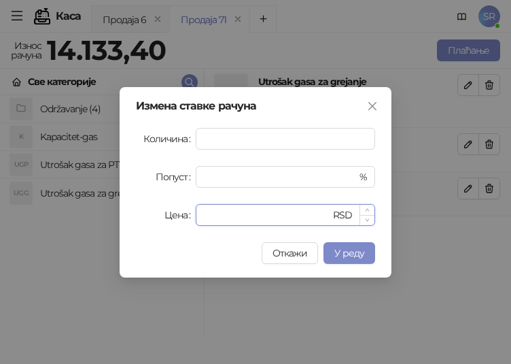
drag, startPoint x: 210, startPoint y: 223, endPoint x: 201, endPoint y: 223, distance: 8.8
click at [201, 223] on div "* RSD" at bounding box center [285, 215] width 179 height 22
paste input "******"
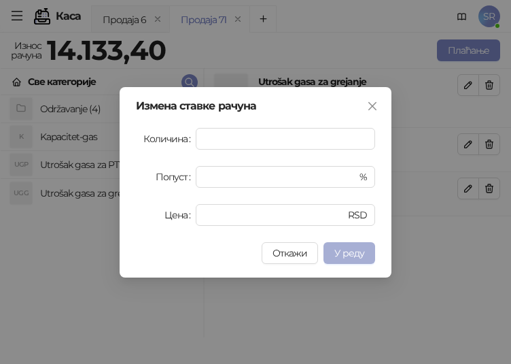
click at [369, 255] on button "У реду" at bounding box center [349, 253] width 52 height 22
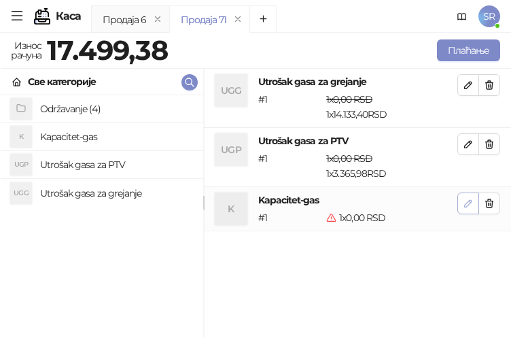
click at [467, 203] on icon "button" at bounding box center [468, 203] width 7 height 7
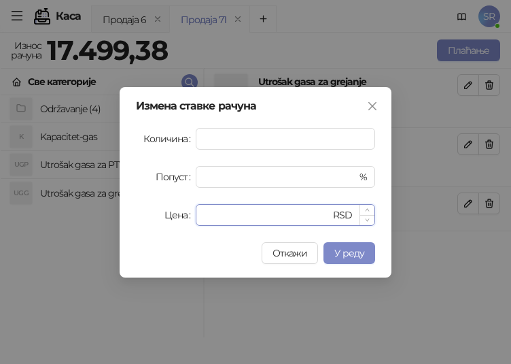
drag, startPoint x: 254, startPoint y: 219, endPoint x: 201, endPoint y: 223, distance: 53.2
click at [203, 223] on div "* RSD" at bounding box center [285, 215] width 179 height 22
paste input "******"
type input "*******"
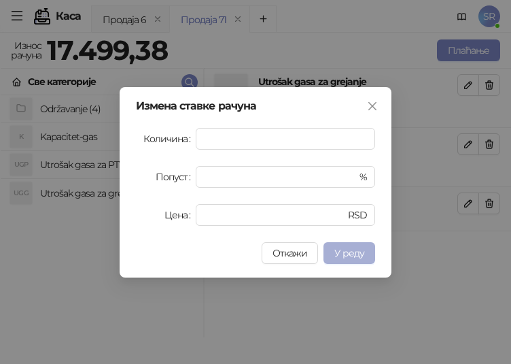
click at [357, 255] on span "У реду" at bounding box center [349, 253] width 30 height 12
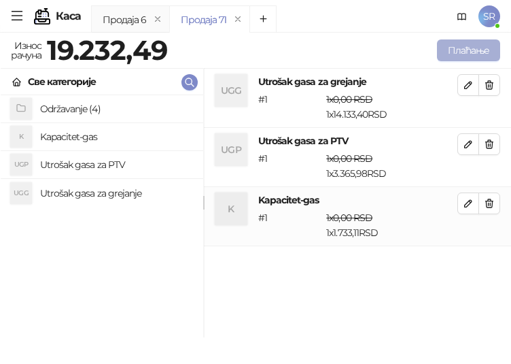
click at [461, 52] on button "Плаћање" at bounding box center [468, 50] width 63 height 22
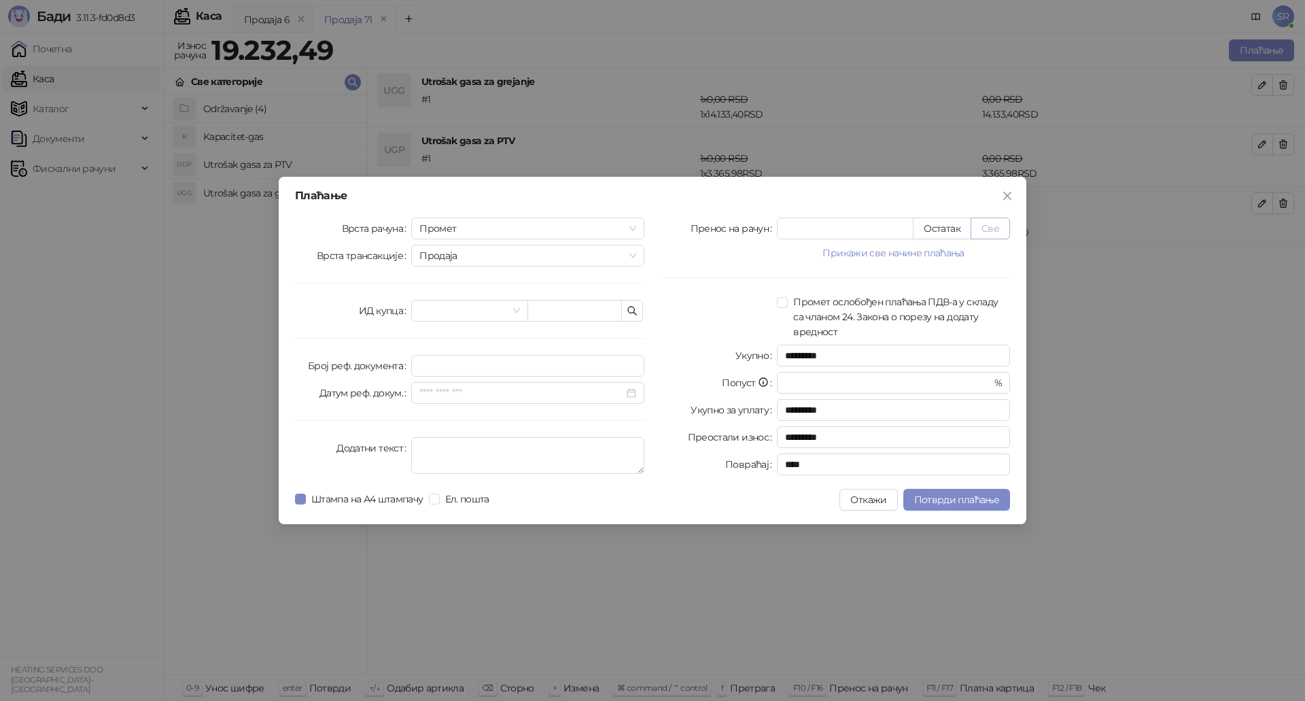
click at [989, 231] on button "Све" at bounding box center [989, 228] width 39 height 22
type input "********"
type input "****"
click at [627, 313] on icon "button" at bounding box center [632, 310] width 11 height 11
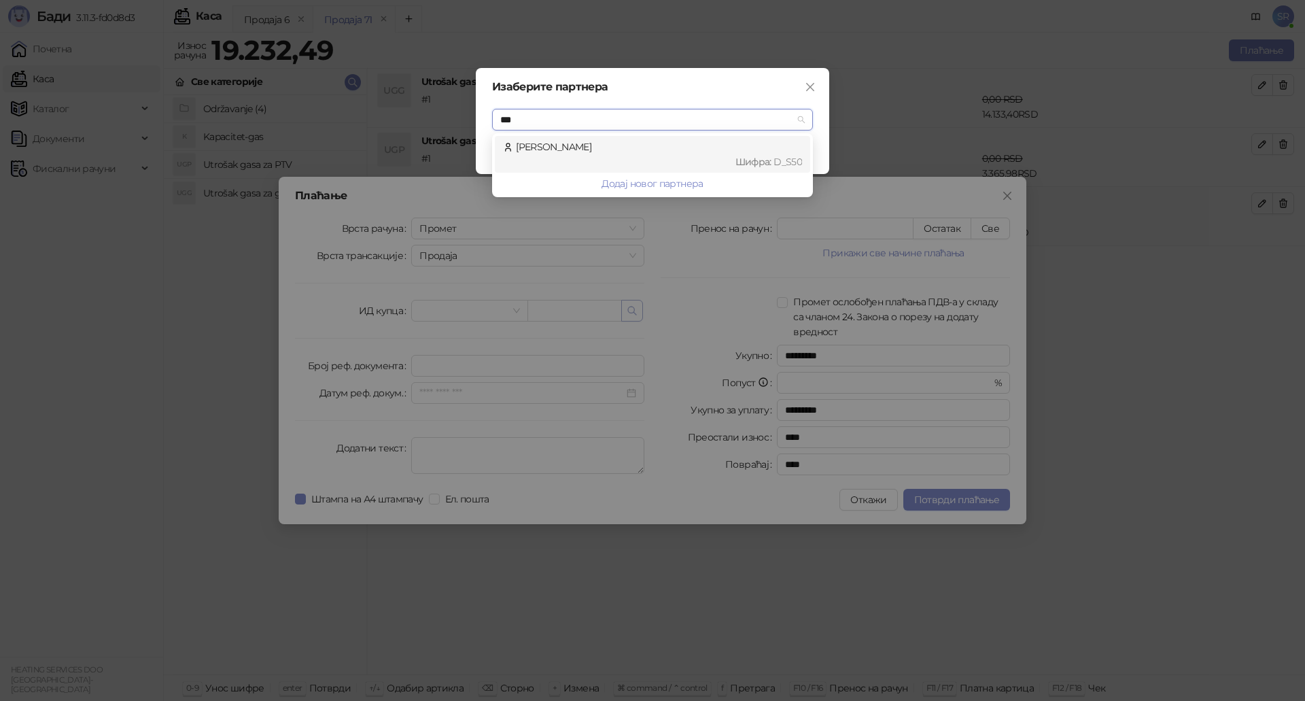
type input "****"
click at [587, 156] on div "Шифра : D_S50" at bounding box center [659, 161] width 286 height 15
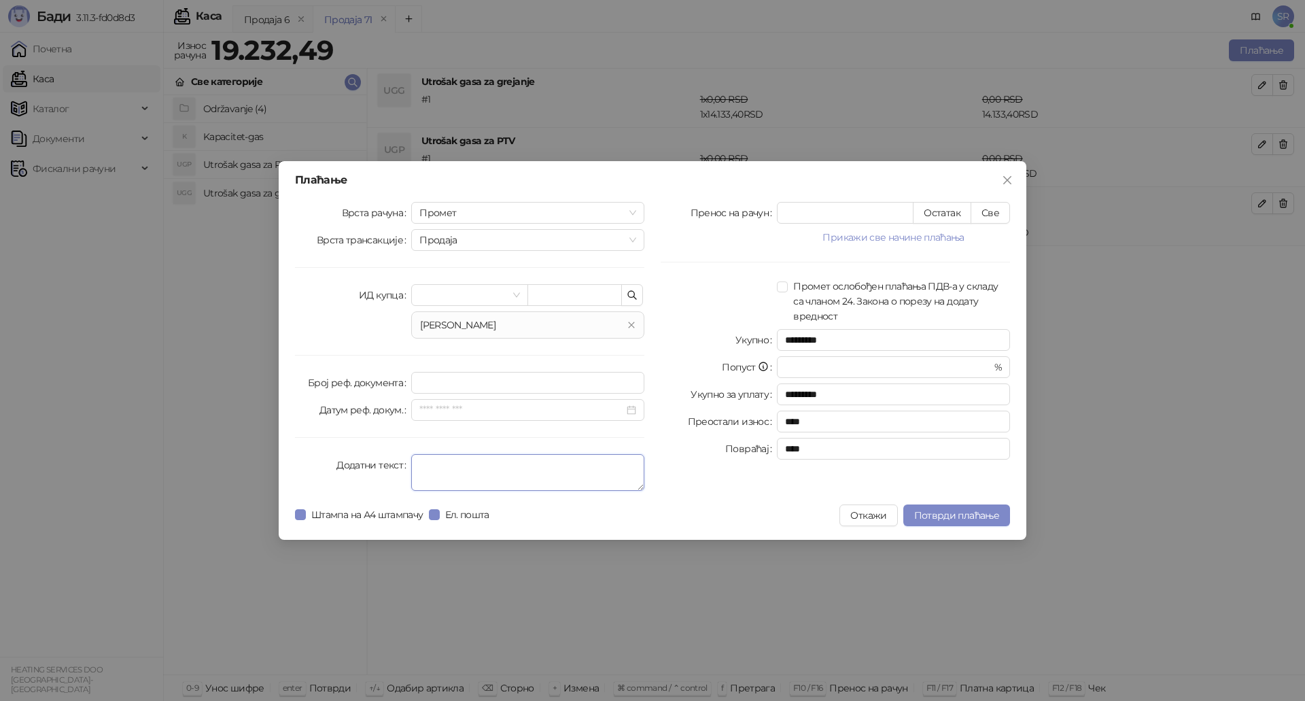
click at [438, 462] on textarea "Додатни текст" at bounding box center [527, 472] width 233 height 37
type textarea "**********"
click at [935, 509] on span "Потврди плаћање" at bounding box center [956, 515] width 85 height 12
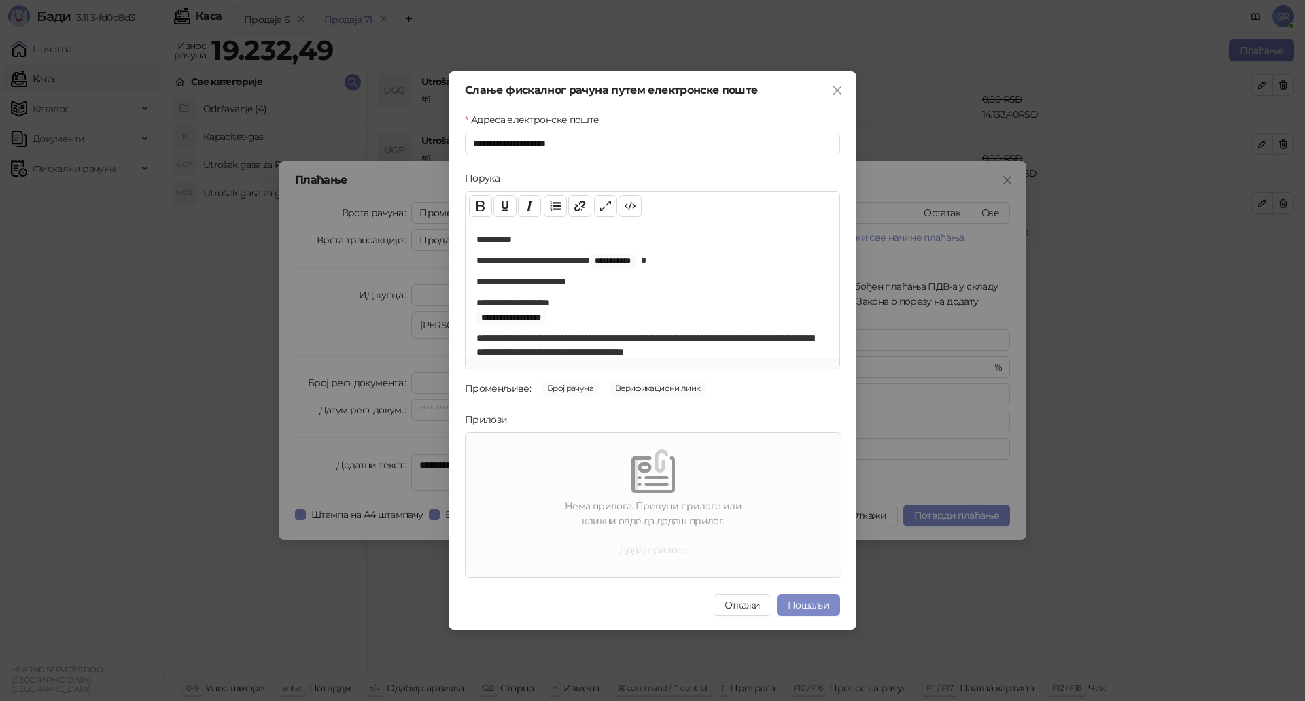
click at [656, 553] on button "Додај прилоге" at bounding box center [653, 550] width 90 height 22
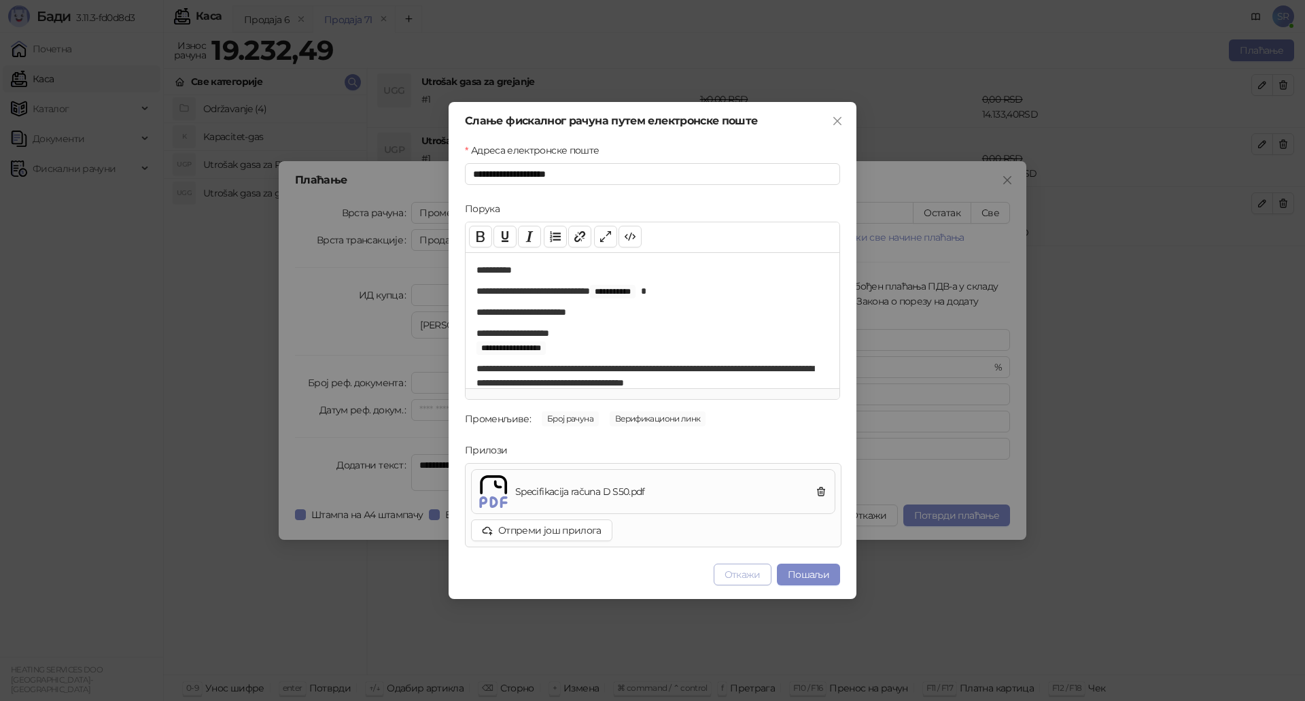
click at [746, 578] on button "Откажи" at bounding box center [743, 574] width 58 height 22
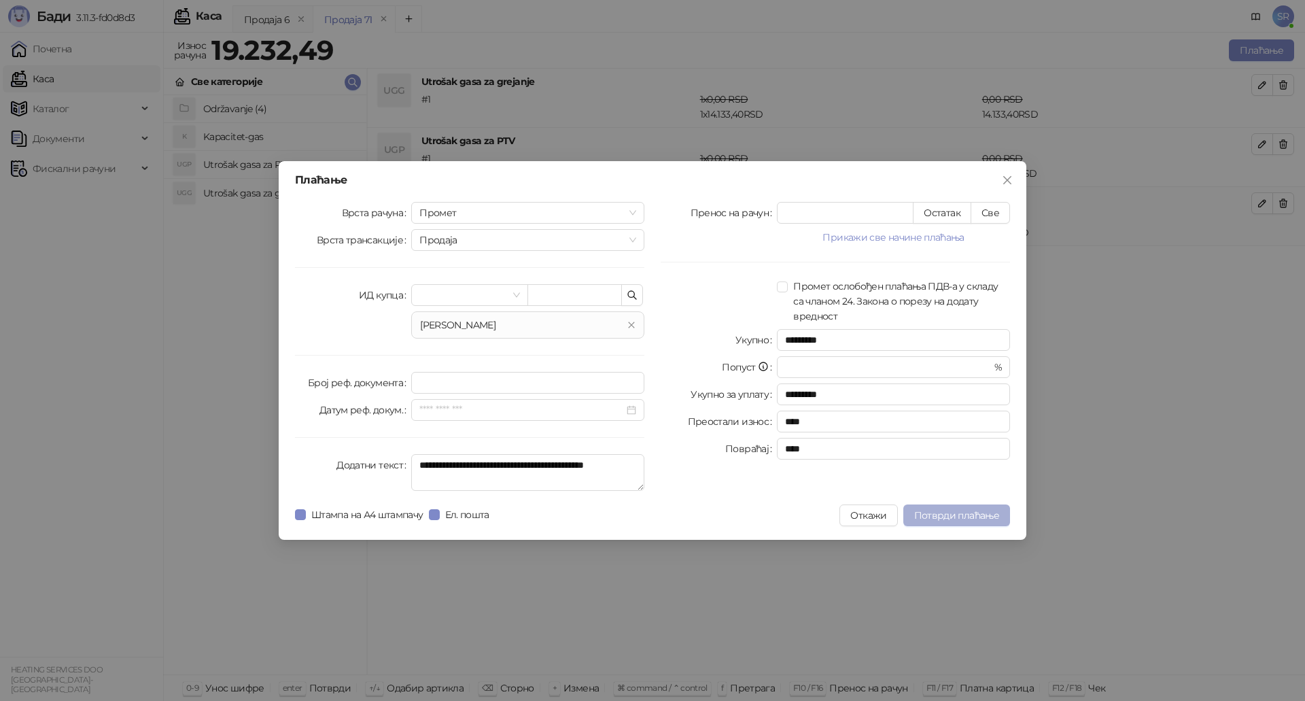
click at [968, 509] on span "Потврди плаћање" at bounding box center [956, 515] width 85 height 12
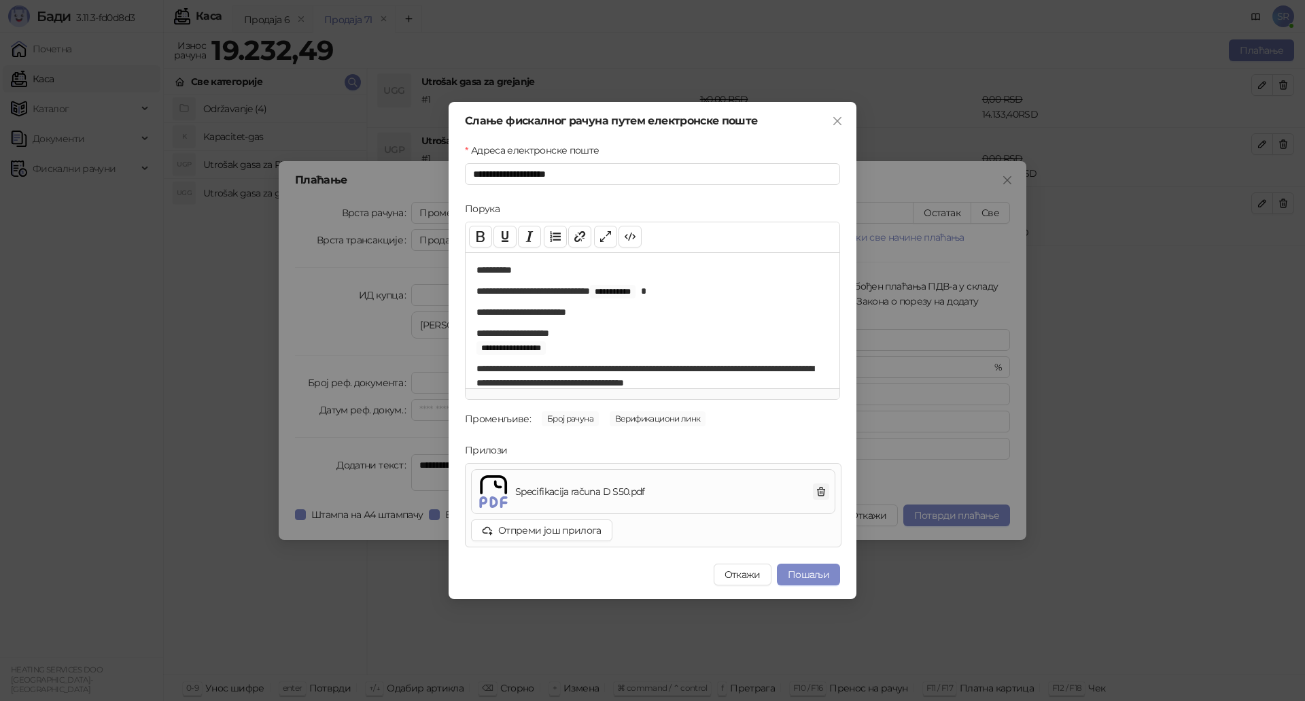
click at [820, 489] on icon "button" at bounding box center [821, 491] width 7 height 8
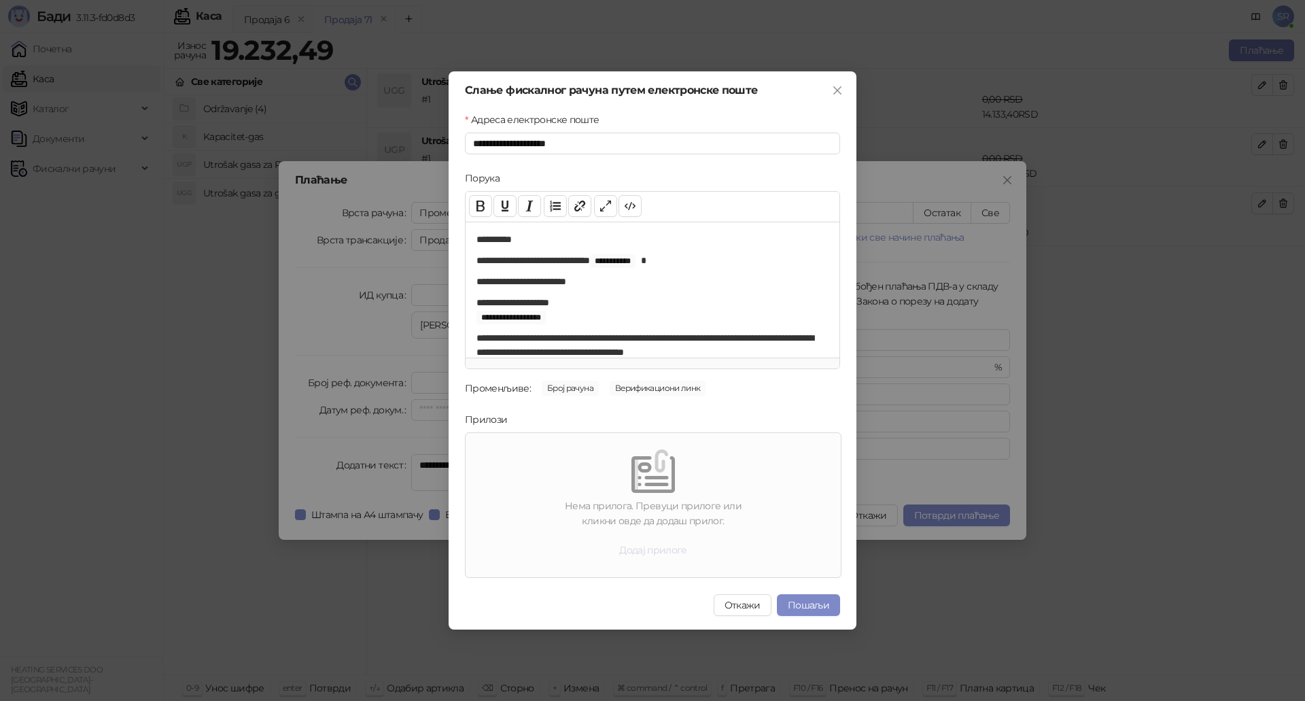
click at [639, 548] on button "Додај прилоге" at bounding box center [653, 550] width 90 height 22
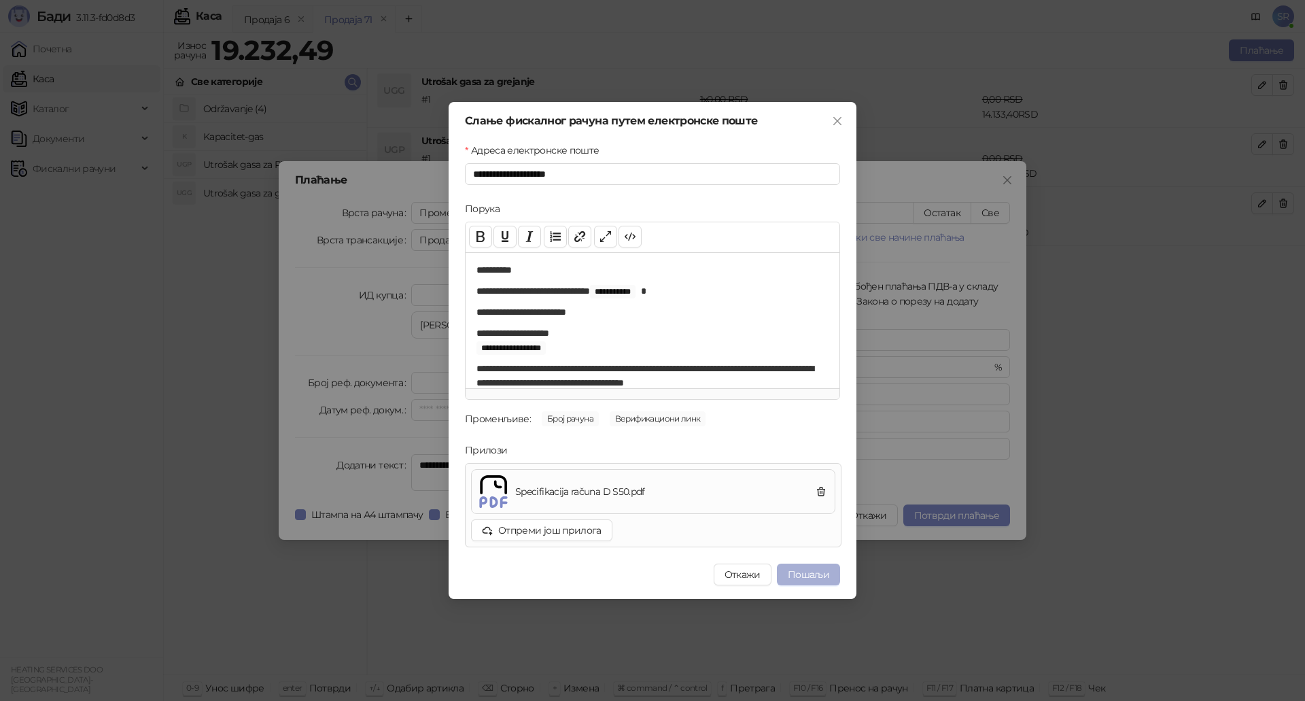
click at [817, 572] on button "Пошаљи" at bounding box center [808, 574] width 63 height 22
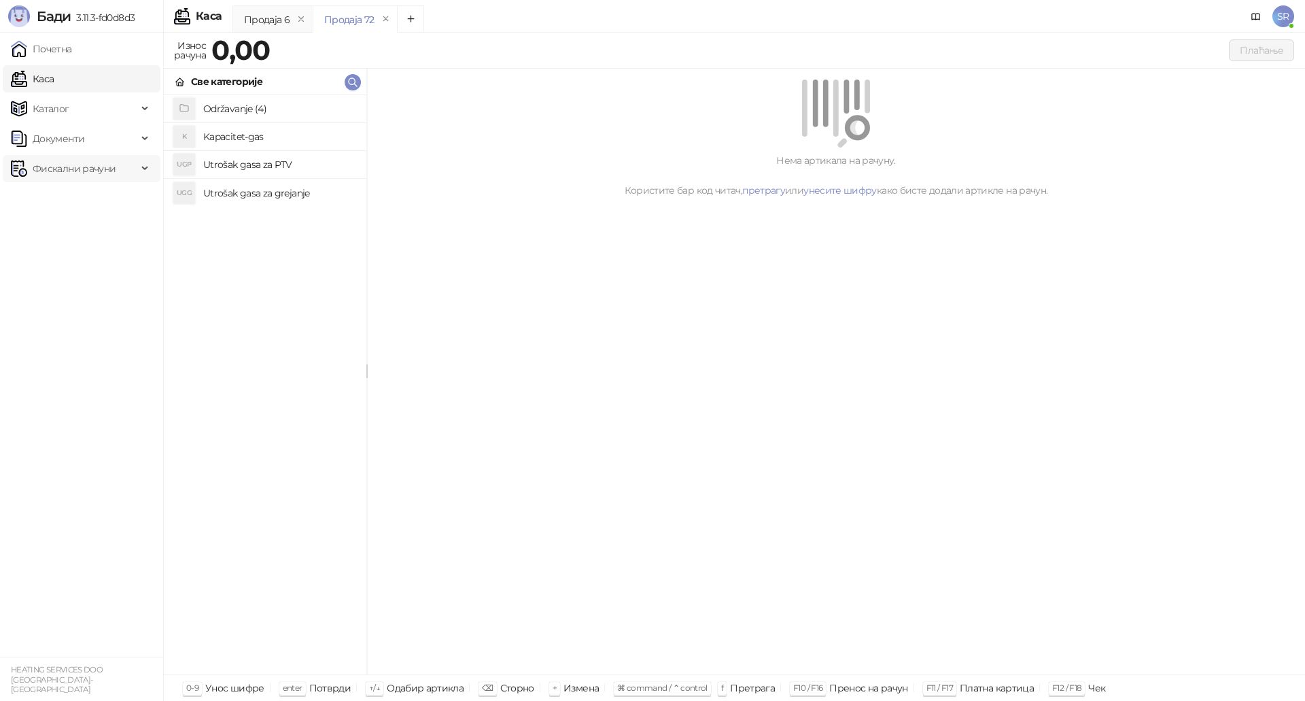
click at [103, 169] on span "Фискални рачуни" at bounding box center [74, 168] width 83 height 27
click at [88, 197] on link "Издати рачуни" at bounding box center [61, 198] width 91 height 27
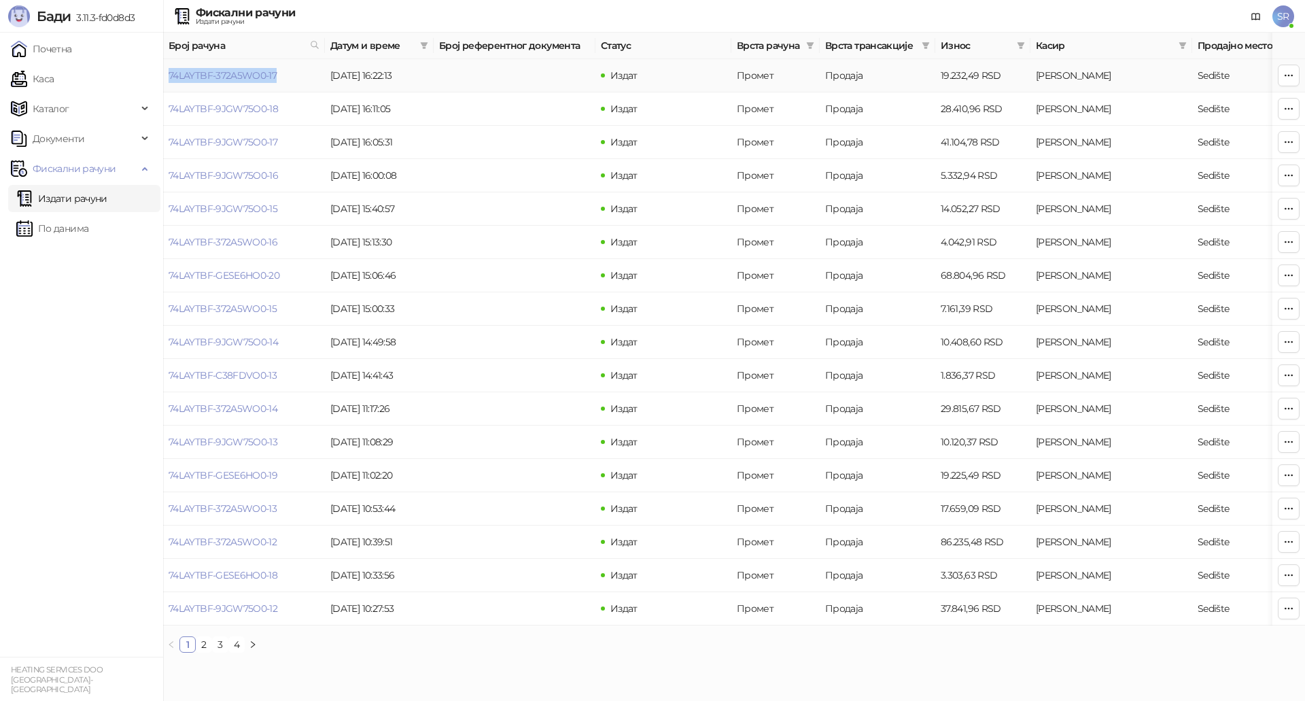
drag, startPoint x: 288, startPoint y: 80, endPoint x: 169, endPoint y: 87, distance: 119.8
click at [169, 87] on td "74LAYTBF-372A5WO0-17" at bounding box center [244, 75] width 162 height 33
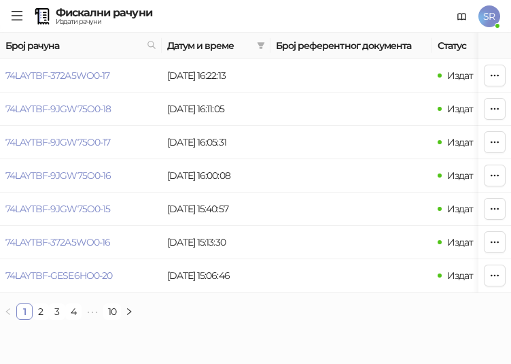
click at [16, 4] on span at bounding box center [17, 16] width 12 height 33
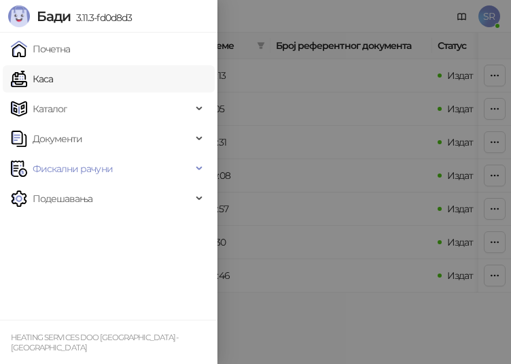
click at [53, 78] on link "Каса" at bounding box center [32, 78] width 42 height 27
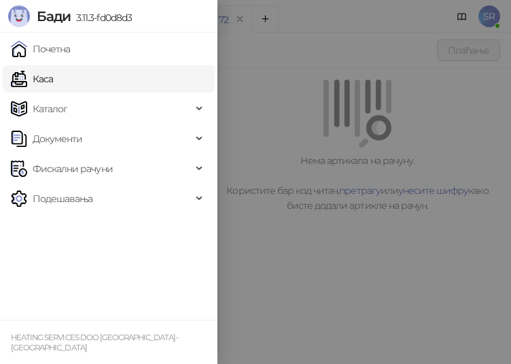
click at [298, 211] on div at bounding box center [255, 182] width 511 height 364
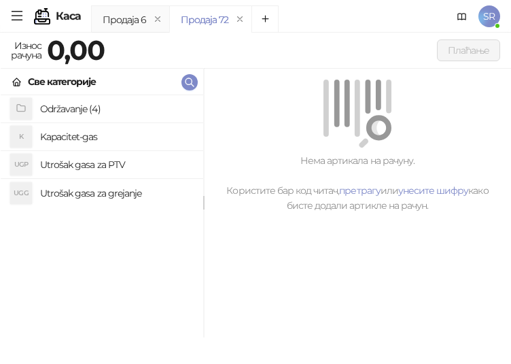
click at [88, 198] on h4 "Utrošak gasa za grejanje" at bounding box center [116, 193] width 152 height 22
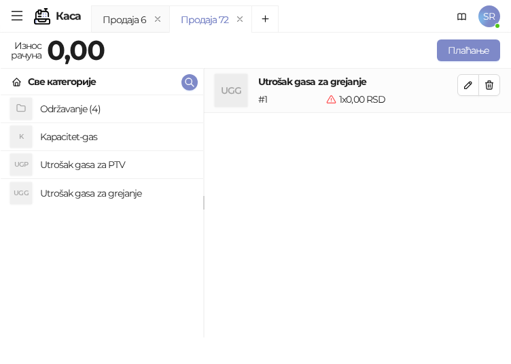
click at [88, 168] on h4 "Utrošak gasa za PTV" at bounding box center [116, 165] width 152 height 22
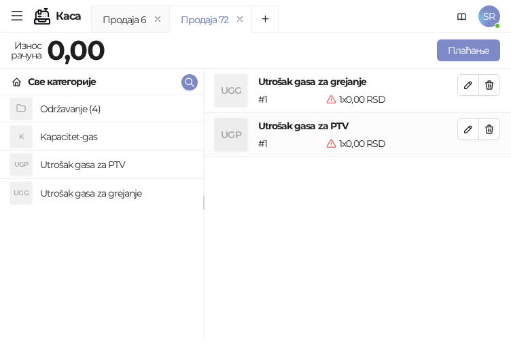
click at [80, 140] on h4 "Kapacitet-gas" at bounding box center [116, 137] width 152 height 22
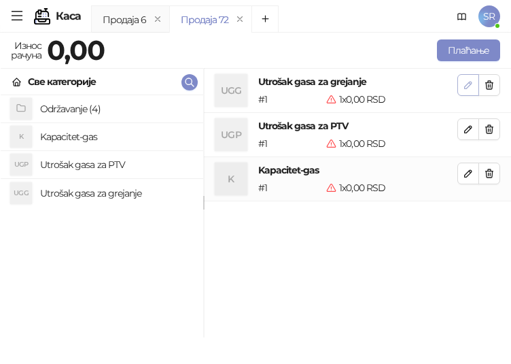
click at [464, 84] on icon "button" at bounding box center [468, 85] width 11 height 11
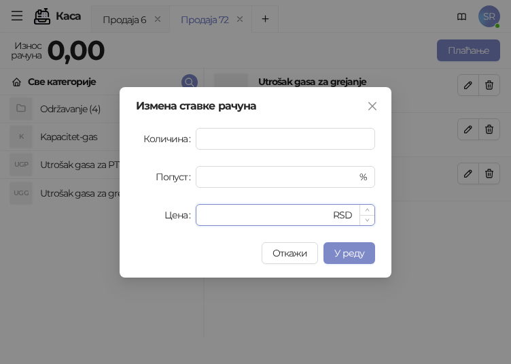
drag, startPoint x: 218, startPoint y: 214, endPoint x: 200, endPoint y: 217, distance: 18.0
click at [201, 217] on div "* RSD" at bounding box center [285, 215] width 179 height 22
paste input "******"
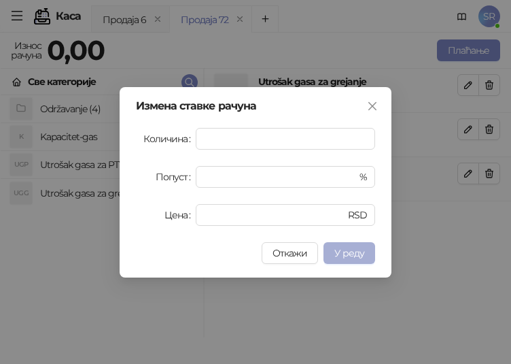
click at [366, 254] on button "У реду" at bounding box center [349, 253] width 52 height 22
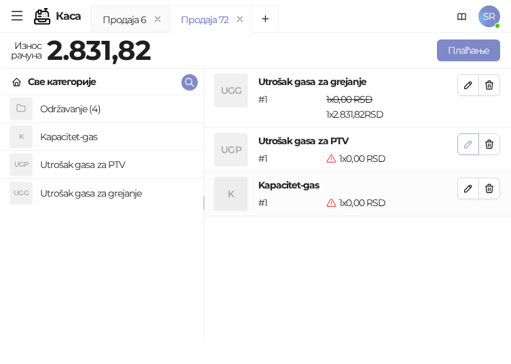
click at [464, 144] on icon "button" at bounding box center [468, 144] width 11 height 11
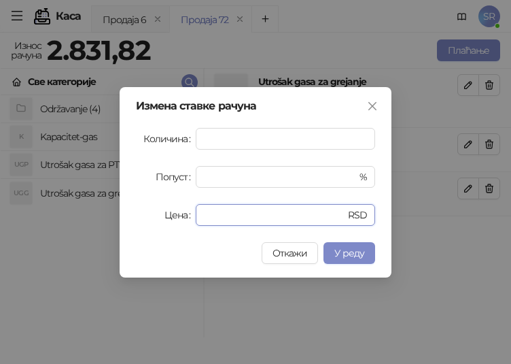
drag, startPoint x: 218, startPoint y: 215, endPoint x: 194, endPoint y: 221, distance: 24.4
click at [194, 221] on div "Цена * RSD" at bounding box center [255, 215] width 239 height 22
paste input "******"
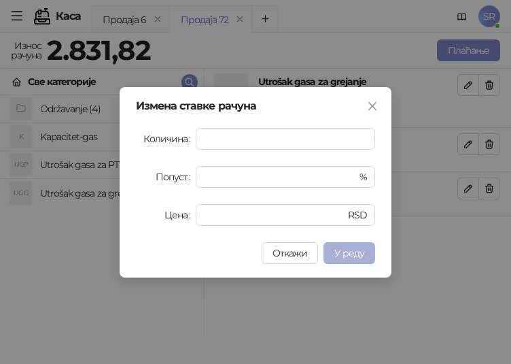
click at [356, 251] on span "У реду" at bounding box center [349, 253] width 30 height 12
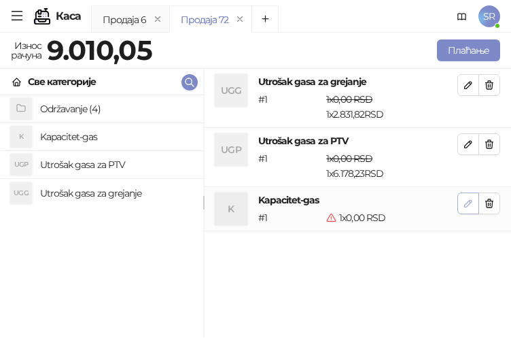
click at [466, 204] on icon "button" at bounding box center [468, 203] width 7 height 7
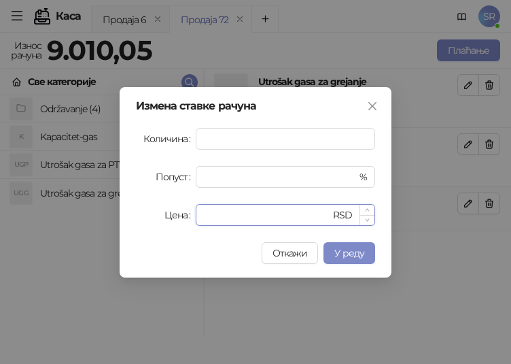
drag, startPoint x: 230, startPoint y: 217, endPoint x: 200, endPoint y: 217, distance: 30.6
click at [200, 217] on div "* RSD" at bounding box center [285, 215] width 179 height 22
paste input "******"
type input "*******"
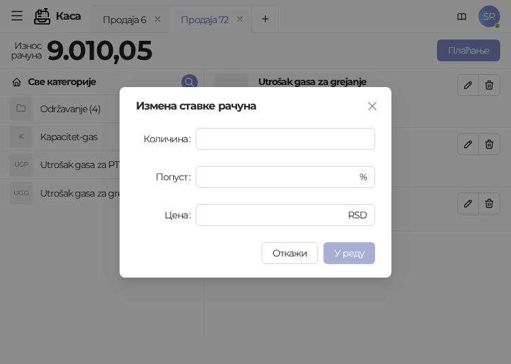
click at [358, 252] on span "У реду" at bounding box center [349, 253] width 30 height 12
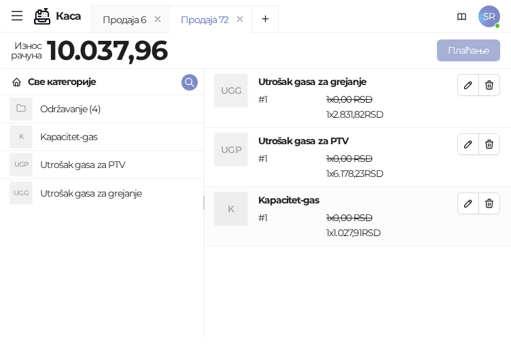
click at [472, 51] on button "Плаћање" at bounding box center [468, 50] width 63 height 22
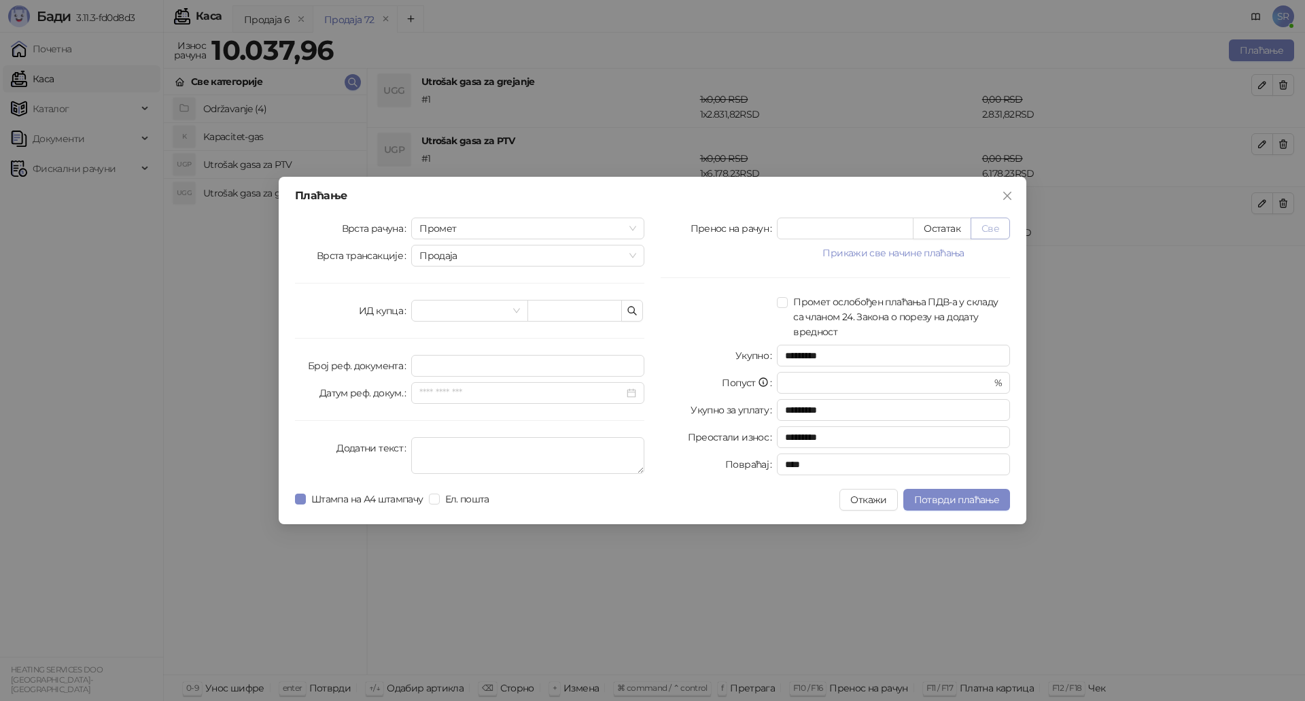
click at [987, 226] on button "Све" at bounding box center [989, 228] width 39 height 22
type input "********"
type input "****"
click at [634, 312] on icon "button" at bounding box center [632, 310] width 8 height 8
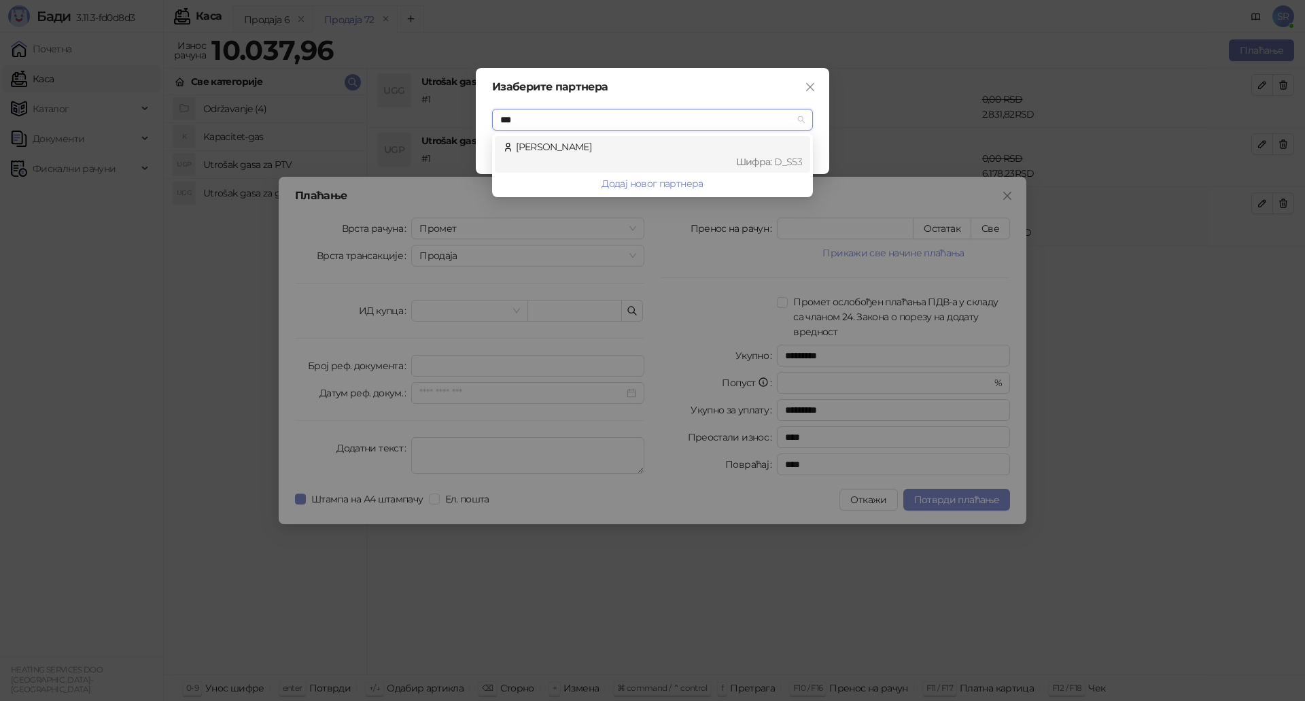
type input "****"
click at [606, 156] on div "Шифра : D_S53" at bounding box center [659, 161] width 286 height 15
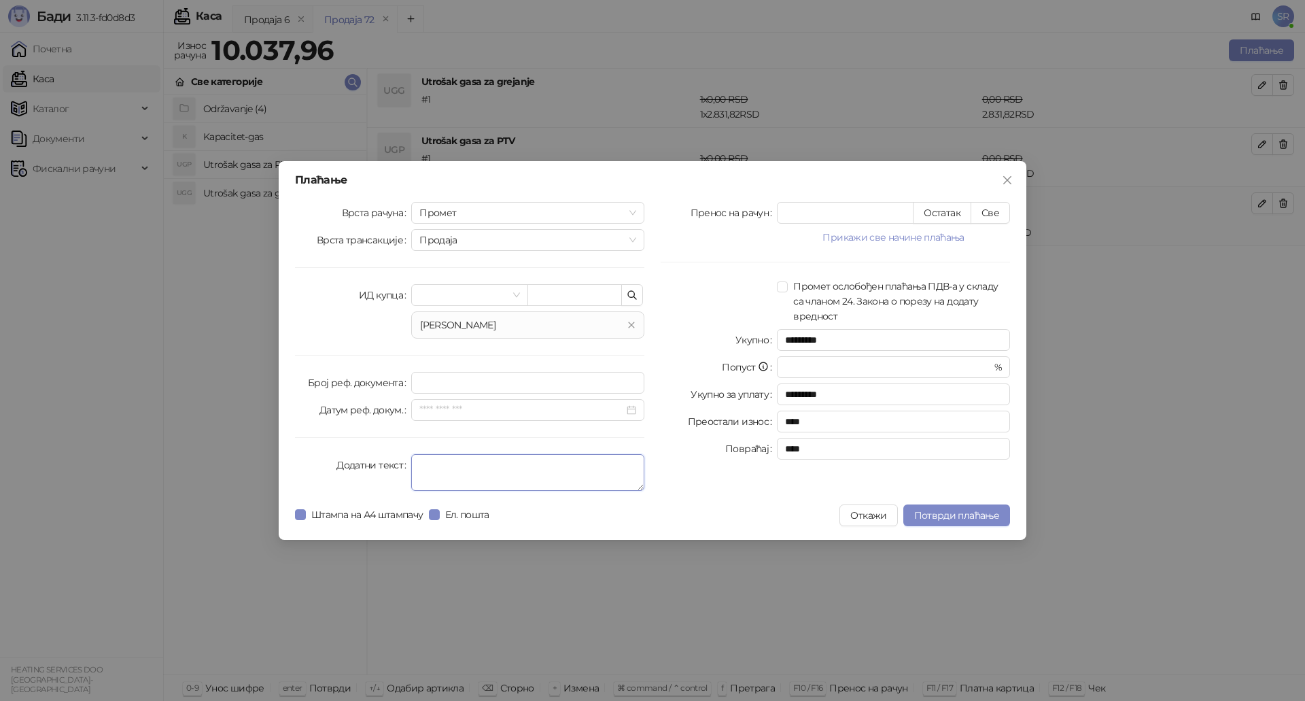
click at [544, 466] on textarea "Додатни текст" at bounding box center [527, 472] width 233 height 37
click at [544, 466] on textarea "**********" at bounding box center [527, 472] width 233 height 37
type textarea "**********"
click at [987, 510] on span "Потврди плаћање" at bounding box center [956, 515] width 85 height 12
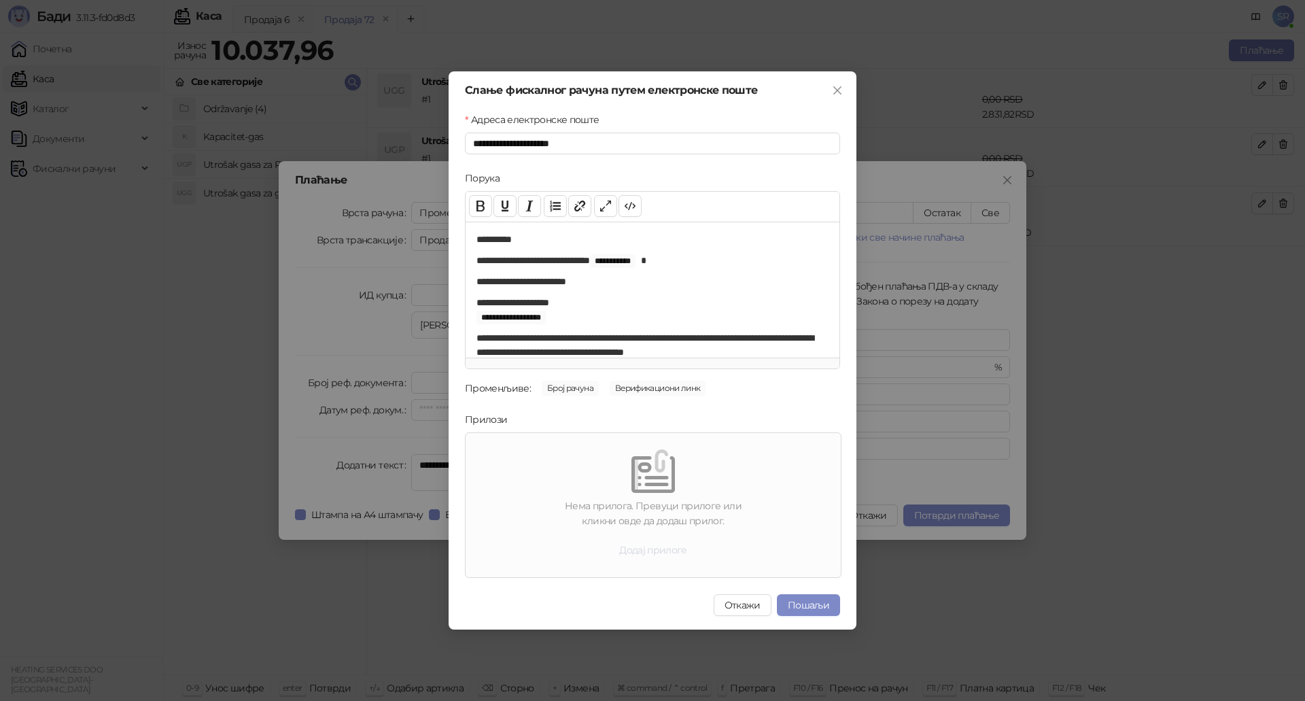
click at [667, 553] on button "Додај прилоге" at bounding box center [653, 550] width 90 height 22
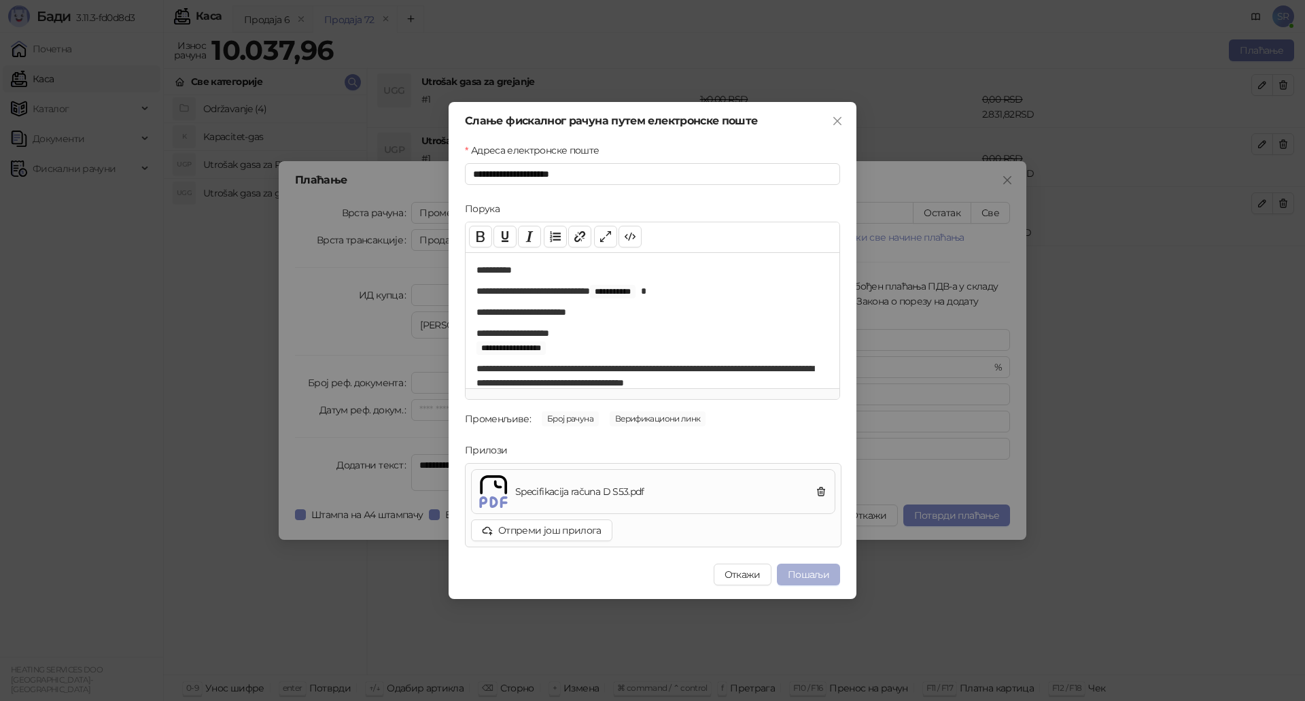
click at [830, 575] on button "Пошаљи" at bounding box center [808, 574] width 63 height 22
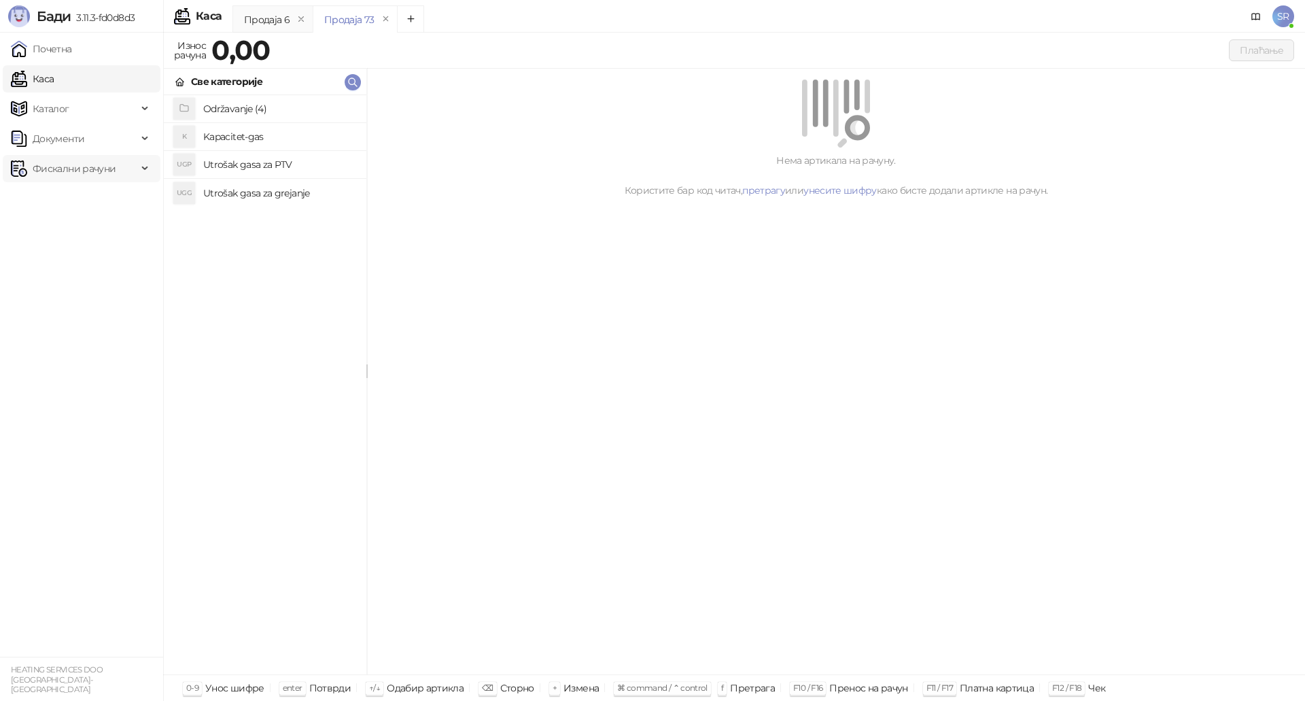
click at [140, 170] on div "Фискални рачуни" at bounding box center [82, 168] width 158 height 27
click at [95, 202] on link "Издати рачуни" at bounding box center [61, 198] width 91 height 27
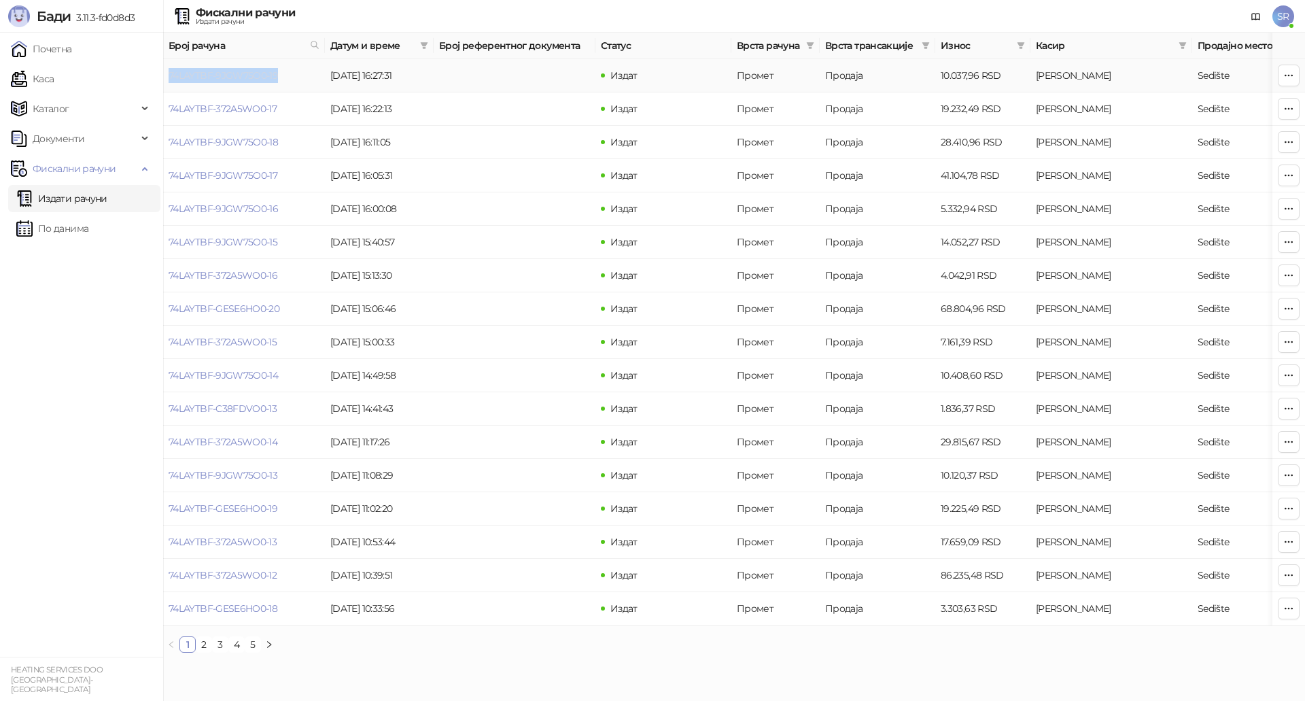
drag, startPoint x: 282, startPoint y: 75, endPoint x: 169, endPoint y: 74, distance: 113.5
click at [169, 74] on td "74LAYTBF-9JGW75O0-19" at bounding box center [244, 75] width 162 height 33
click at [54, 81] on link "Каса" at bounding box center [32, 78] width 43 height 27
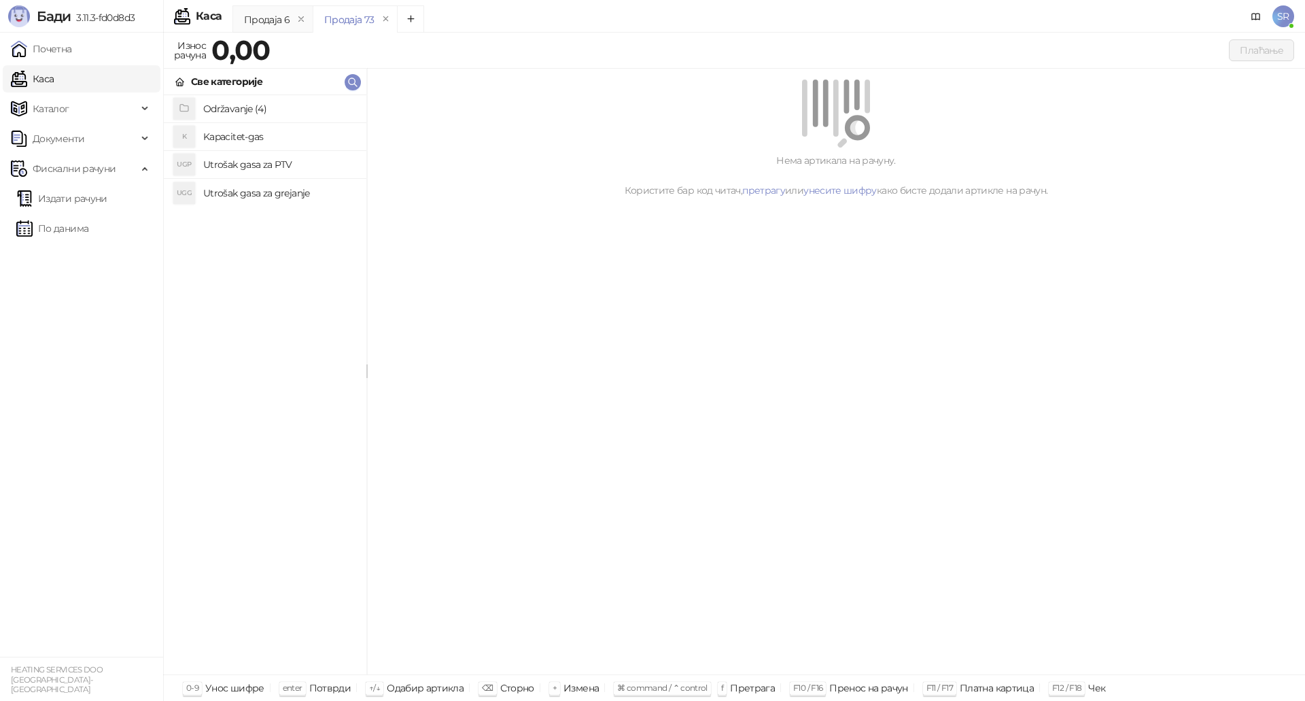
click at [245, 192] on h4 "Utrošak gasa za grejanje" at bounding box center [279, 193] width 152 height 22
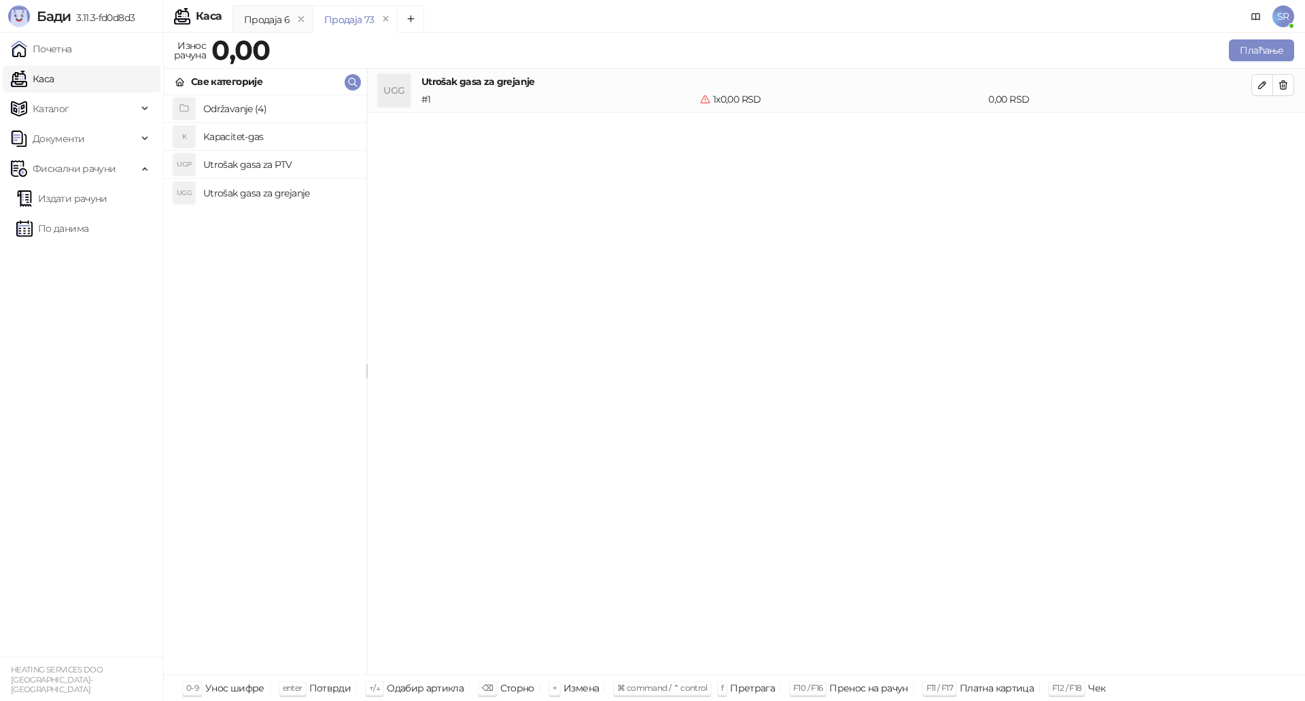
click at [245, 167] on h4 "Utrošak gasa za PTV" at bounding box center [279, 165] width 152 height 22
click at [244, 139] on h4 "Kapacitet-gas" at bounding box center [279, 137] width 152 height 22
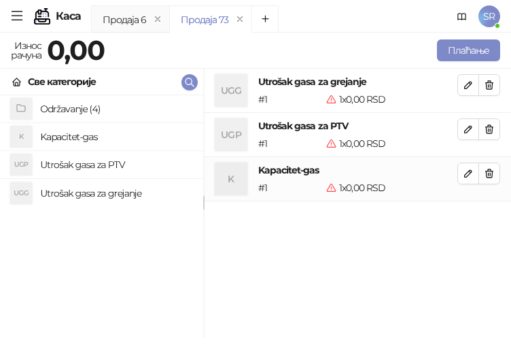
click at [272, 267] on div "UGG Utrošak gasa za grejanje # 1 1 x 0,00 RSD 0,00 RSD UGP Utrošak gasa za PTV …" at bounding box center [357, 203] width 307 height 269
click at [470, 88] on icon "button" at bounding box center [468, 85] width 11 height 11
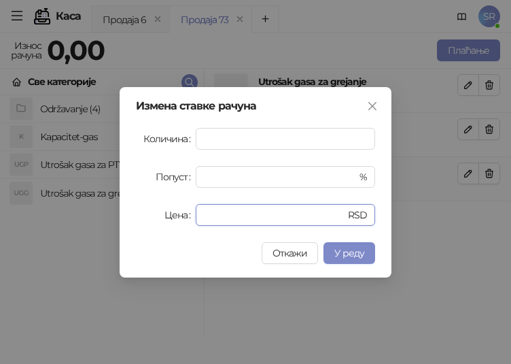
drag, startPoint x: 261, startPoint y: 217, endPoint x: 192, endPoint y: 218, distance: 69.3
click at [192, 218] on div "Цена * RSD" at bounding box center [255, 215] width 239 height 22
paste input "*******"
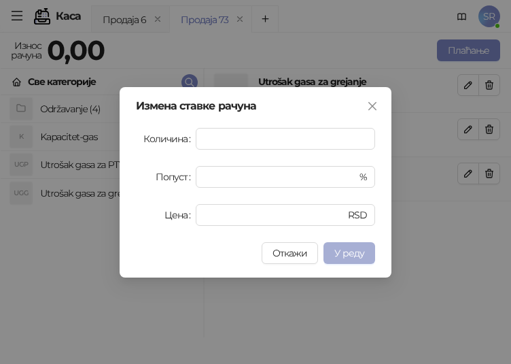
click at [357, 256] on span "У реду" at bounding box center [349, 253] width 30 height 12
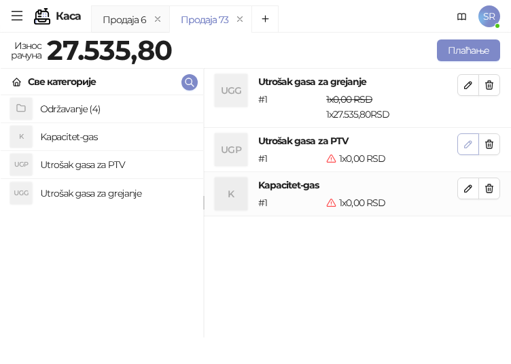
click at [470, 148] on icon "button" at bounding box center [468, 144] width 11 height 11
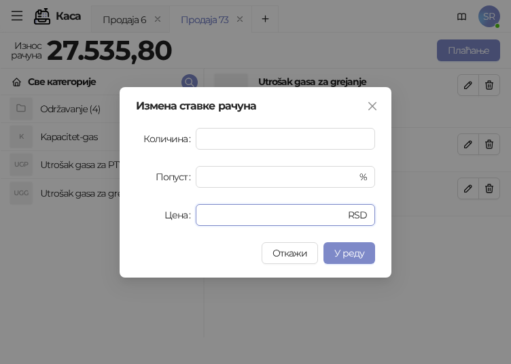
drag, startPoint x: 196, startPoint y: 218, endPoint x: 177, endPoint y: 218, distance: 19.0
click at [177, 218] on div "Цена * RSD" at bounding box center [255, 215] width 239 height 22
paste input "******"
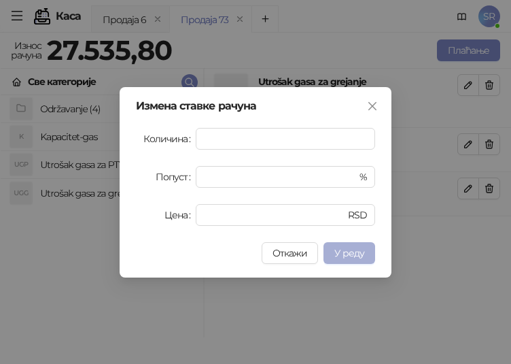
click at [353, 249] on span "У реду" at bounding box center [349, 253] width 30 height 12
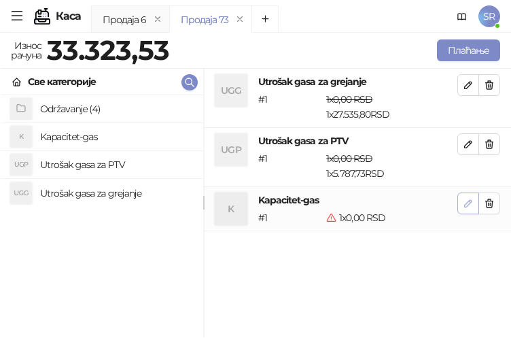
click at [464, 209] on span "button" at bounding box center [468, 202] width 11 height 13
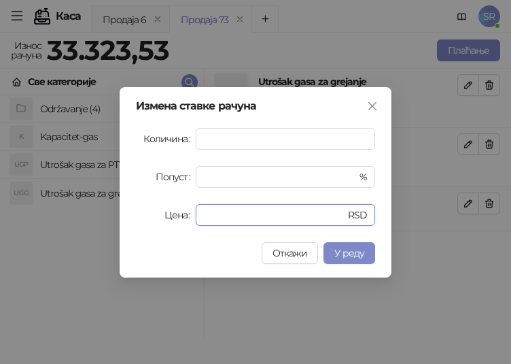
drag, startPoint x: 218, startPoint y: 214, endPoint x: 190, endPoint y: 226, distance: 30.2
click at [190, 226] on div "Измена ставке рачуна Количина * Попуст * % Цена * RSD Откажи У реду" at bounding box center [256, 182] width 272 height 190
paste input "******"
type input "*******"
click at [377, 260] on div "Измена ставке рачуна Количина * Попуст * % Цена ******* RSD Откажи У реду" at bounding box center [256, 182] width 272 height 190
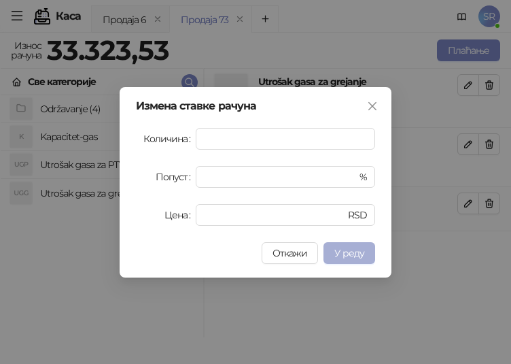
click at [364, 256] on button "У реду" at bounding box center [349, 253] width 52 height 22
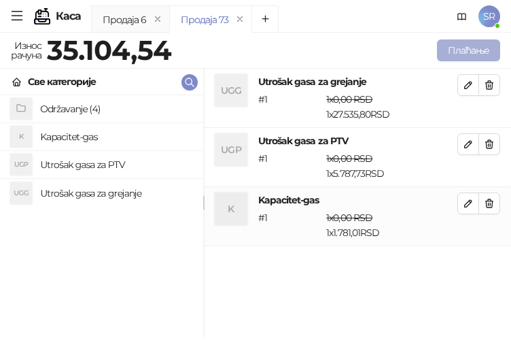
click at [455, 50] on button "Плаћање" at bounding box center [468, 50] width 63 height 22
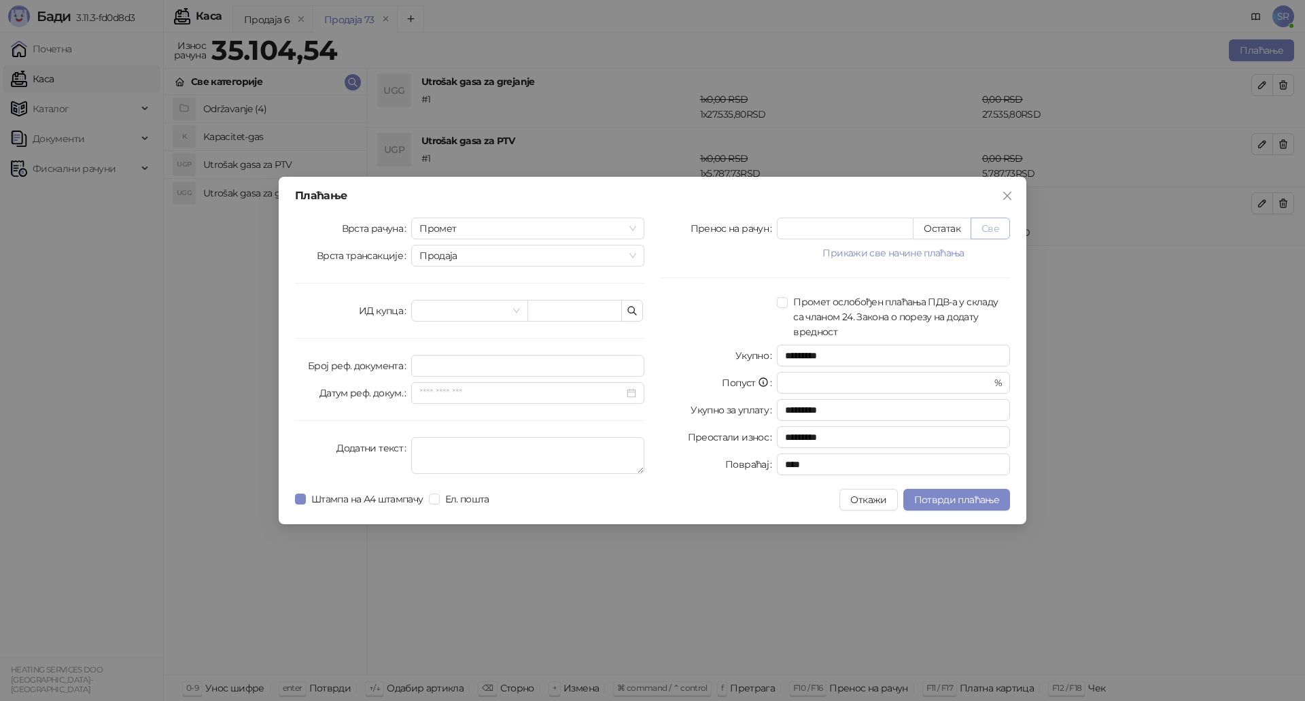
click at [992, 228] on button "Све" at bounding box center [989, 228] width 39 height 22
type input "********"
type input "****"
click at [635, 313] on icon "button" at bounding box center [632, 310] width 8 height 8
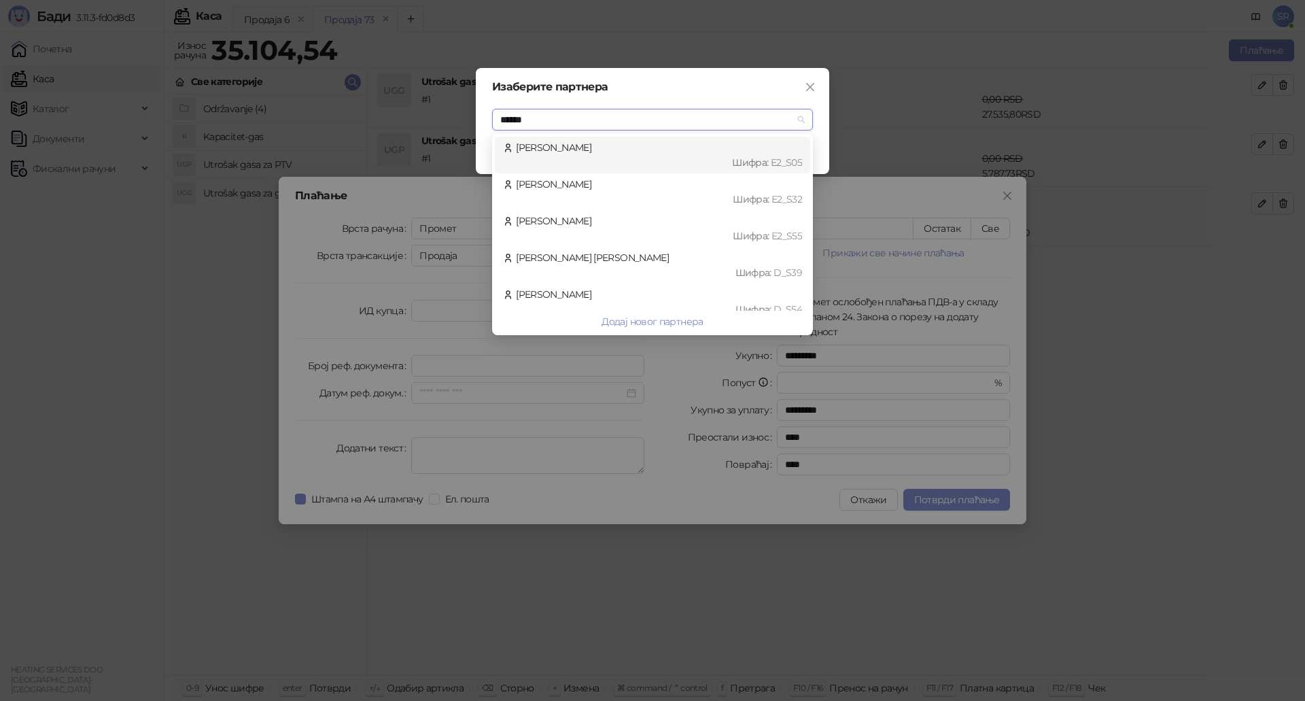
type input "*******"
click at [569, 294] on div "[PERSON_NAME] : D_S54" at bounding box center [652, 302] width 299 height 30
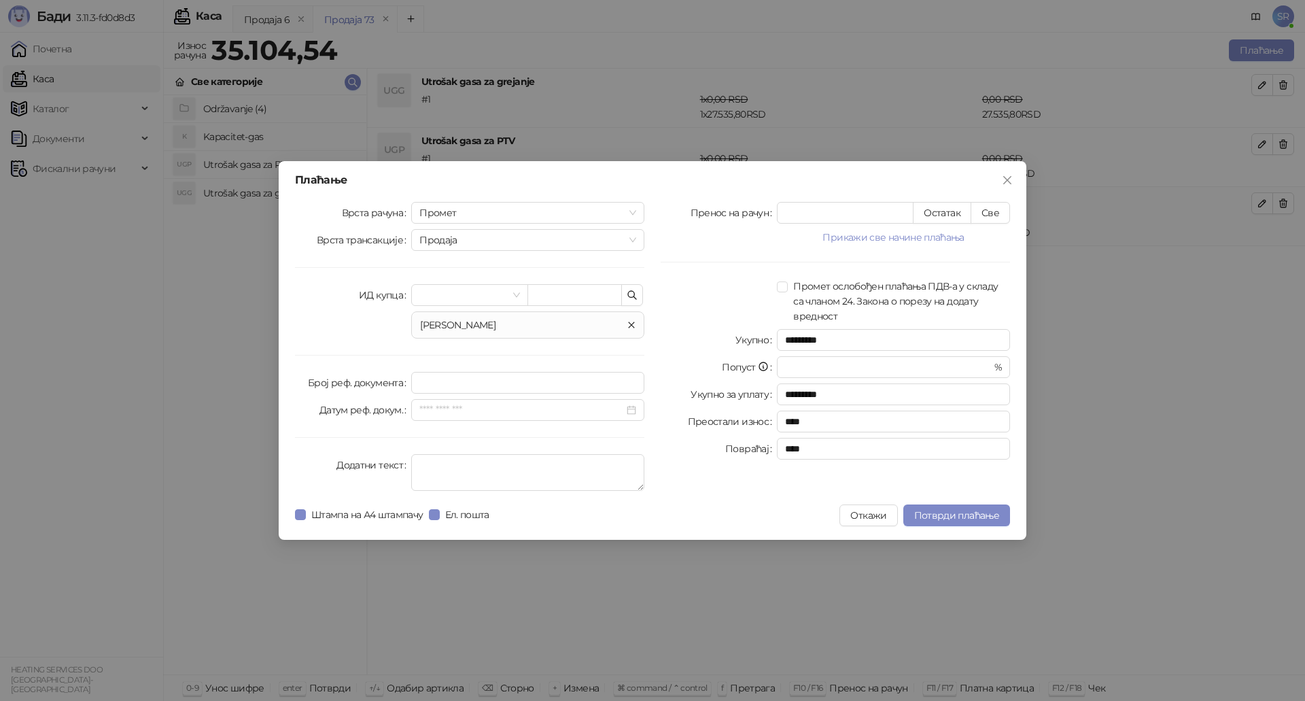
click at [633, 328] on icon "close" at bounding box center [631, 325] width 8 height 8
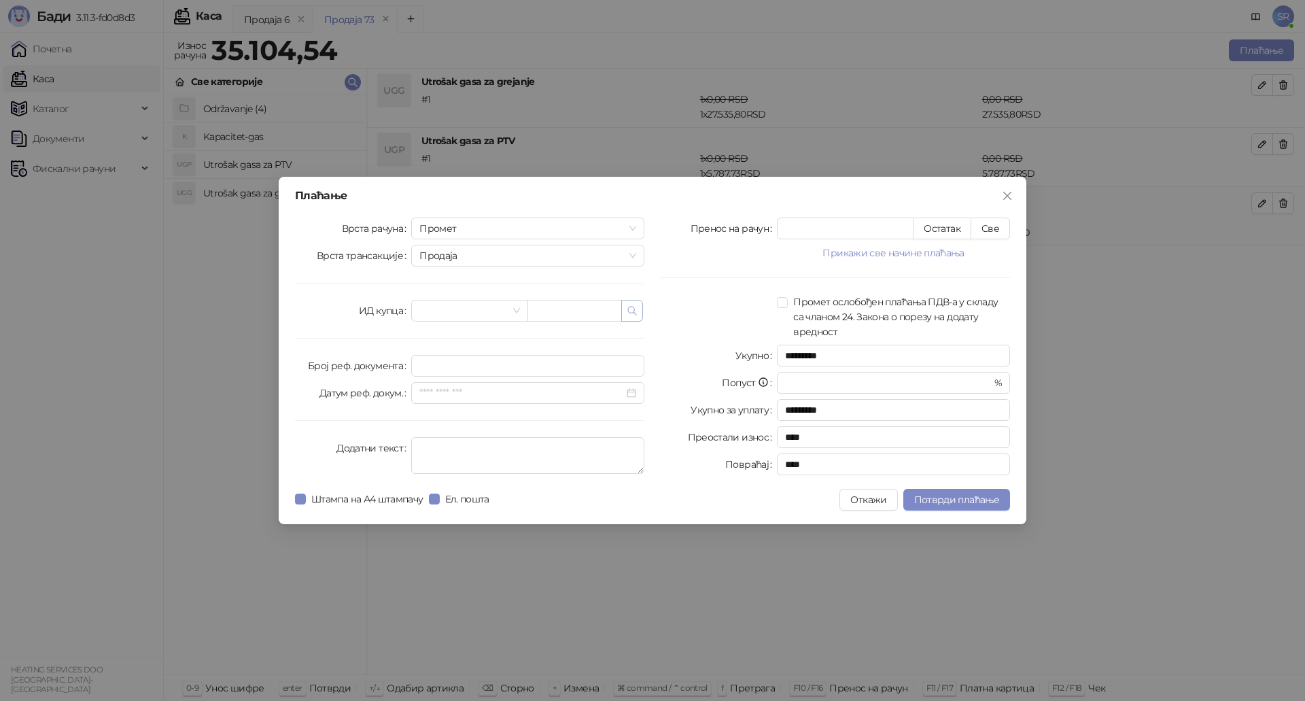
click at [628, 311] on icon "button" at bounding box center [632, 310] width 8 height 8
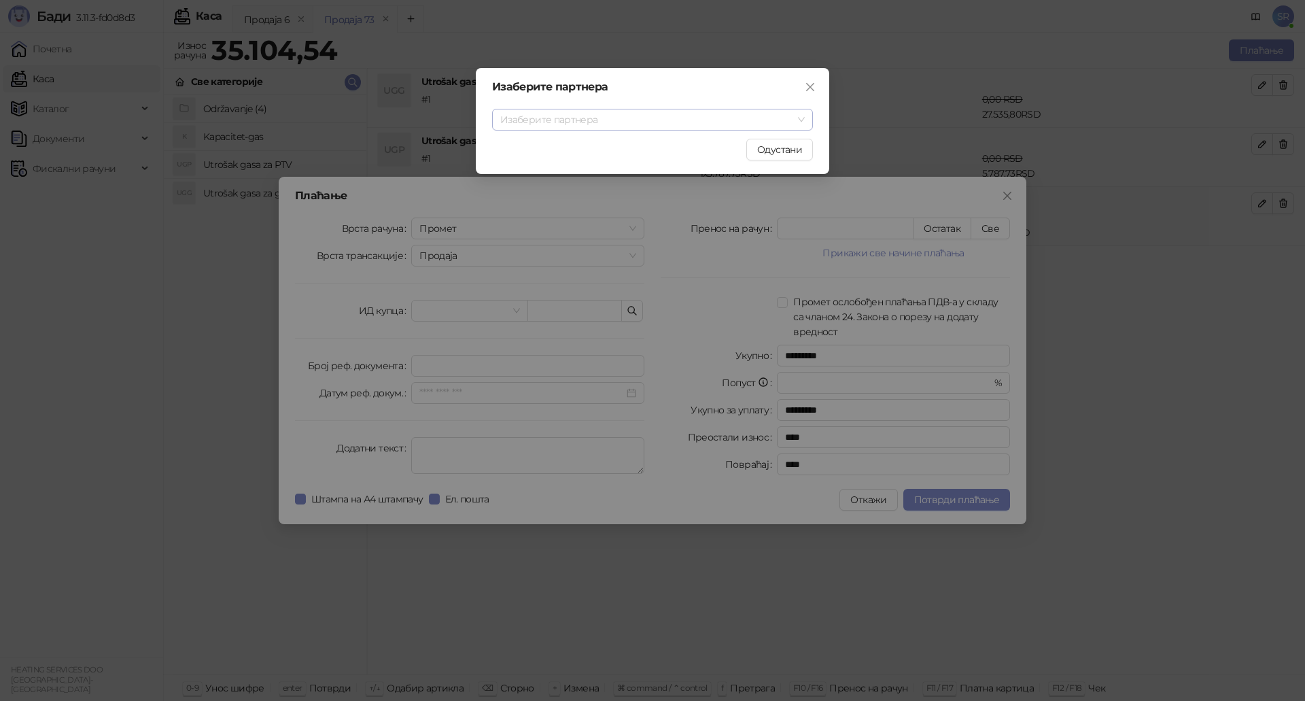
click at [609, 122] on input "search" at bounding box center [646, 119] width 292 height 20
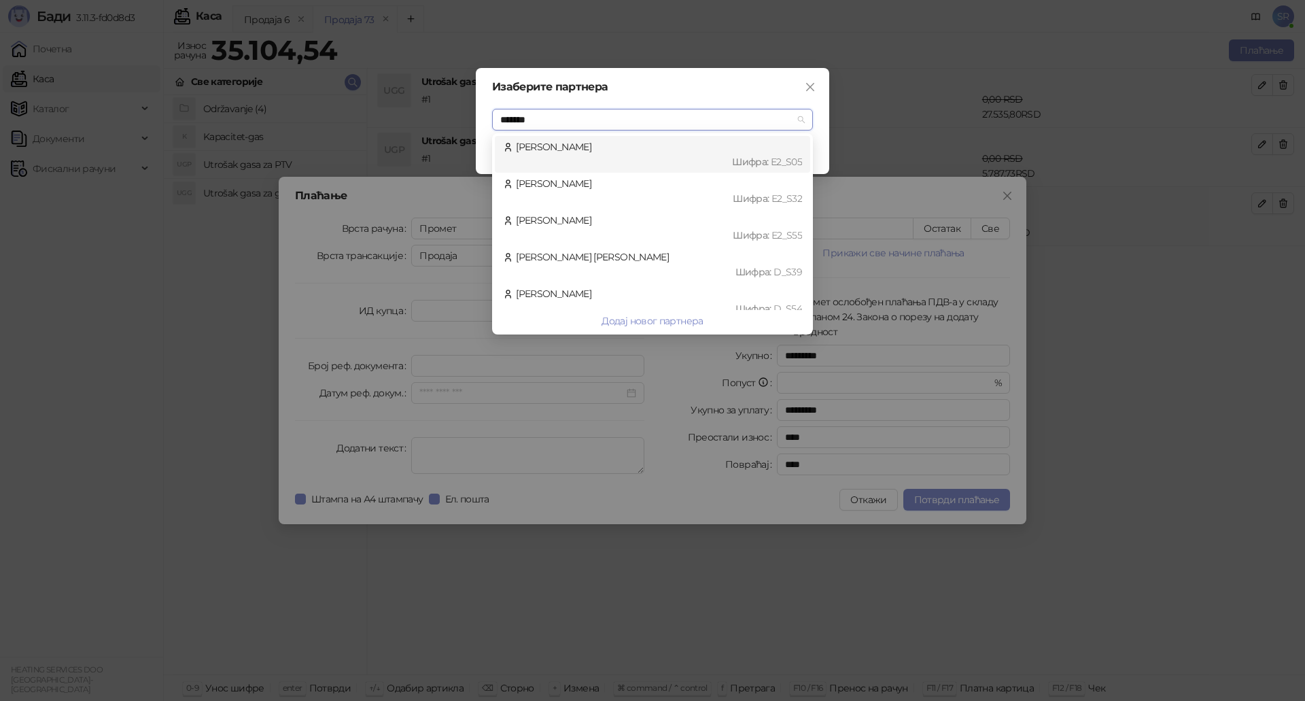
type input "********"
click at [754, 299] on div "[PERSON_NAME] : D_S54" at bounding box center [652, 301] width 299 height 30
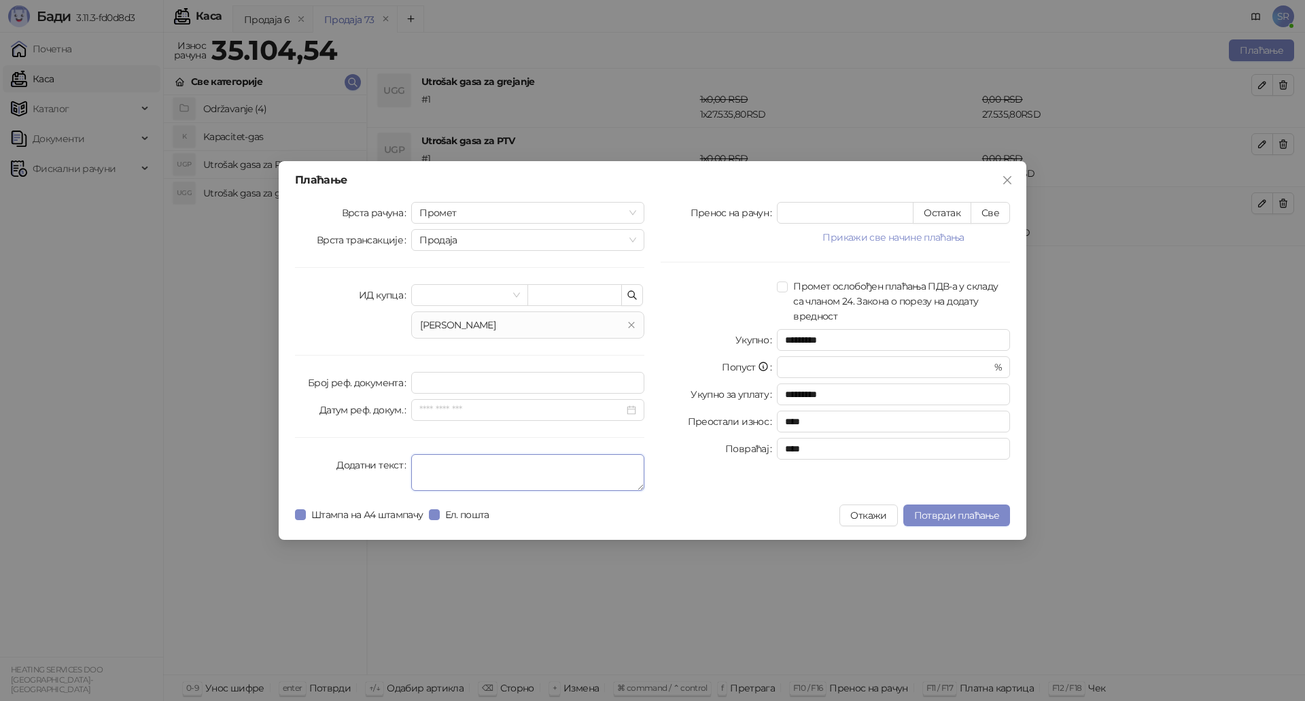
click at [478, 468] on textarea "Додатни текст" at bounding box center [527, 472] width 233 height 37
type textarea "**********"
click at [951, 514] on span "Потврди плаћање" at bounding box center [956, 515] width 85 height 12
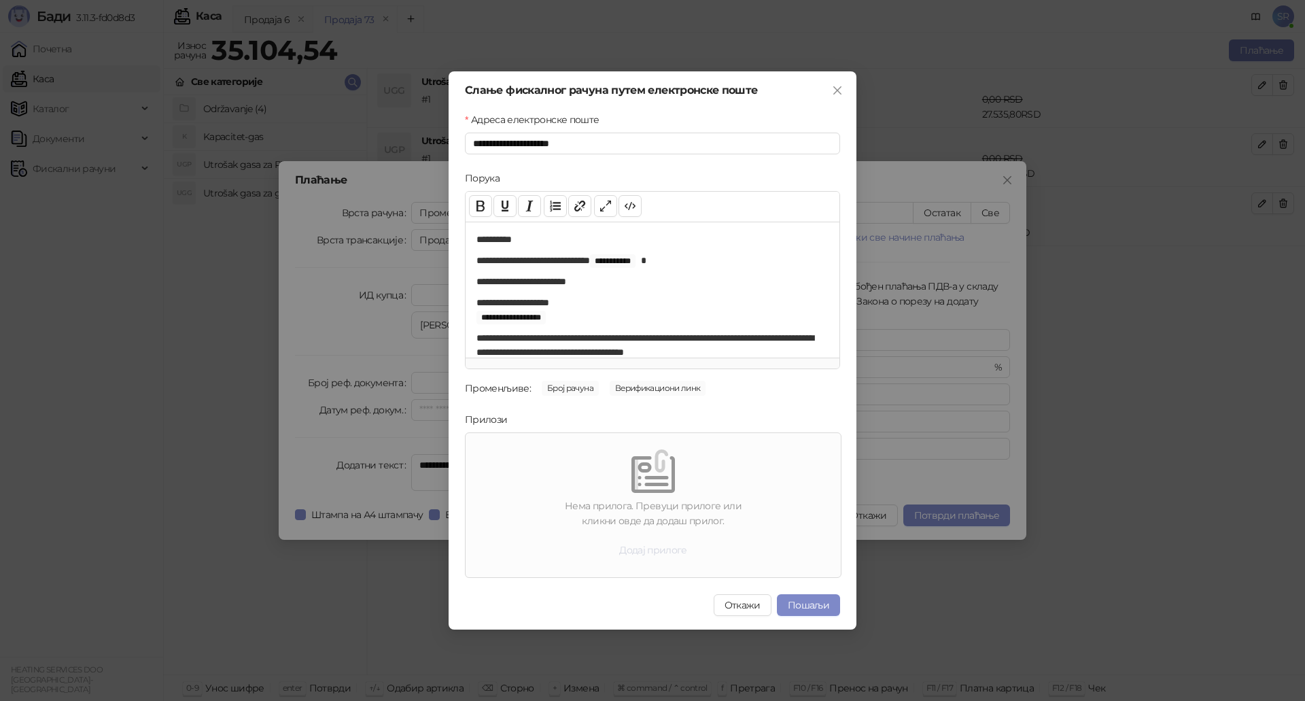
click at [657, 554] on button "Додај прилоге" at bounding box center [653, 550] width 90 height 22
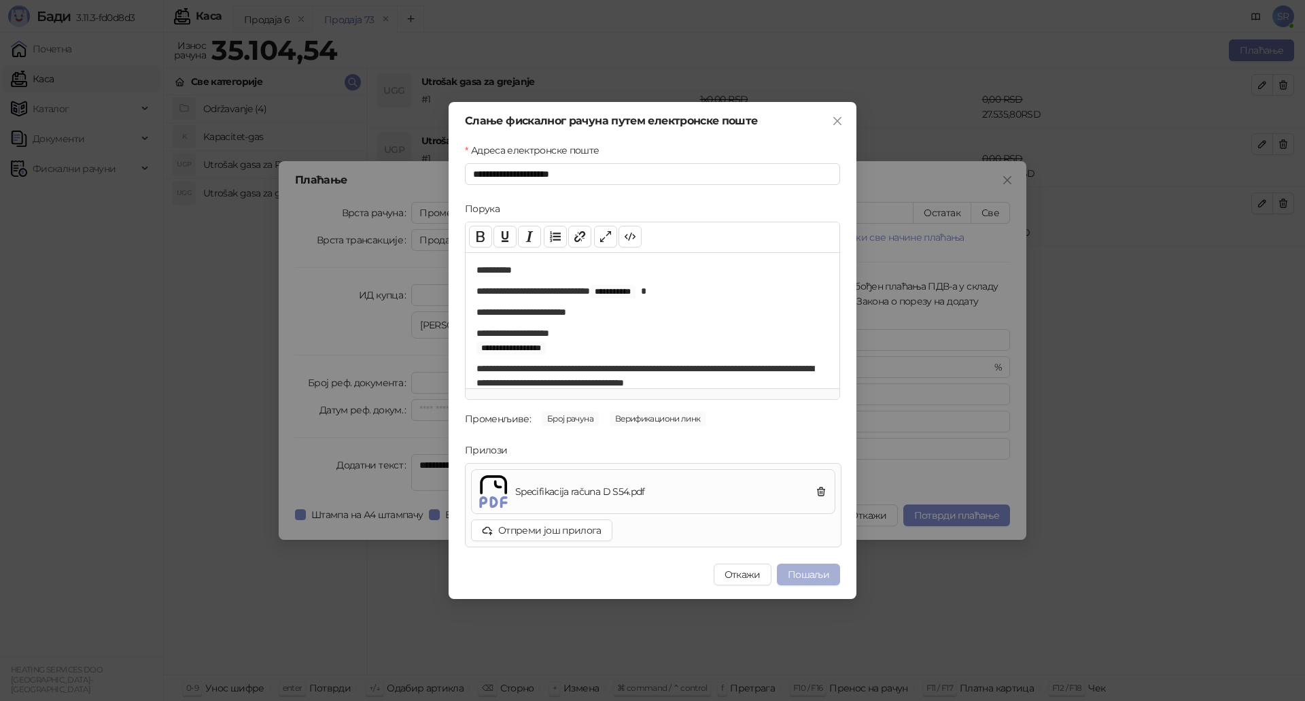
click at [805, 574] on button "Пошаљи" at bounding box center [808, 574] width 63 height 22
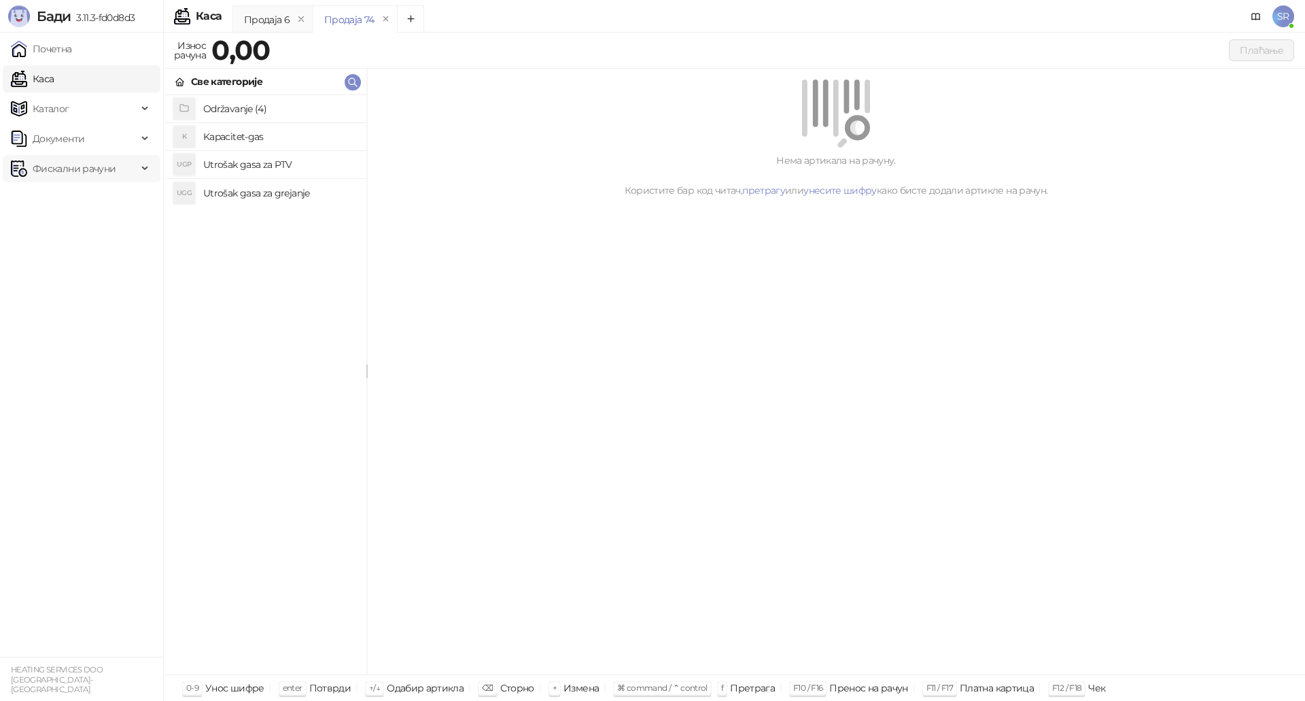
click at [141, 169] on div "Фискални рачуни" at bounding box center [82, 168] width 158 height 27
click at [95, 198] on link "Издати рачуни" at bounding box center [61, 198] width 91 height 27
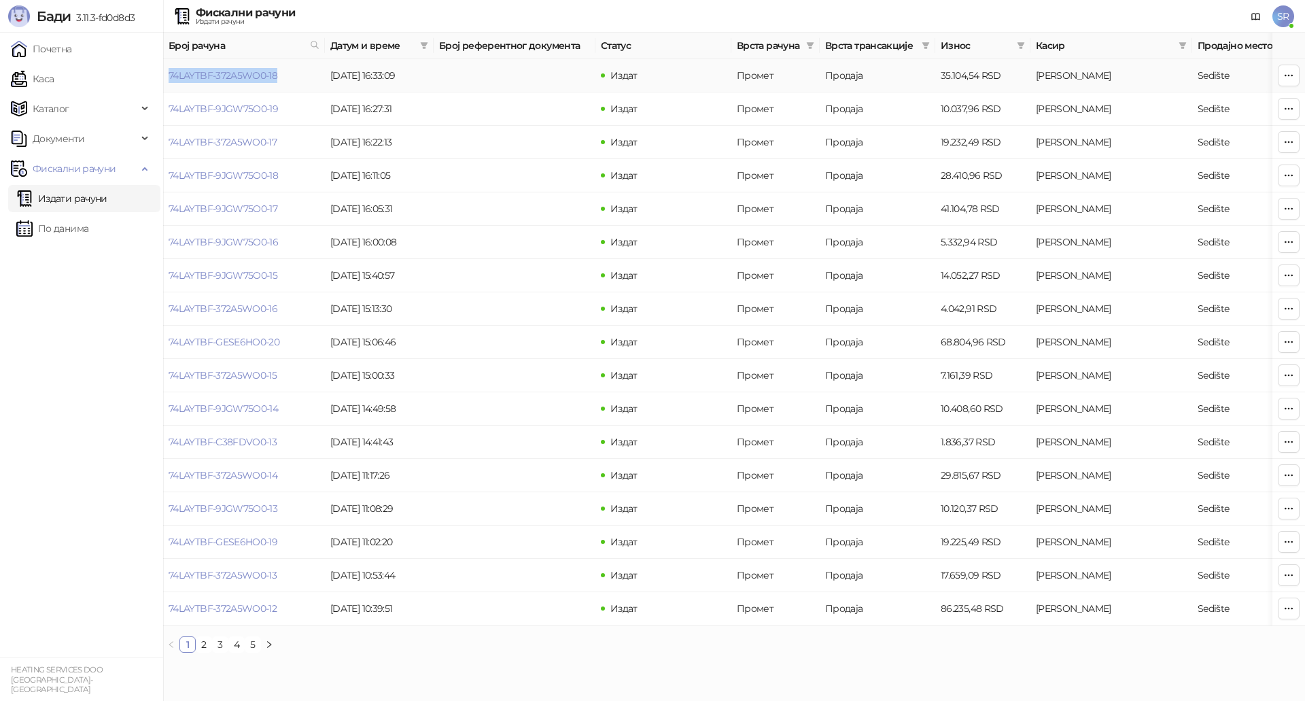
drag, startPoint x: 291, startPoint y: 77, endPoint x: 170, endPoint y: 85, distance: 121.2
click at [170, 85] on td "74LAYTBF-372A5WO0-18" at bounding box center [244, 75] width 162 height 33
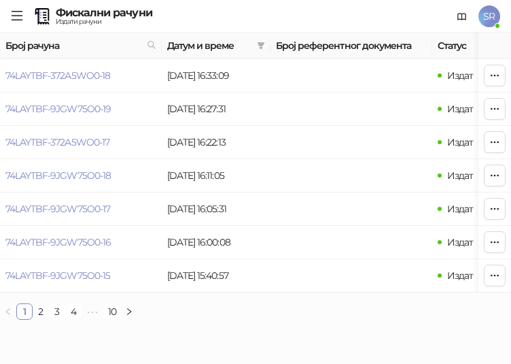
click at [21, 12] on icon "menu" at bounding box center [17, 16] width 12 height 12
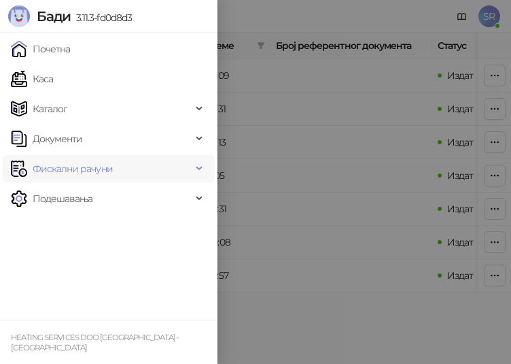
click at [193, 171] on div "Фискални рачуни" at bounding box center [109, 168] width 212 height 27
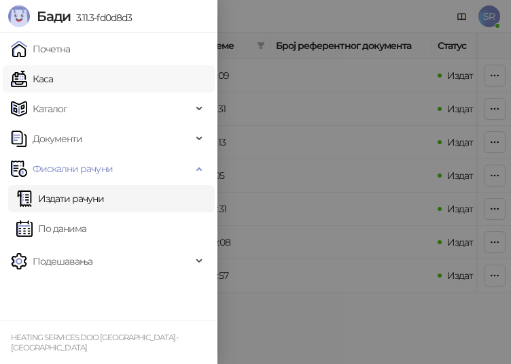
click at [53, 77] on link "Каса" at bounding box center [32, 78] width 42 height 27
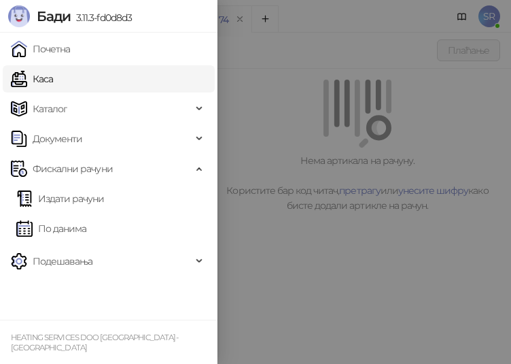
click at [364, 103] on div at bounding box center [255, 182] width 511 height 364
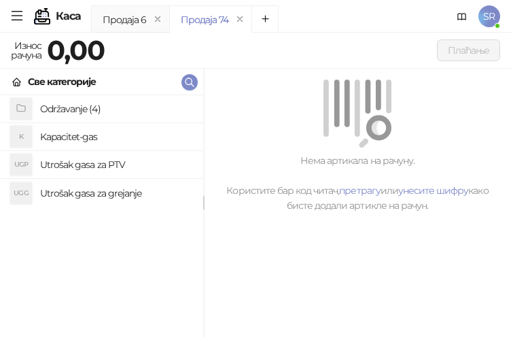
click at [97, 189] on h4 "Utrošak gasa za grejanje" at bounding box center [116, 193] width 152 height 22
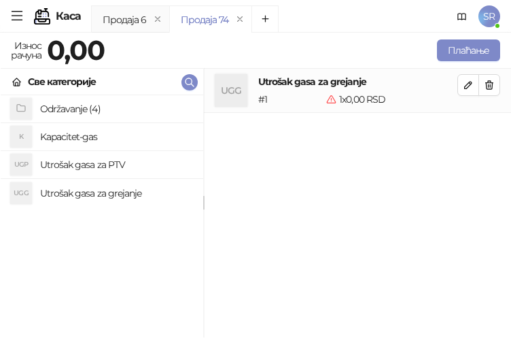
click at [88, 162] on h4 "Utrošak gasa za PTV" at bounding box center [116, 165] width 152 height 22
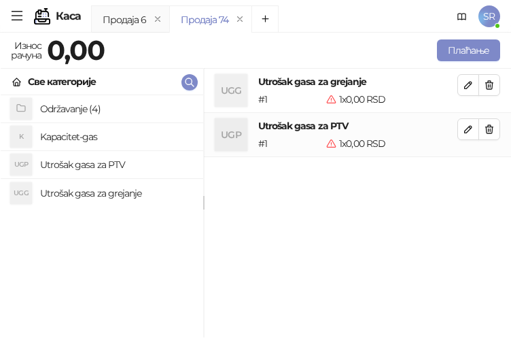
click at [82, 135] on h4 "Kapacitet-gas" at bounding box center [116, 137] width 152 height 22
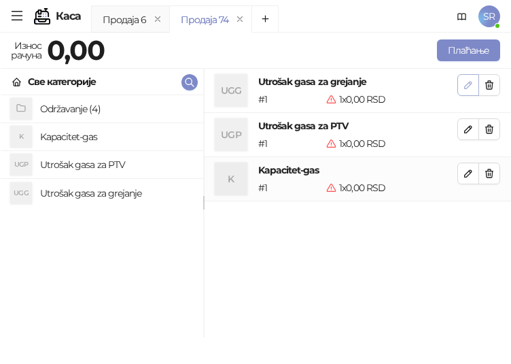
click at [462, 81] on button "button" at bounding box center [468, 85] width 22 height 22
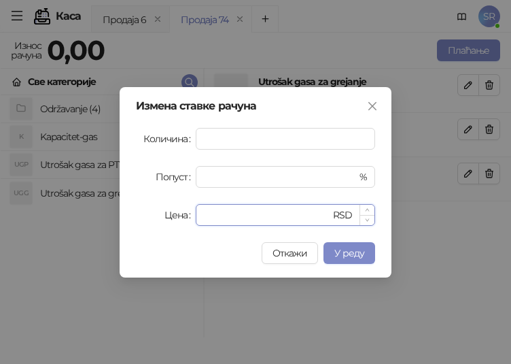
drag, startPoint x: 217, startPoint y: 217, endPoint x: 203, endPoint y: 221, distance: 14.8
click at [203, 221] on div "* RSD" at bounding box center [285, 215] width 179 height 22
paste input "******"
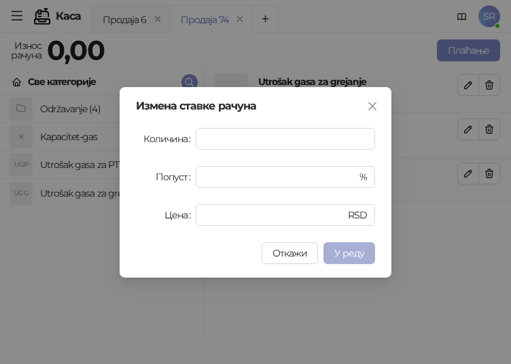
click at [339, 251] on span "У реду" at bounding box center [349, 253] width 30 height 12
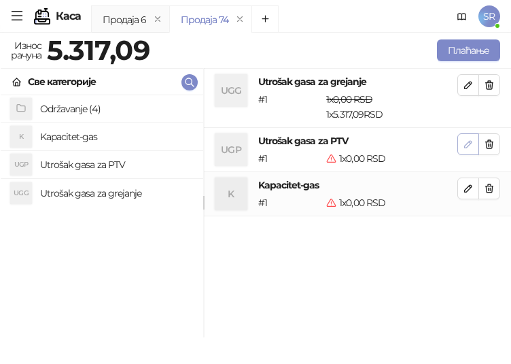
click at [468, 141] on icon "button" at bounding box center [468, 144] width 11 height 11
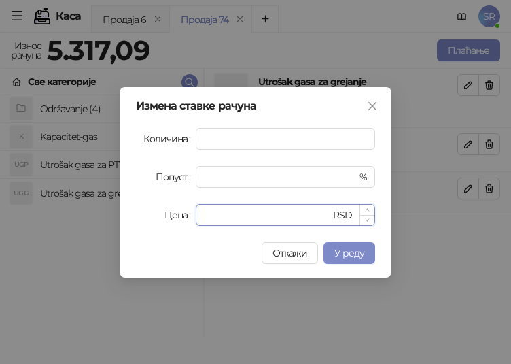
drag, startPoint x: 227, startPoint y: 212, endPoint x: 200, endPoint y: 220, distance: 28.4
click at [204, 220] on input "*" at bounding box center [267, 215] width 126 height 20
paste input "******"
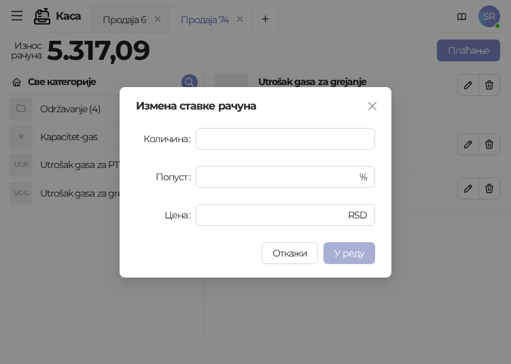
click at [343, 249] on span "У реду" at bounding box center [349, 253] width 30 height 12
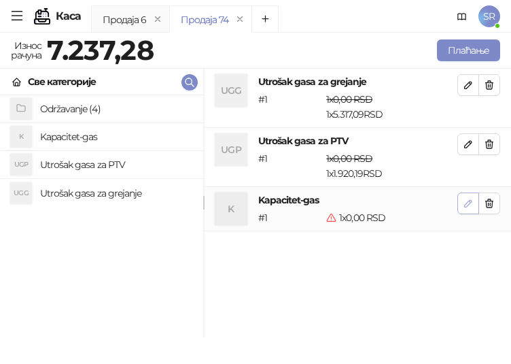
click at [468, 205] on icon "button" at bounding box center [468, 203] width 11 height 11
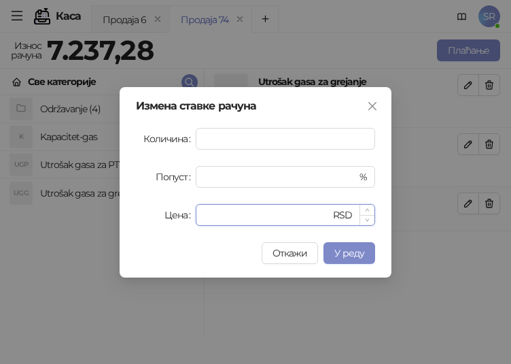
drag, startPoint x: 264, startPoint y: 215, endPoint x: 203, endPoint y: 224, distance: 61.0
click at [203, 224] on div "* RSD" at bounding box center [285, 215] width 179 height 22
paste input "******"
type input "*******"
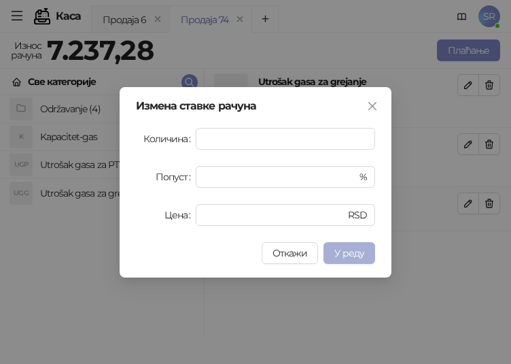
click at [365, 256] on button "У реду" at bounding box center [349, 253] width 52 height 22
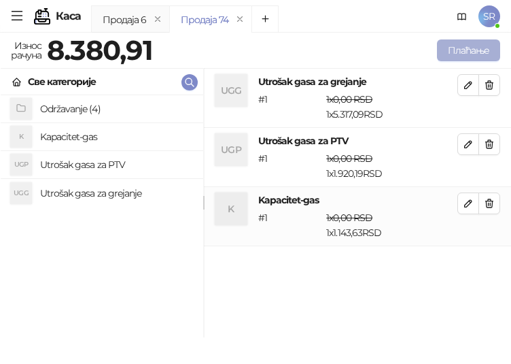
click at [483, 46] on button "Плаћање" at bounding box center [468, 50] width 63 height 22
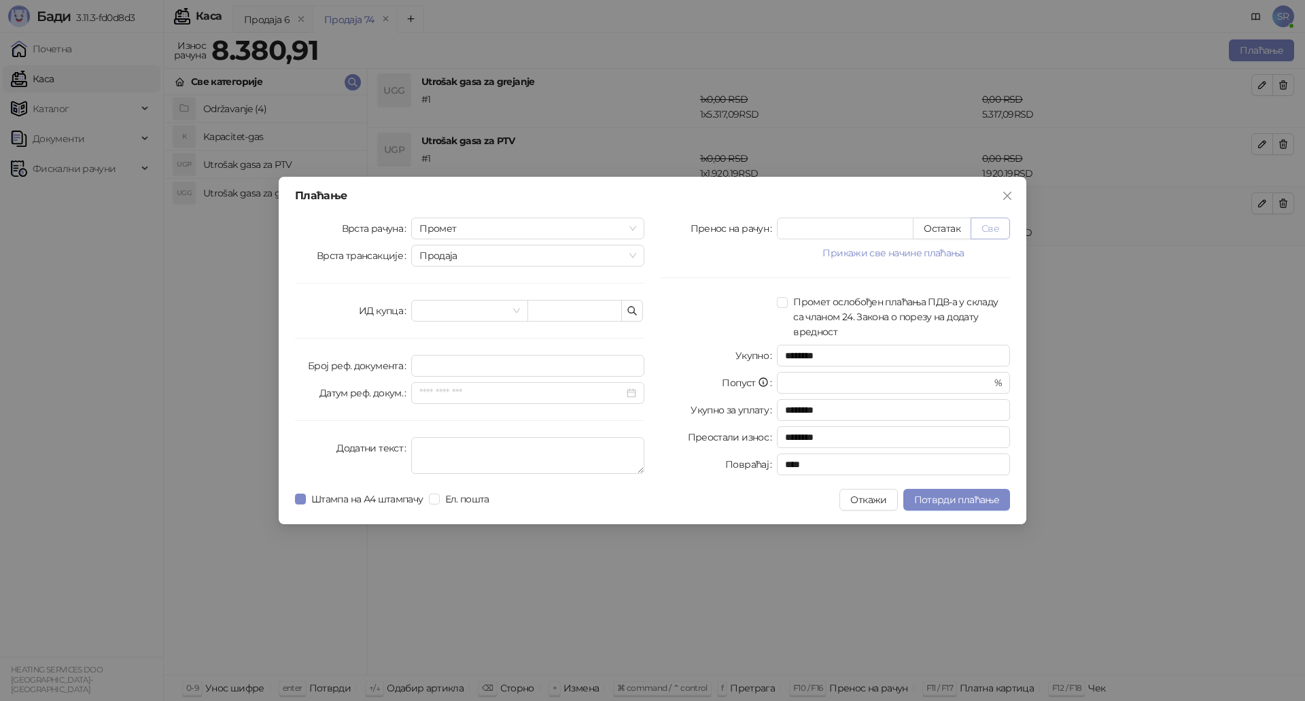
click at [985, 228] on button "Све" at bounding box center [989, 228] width 39 height 22
type input "*******"
type input "****"
click at [631, 311] on icon "button" at bounding box center [632, 310] width 11 height 11
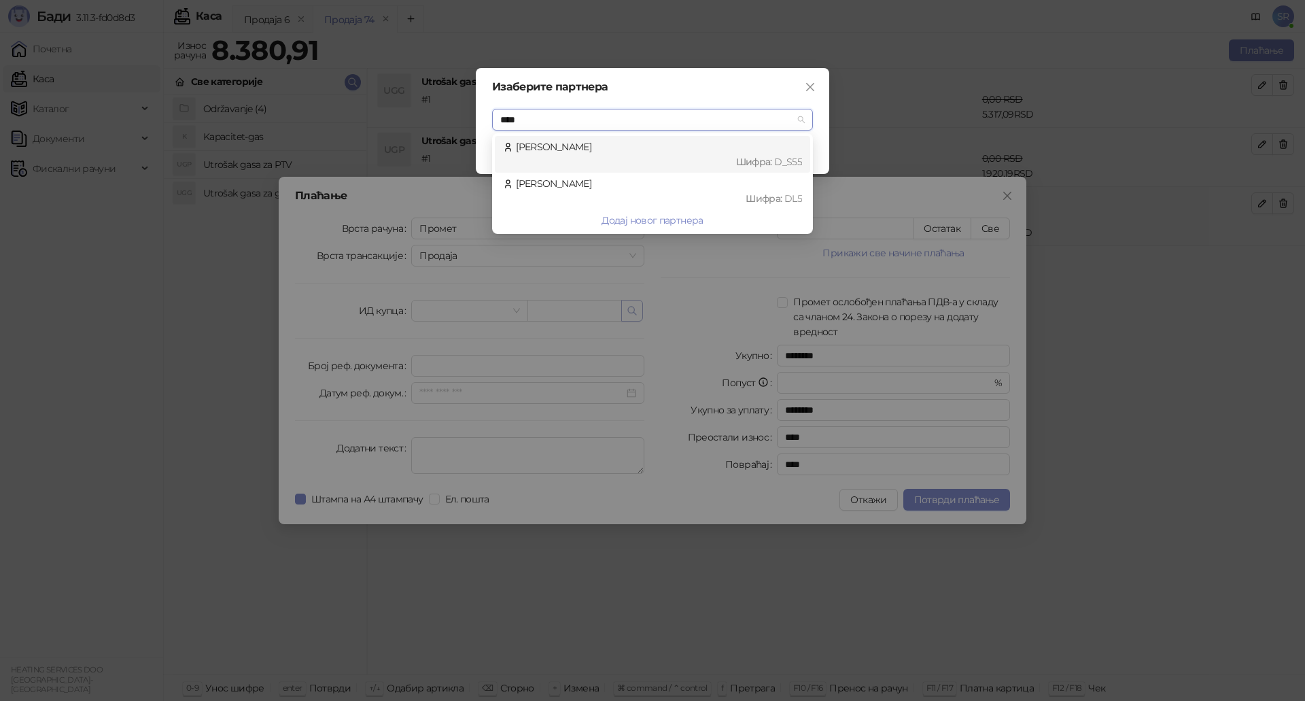
type input "*****"
click at [634, 151] on div "[PERSON_NAME] : D_S55" at bounding box center [652, 154] width 299 height 30
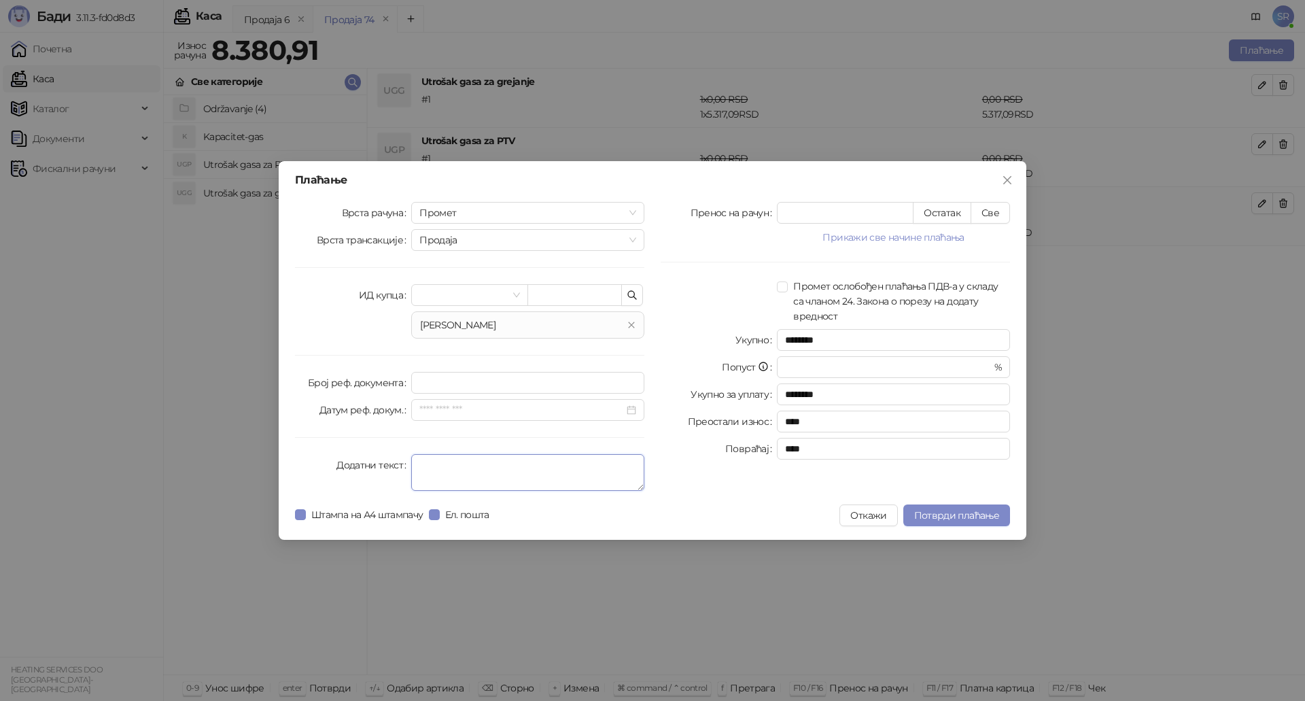
click at [447, 474] on textarea "Додатни текст" at bounding box center [527, 472] width 233 height 37
type textarea "**********"
click at [946, 521] on span "Потврди плаћање" at bounding box center [956, 515] width 85 height 12
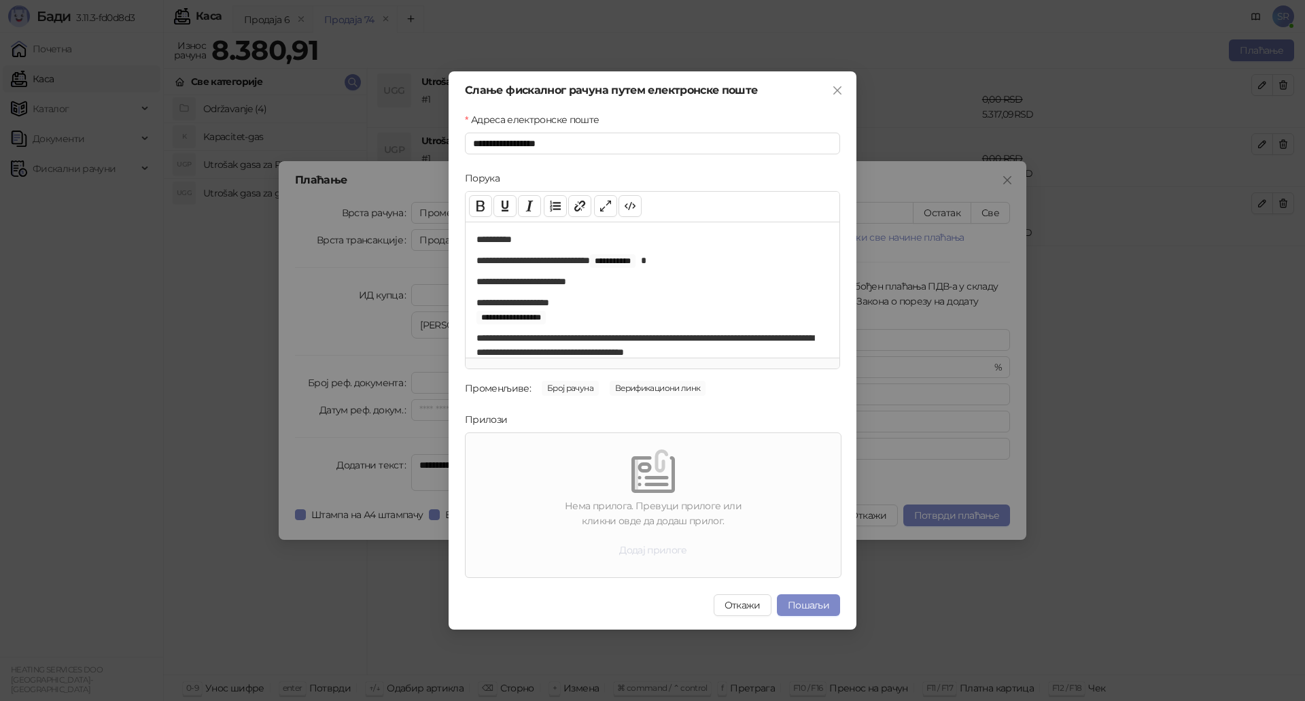
click at [665, 546] on button "Додај прилоге" at bounding box center [653, 550] width 90 height 22
click at [647, 550] on button "Додај прилоге" at bounding box center [653, 550] width 90 height 22
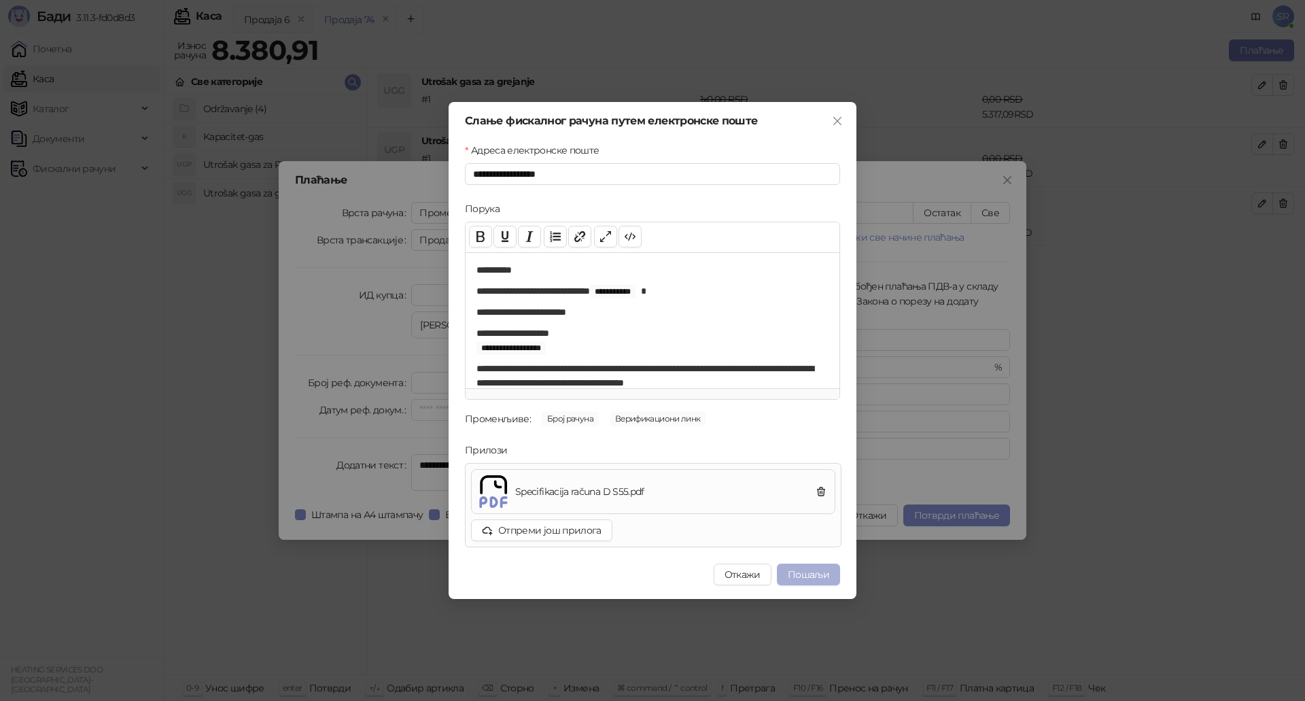
click at [805, 571] on button "Пошаљи" at bounding box center [808, 574] width 63 height 22
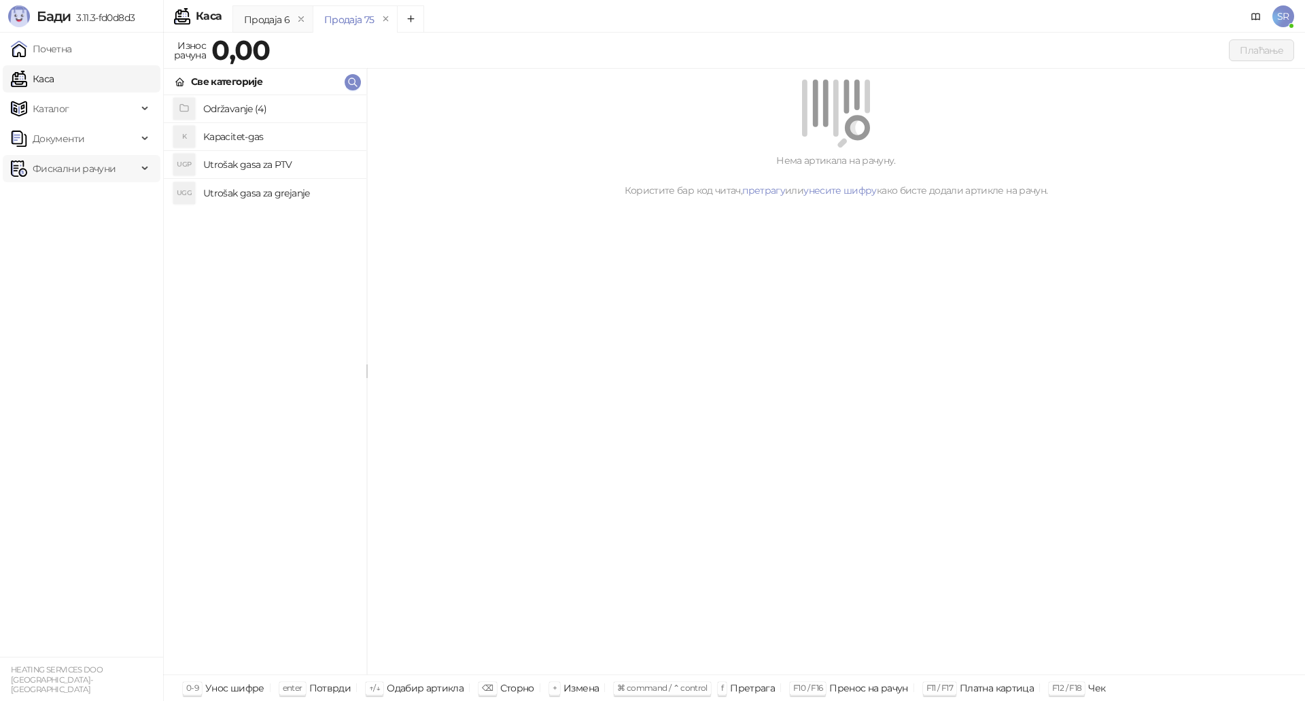
click at [83, 169] on span "Фискални рачуни" at bounding box center [74, 168] width 83 height 27
click at [71, 204] on link "Издати рачуни" at bounding box center [61, 198] width 91 height 27
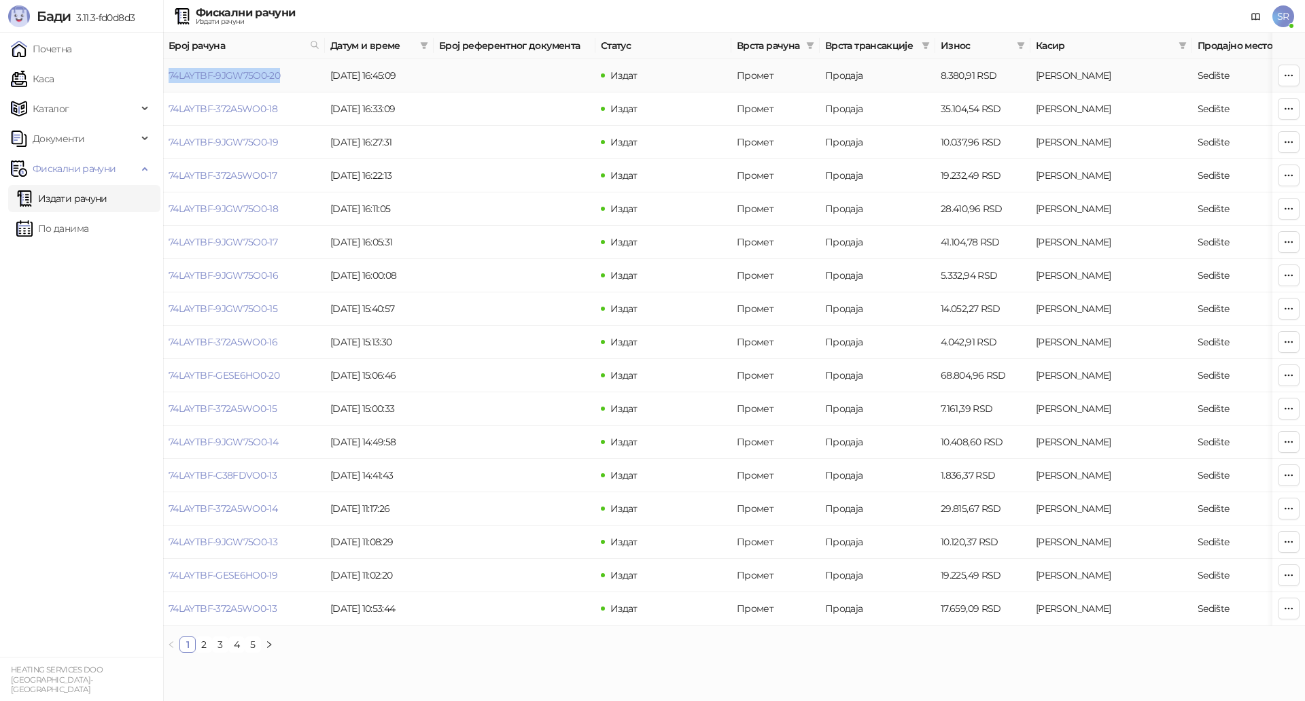
drag, startPoint x: 292, startPoint y: 73, endPoint x: 169, endPoint y: 85, distance: 124.3
click at [169, 85] on td "74LAYTBF-9JGW75O0-20" at bounding box center [244, 75] width 162 height 33
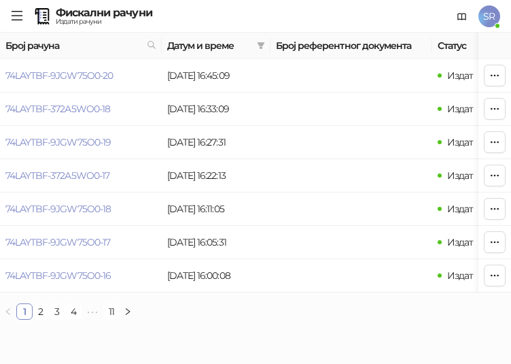
click at [10, 14] on div "[PERSON_NAME] 3.11.3-fd0d8d3 Фискални рачуни Издати рачуни SR" at bounding box center [255, 16] width 511 height 33
click at [16, 14] on icon "menu" at bounding box center [17, 16] width 12 height 12
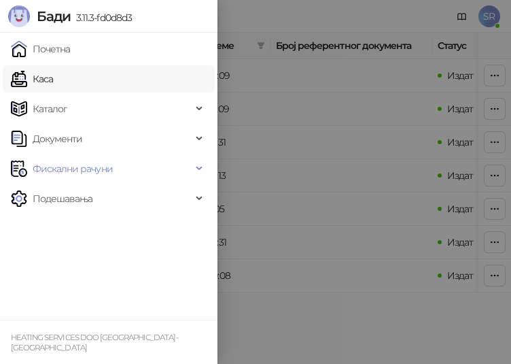
click at [53, 81] on link "Каса" at bounding box center [32, 78] width 42 height 27
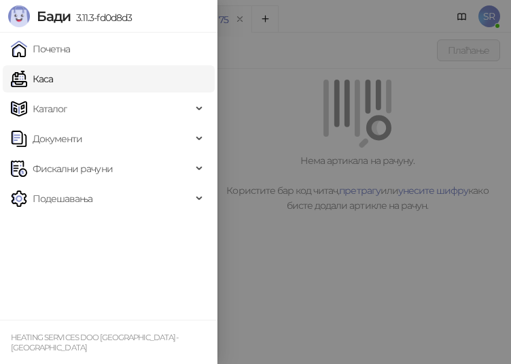
click at [273, 188] on div at bounding box center [255, 182] width 511 height 364
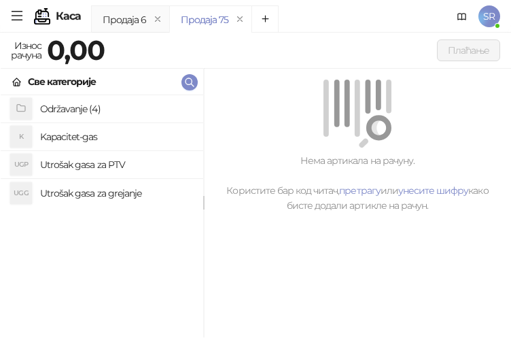
click at [97, 188] on h4 "Utrošak gasa za grejanje" at bounding box center [116, 193] width 152 height 22
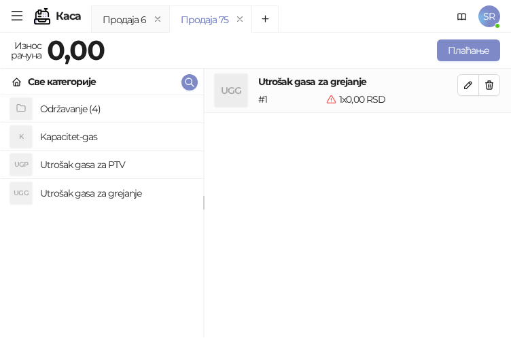
click at [88, 161] on h4 "Utrošak gasa za PTV" at bounding box center [116, 165] width 152 height 22
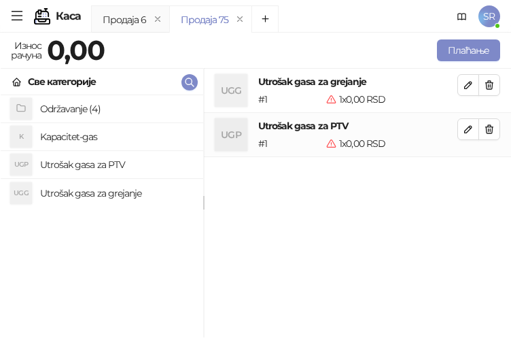
click at [86, 137] on h4 "Kapacitet-gas" at bounding box center [116, 137] width 152 height 22
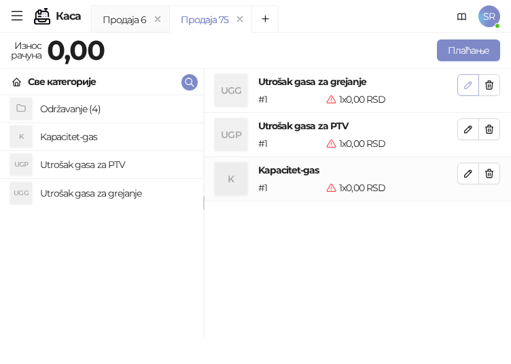
click at [463, 87] on icon "button" at bounding box center [468, 85] width 11 height 11
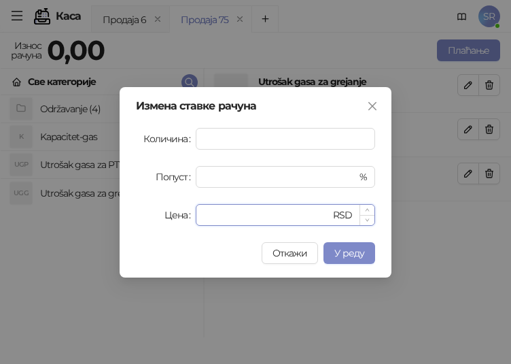
drag, startPoint x: 211, startPoint y: 218, endPoint x: 203, endPoint y: 220, distance: 8.3
click at [203, 220] on div "* RSD" at bounding box center [285, 215] width 179 height 22
paste input "*******"
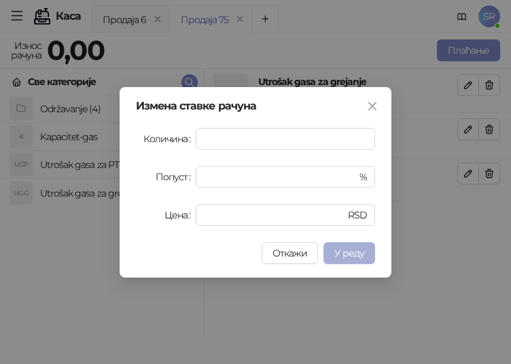
click at [353, 255] on span "У реду" at bounding box center [349, 253] width 30 height 12
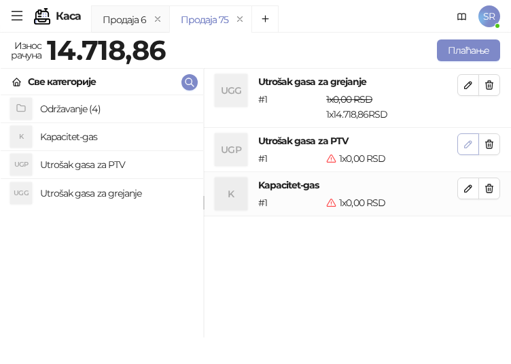
click at [465, 148] on icon "button" at bounding box center [468, 144] width 11 height 11
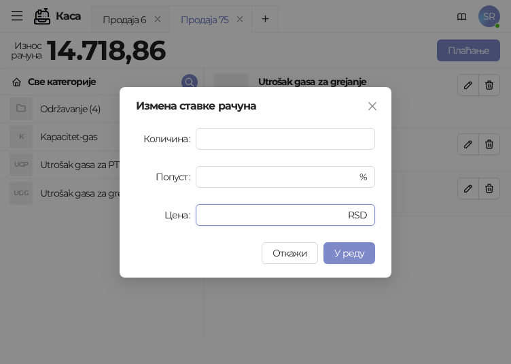
drag, startPoint x: 221, startPoint y: 217, endPoint x: 191, endPoint y: 223, distance: 30.5
click at [191, 223] on div "Цена * RSD" at bounding box center [255, 215] width 239 height 22
drag, startPoint x: 231, startPoint y: 222, endPoint x: 198, endPoint y: 226, distance: 33.5
click at [198, 226] on div "Измена ставке рачуна Количина * Попуст * % Цена * RSD Откажи У реду" at bounding box center [256, 182] width 272 height 190
paste input "******"
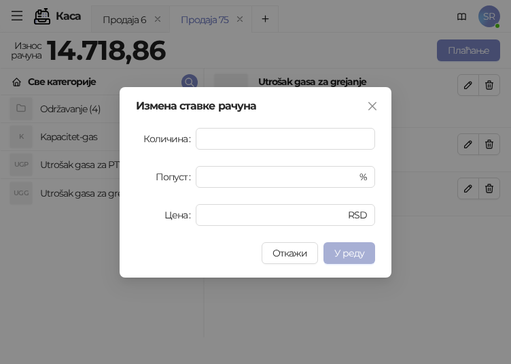
click at [363, 254] on span "У реду" at bounding box center [349, 253] width 30 height 12
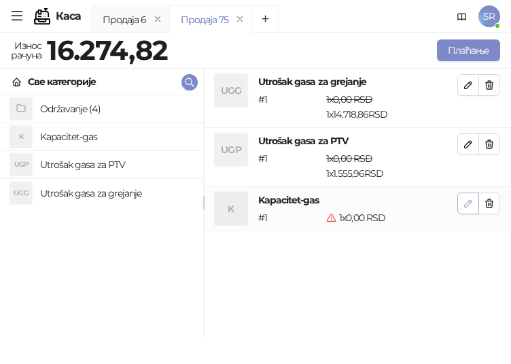
click at [463, 203] on icon "button" at bounding box center [468, 203] width 11 height 11
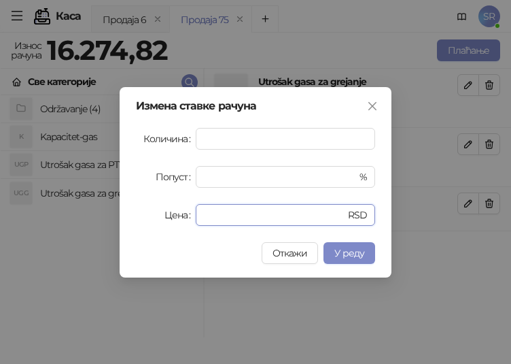
drag, startPoint x: 253, startPoint y: 219, endPoint x: 186, endPoint y: 222, distance: 68.0
click at [186, 222] on div "Цена * RSD" at bounding box center [255, 215] width 239 height 22
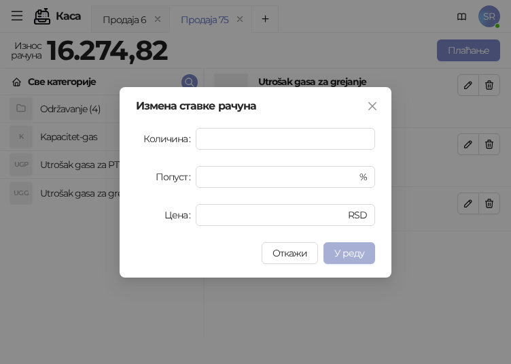
click at [358, 254] on span "У реду" at bounding box center [349, 253] width 30 height 12
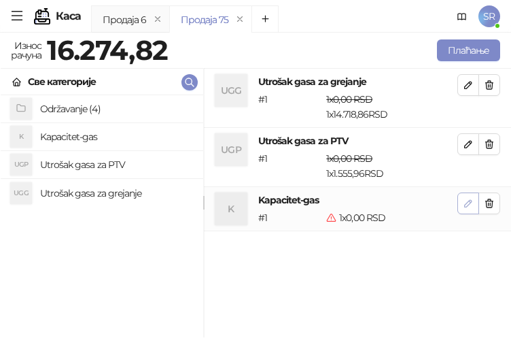
click at [472, 200] on icon "button" at bounding box center [468, 203] width 11 height 11
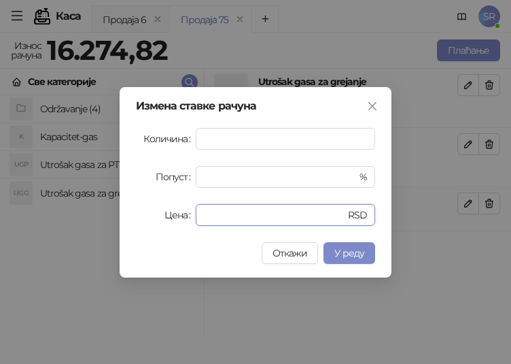
drag, startPoint x: 226, startPoint y: 219, endPoint x: 191, endPoint y: 219, distance: 35.3
click at [191, 219] on div "Цена * RSD" at bounding box center [255, 215] width 239 height 22
paste input "******"
type input "*******"
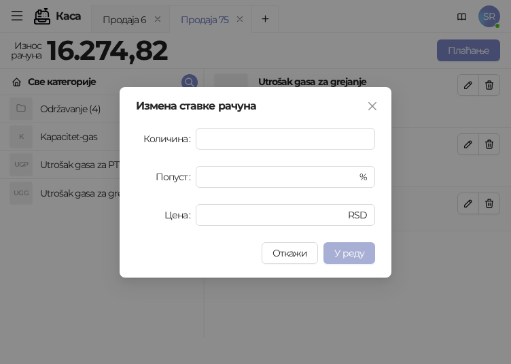
click at [346, 248] on span "У реду" at bounding box center [349, 253] width 30 height 12
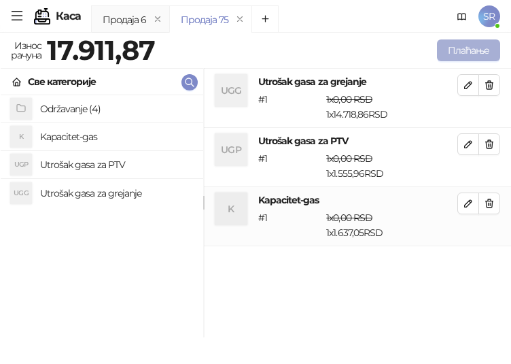
click at [457, 43] on button "Плаћање" at bounding box center [468, 50] width 63 height 22
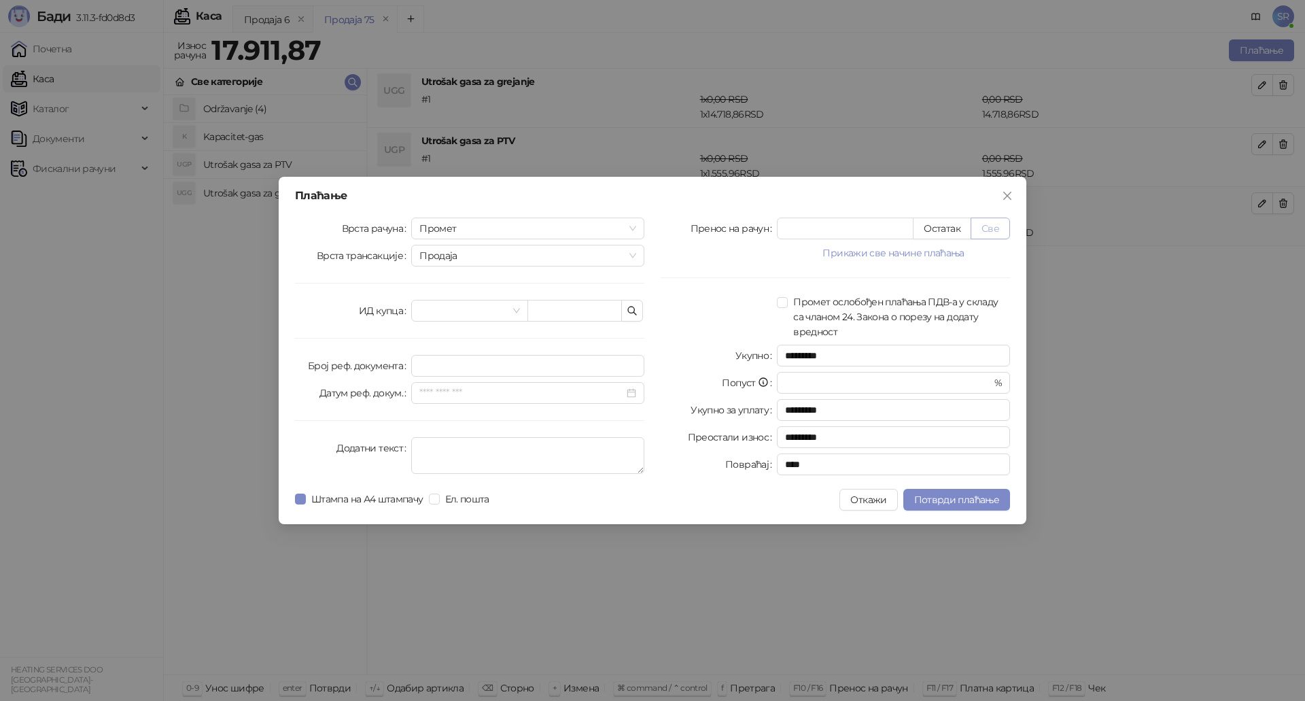
click at [989, 225] on button "Све" at bounding box center [989, 228] width 39 height 22
type input "********"
type input "****"
click at [636, 312] on icon "button" at bounding box center [632, 310] width 11 height 11
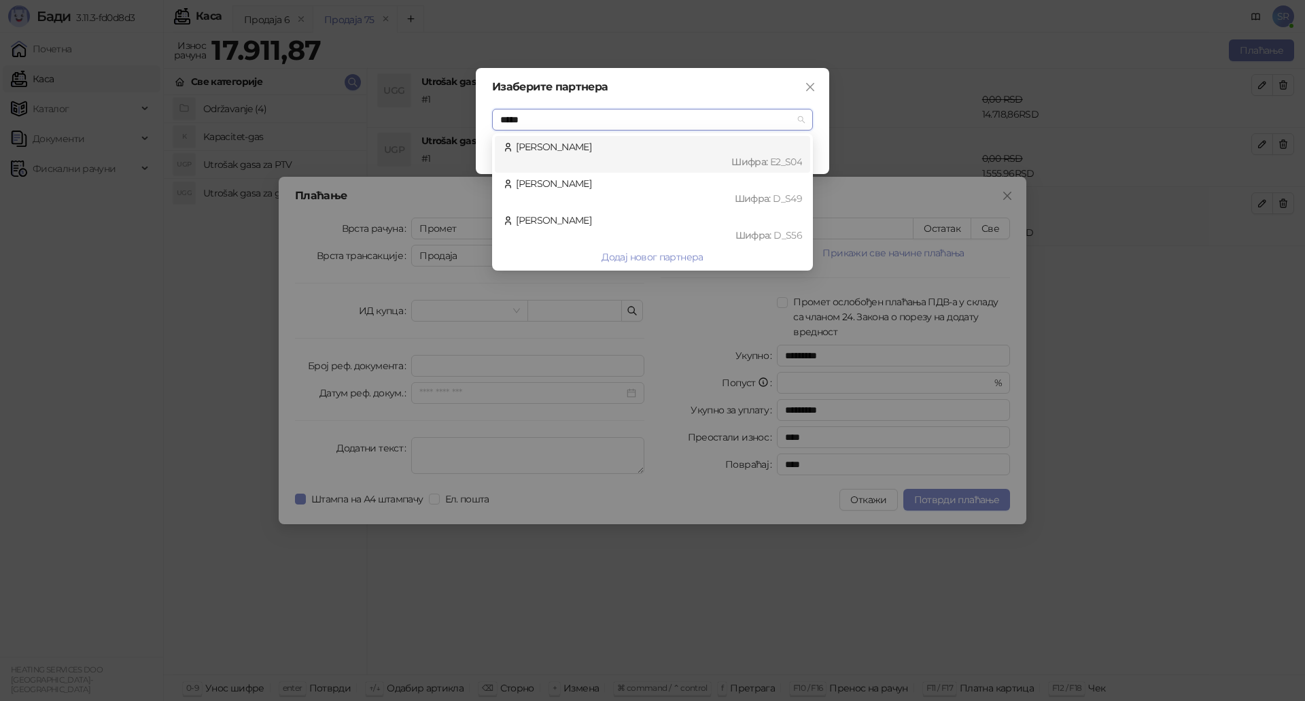
type input "******"
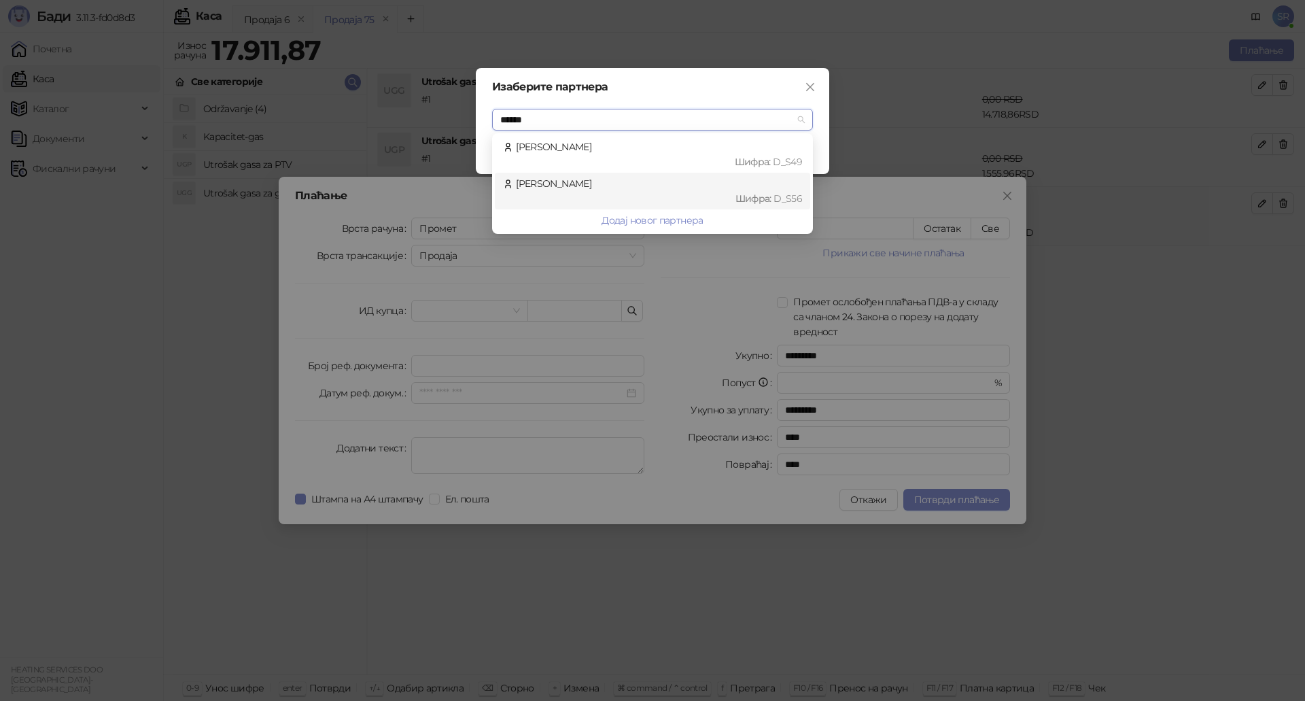
click at [637, 186] on div "[PERSON_NAME] : D_S56" at bounding box center [652, 191] width 299 height 30
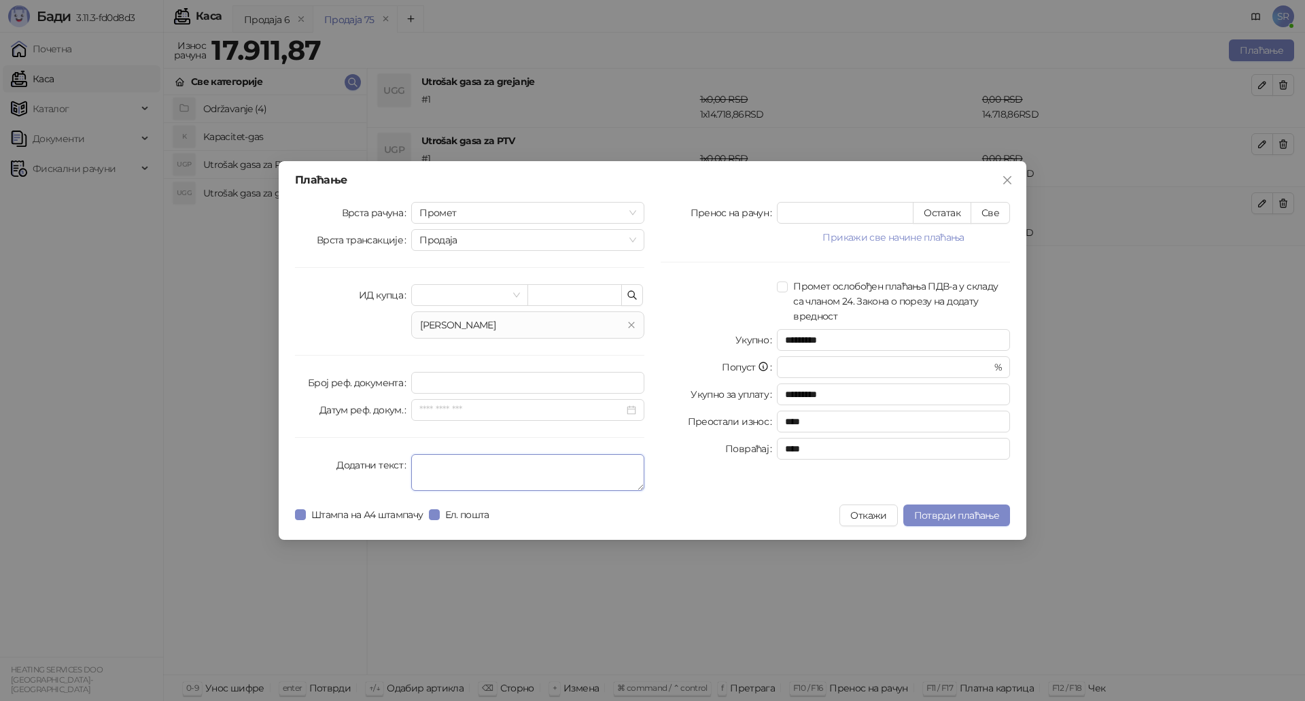
click at [463, 471] on textarea "Додатни текст" at bounding box center [527, 472] width 233 height 37
type textarea "**********"
click at [954, 517] on span "Потврди плаћање" at bounding box center [956, 515] width 85 height 12
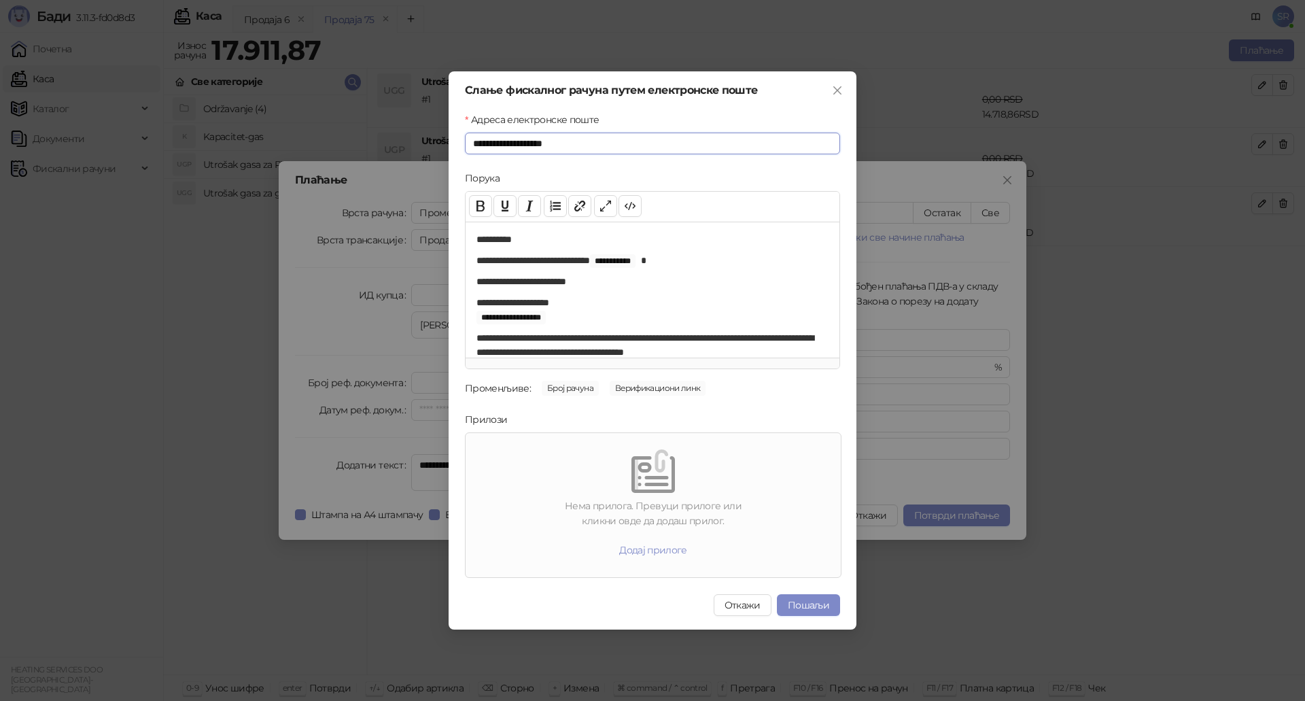
drag, startPoint x: 575, startPoint y: 143, endPoint x: 471, endPoint y: 143, distance: 104.0
click at [471, 143] on input "**********" at bounding box center [652, 144] width 375 height 22
type input "**********"
click at [669, 550] on button "Додај прилоге" at bounding box center [653, 550] width 90 height 22
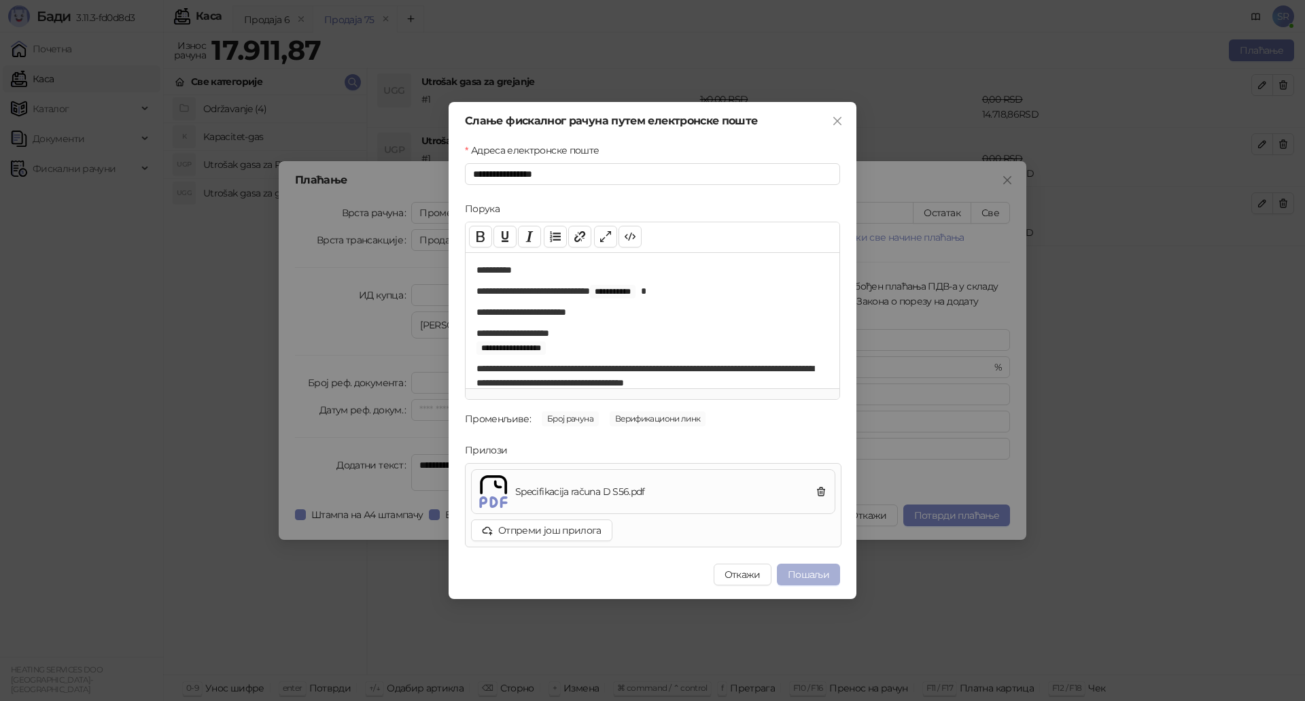
click at [809, 575] on button "Пошаљи" at bounding box center [808, 574] width 63 height 22
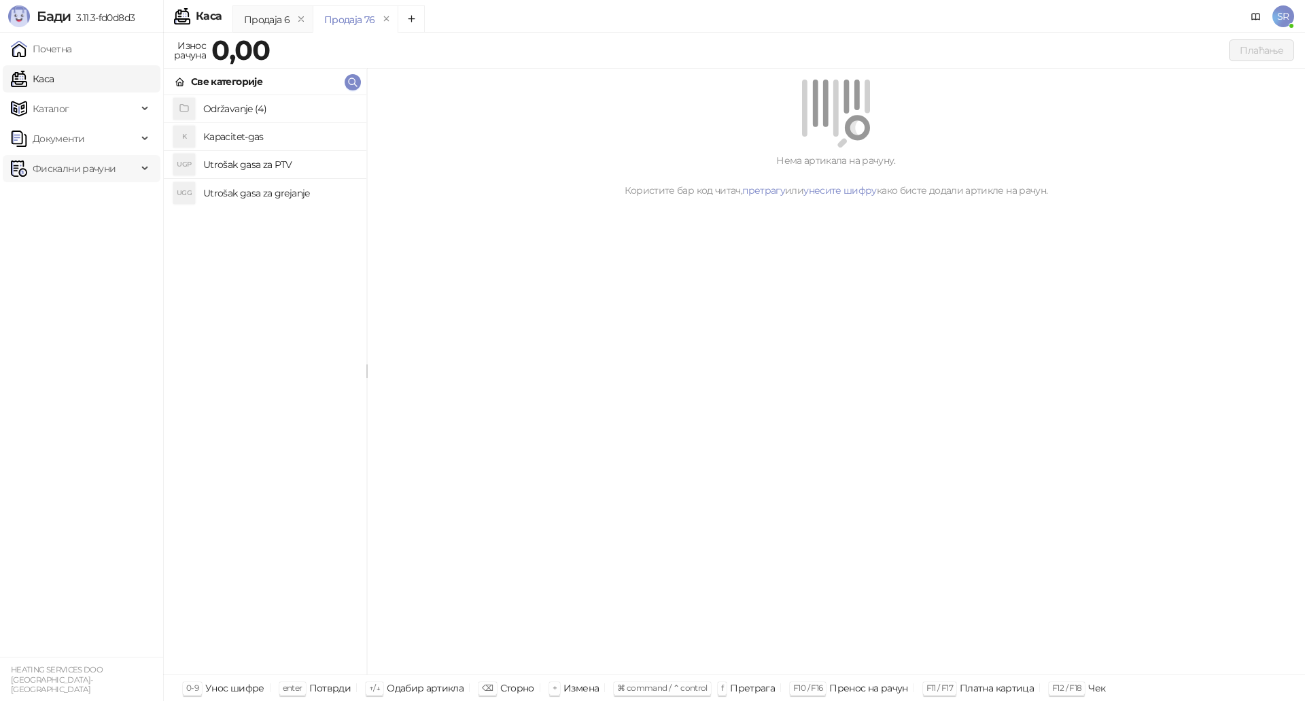
click at [50, 167] on span "Фискални рачуни" at bounding box center [74, 168] width 83 height 27
click at [90, 200] on link "Издати рачуни" at bounding box center [61, 198] width 91 height 27
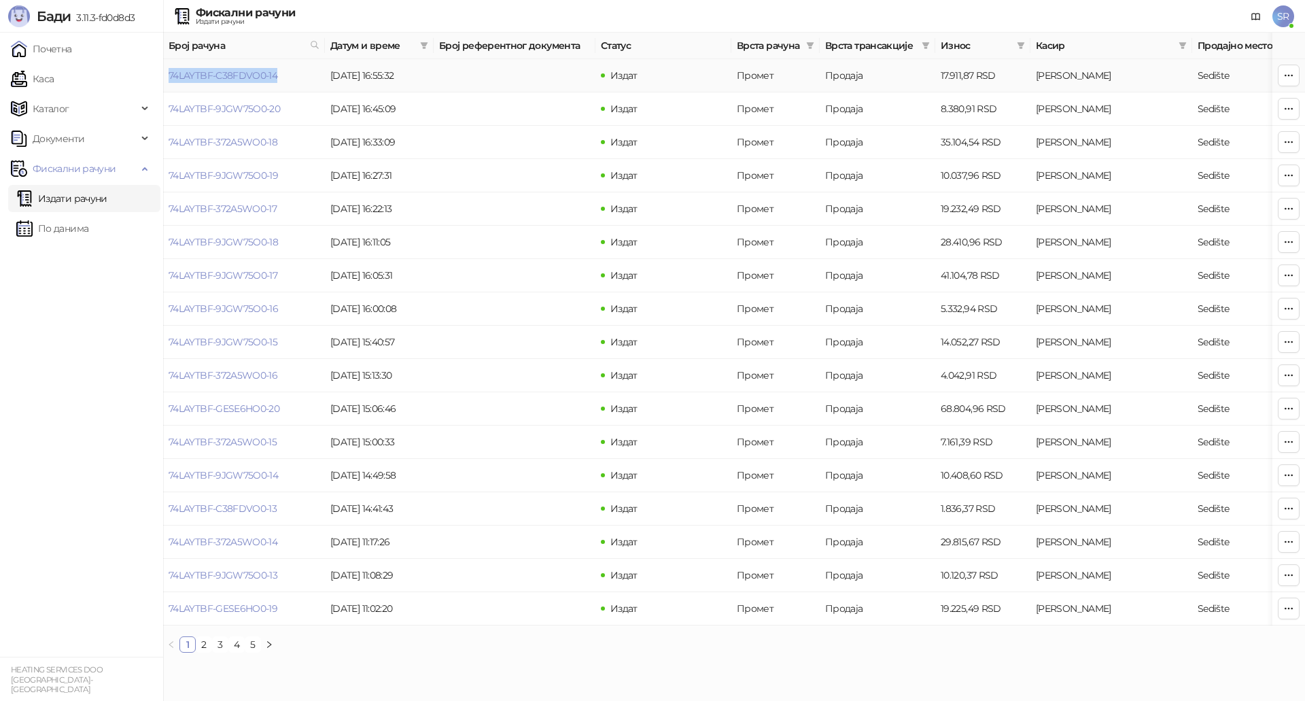
drag, startPoint x: 299, startPoint y: 73, endPoint x: 168, endPoint y: 82, distance: 131.4
click at [168, 82] on td "74LAYTBF-C38FDVO0-14" at bounding box center [244, 75] width 162 height 33
click at [241, 608] on link "74LAYTBF-GESE6HO0-19" at bounding box center [223, 608] width 109 height 12
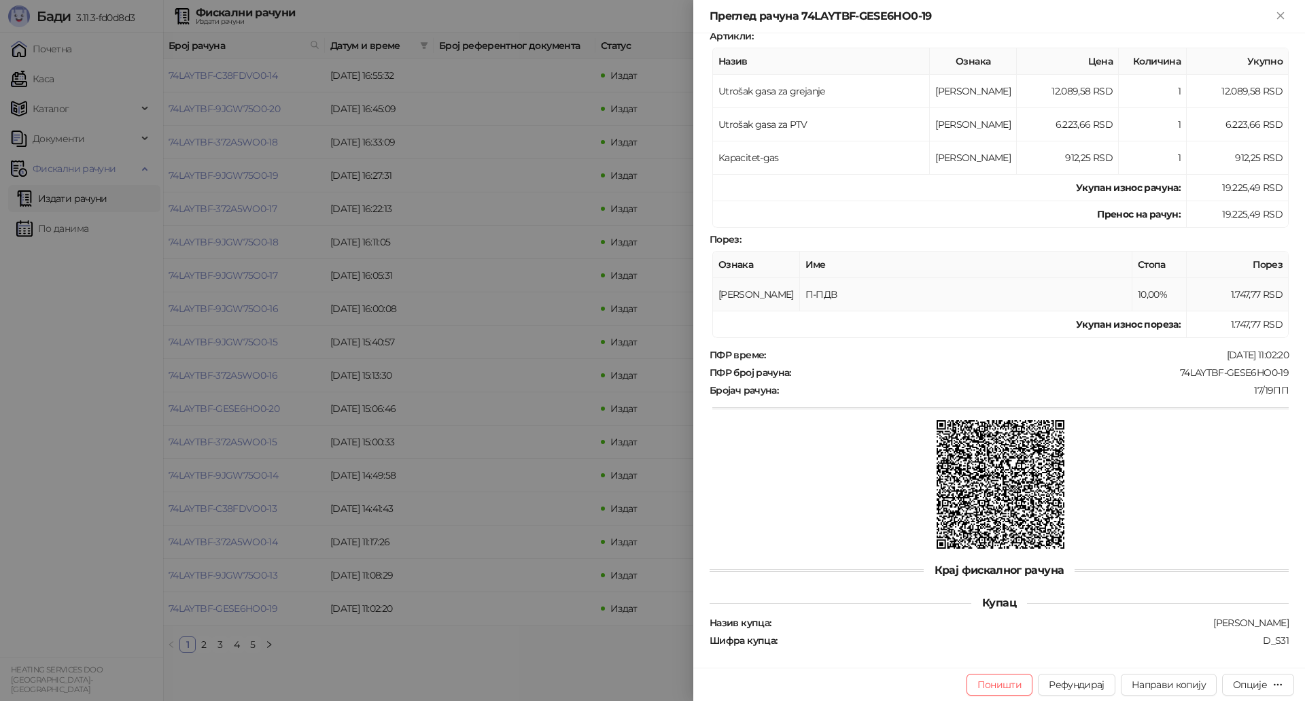
scroll to position [198, 0]
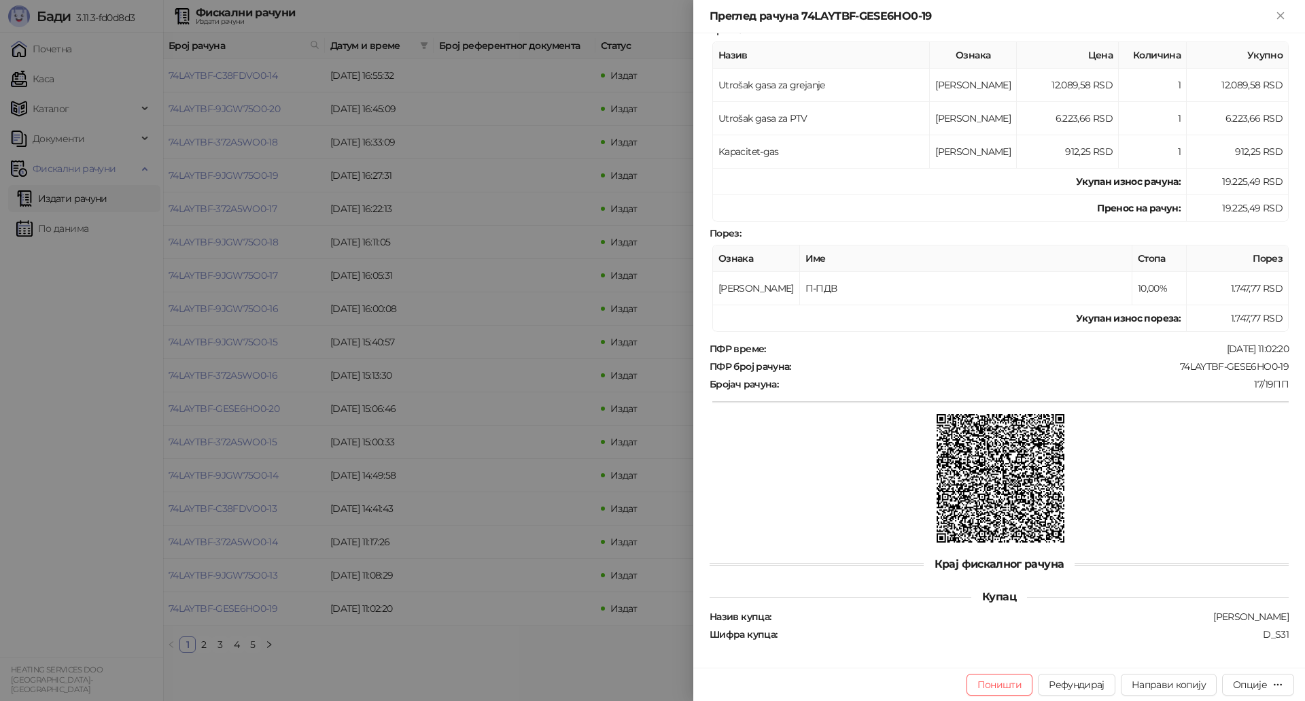
click at [207, 654] on div at bounding box center [652, 350] width 1305 height 701
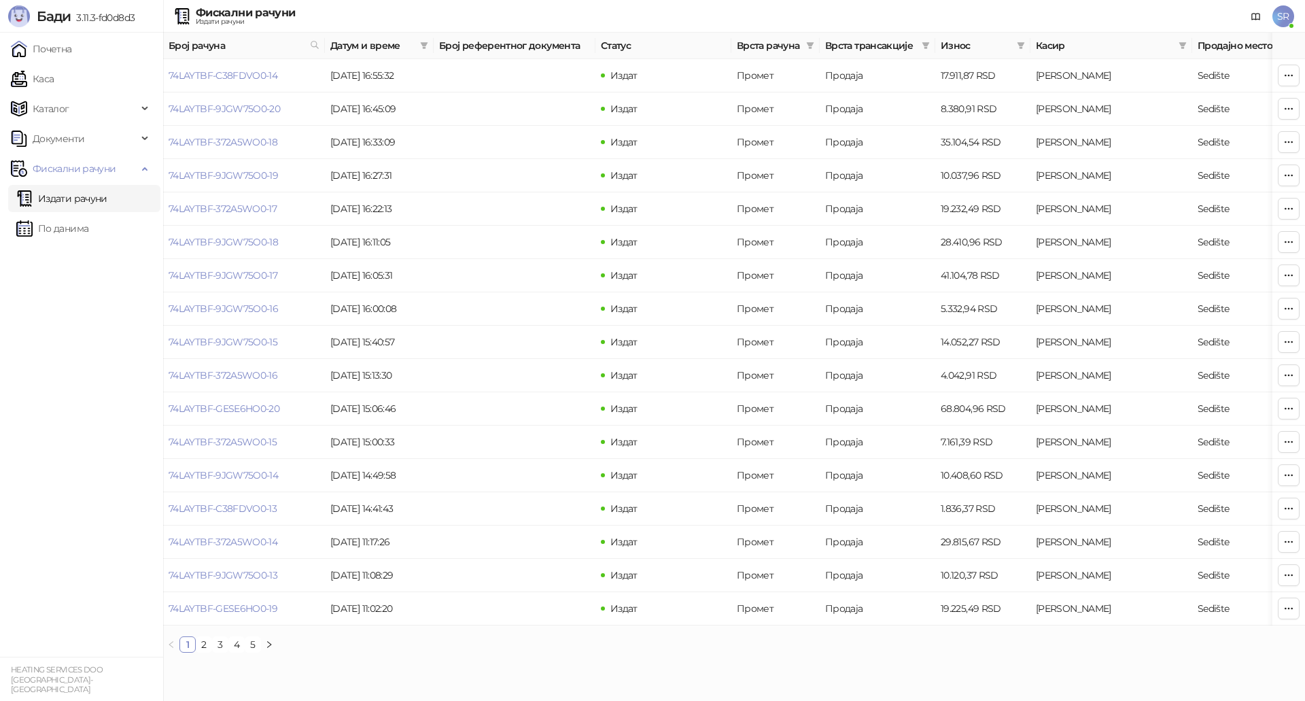
click at [203, 652] on link "2" at bounding box center [203, 644] width 15 height 15
click at [234, 278] on link "74LAYTBF-372A5WO0-10" at bounding box center [223, 275] width 109 height 12
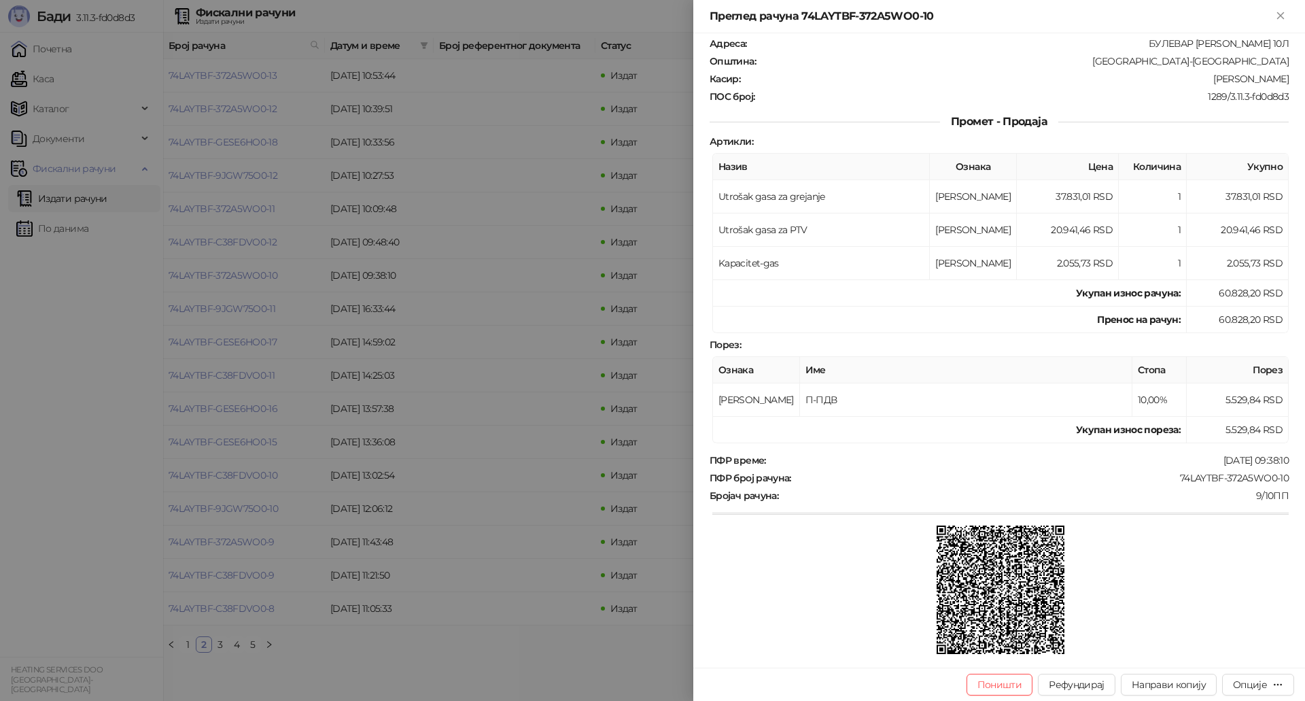
scroll to position [198, 0]
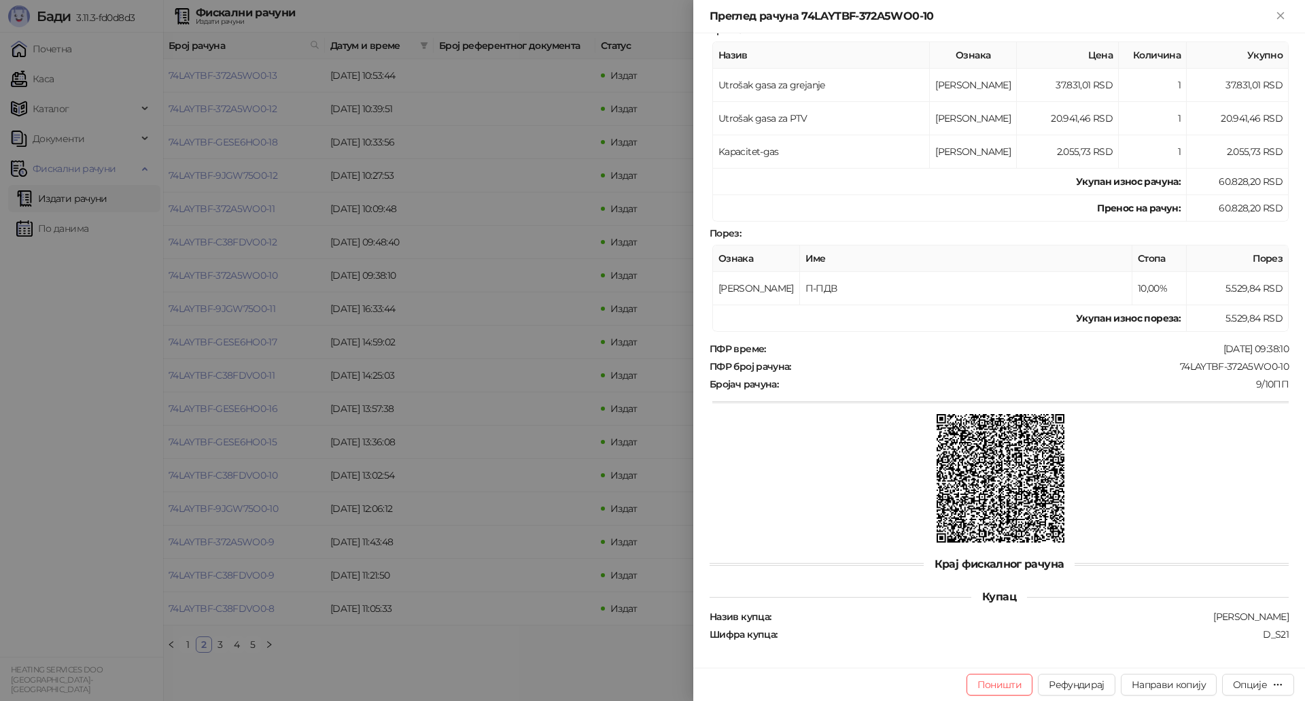
click at [188, 654] on div at bounding box center [652, 350] width 1305 height 701
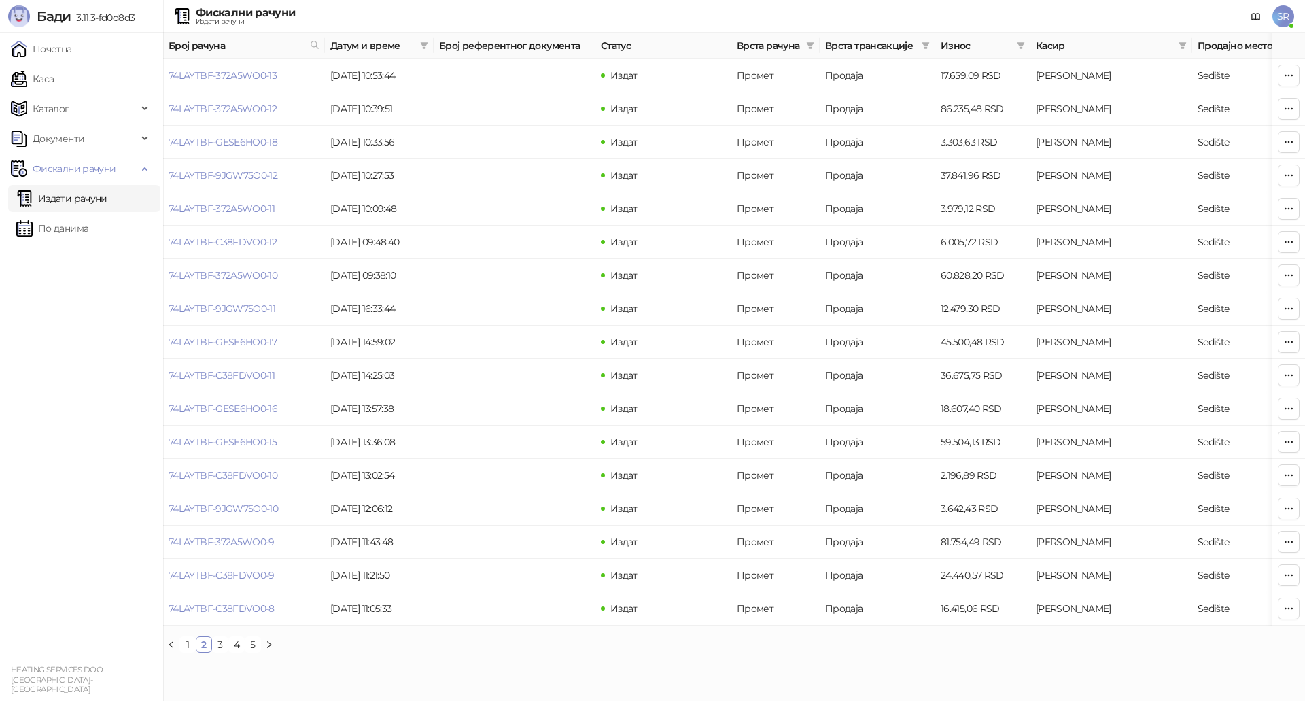
click at [186, 652] on link "1" at bounding box center [187, 644] width 15 height 15
click at [266, 73] on link "74LAYTBF-C38FDVO0-14" at bounding box center [223, 75] width 109 height 12
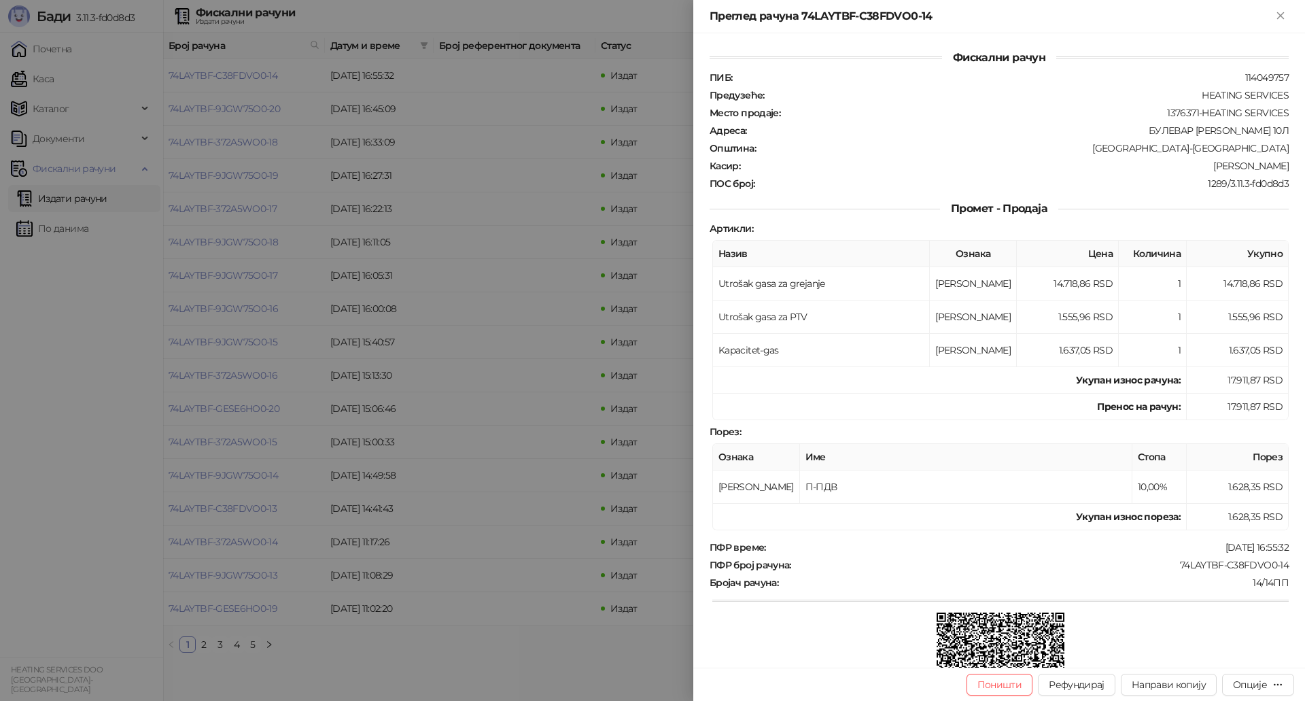
scroll to position [198, 0]
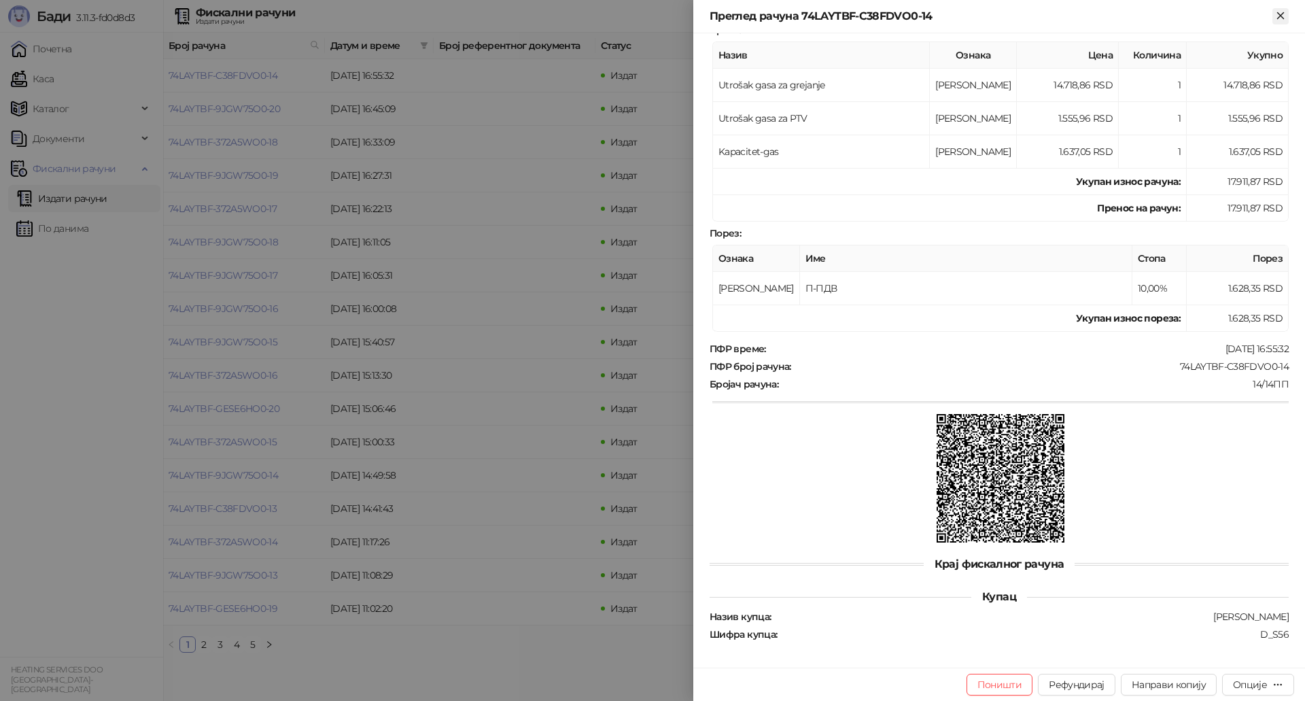
click at [1280, 11] on icon "Close" at bounding box center [1280, 16] width 12 height 12
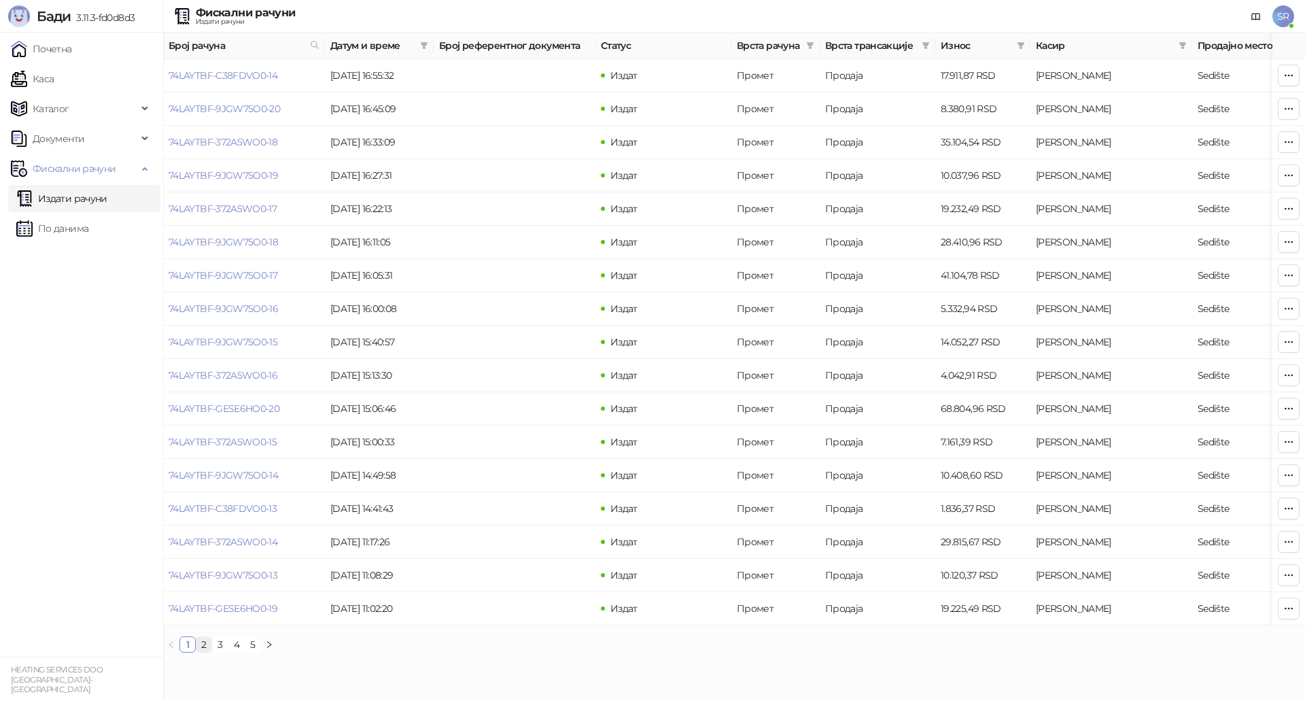
click at [210, 652] on link "2" at bounding box center [203, 644] width 15 height 15
click at [272, 274] on link "74LAYTBF-372A5WO0-10" at bounding box center [223, 275] width 109 height 12
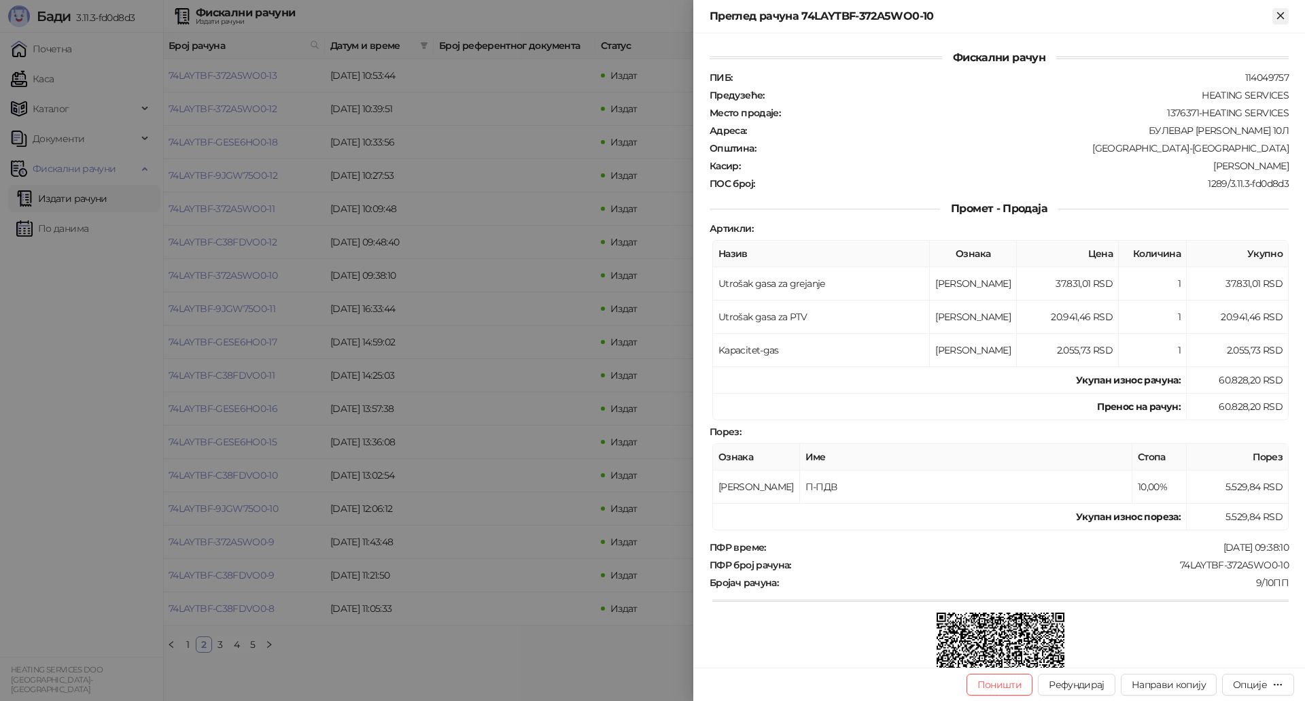
click at [1281, 14] on icon "Close" at bounding box center [1280, 16] width 12 height 12
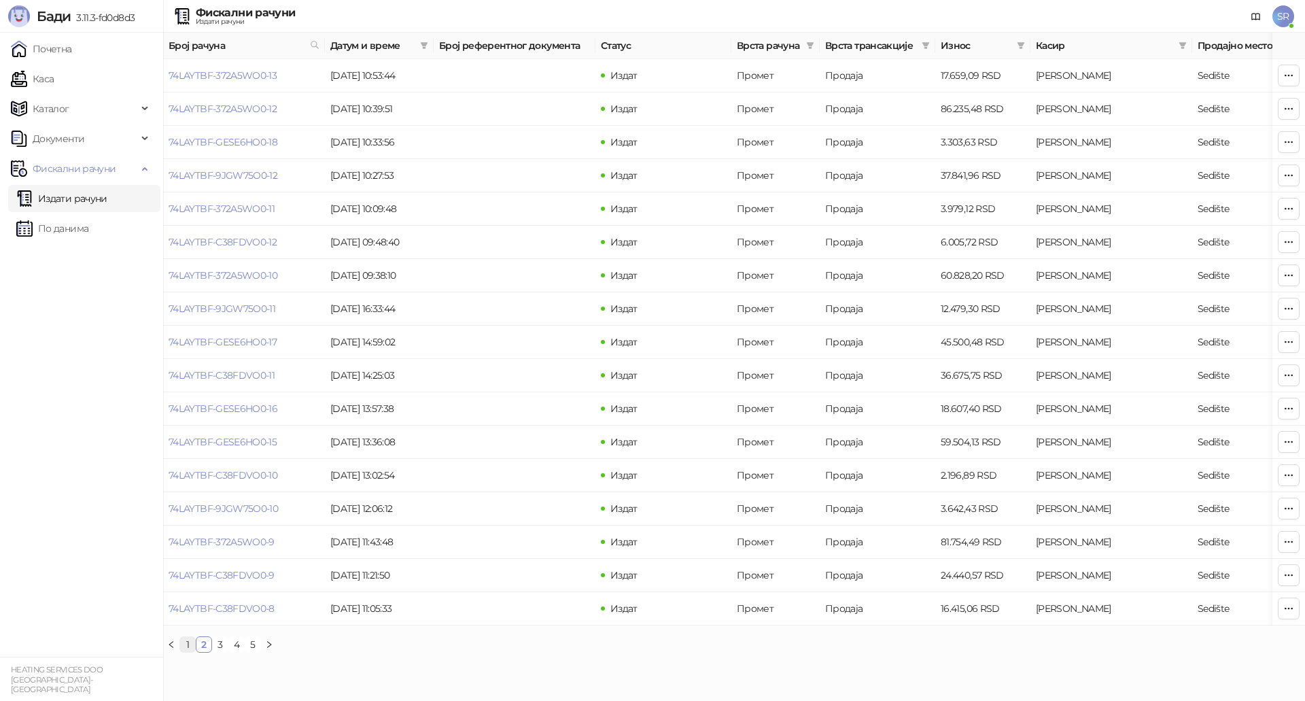
click at [187, 652] on link "1" at bounding box center [187, 644] width 15 height 15
click at [268, 301] on td "74LAYTBF-9JGW75O0-16" at bounding box center [244, 308] width 162 height 33
click at [270, 312] on link "74LAYTBF-9JGW75O0-16" at bounding box center [223, 308] width 109 height 12
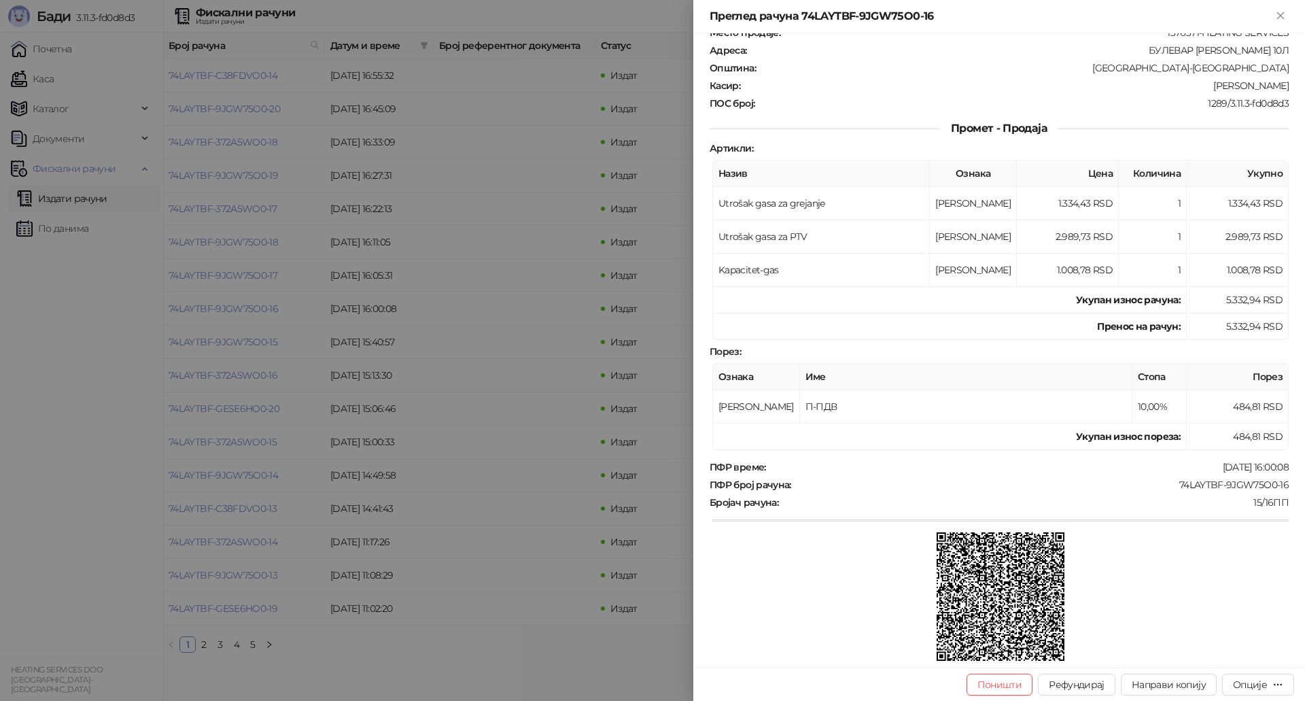
scroll to position [198, 0]
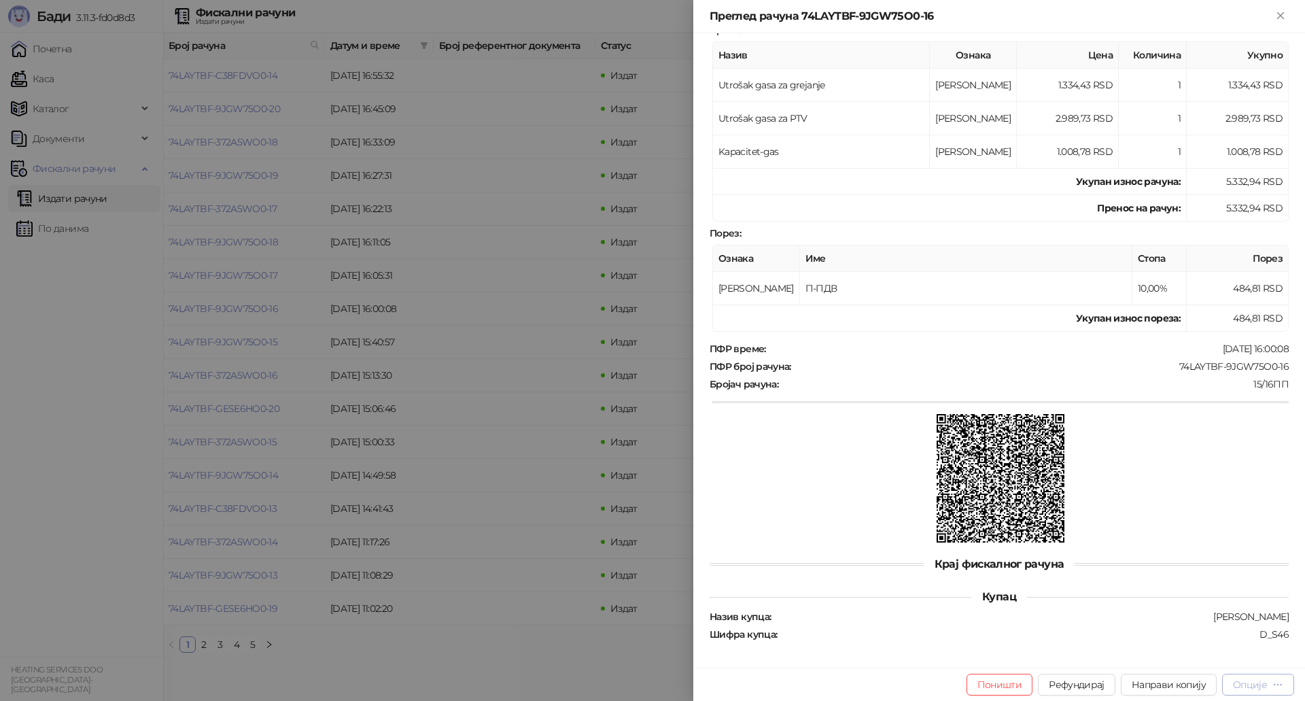
click at [1269, 690] on div "Опције" at bounding box center [1258, 684] width 50 height 13
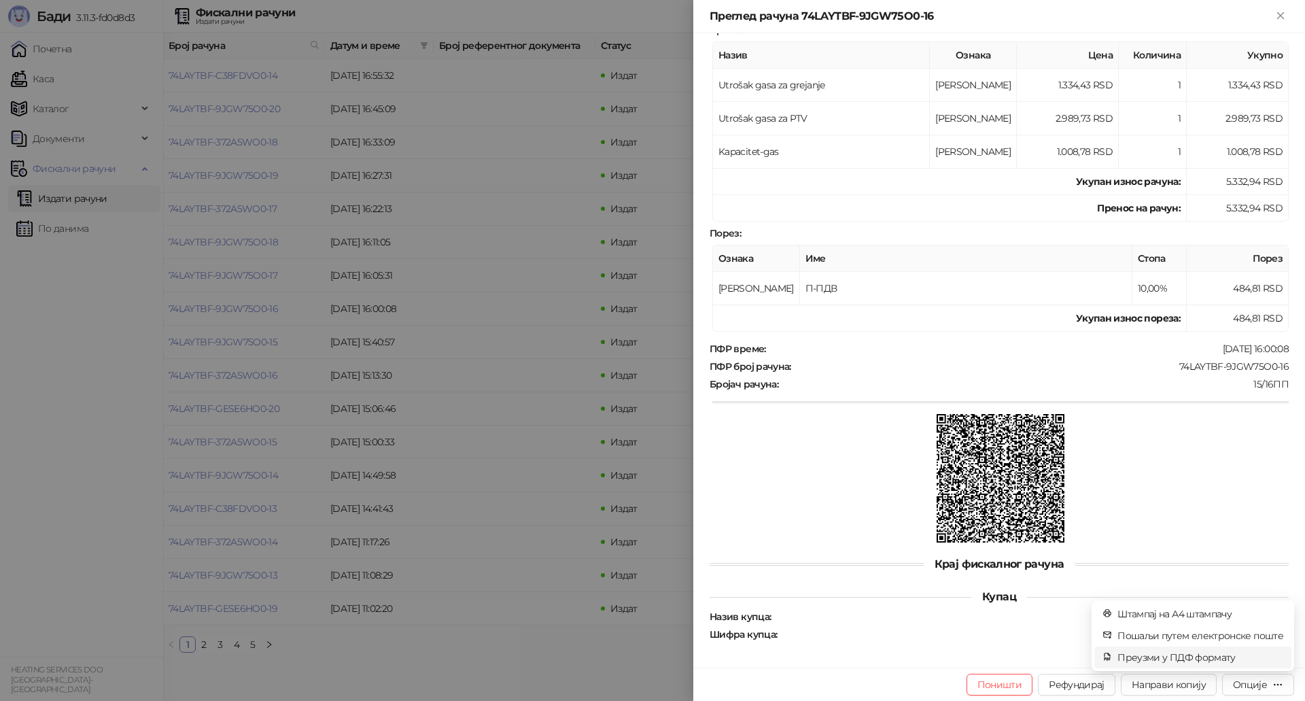
click at [1191, 656] on span "Преузми у ПДФ формату" at bounding box center [1200, 657] width 166 height 15
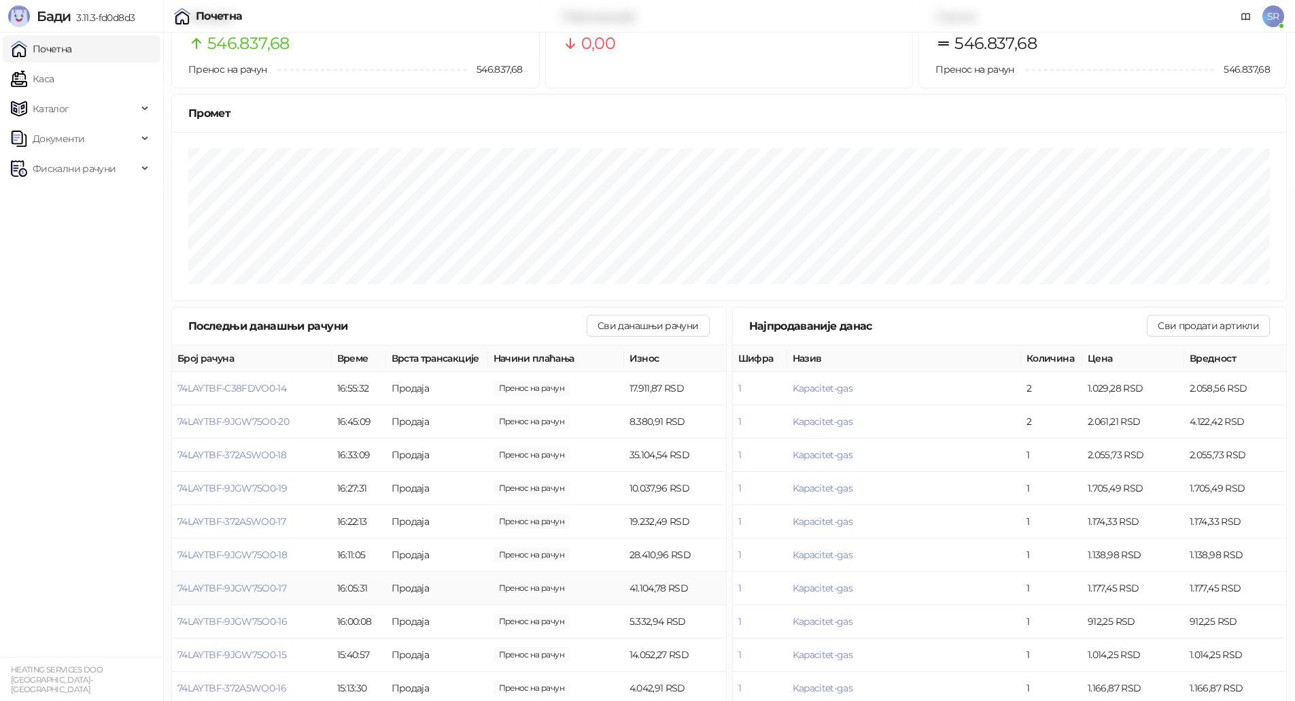
scroll to position [56, 0]
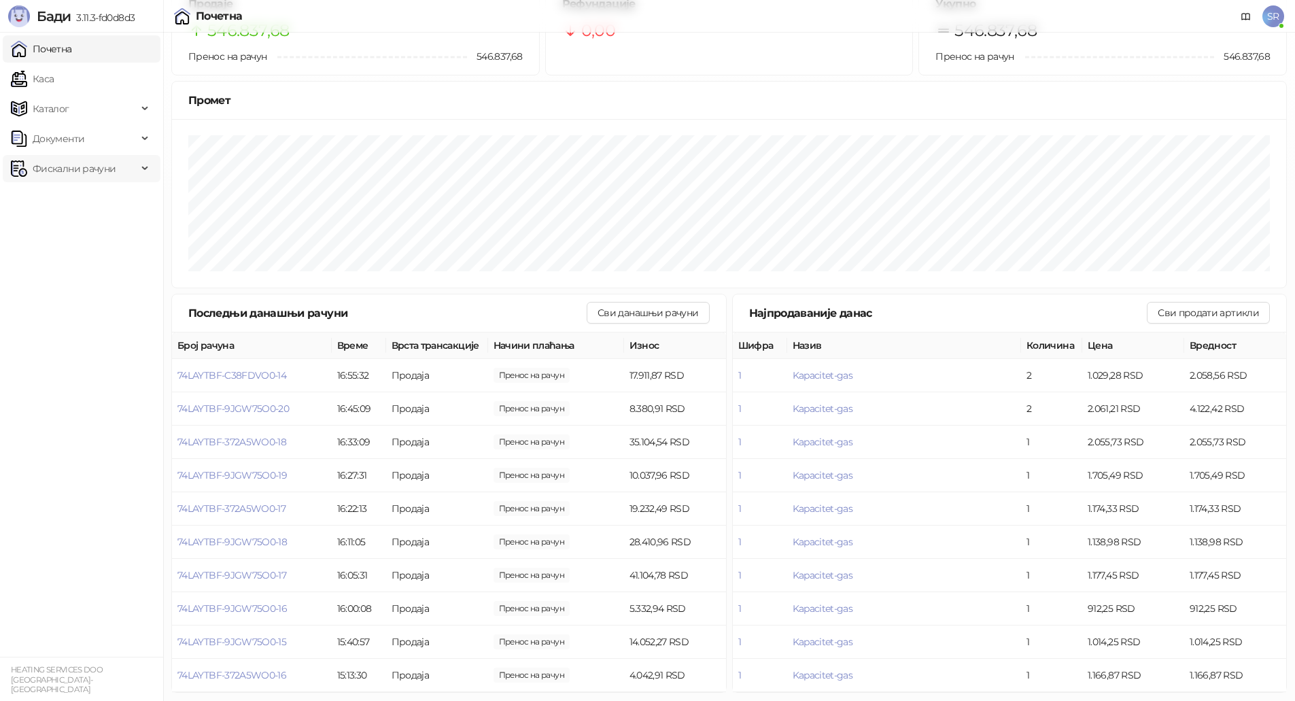
click at [143, 171] on div "Фискални рачуни" at bounding box center [82, 168] width 158 height 27
click at [80, 201] on link "Издати рачуни" at bounding box center [61, 198] width 91 height 27
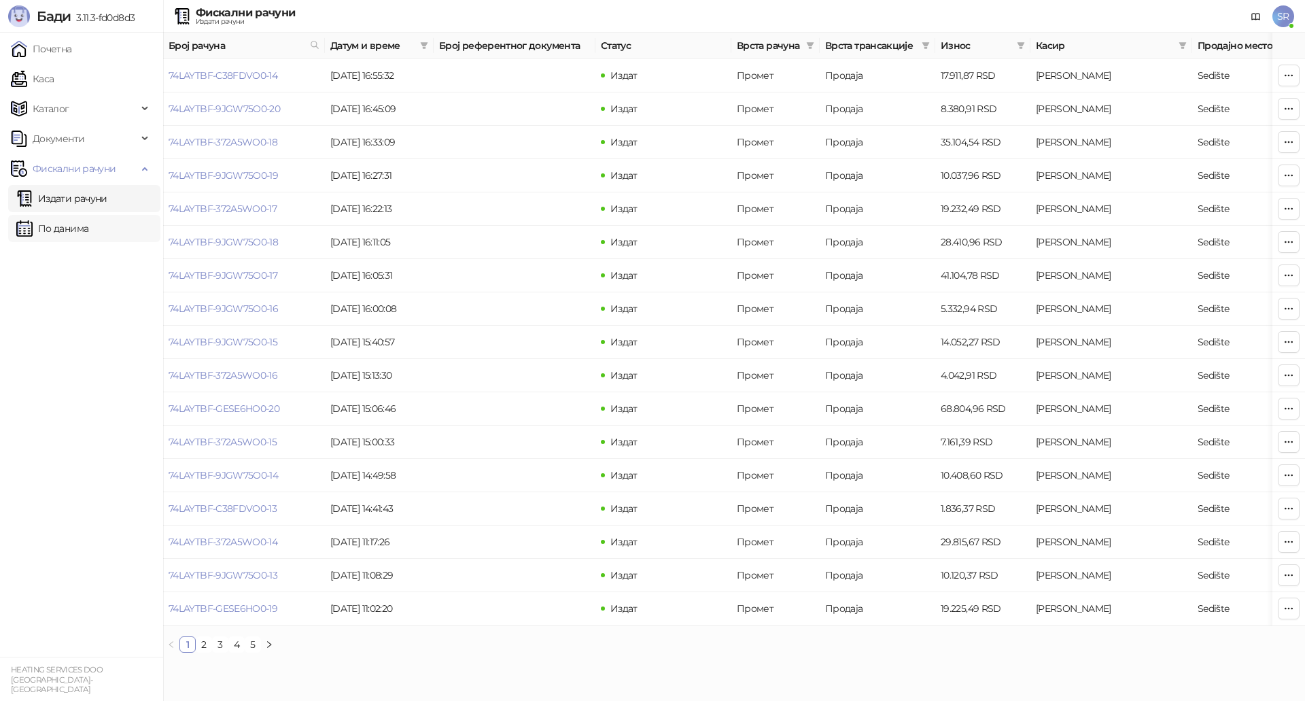
click at [82, 230] on link "По данима" at bounding box center [52, 228] width 72 height 27
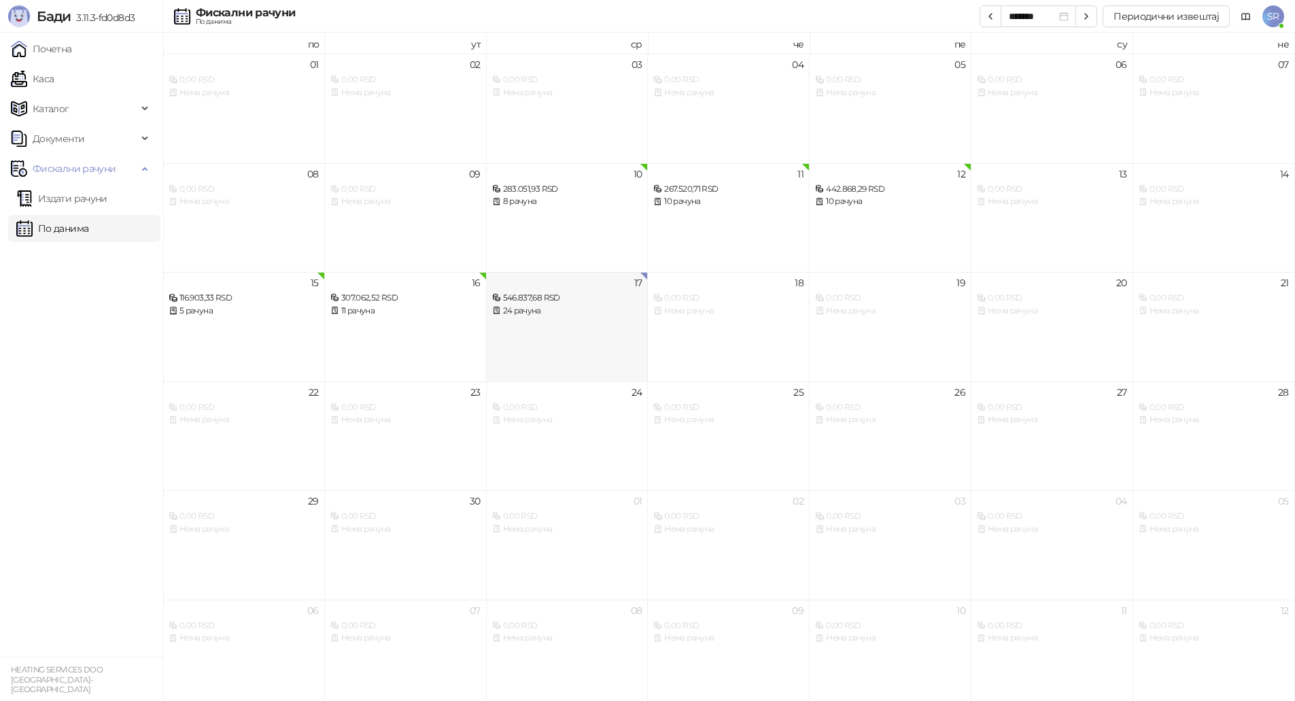
click at [563, 308] on div "24 рачуна" at bounding box center [567, 310] width 150 height 13
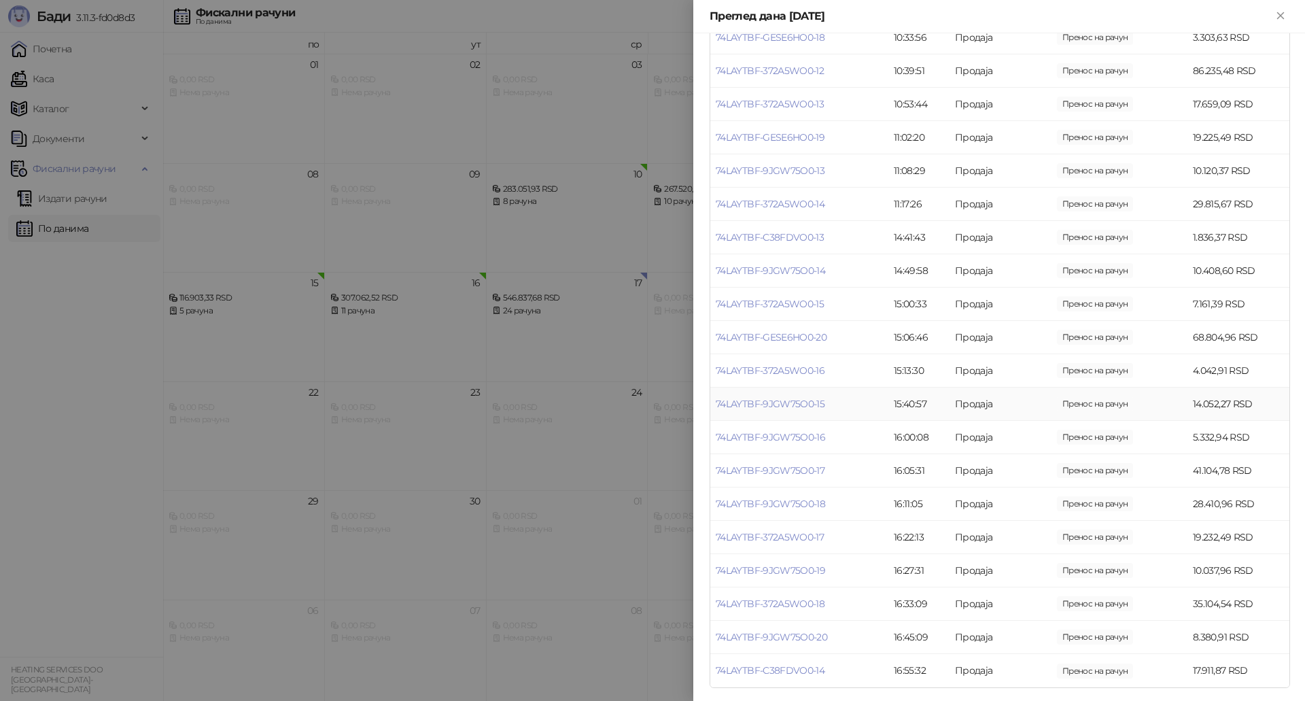
scroll to position [357, 0]
click at [811, 536] on link "74LAYTBF-372A5WO0-17" at bounding box center [770, 533] width 108 height 12
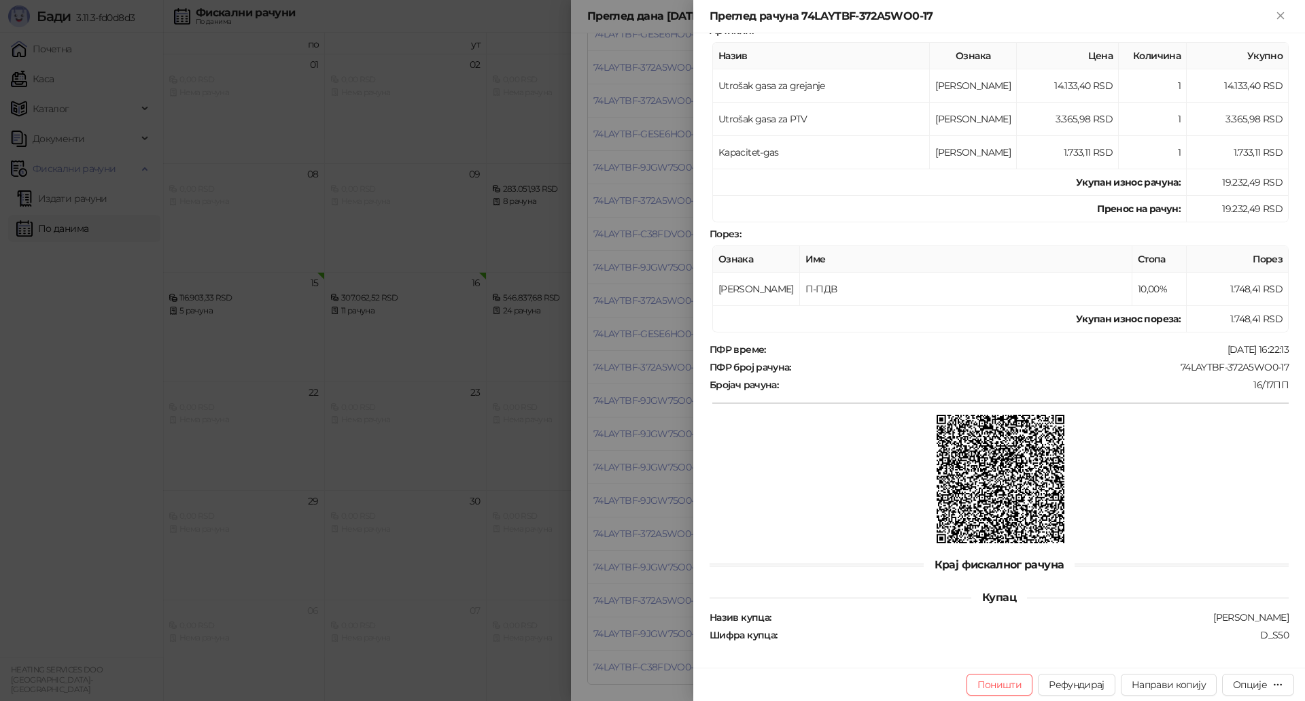
scroll to position [198, 0]
click at [434, 620] on div at bounding box center [652, 350] width 1305 height 701
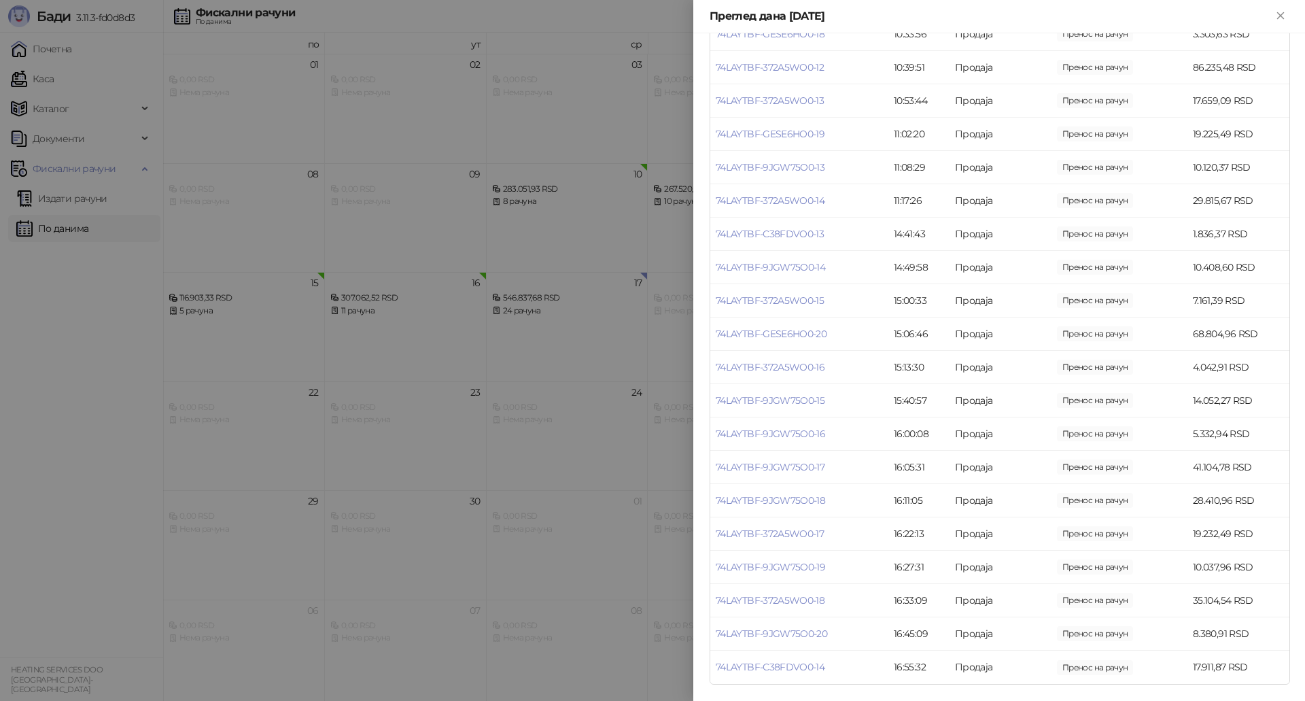
click at [595, 561] on div at bounding box center [652, 350] width 1305 height 701
